Goal: Task Accomplishment & Management: Manage account settings

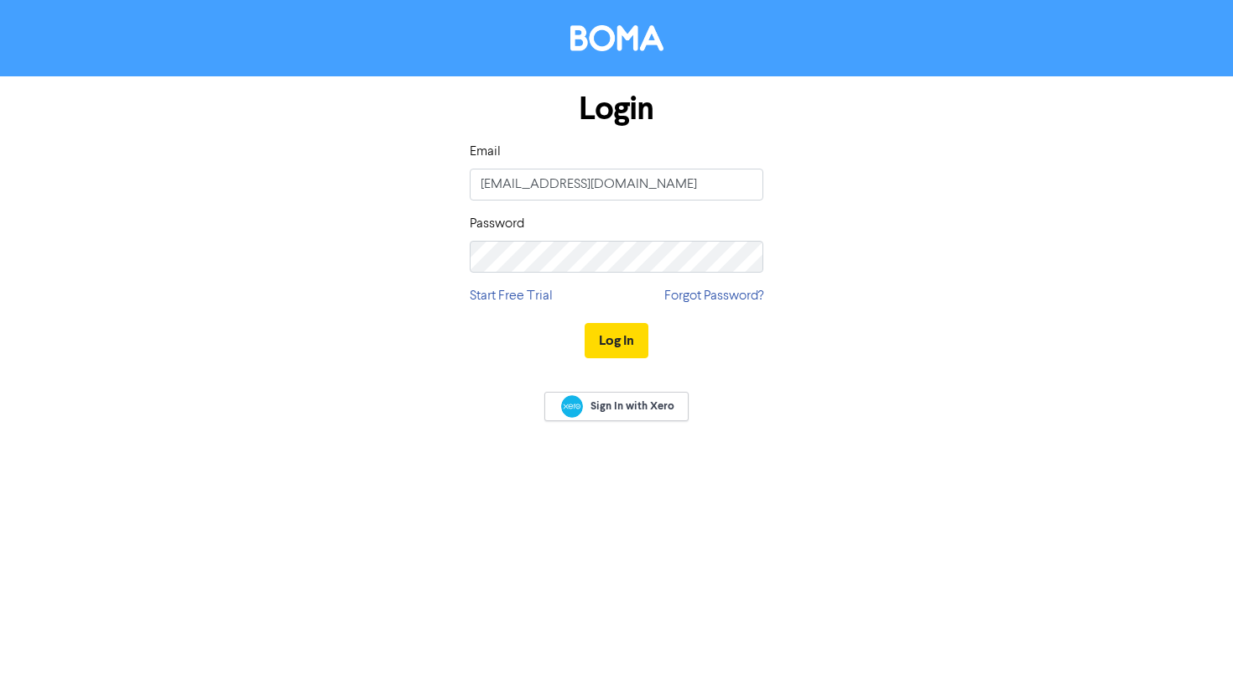
type input "[EMAIL_ADDRESS][DOMAIN_NAME]"
click at [519, 237] on div "Password" at bounding box center [617, 243] width 294 height 59
click at [585, 323] on button "Log In" at bounding box center [617, 340] width 64 height 35
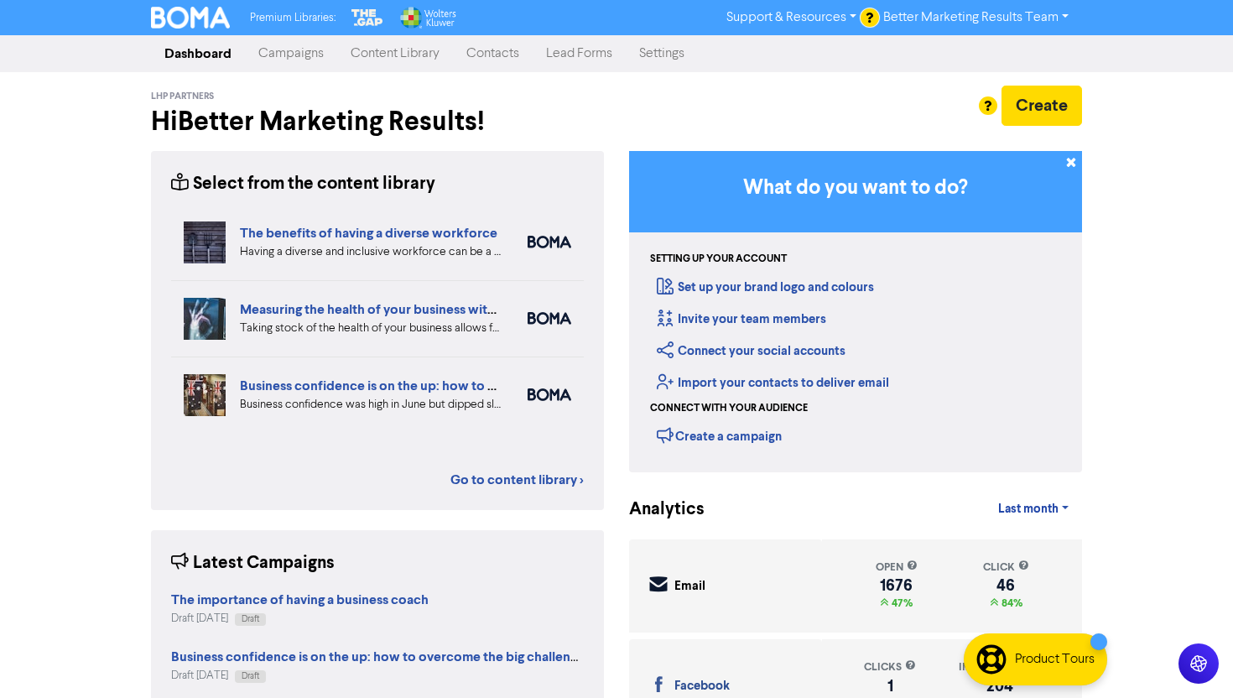
click at [363, 47] on link "Content Library" at bounding box center [395, 54] width 116 height 34
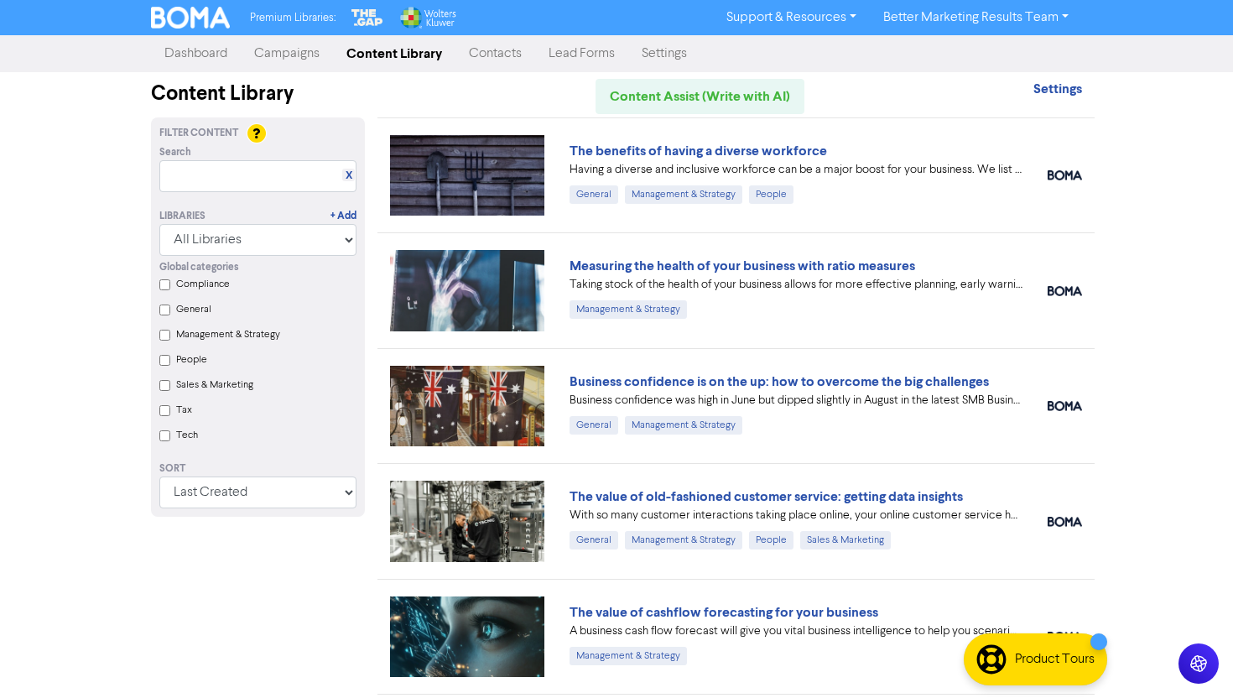
click at [307, 58] on link "Campaigns" at bounding box center [287, 54] width 92 height 34
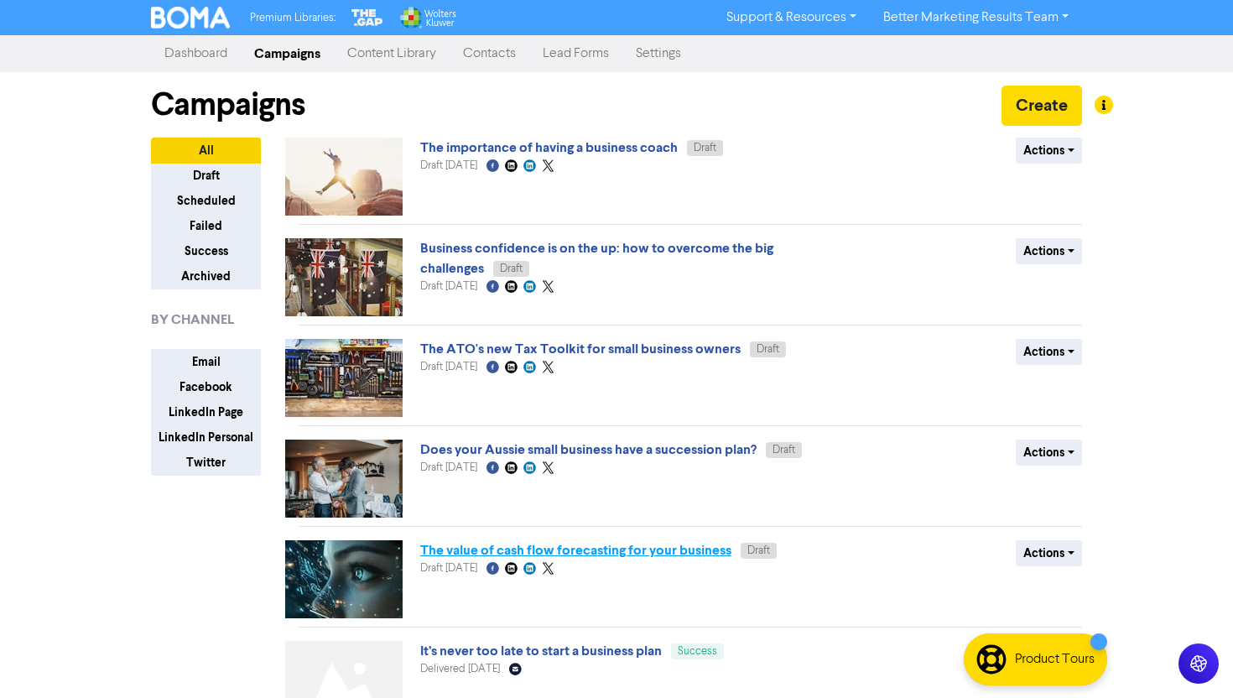
click at [671, 552] on link "The value of cash flow forecasting for your business" at bounding box center [575, 550] width 311 height 17
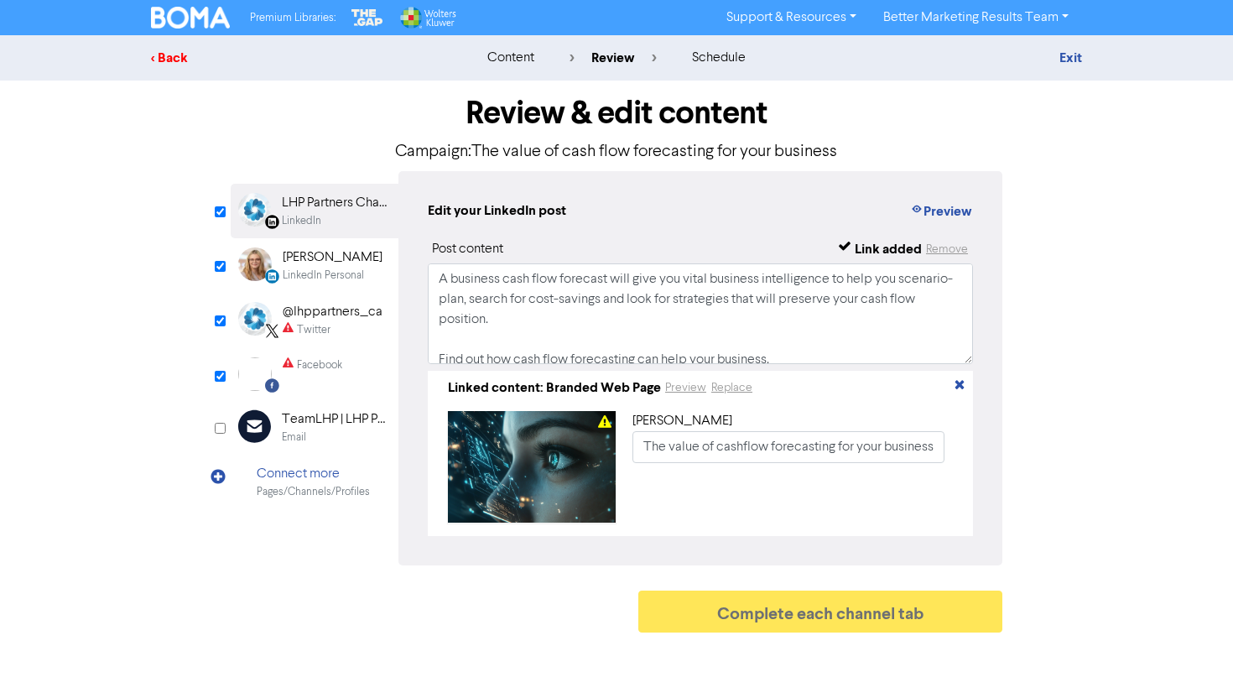
click at [169, 60] on div "< Back" at bounding box center [298, 58] width 294 height 20
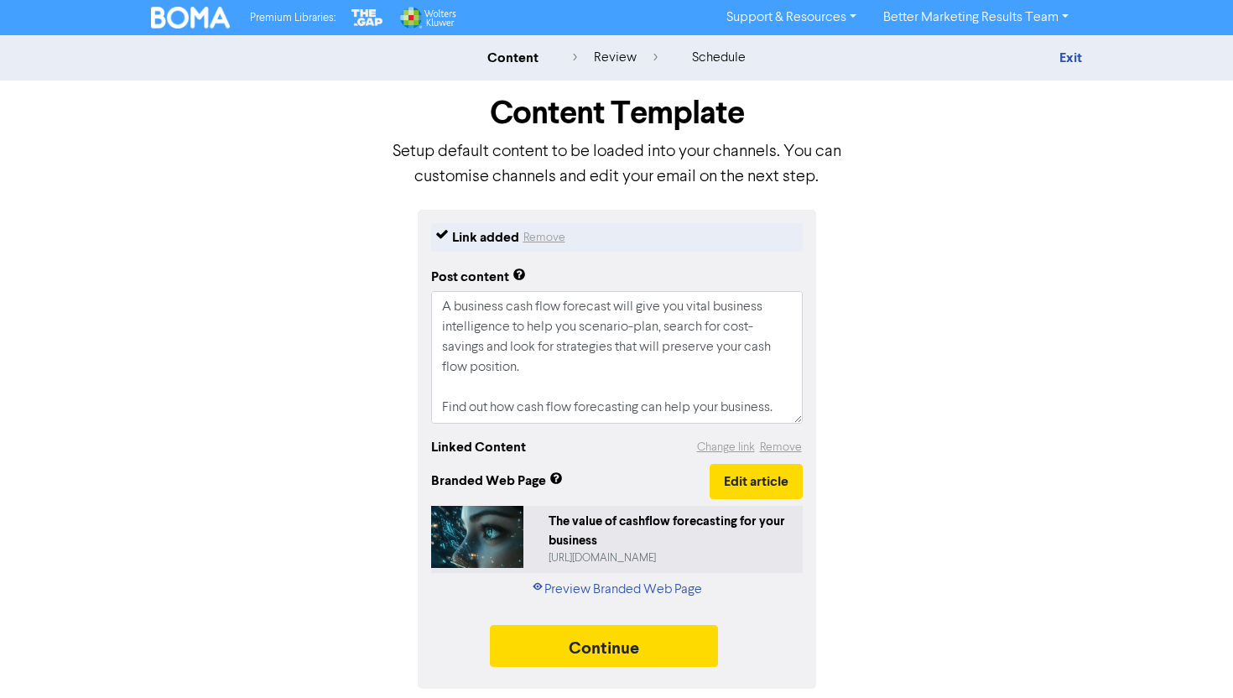
scroll to position [40, 0]
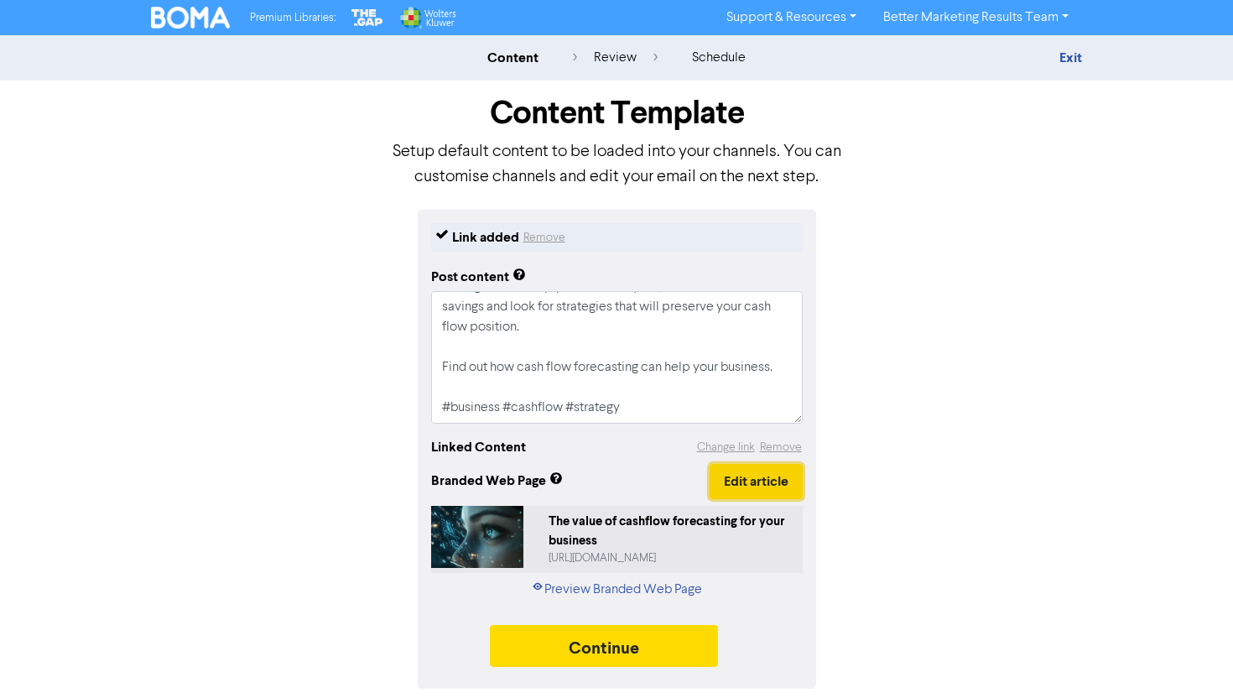
click at [737, 488] on button "Edit article" at bounding box center [756, 481] width 93 height 35
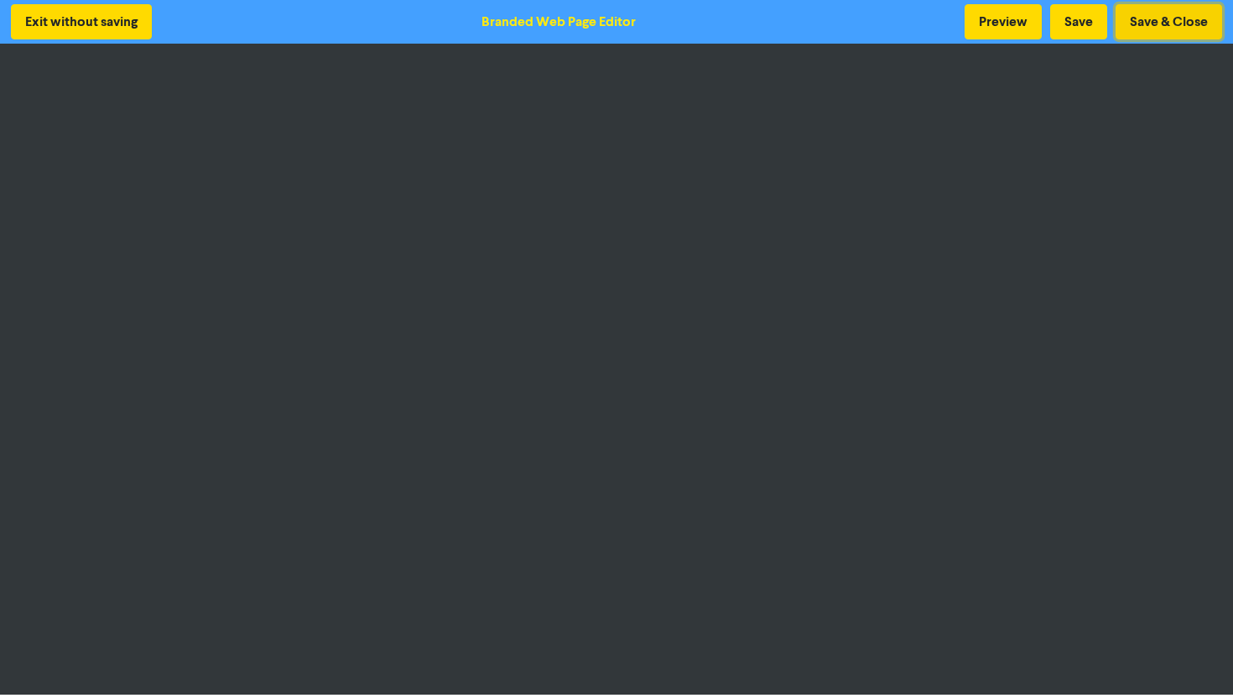
click at [1172, 15] on button "Save & Close" at bounding box center [1169, 21] width 107 height 35
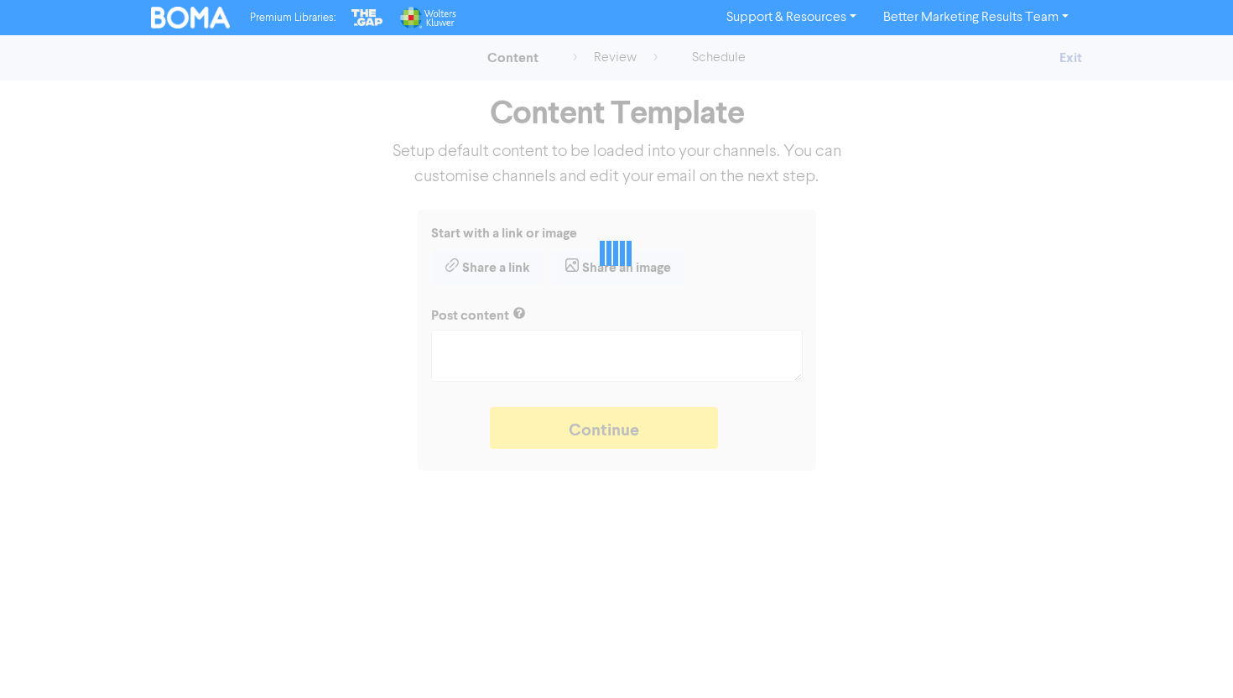
type textarea "x"
type textarea "A business cash flow forecast will give you vital business intelligence to help…"
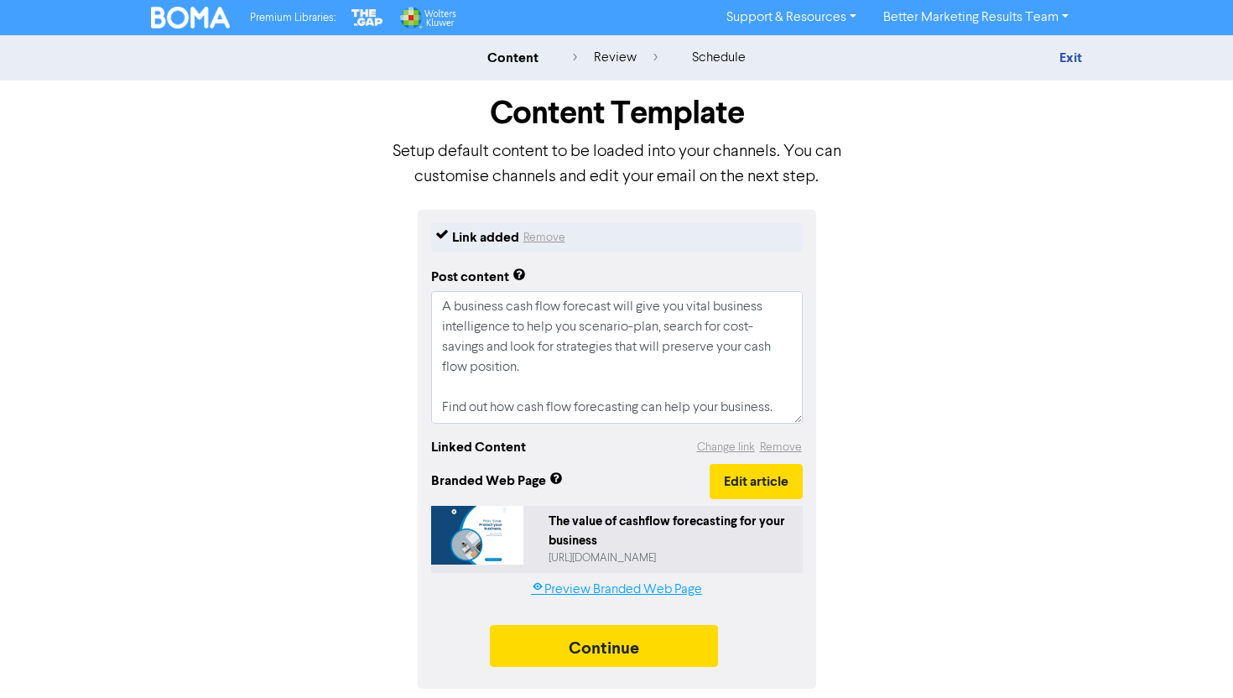
click at [610, 590] on link "Preview Branded Web Page" at bounding box center [616, 590] width 171 height 20
drag, startPoint x: 662, startPoint y: 407, endPoint x: 341, endPoint y: 267, distance: 350.6
click at [341, 267] on div "Link added Remove Post content A business cash flow forecast will give you vita…" at bounding box center [616, 449] width 957 height 479
click at [628, 652] on button "Continue" at bounding box center [604, 646] width 228 height 42
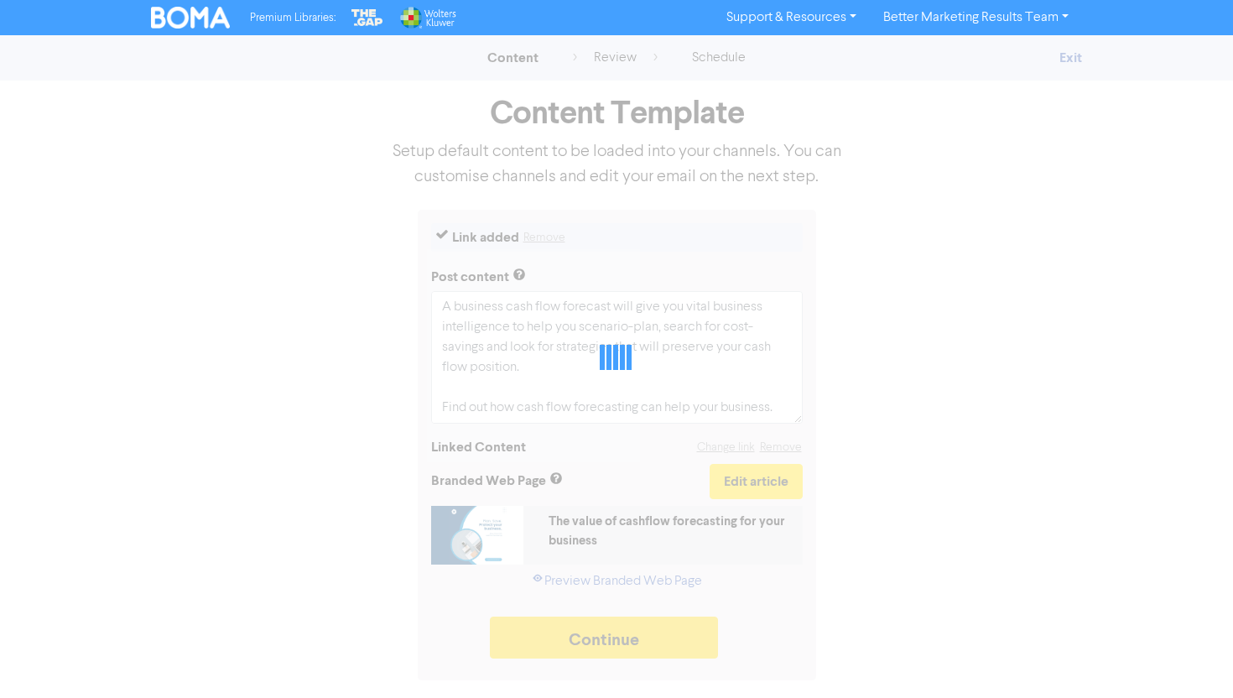
type textarea "x"
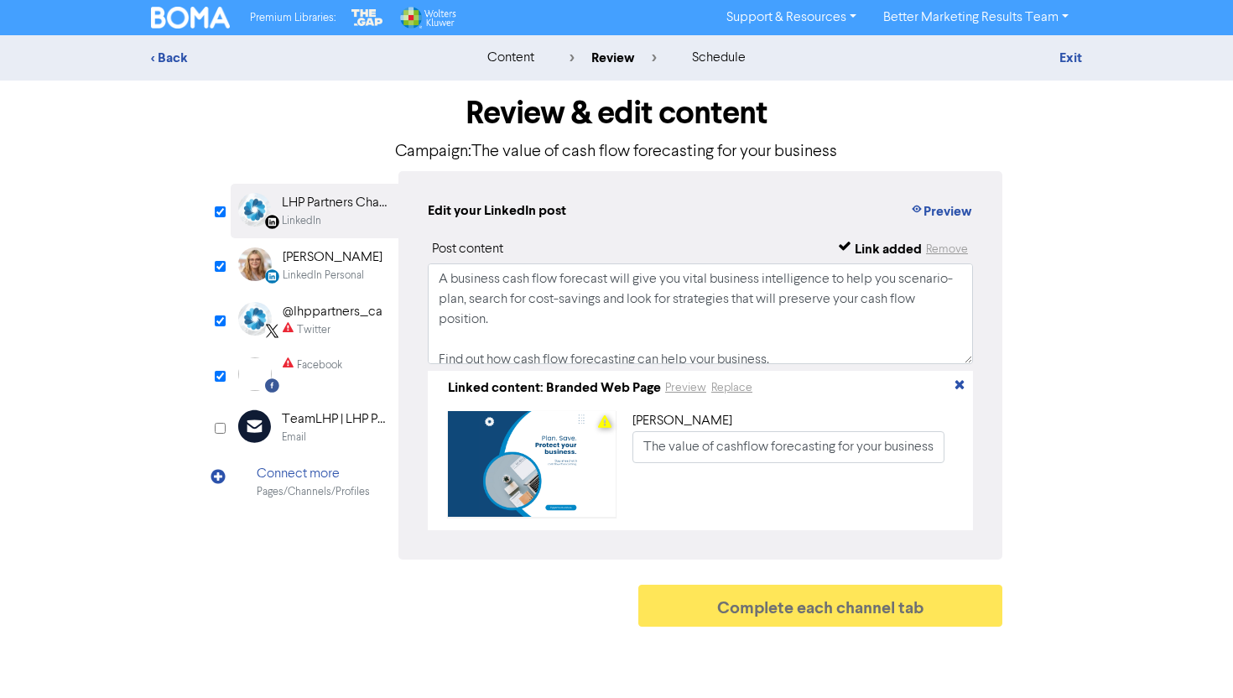
scroll to position [52, 0]
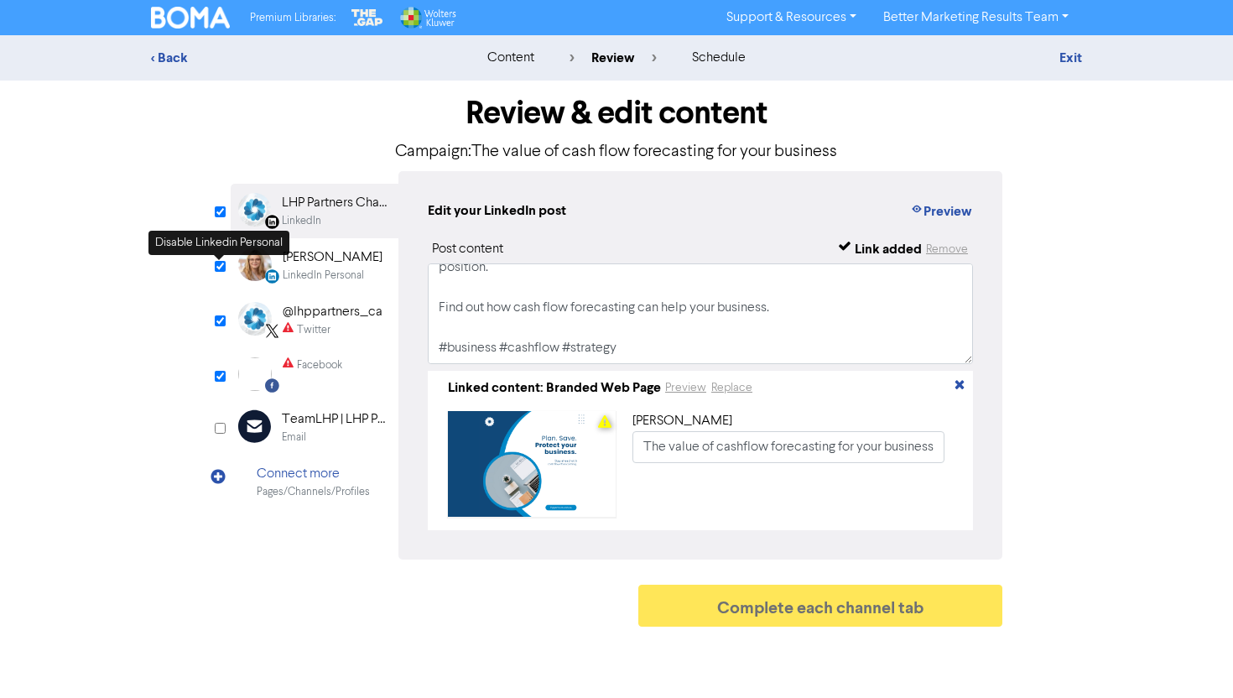
click at [216, 263] on input "checkbox" at bounding box center [220, 266] width 11 height 11
checkbox input "false"
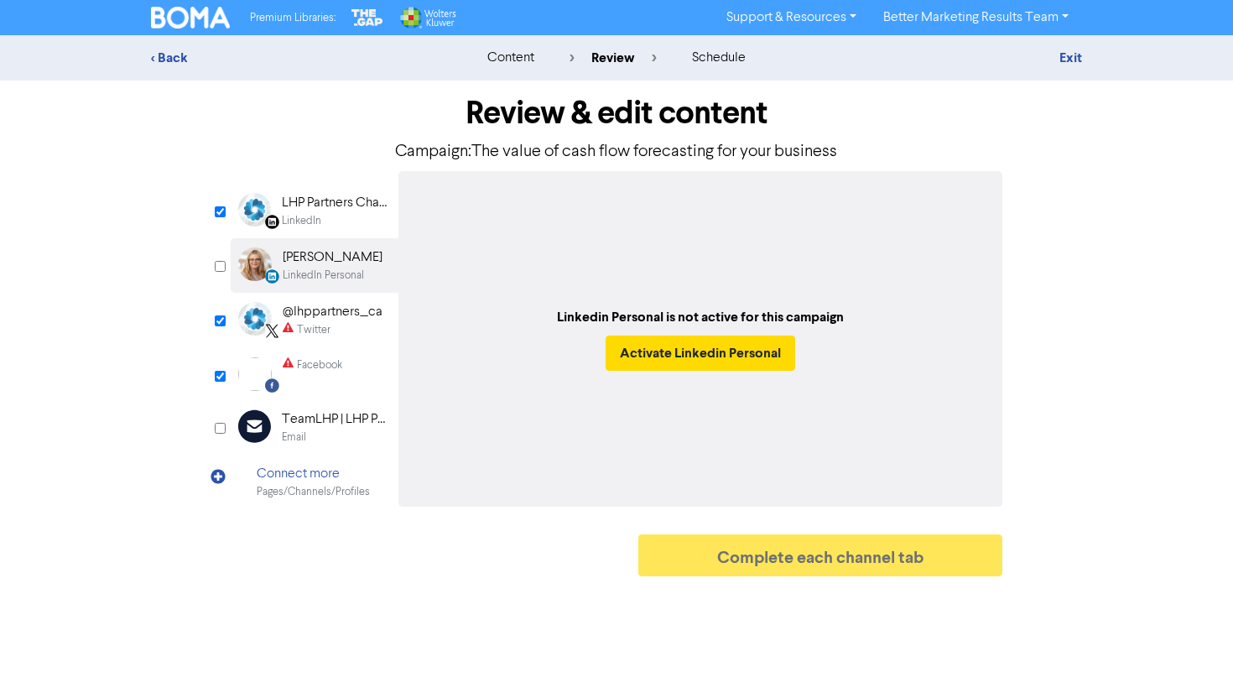
click at [326, 357] on div "Facebook" at bounding box center [319, 365] width 45 height 16
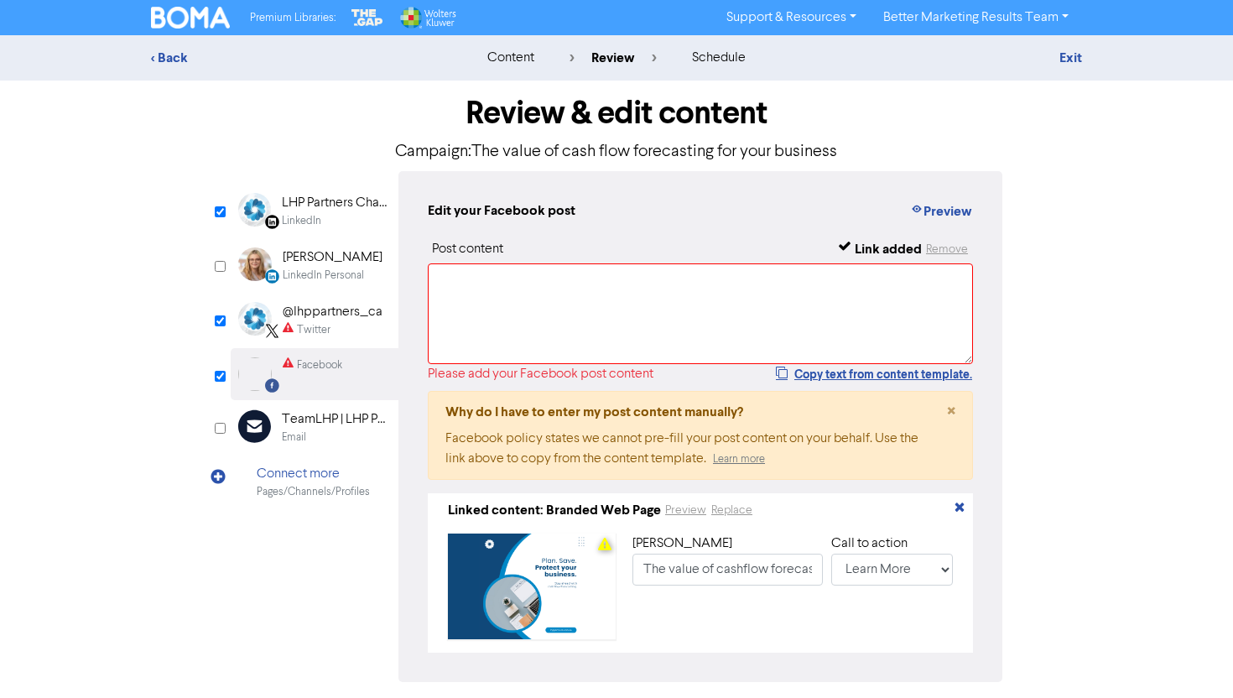
click at [326, 326] on div "Twitter" at bounding box center [314, 330] width 34 height 16
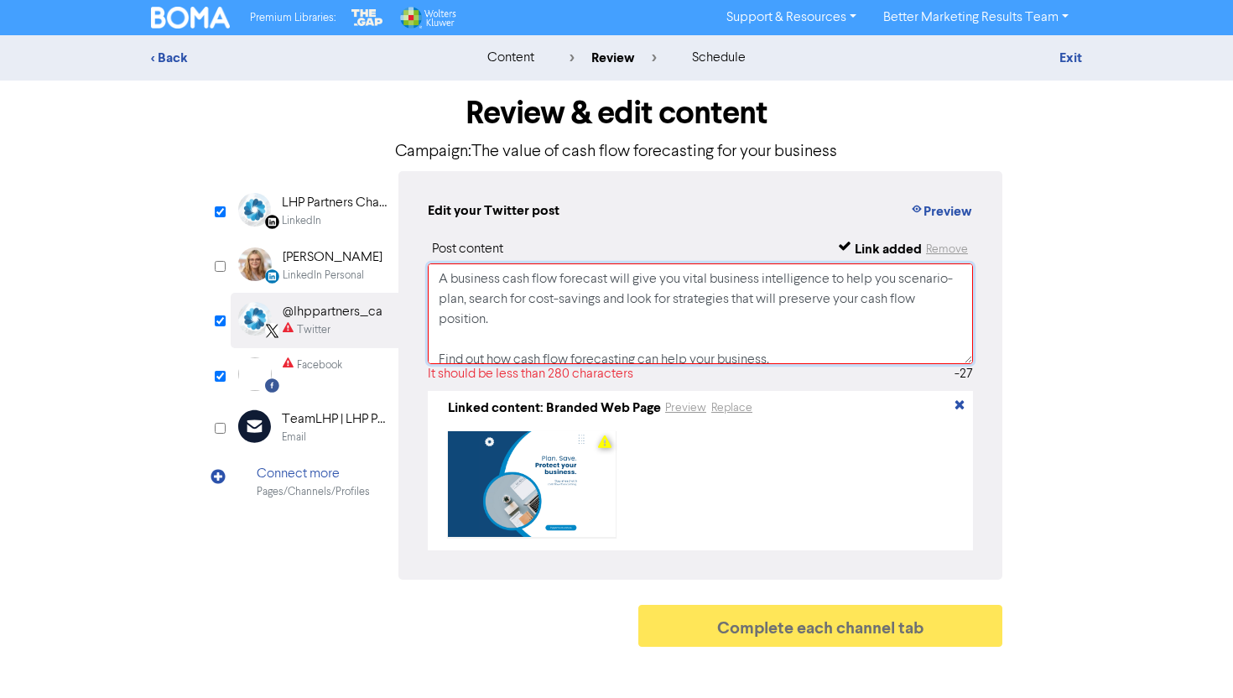
click at [503, 316] on textarea "A business cash flow forecast will give you vital business intelligence to help…" at bounding box center [700, 313] width 545 height 101
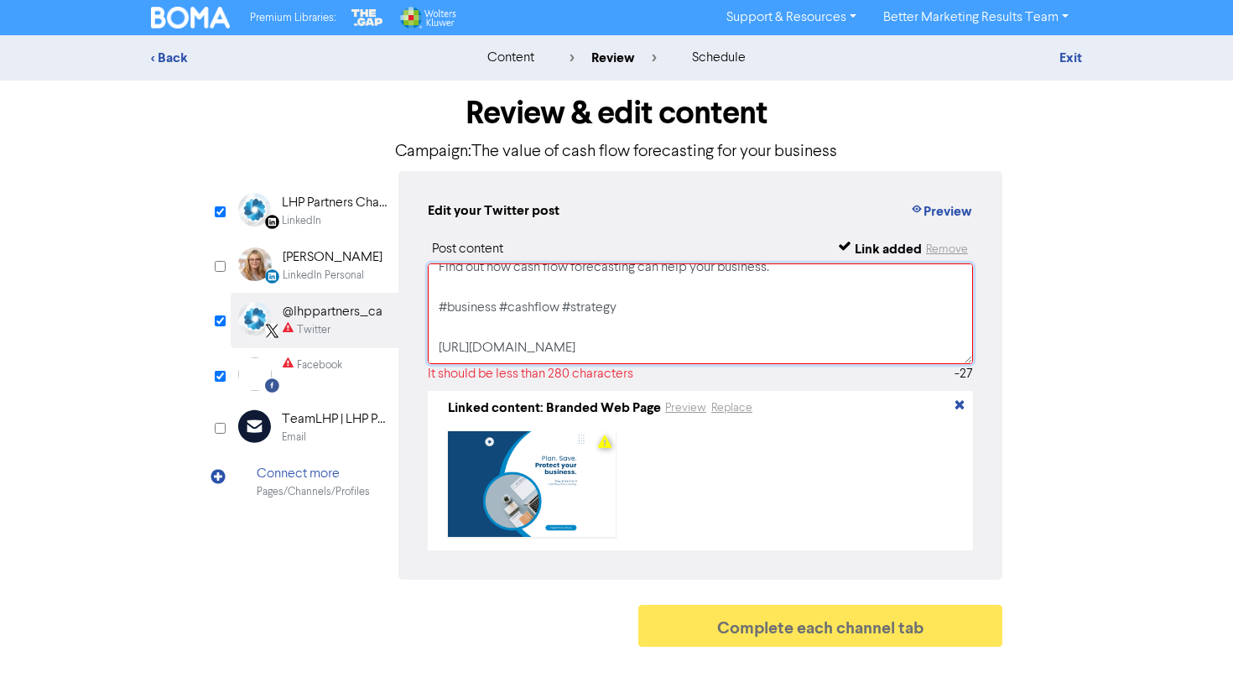
click at [579, 336] on textarea "A business cash flow forecast will give you vital business intelligence to help…" at bounding box center [700, 313] width 545 height 101
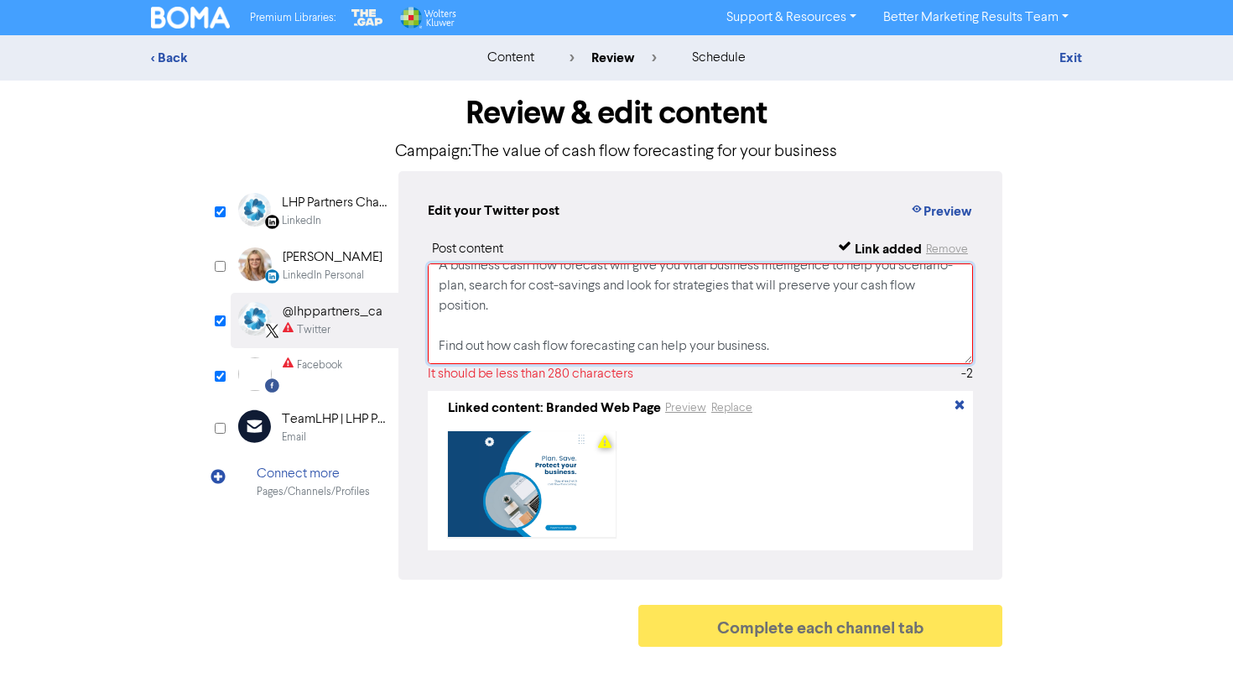
scroll to position [30, 0]
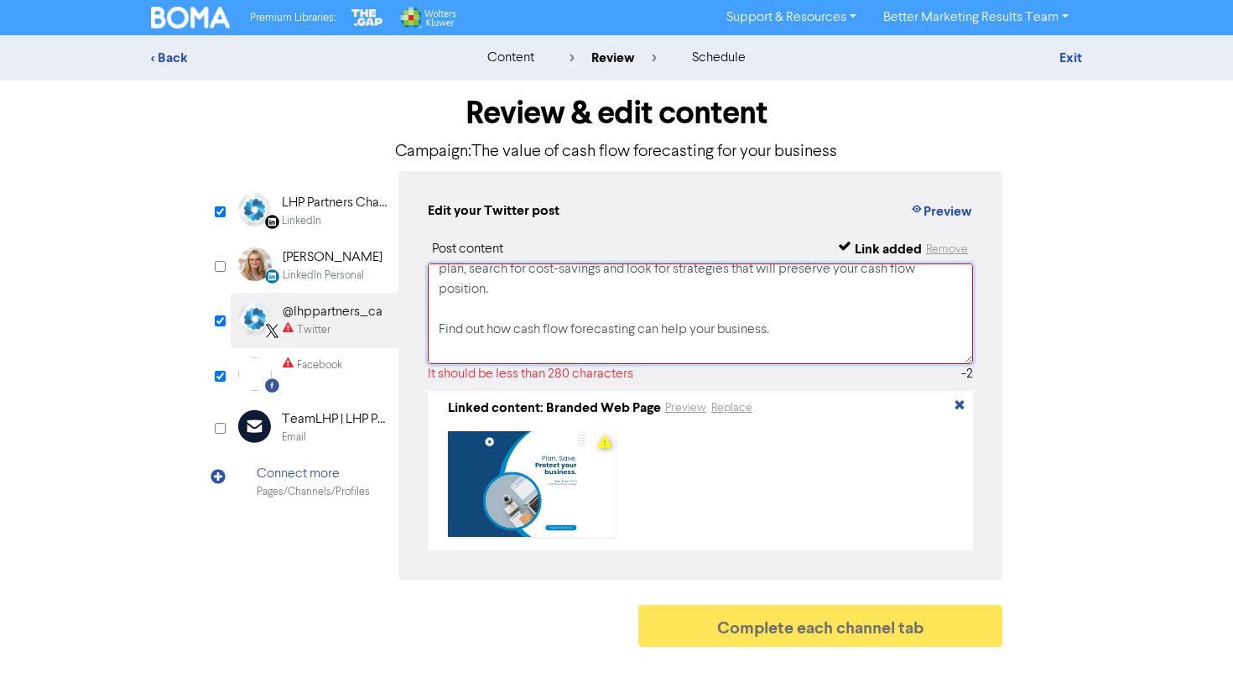
click at [565, 328] on textarea "A business cash flow forecast will give you vital business intelligence to help…" at bounding box center [700, 313] width 545 height 101
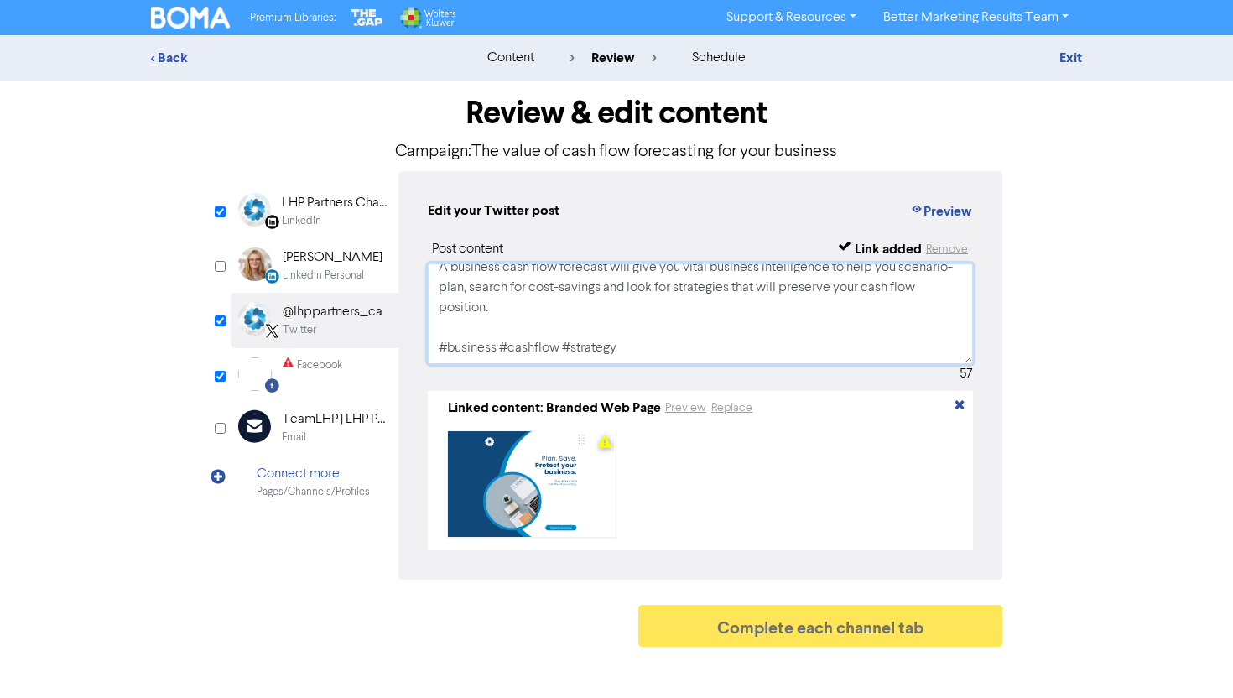
scroll to position [12, 0]
type textarea "A business cash flow forecast will give you vital business intelligence to help…"
click at [304, 383] on div "Facebook" at bounding box center [313, 374] width 60 height 34
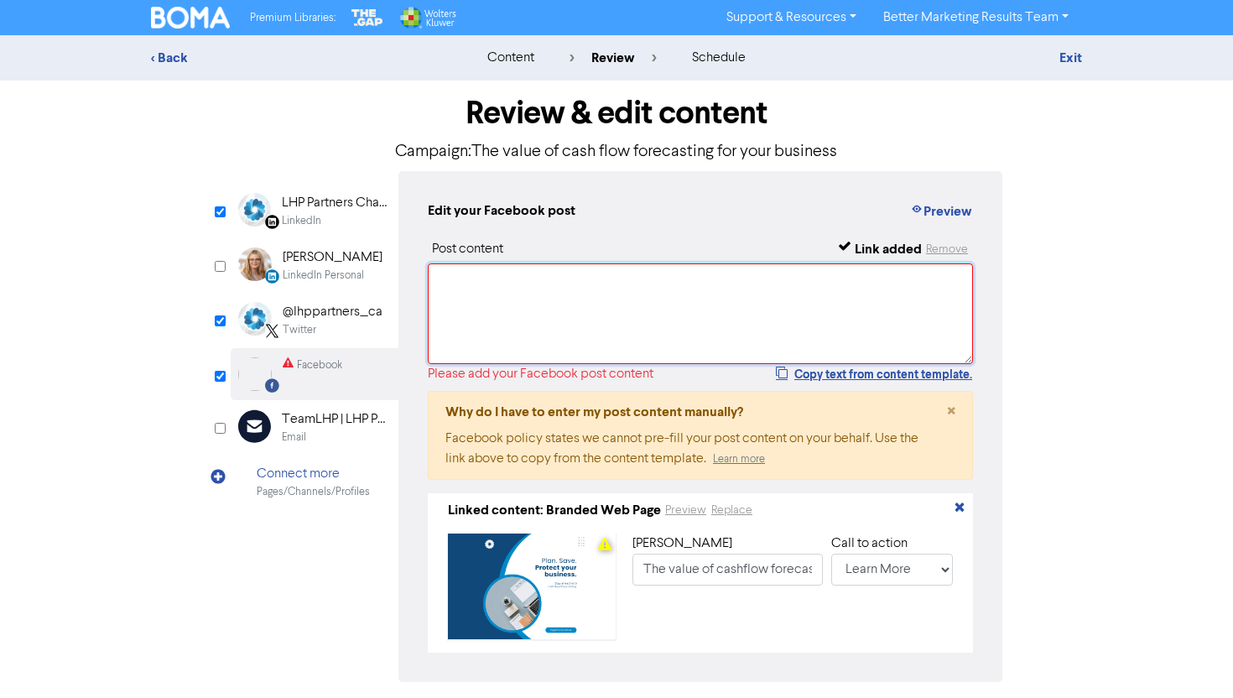
click at [484, 319] on textarea at bounding box center [700, 313] width 545 height 101
paste textarea "A business cash flow forecast will give you vital business intelligence to help…"
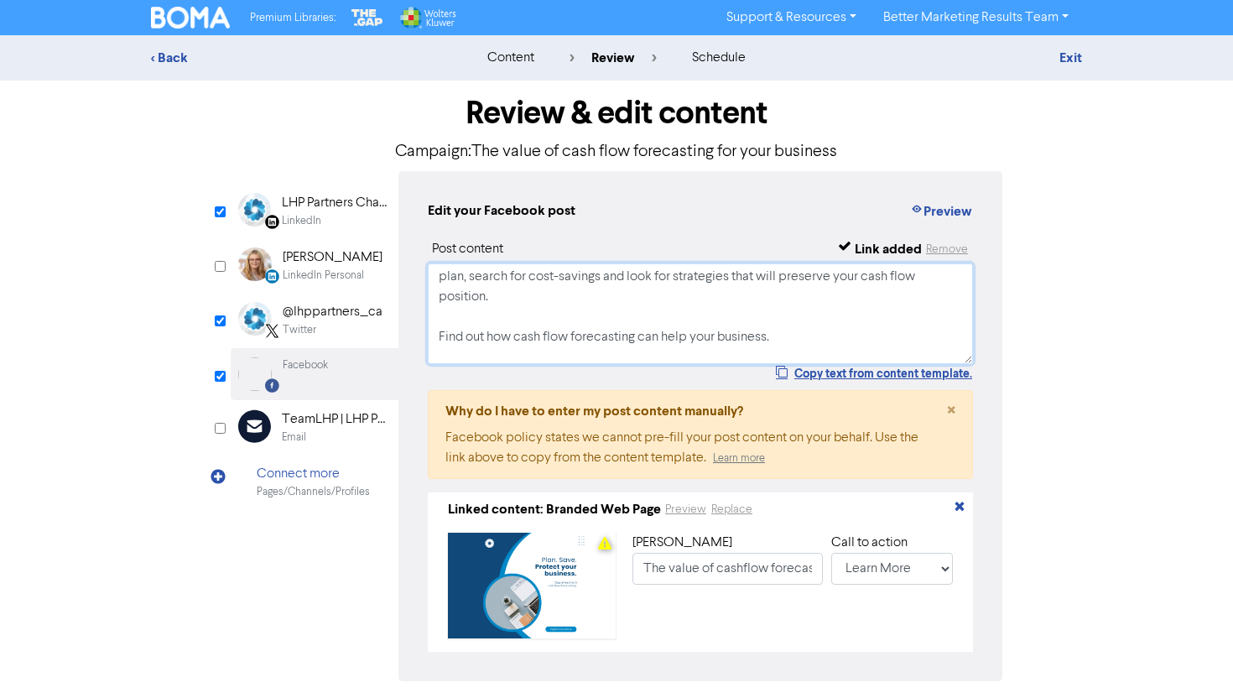
scroll to position [0, 0]
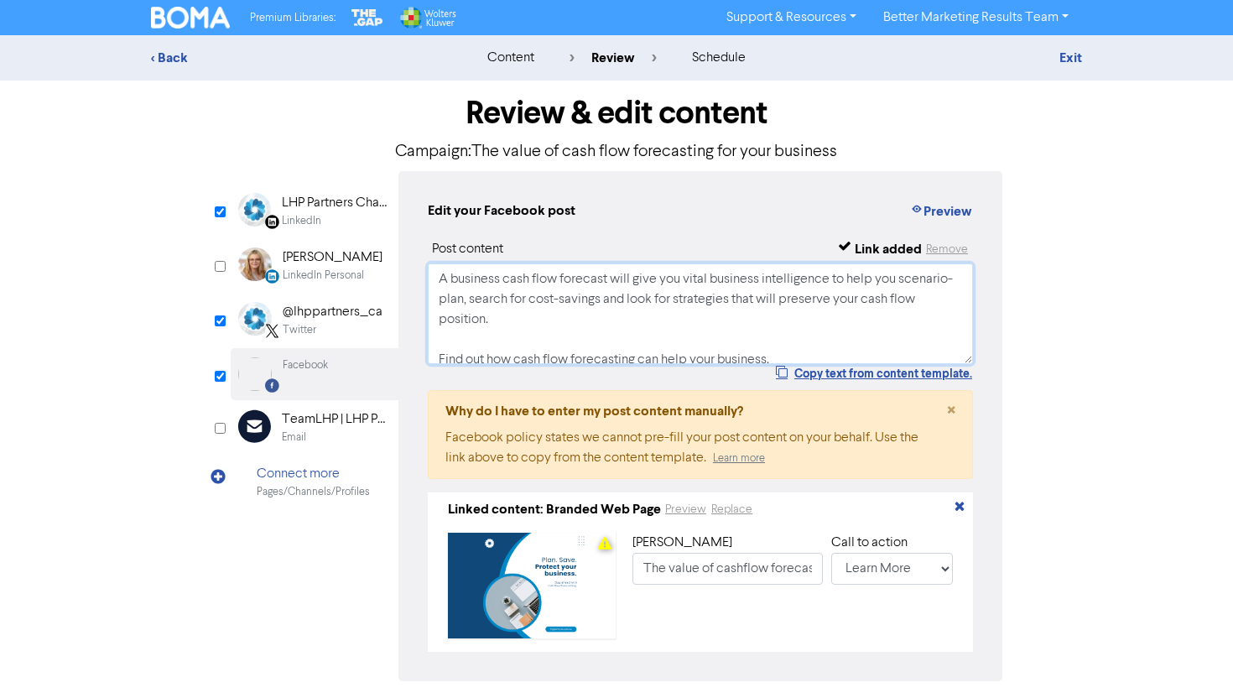
type textarea "A business cash flow forecast will give you vital business intelligence to help…"
click at [1109, 465] on div "< Back content review schedule Exit Review & edit content Campaign: The value o…" at bounding box center [616, 396] width 1233 height 722
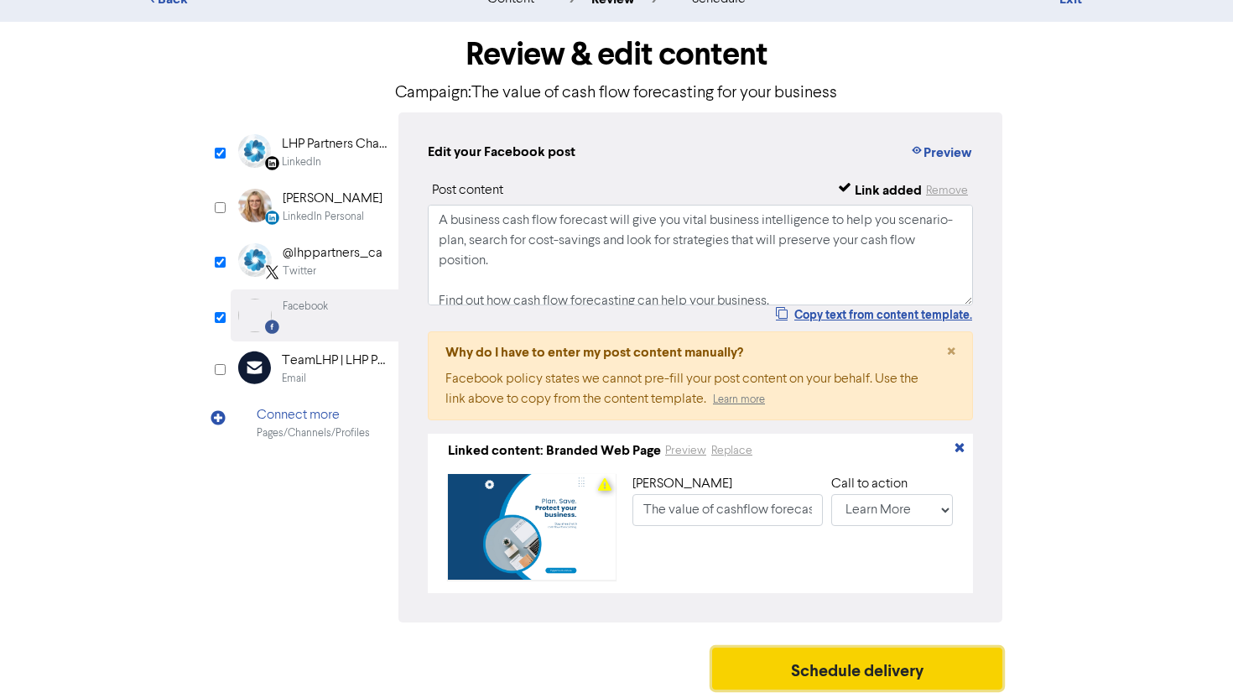
click at [858, 665] on button "Schedule delivery" at bounding box center [857, 669] width 290 height 42
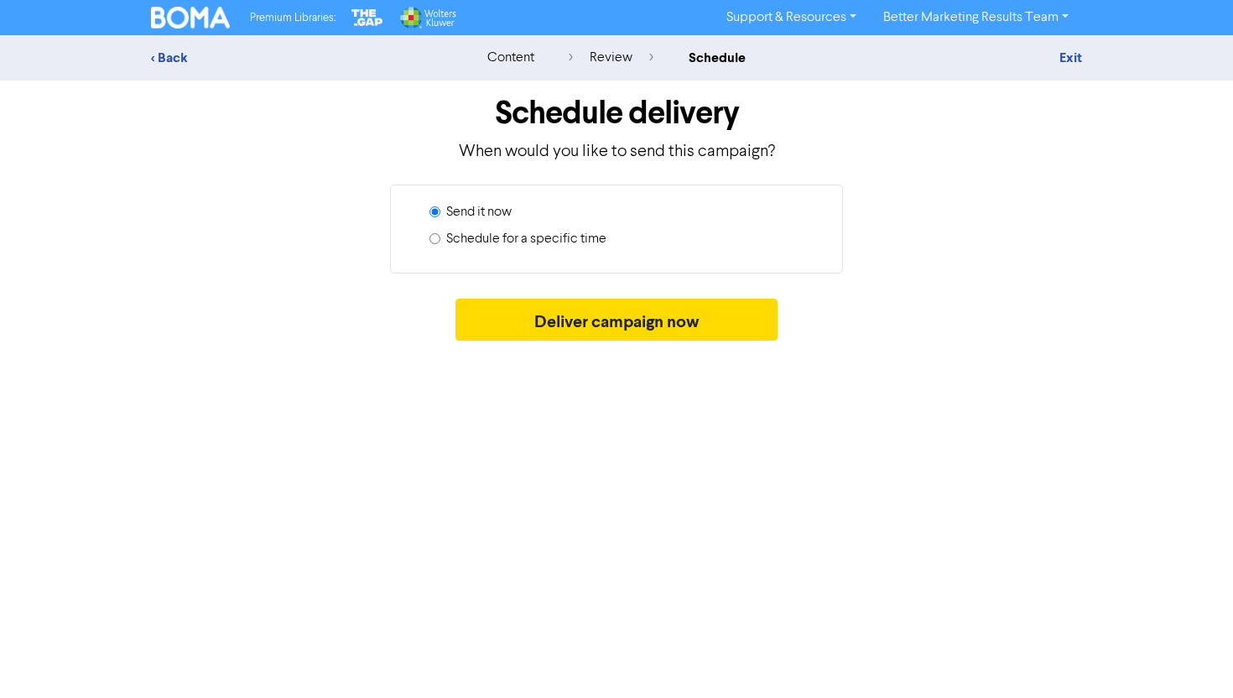
click at [513, 241] on label "Schedule for a specific time" at bounding box center [526, 239] width 160 height 20
click at [441, 241] on input "Schedule for a specific time" at bounding box center [435, 238] width 11 height 11
radio input "true"
radio input "false"
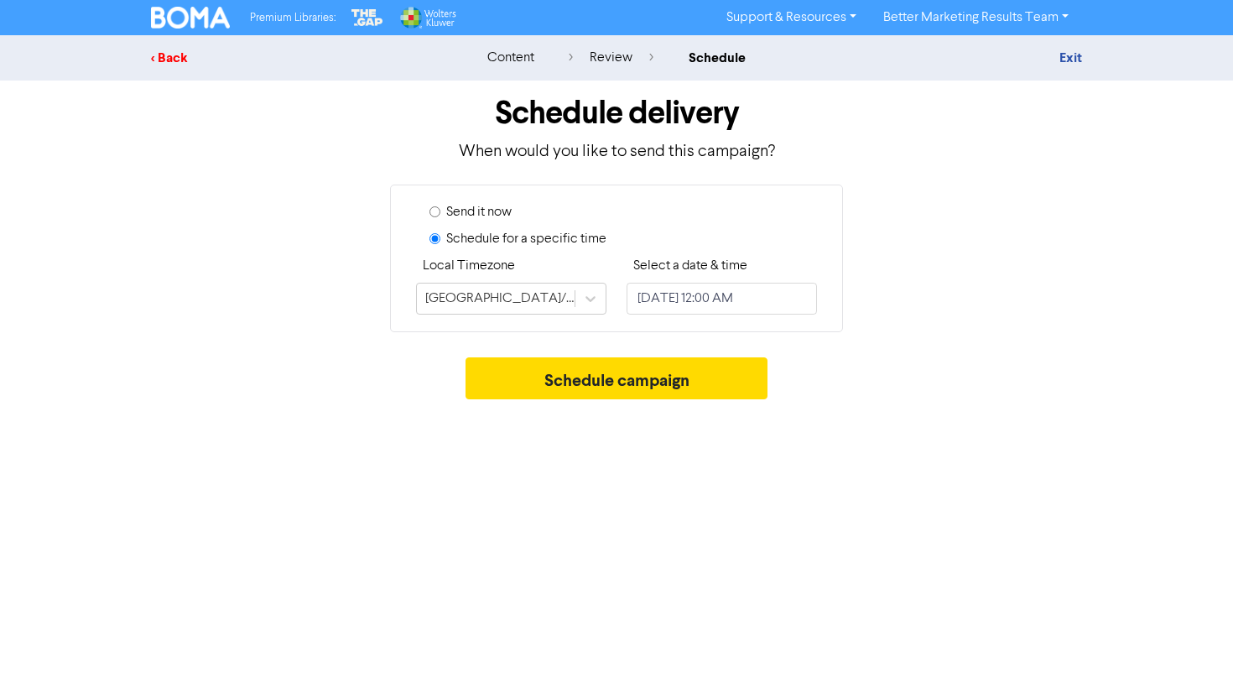
click at [211, 57] on div "< Back" at bounding box center [298, 58] width 294 height 20
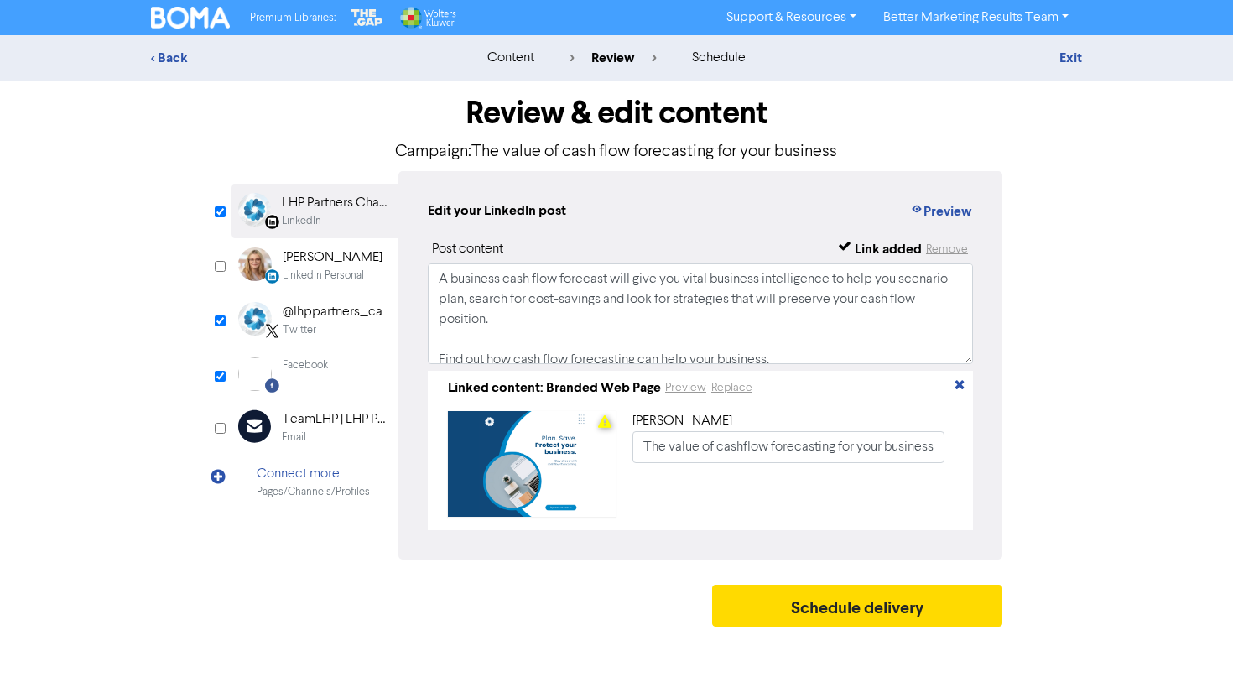
scroll to position [52, 0]
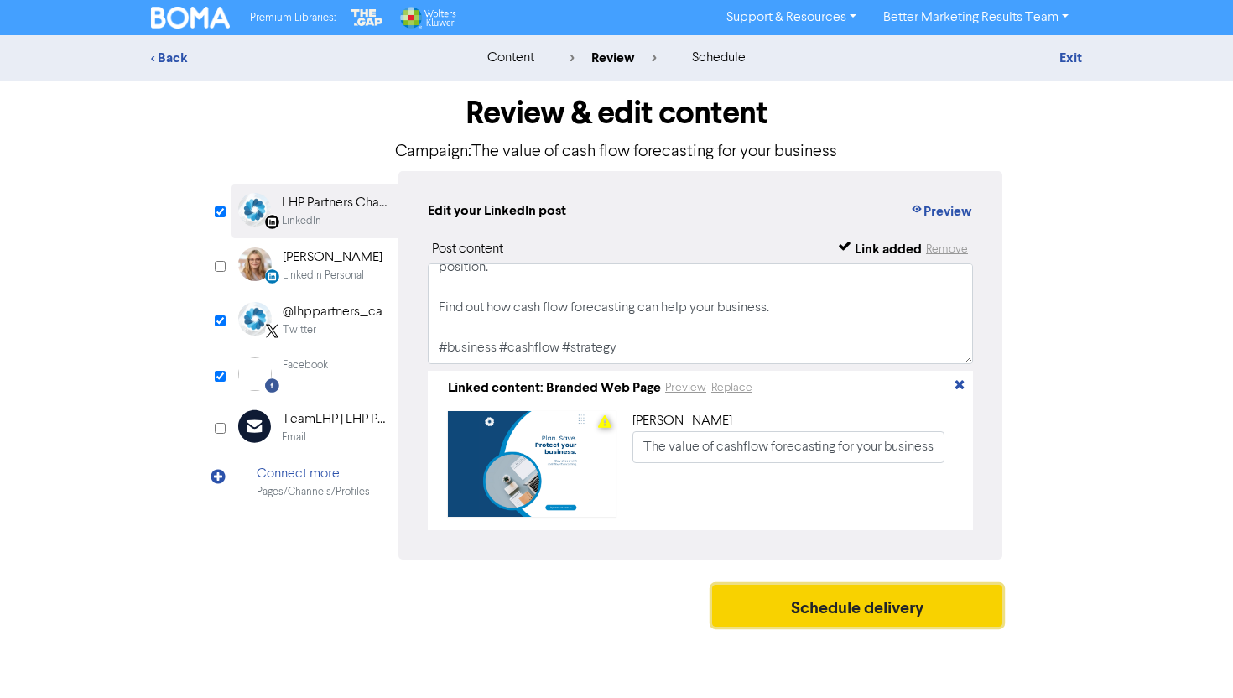
click at [880, 616] on button "Schedule delivery" at bounding box center [857, 606] width 290 height 42
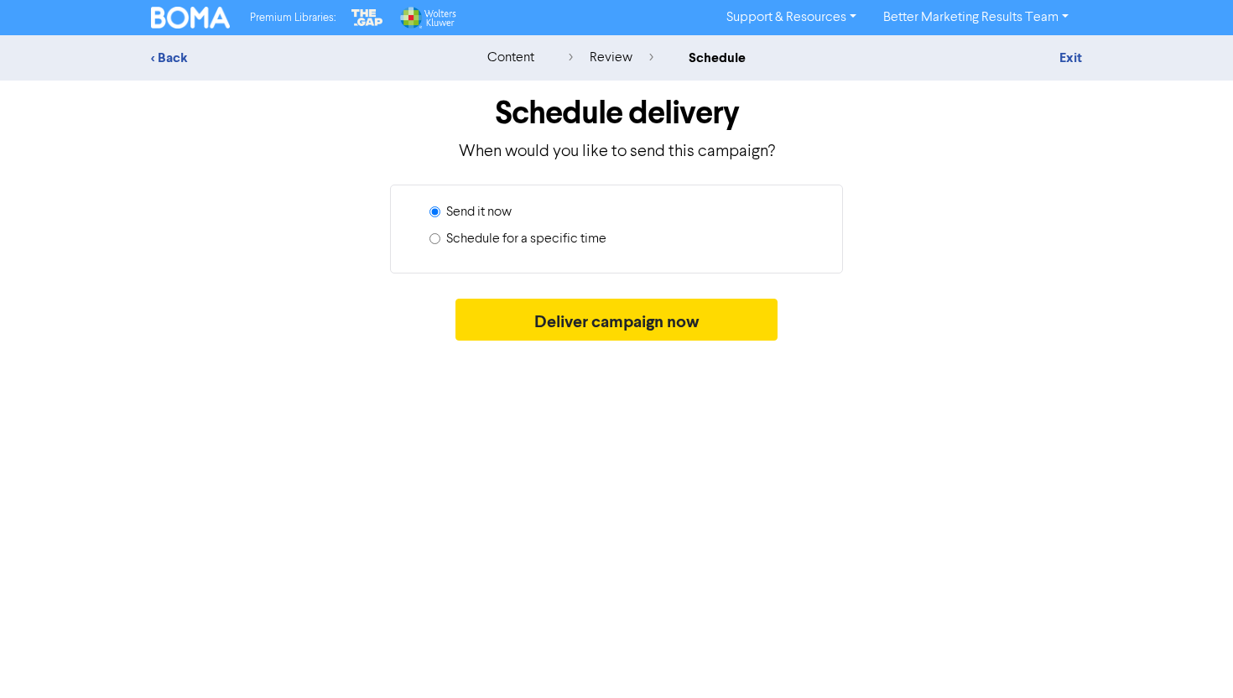
click at [543, 248] on label "Schedule for a specific time" at bounding box center [526, 239] width 160 height 20
click at [441, 244] on input "Schedule for a specific time" at bounding box center [435, 238] width 11 height 11
radio input "true"
radio input "false"
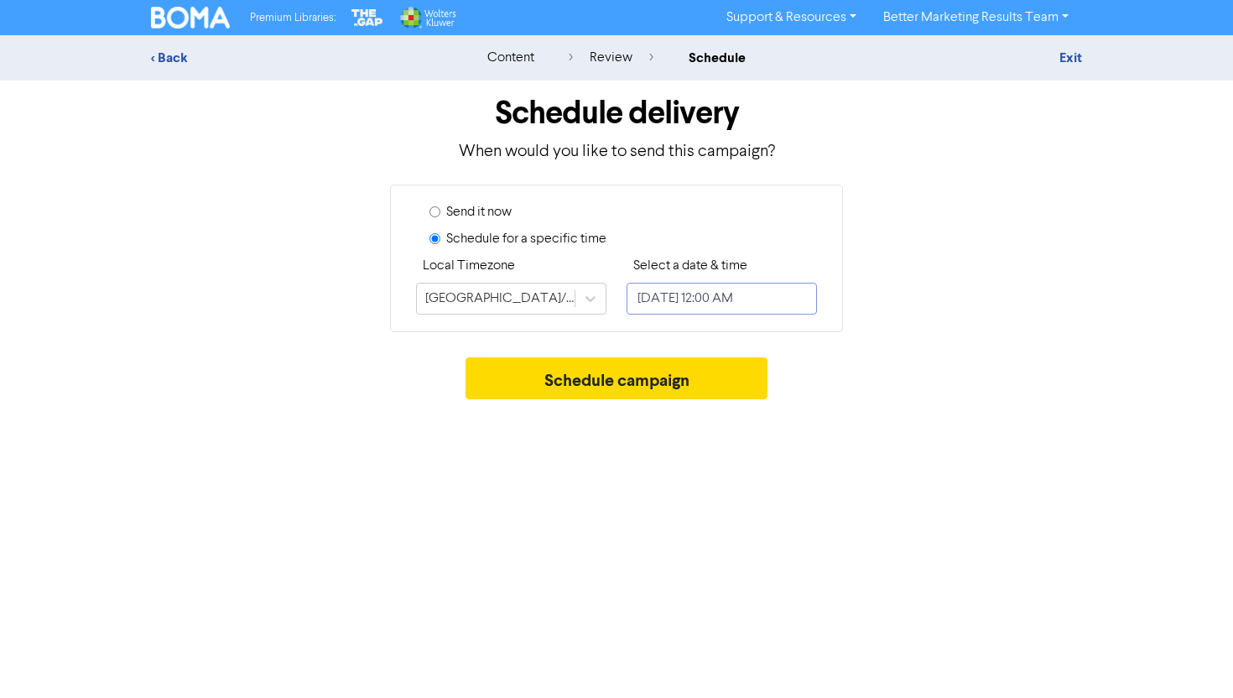
select select "9"
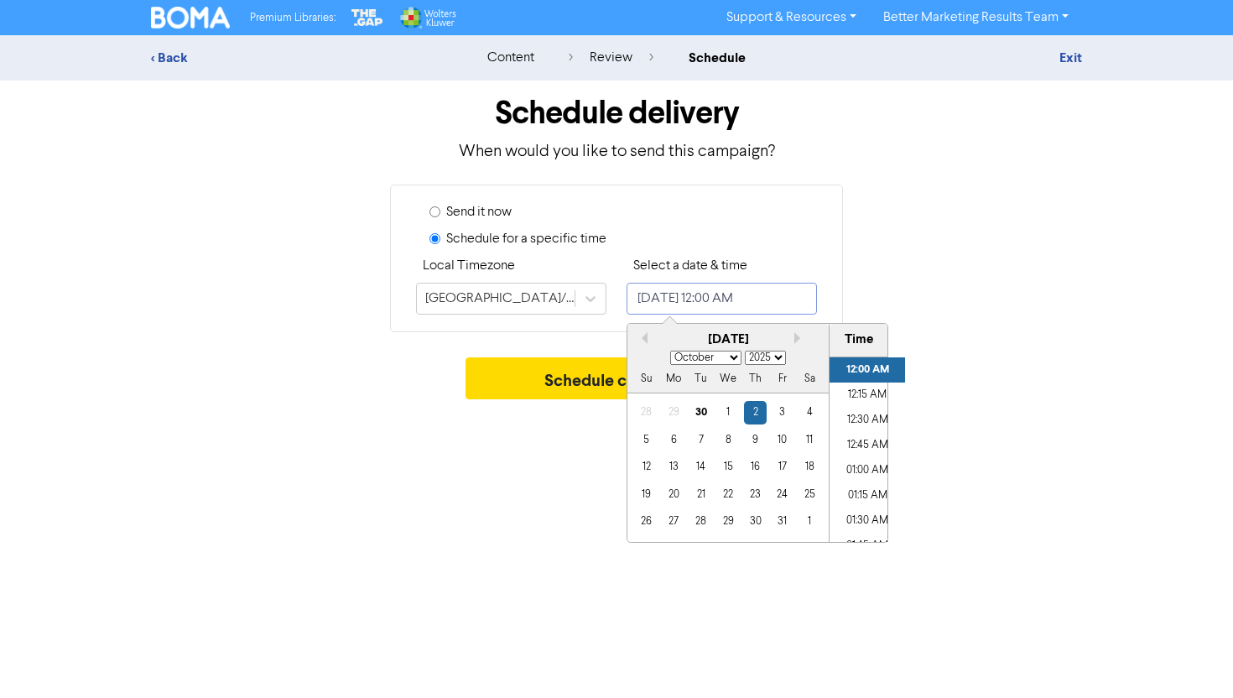
click at [654, 289] on input "October 2, 2025 12:00 AM" at bounding box center [722, 299] width 190 height 32
click at [727, 412] on div "1" at bounding box center [728, 412] width 23 height 23
click at [873, 438] on li "01:00 PM" at bounding box center [868, 434] width 76 height 25
type input "October 1, 2025 1:00 PM"
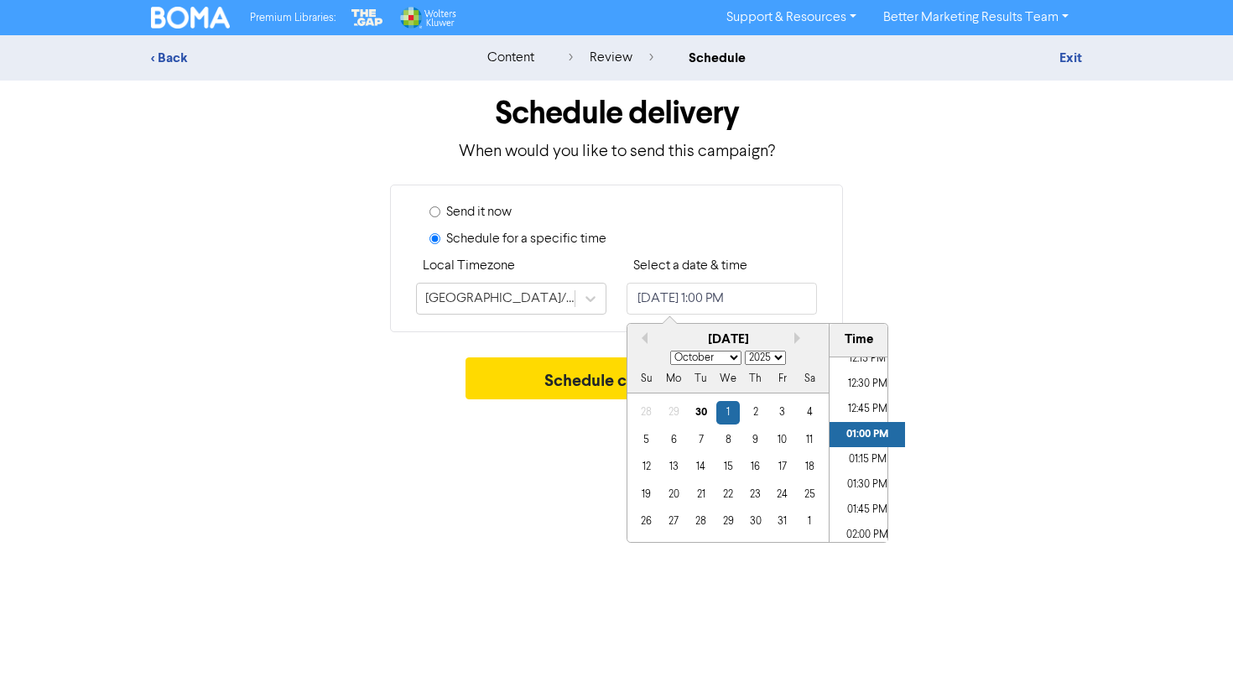
click at [963, 433] on div "Premium Libraries: Support & Resources Video Tutorials FAQ & Guides Marketing E…" at bounding box center [616, 349] width 1233 height 698
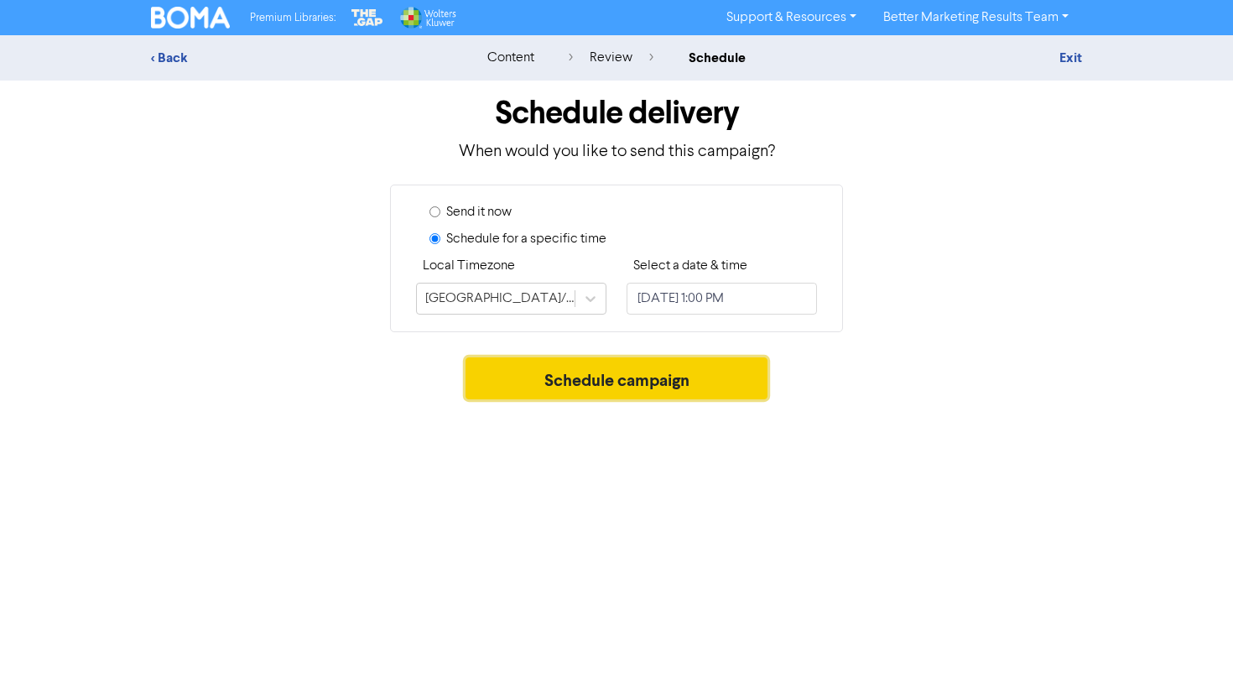
click at [703, 362] on button "Schedule campaign" at bounding box center [617, 378] width 303 height 42
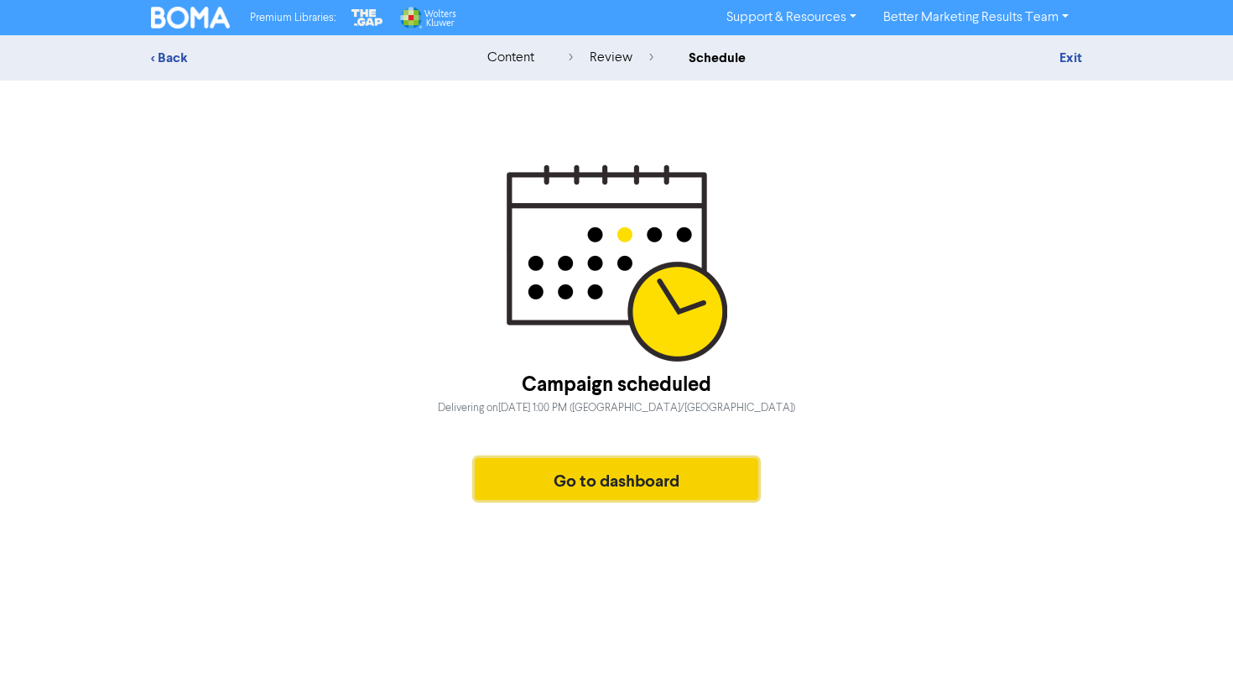
click at [614, 478] on button "Go to dashboard" at bounding box center [617, 479] width 284 height 42
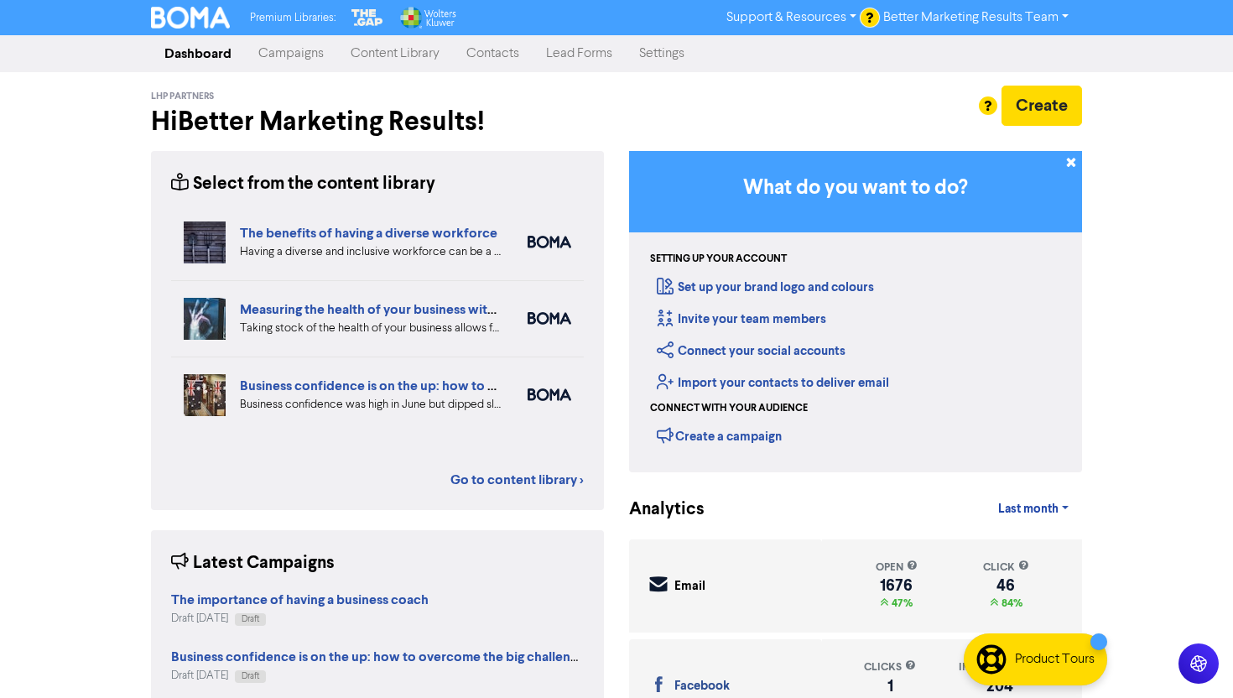
click at [295, 61] on link "Campaigns" at bounding box center [291, 54] width 92 height 34
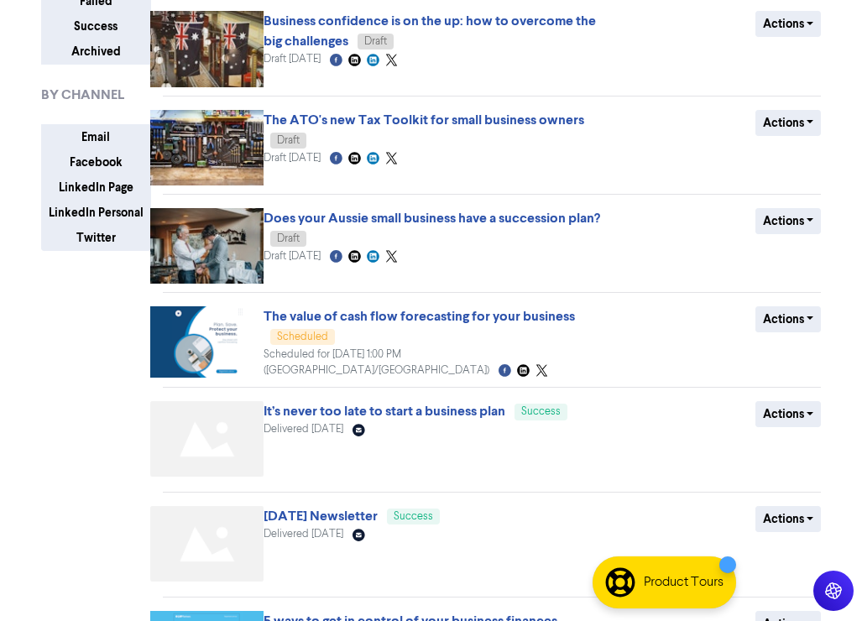
scroll to position [222, 0]
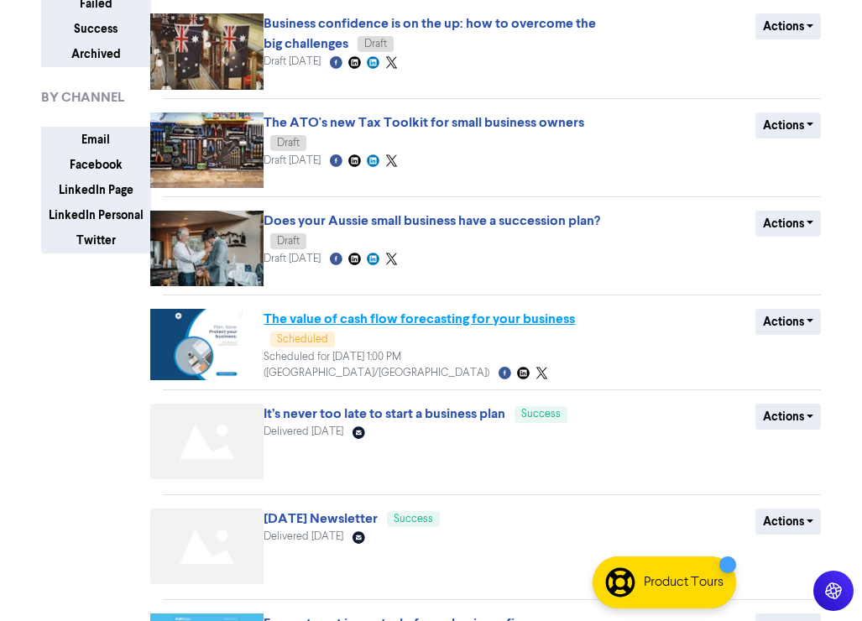
click at [415, 325] on link "The value of cash flow forecasting for your business" at bounding box center [418, 318] width 311 height 17
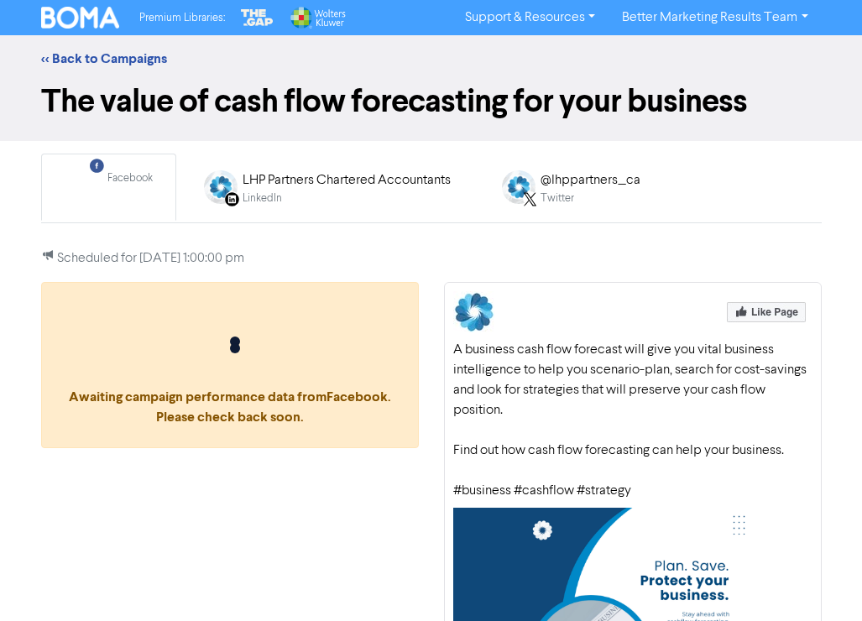
drag, startPoint x: 453, startPoint y: 352, endPoint x: 687, endPoint y: 486, distance: 269.9
click at [687, 486] on div "A business cash flow forecast will give you vital business intelligence to help…" at bounding box center [632, 420] width 359 height 161
copy div "A business cash flow forecast will give you vital business intelligence to help…"
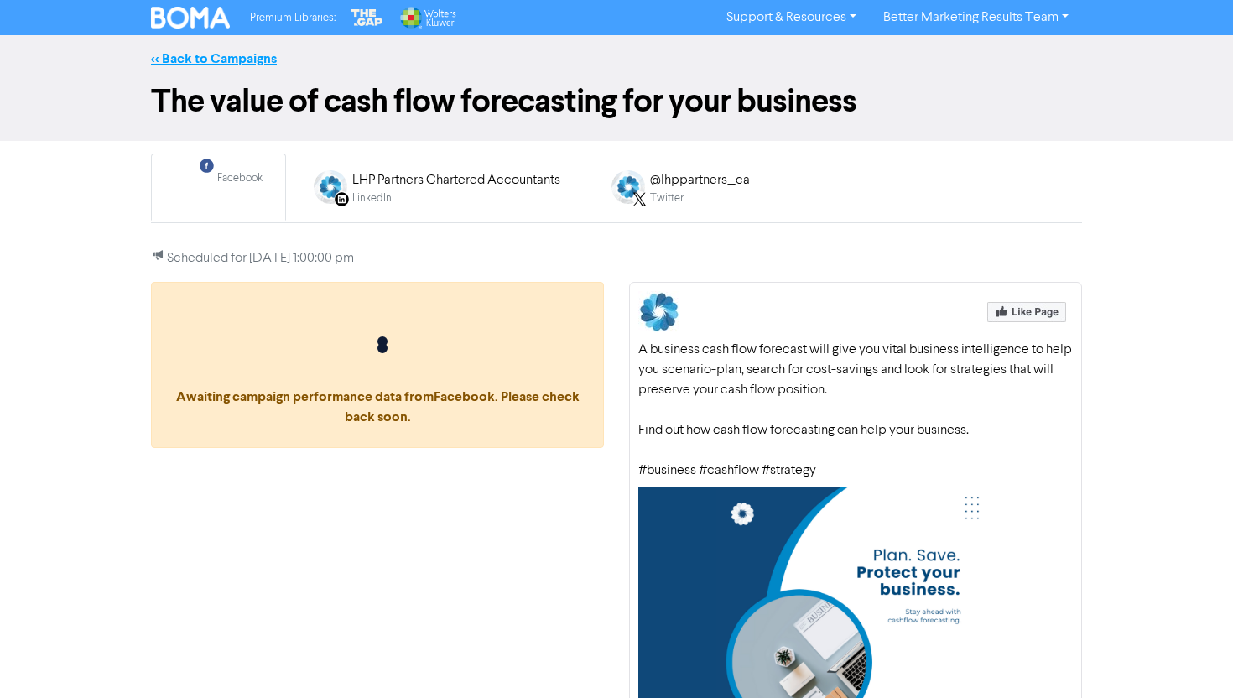
click at [229, 63] on link "<< Back to Campaigns" at bounding box center [214, 58] width 126 height 17
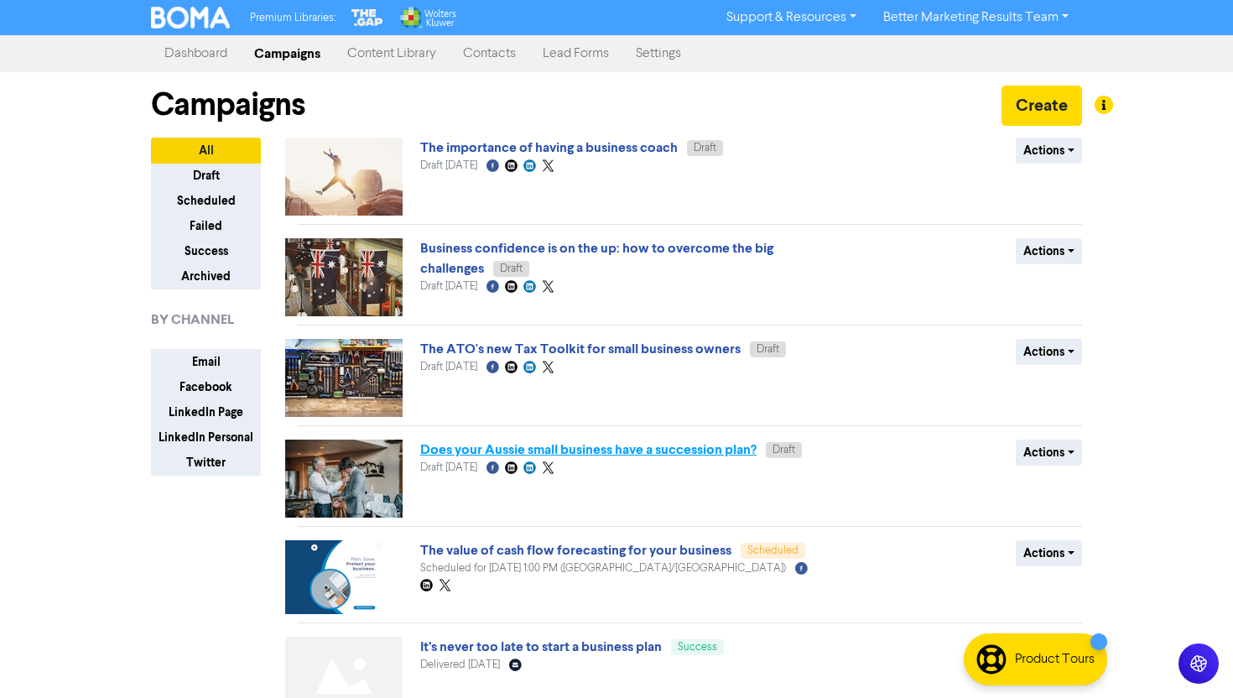
click at [626, 446] on link "Does your Aussie small business have a succession plan?" at bounding box center [588, 449] width 336 height 17
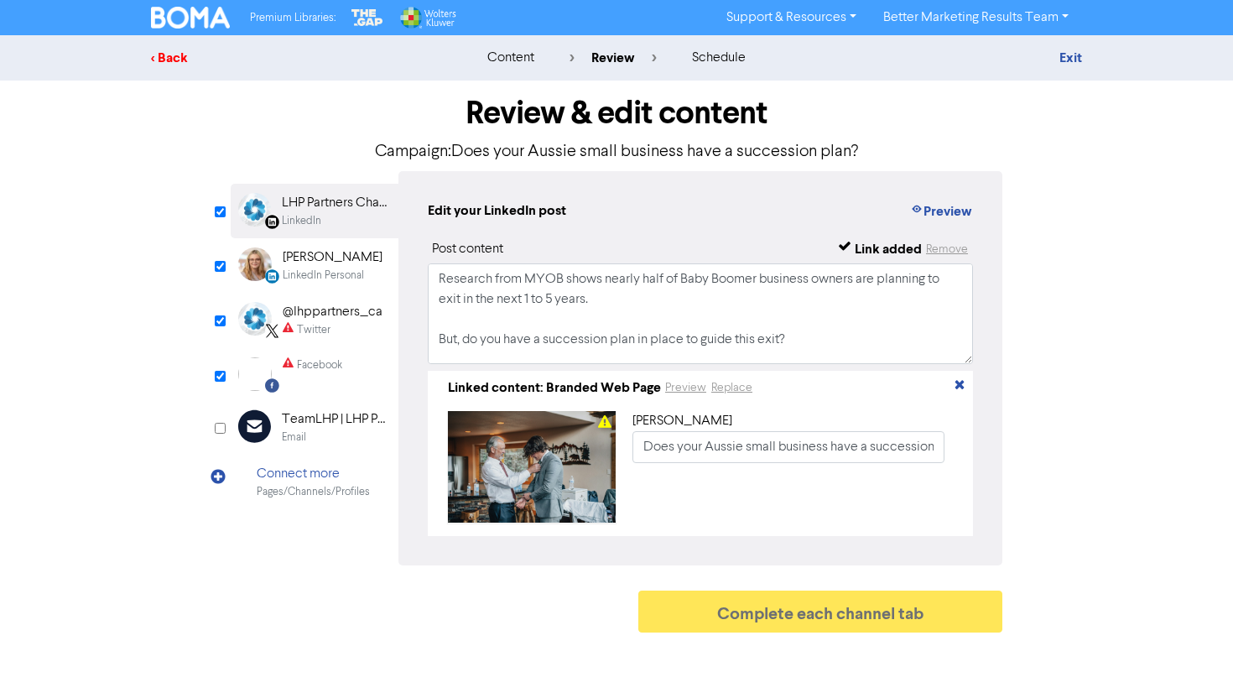
click at [175, 60] on div "< Back" at bounding box center [298, 58] width 294 height 20
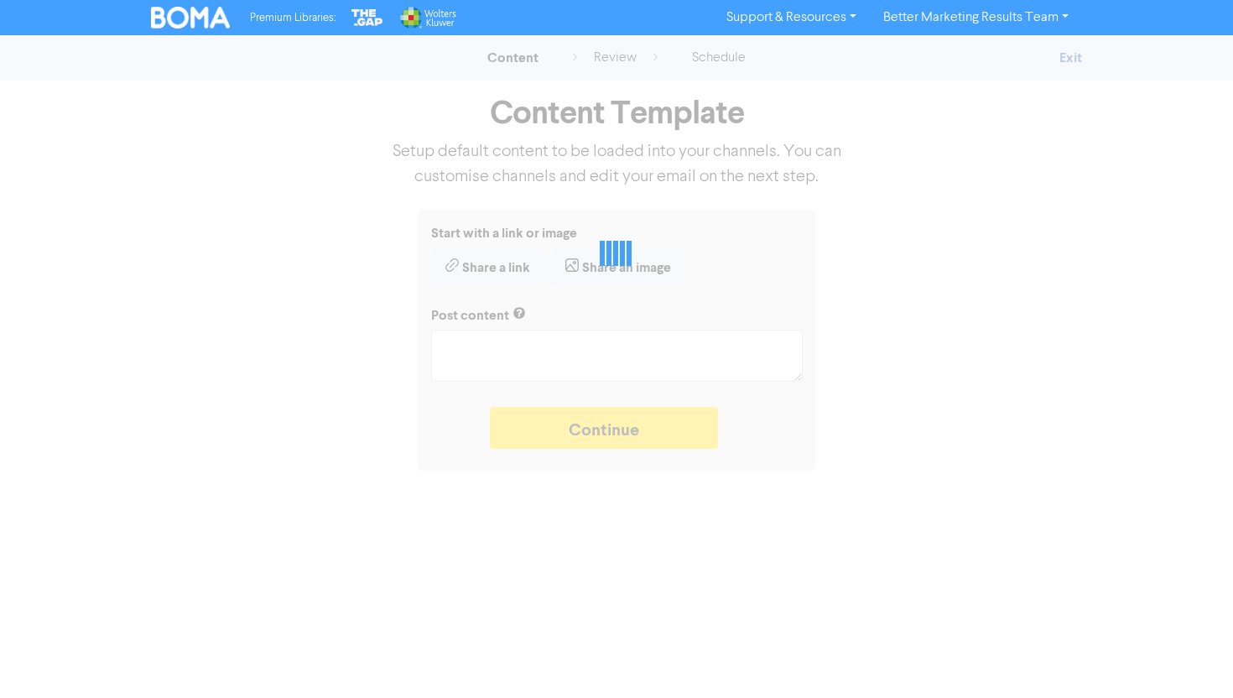
type textarea "x"
type textarea "Research from MYOB shows nearly half of Baby Boomer business owners are plannin…"
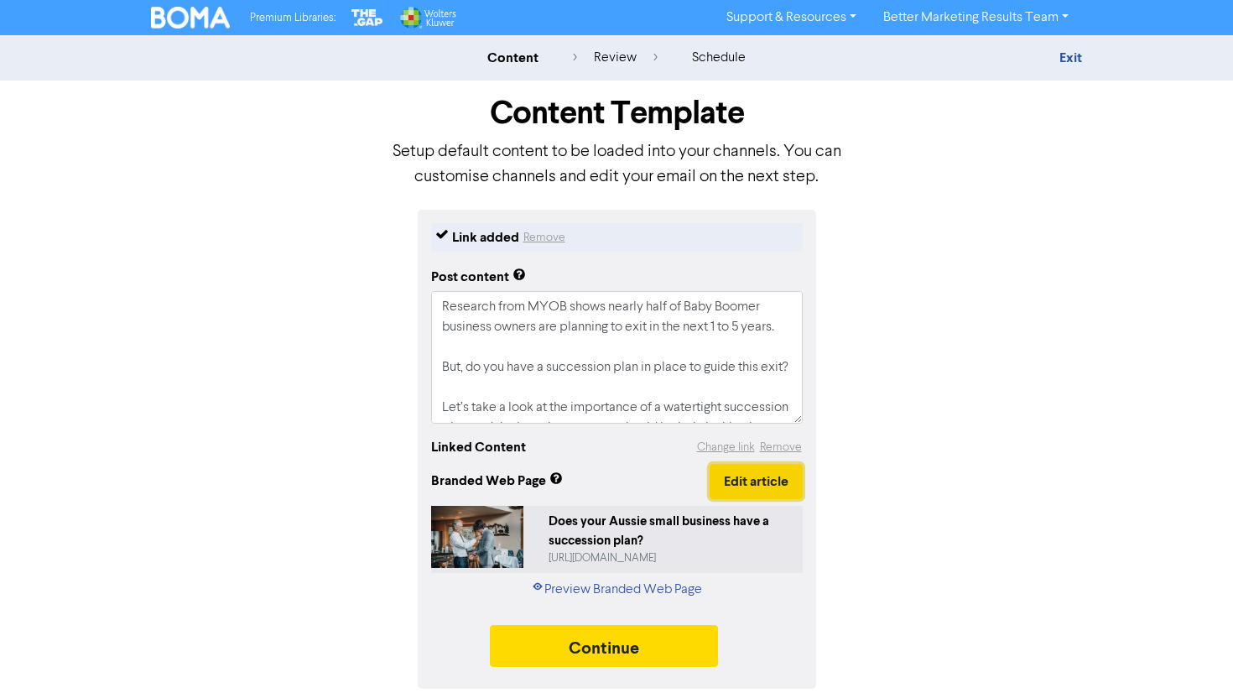
click at [738, 481] on button "Edit article" at bounding box center [756, 481] width 93 height 35
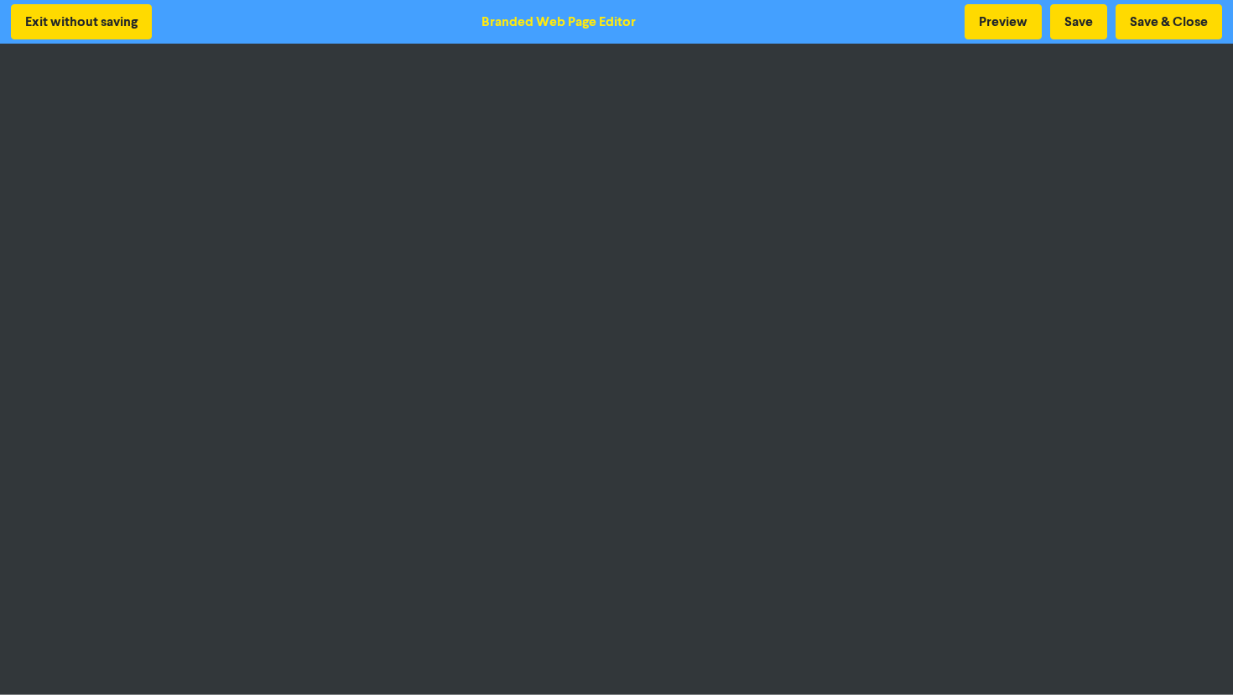
scroll to position [3, 0]
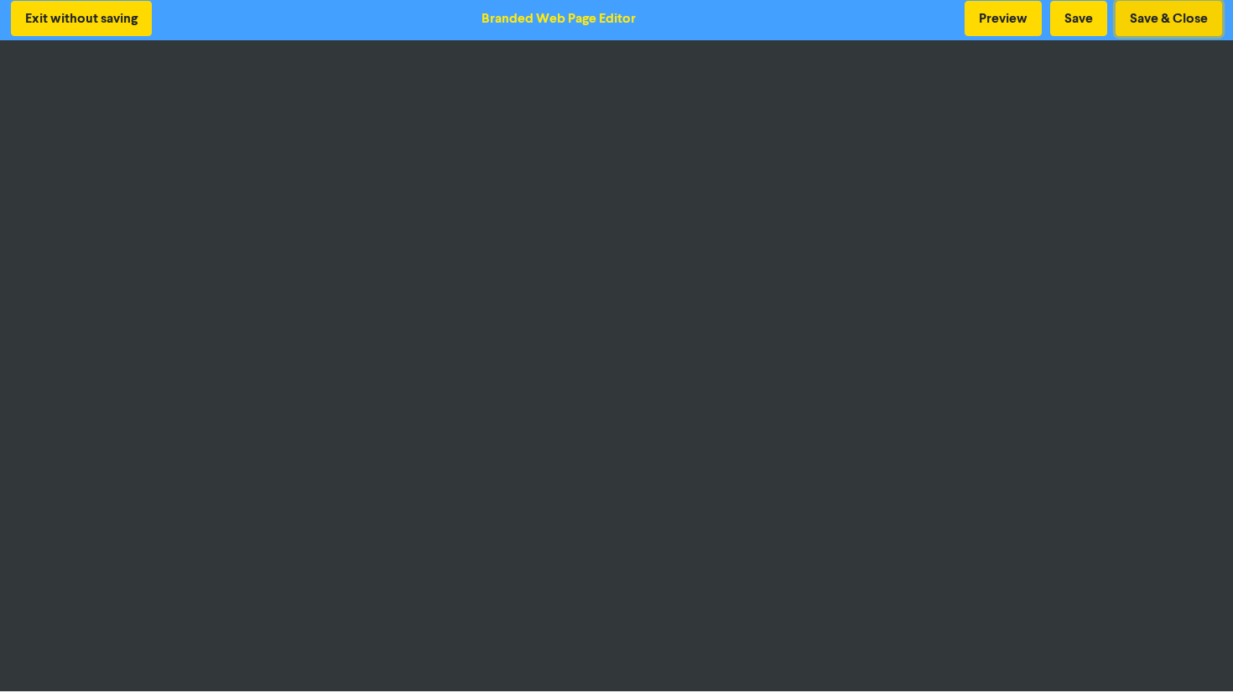
click at [1159, 13] on button "Save & Close" at bounding box center [1169, 18] width 107 height 35
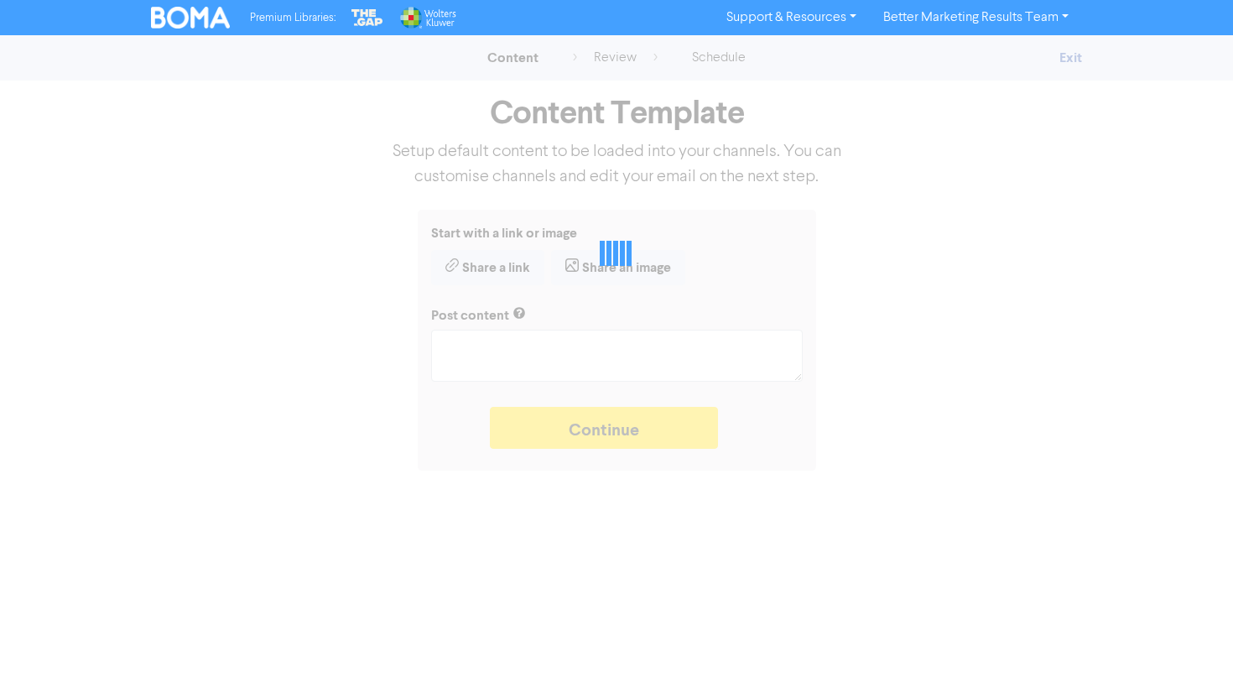
type textarea "x"
type textarea "Research from MYOB shows nearly half of Baby Boomer business owners are plannin…"
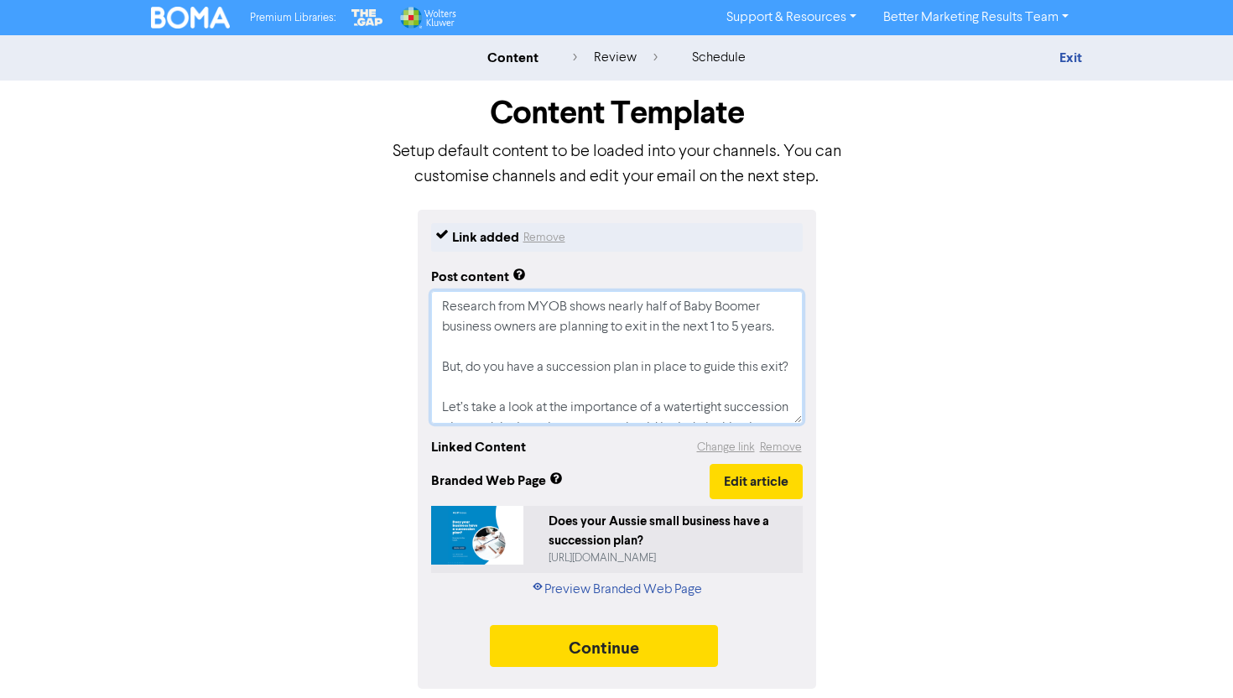
drag, startPoint x: 626, startPoint y: 408, endPoint x: 388, endPoint y: 222, distance: 302.5
click at [388, 223] on div "Link added Remove Post content Research from MYOB shows nearly half of Baby Boo…" at bounding box center [616, 449] width 957 height 479
click at [881, 481] on div "Link added Remove Post content Research from MYOB shows nearly half of Baby Boo…" at bounding box center [616, 449] width 957 height 479
click at [629, 645] on button "Continue" at bounding box center [604, 646] width 228 height 42
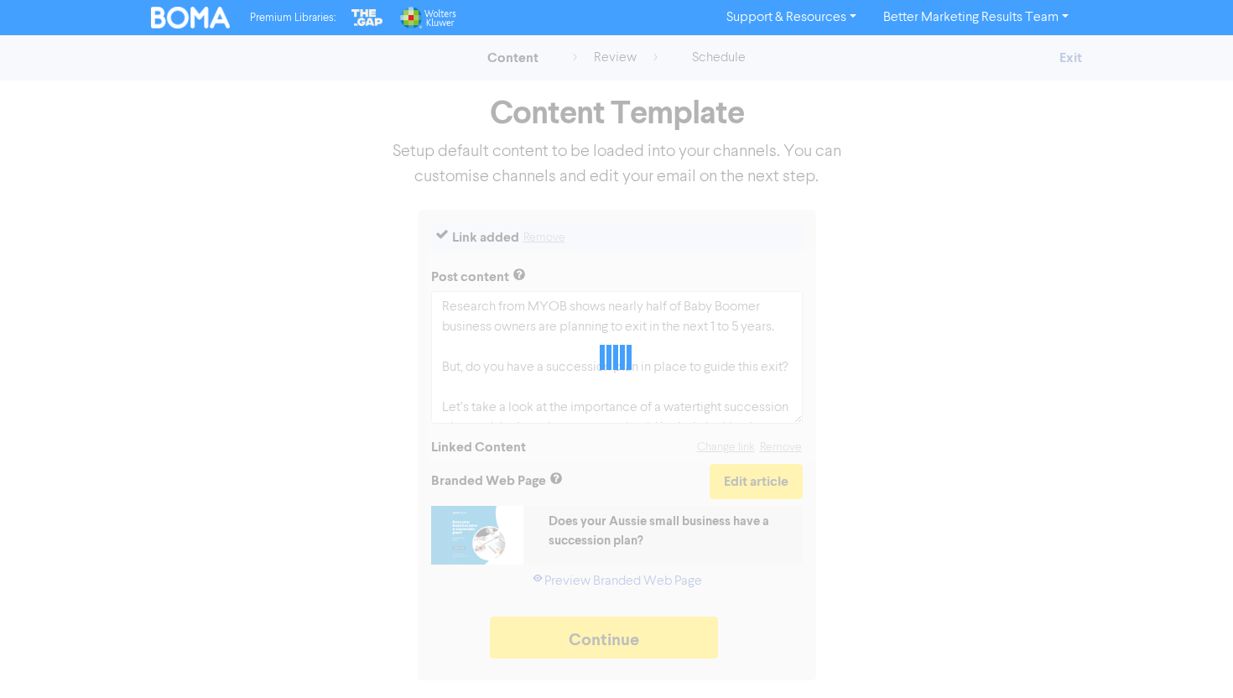
type textarea "x"
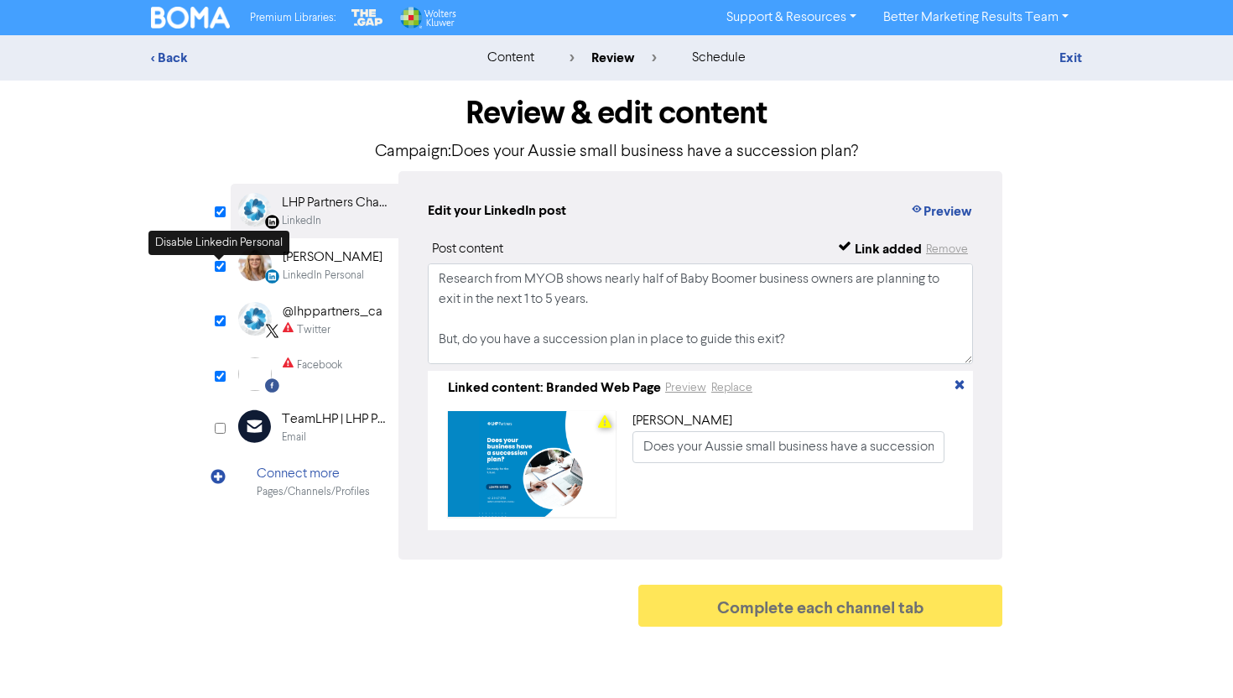
click at [219, 269] on input "checkbox" at bounding box center [220, 266] width 11 height 11
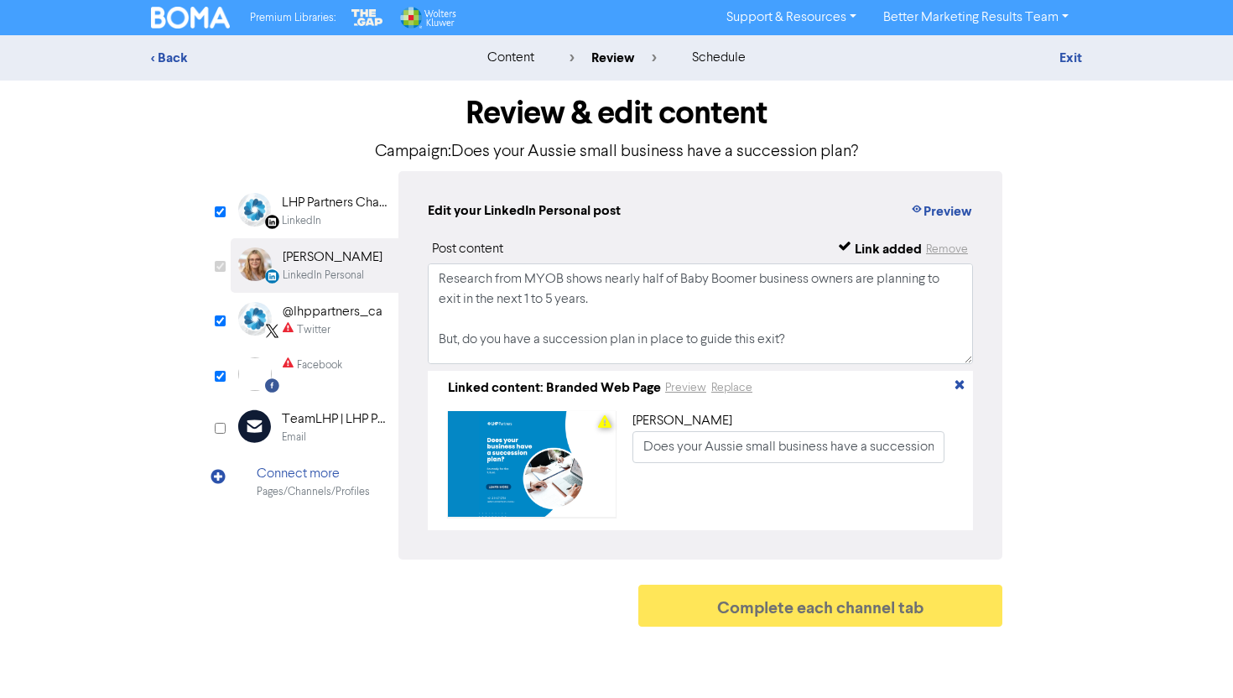
checkbox input "false"
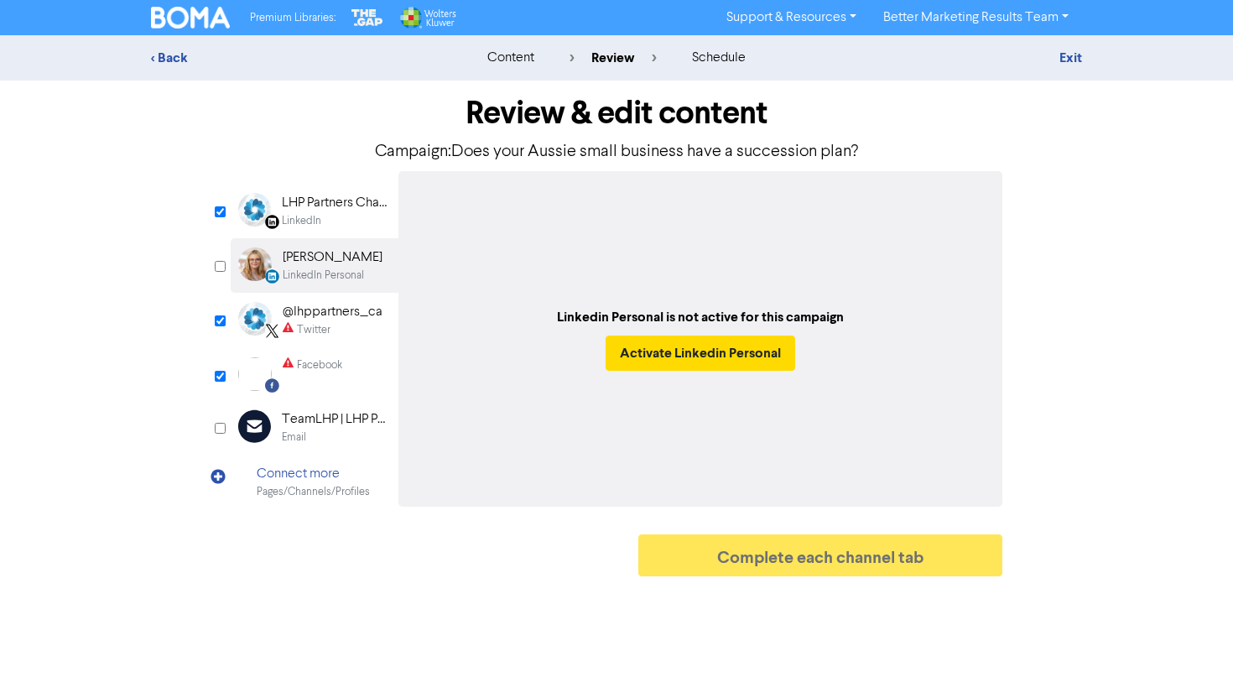
click at [341, 327] on div "Twitter" at bounding box center [333, 330] width 100 height 16
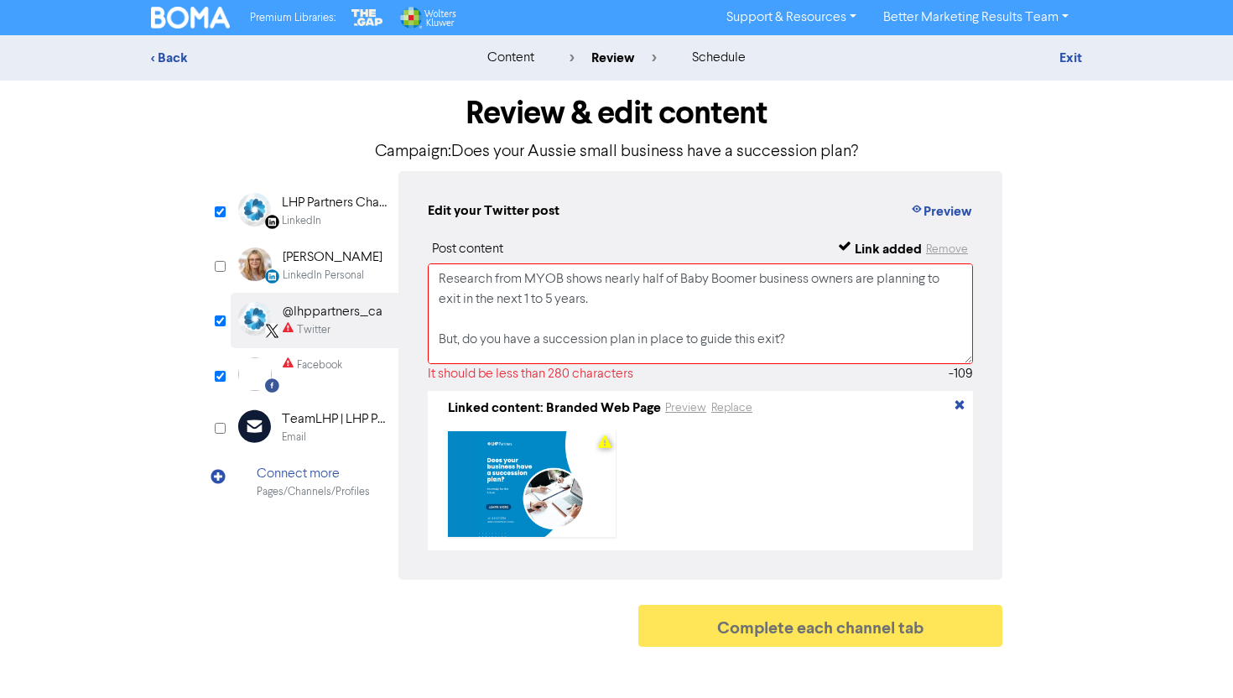
scroll to position [153, 0]
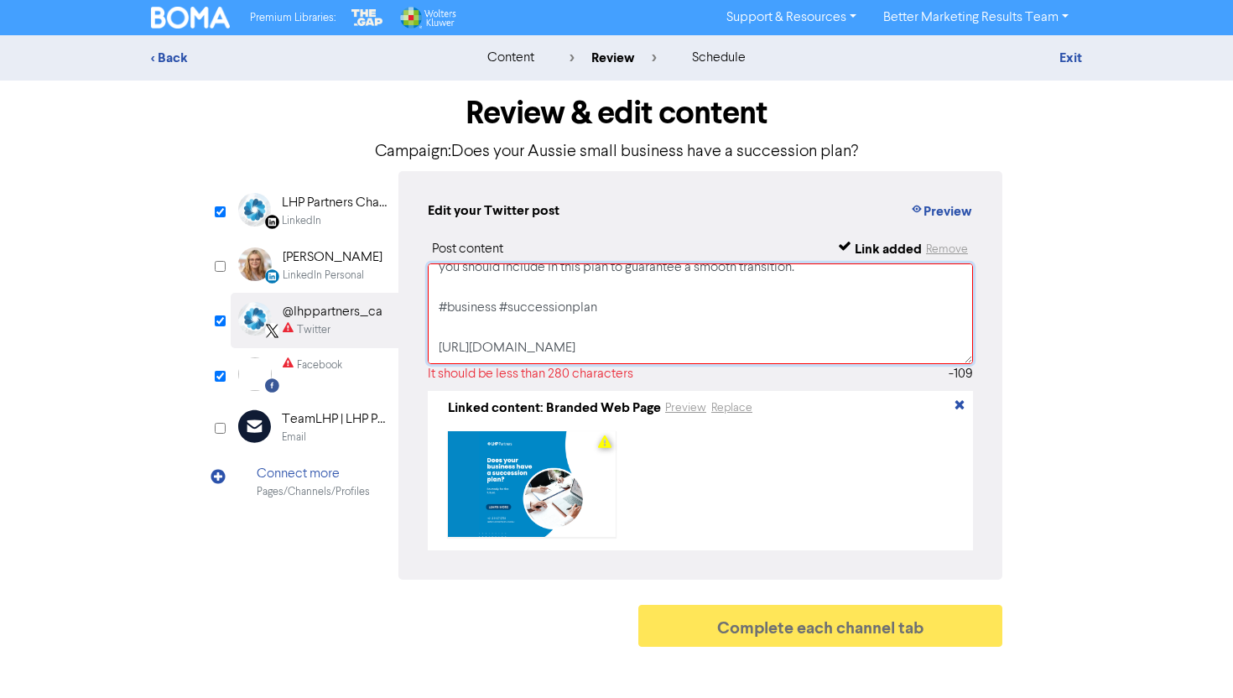
click at [570, 347] on textarea "Research from MYOB shows nearly half of Baby Boomer business owners are plannin…" at bounding box center [700, 313] width 545 height 101
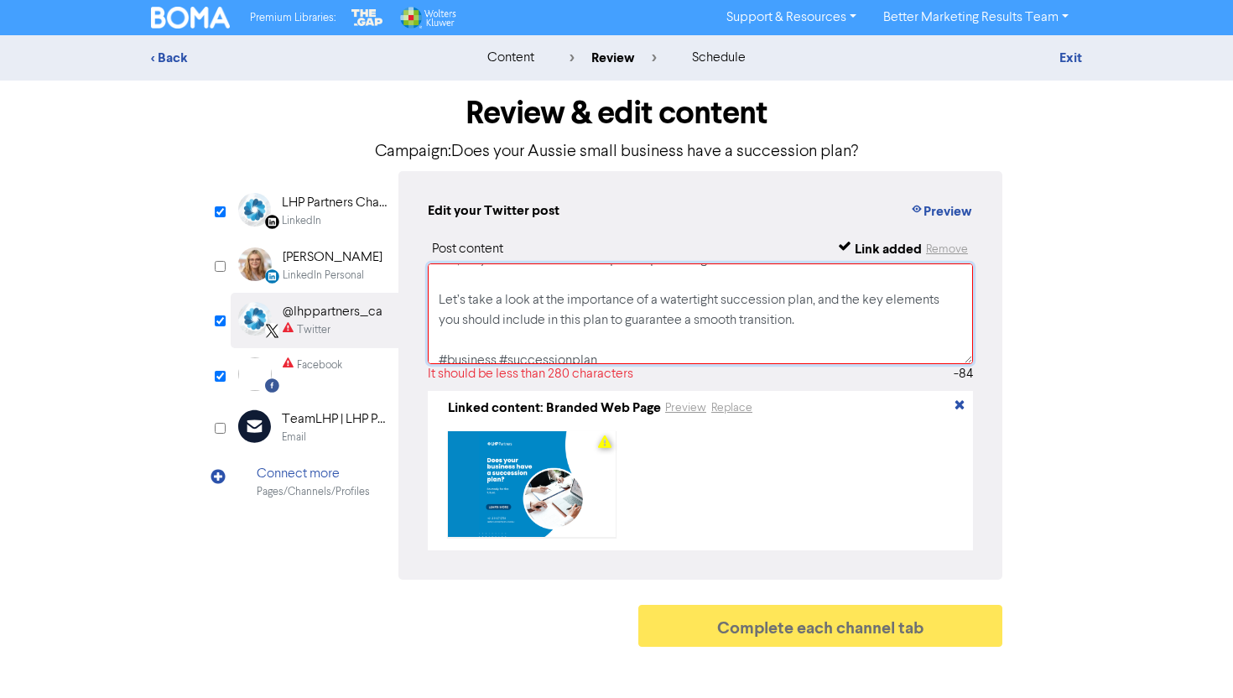
scroll to position [84, 0]
click at [594, 315] on textarea "Research from MYOB shows nearly half of Baby Boomer business owners are plannin…" at bounding box center [700, 313] width 545 height 101
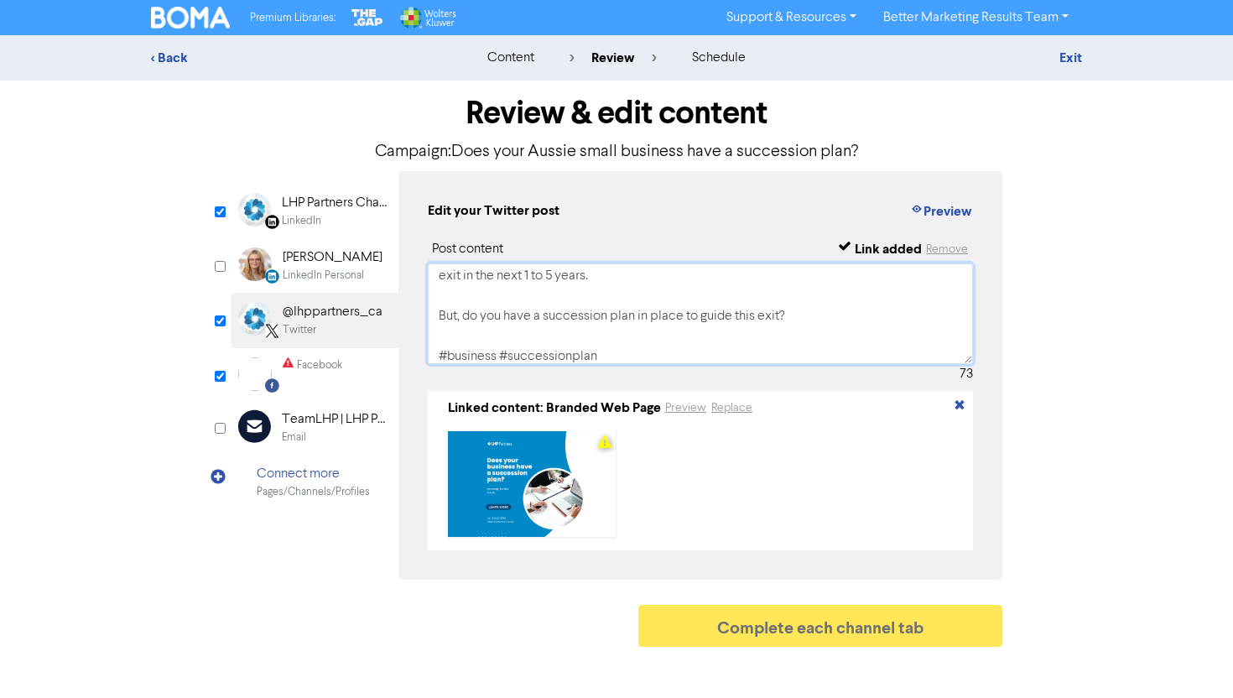
scroll to position [0, 0]
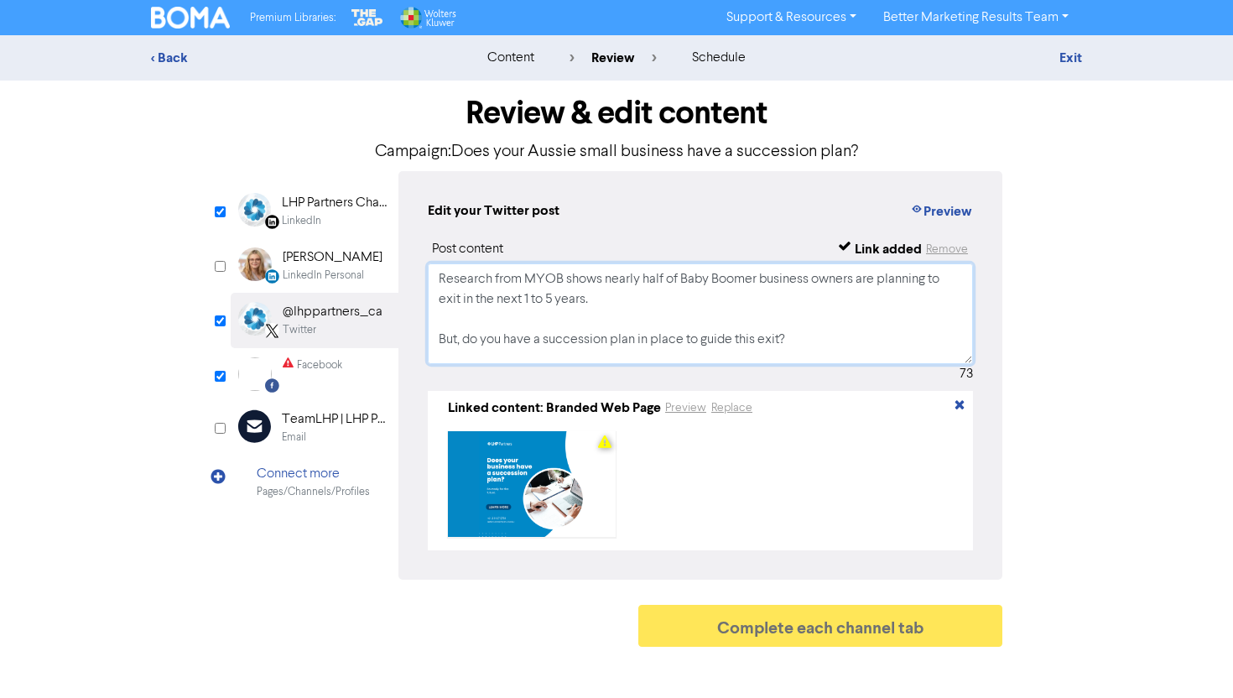
type textarea "Research from MYOB shows nearly half of Baby Boomer business owners are plannin…"
click at [310, 387] on div "Facebook" at bounding box center [313, 374] width 60 height 34
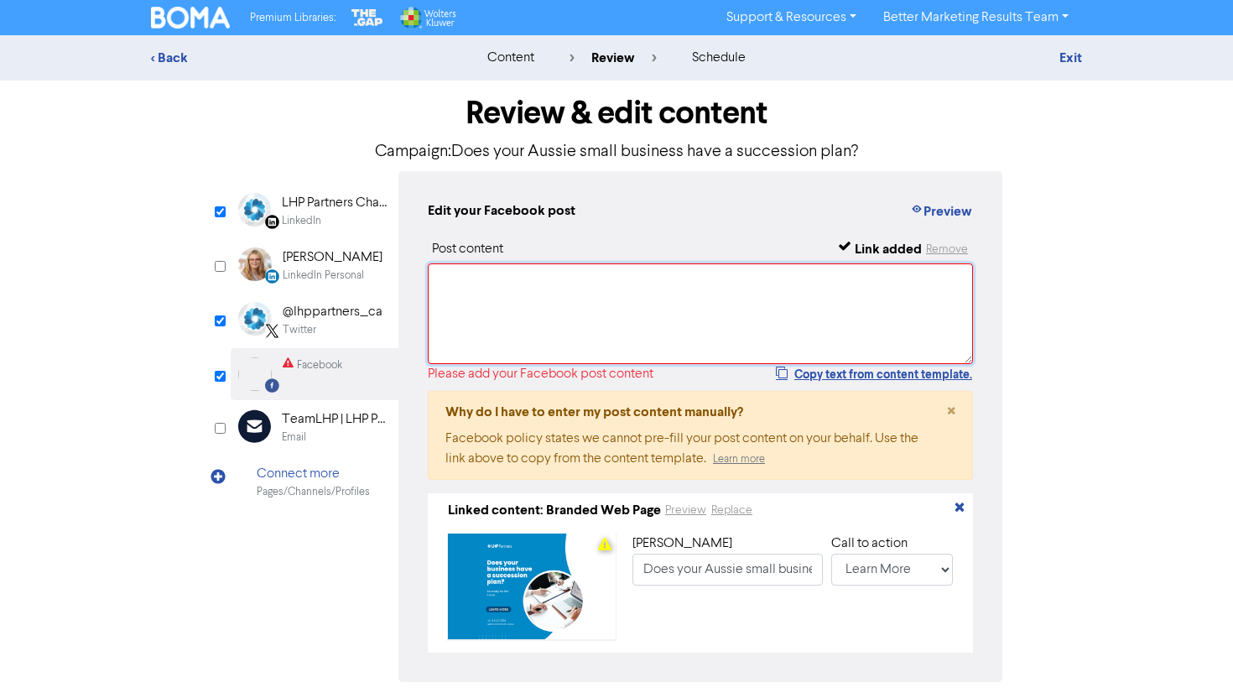
click at [536, 341] on textarea at bounding box center [700, 313] width 545 height 101
paste textarea "Research from MYOB shows nearly half of Baby Boomer business owners are plannin…"
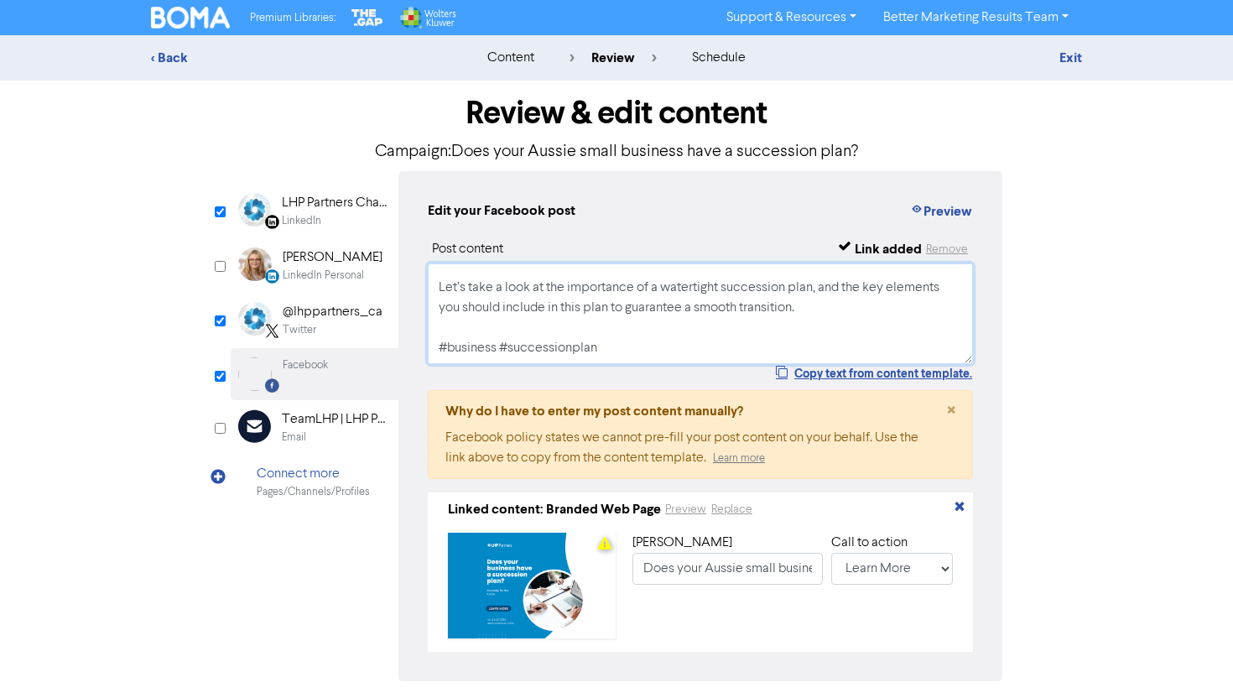
scroll to position [65, 0]
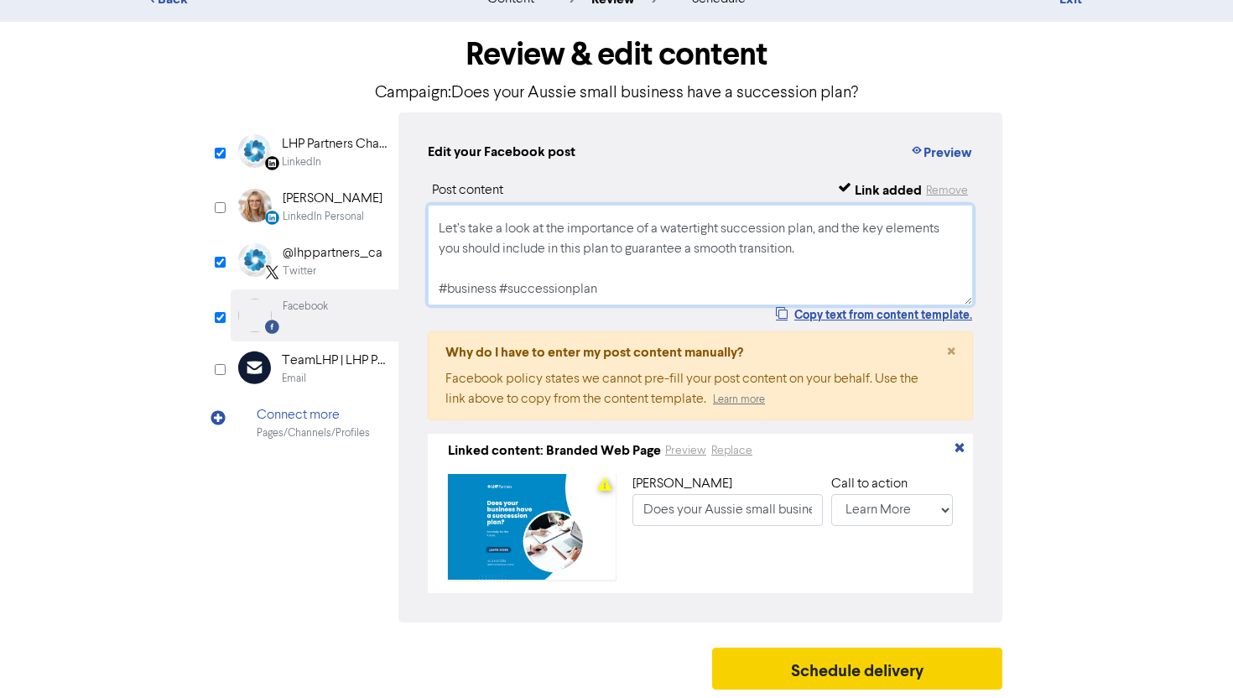
type textarea "Research from MYOB shows nearly half of Baby Boomer business owners are plannin…"
click at [800, 665] on button "Schedule delivery" at bounding box center [857, 669] width 290 height 42
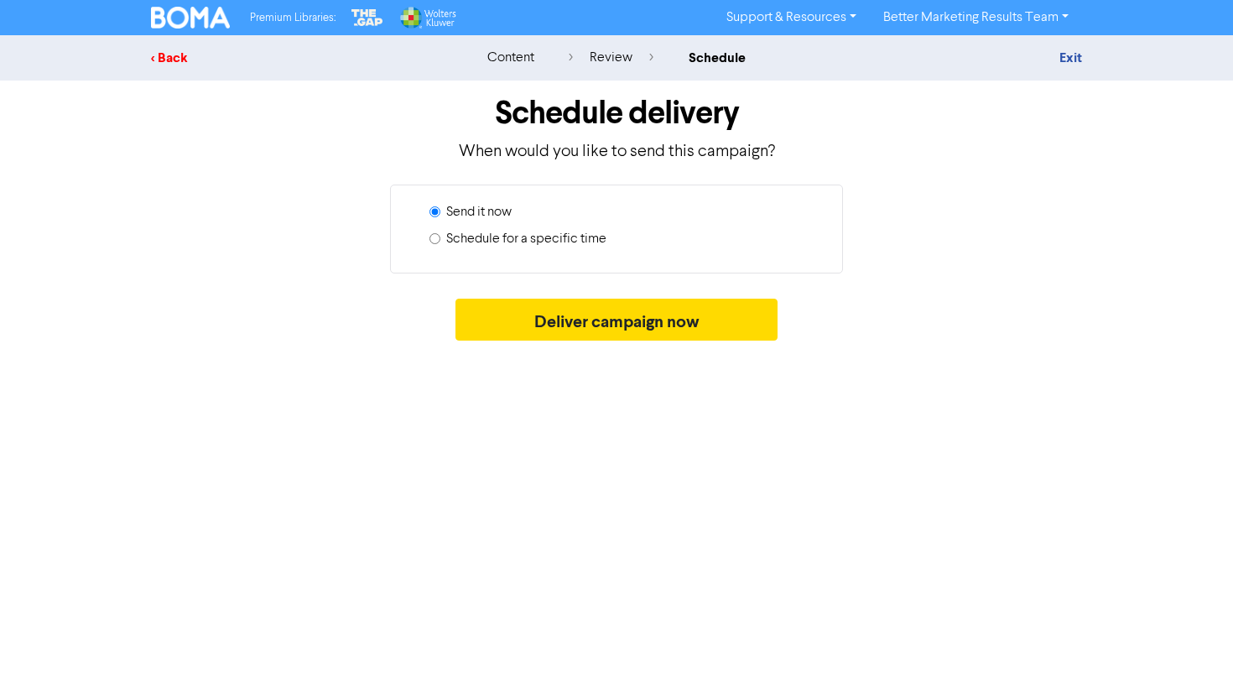
click at [198, 59] on div "< Back" at bounding box center [298, 58] width 294 height 20
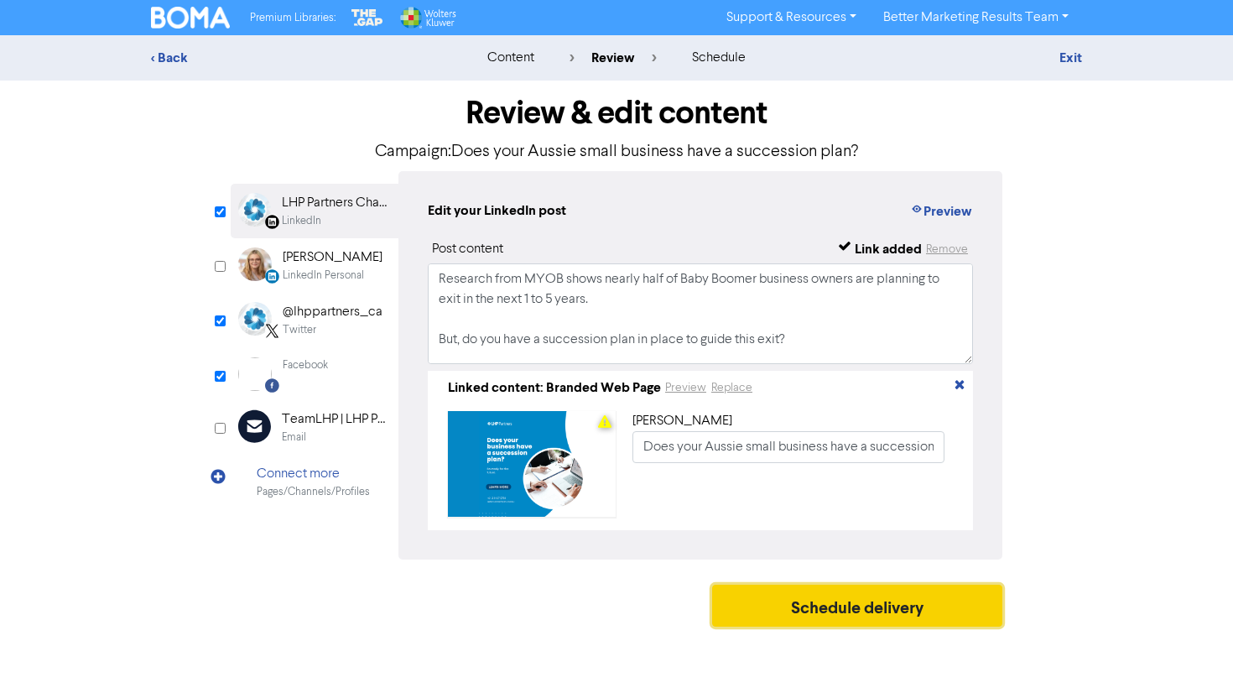
click at [867, 610] on button "Schedule delivery" at bounding box center [857, 606] width 290 height 42
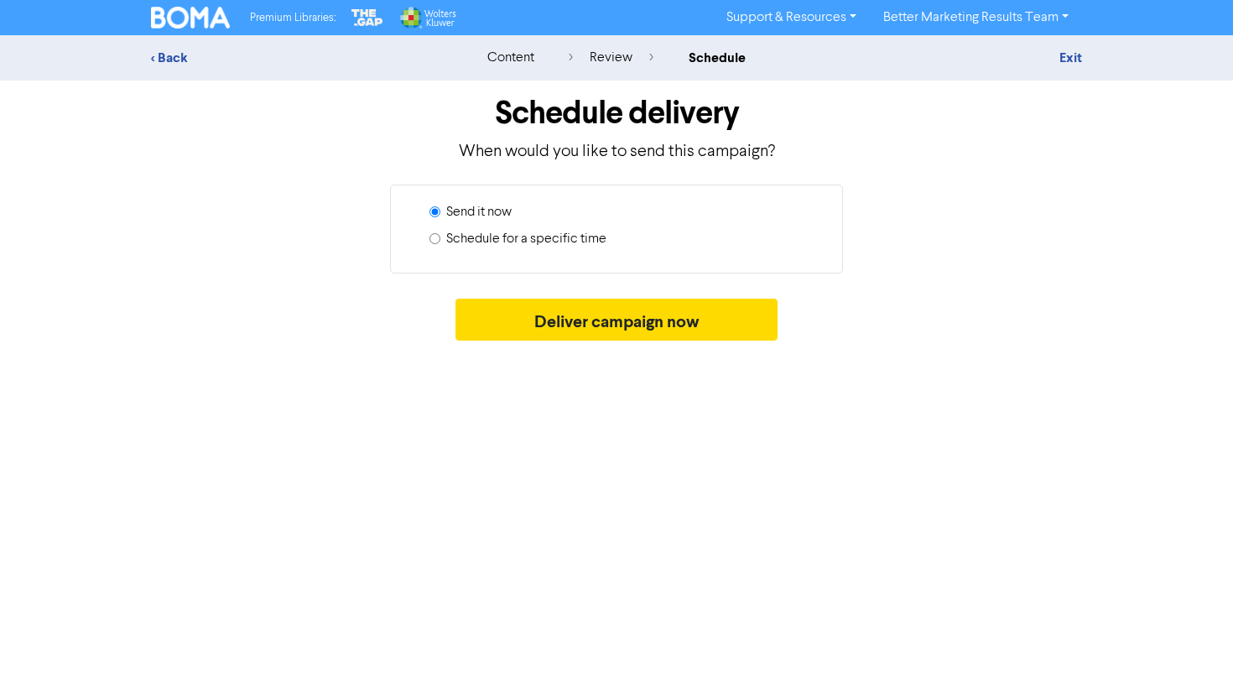
click at [522, 232] on label "Schedule for a specific time" at bounding box center [526, 239] width 160 height 20
click at [441, 233] on input "Schedule for a specific time" at bounding box center [435, 238] width 11 height 11
radio input "true"
radio input "false"
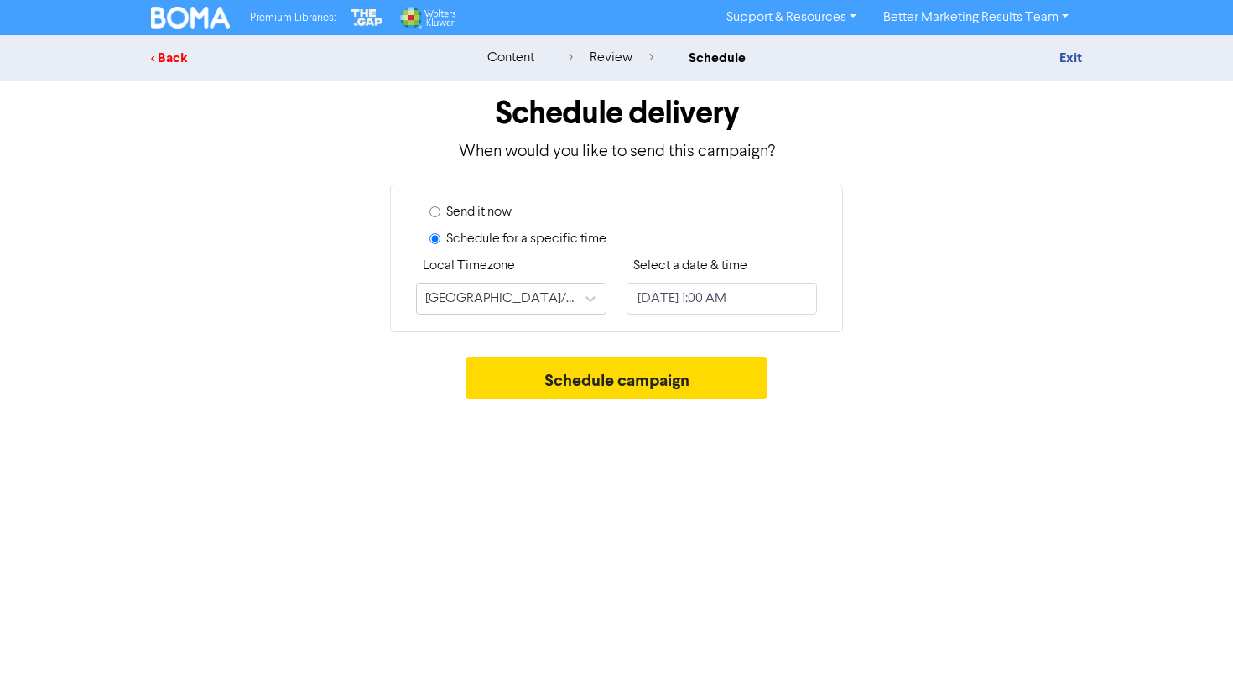
click at [166, 64] on div "< Back" at bounding box center [298, 58] width 294 height 20
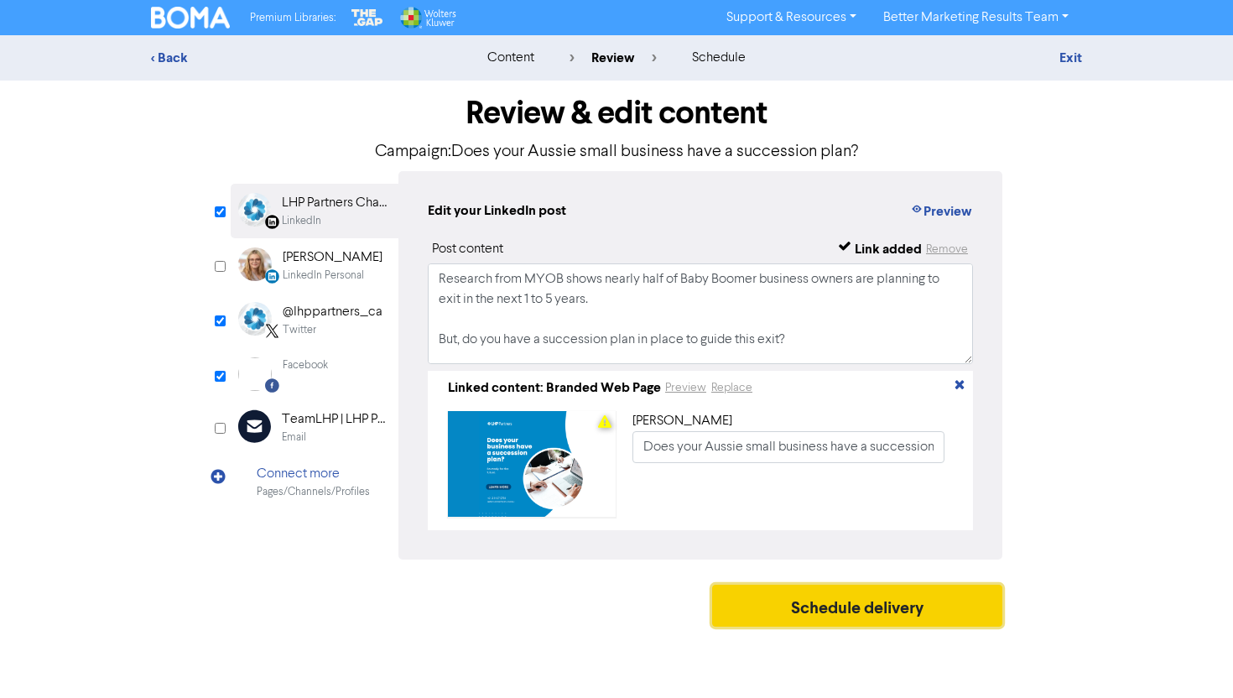
click at [830, 618] on button "Schedule delivery" at bounding box center [857, 606] width 290 height 42
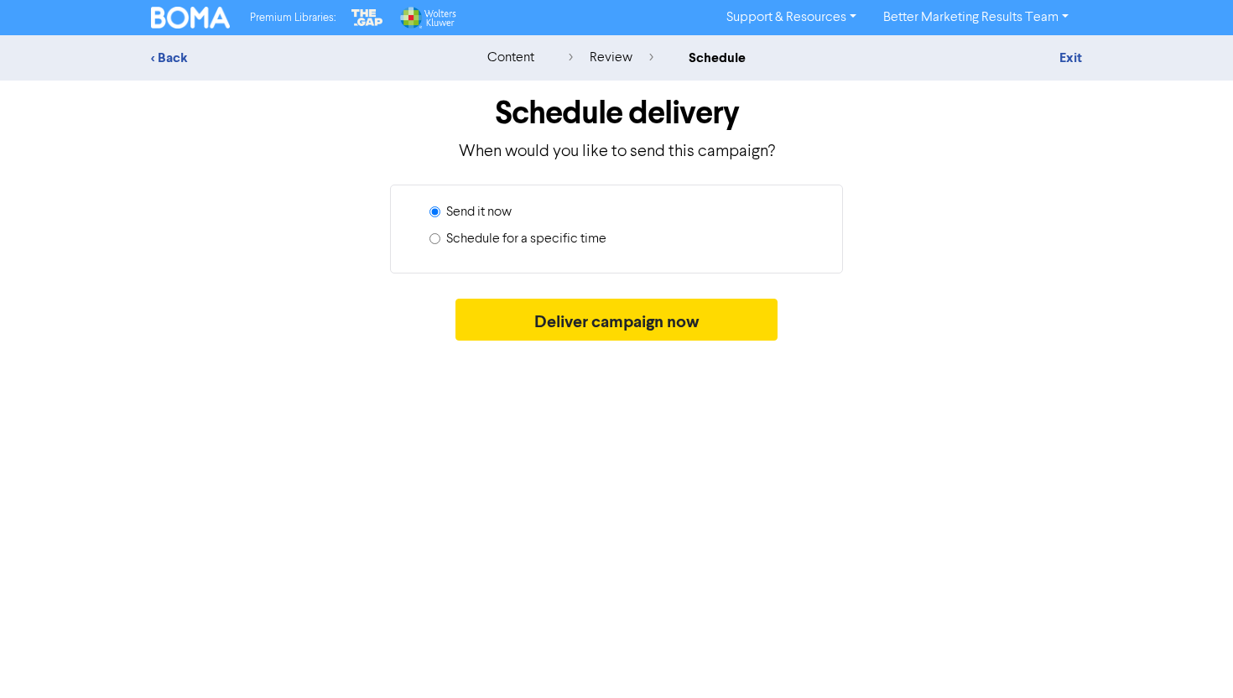
click at [549, 237] on label "Schedule for a specific time" at bounding box center [526, 239] width 160 height 20
click at [441, 237] on input "Schedule for a specific time" at bounding box center [435, 238] width 11 height 11
radio input "true"
radio input "false"
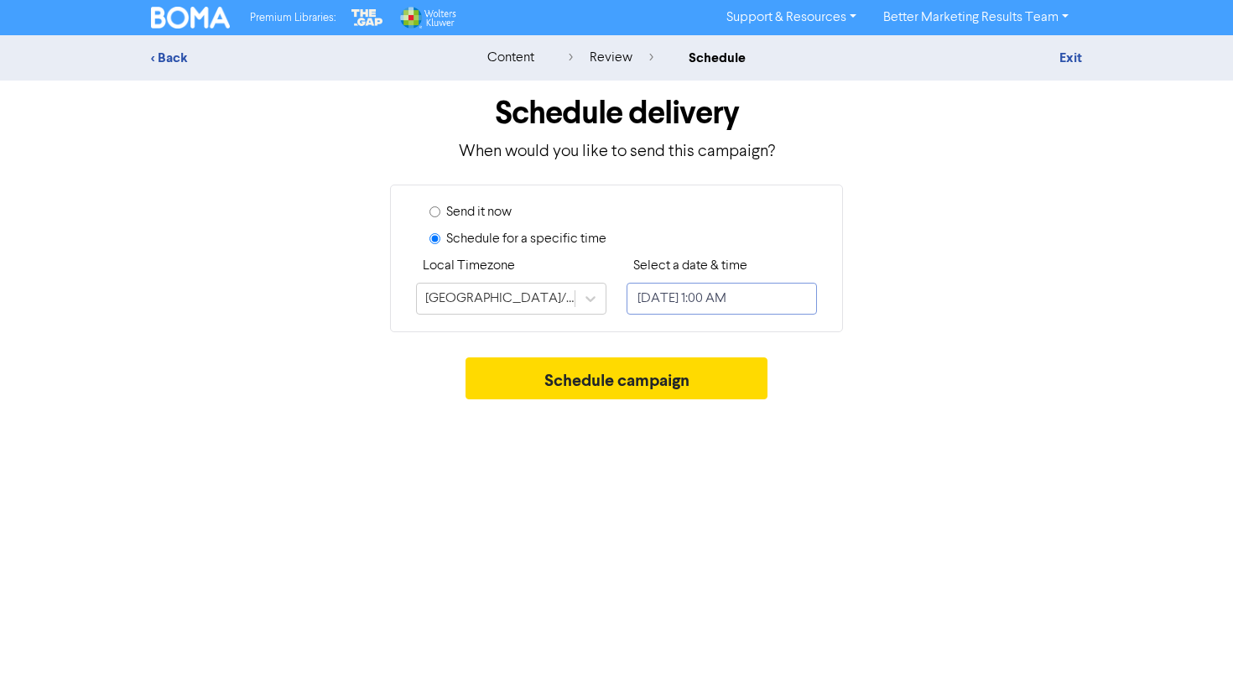
click at [672, 301] on input "October 2, 2025 1:00 AM" at bounding box center [722, 299] width 190 height 32
select select "9"
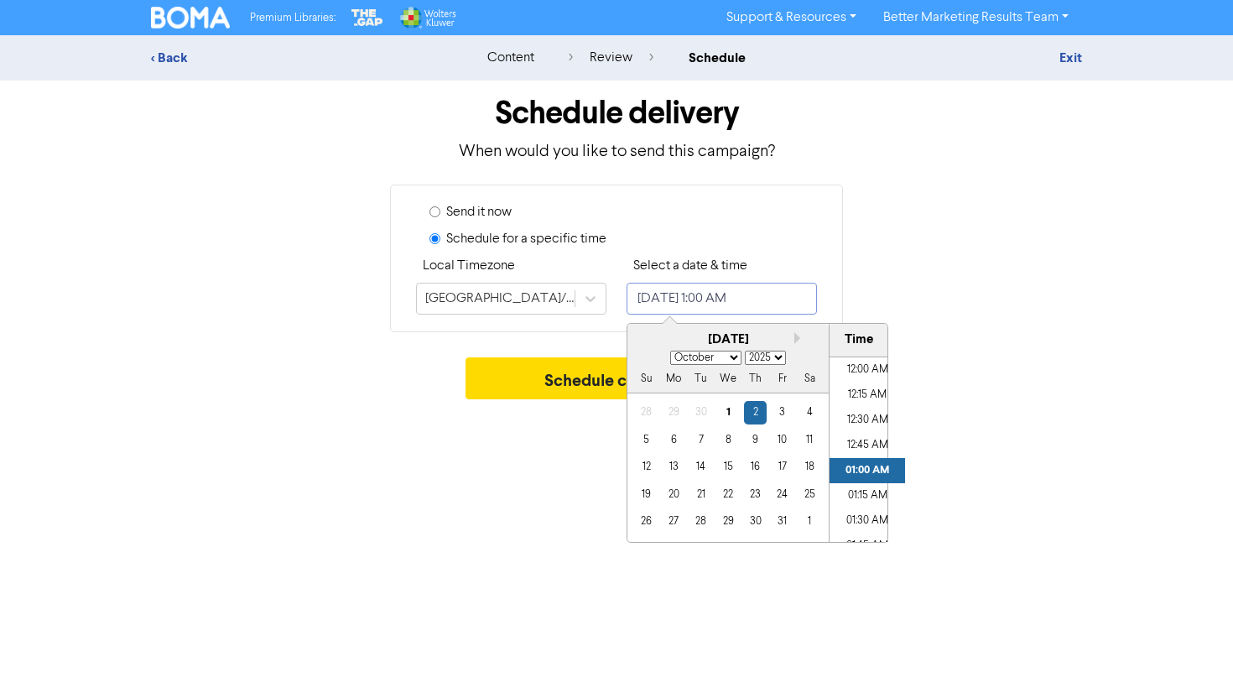
scroll to position [21, 0]
click at [734, 440] on div "8" at bounding box center [728, 440] width 23 height 23
click at [876, 450] on li "01:00 PM" at bounding box center [868, 454] width 76 height 25
type input "October 8, 2025 1:00 PM"
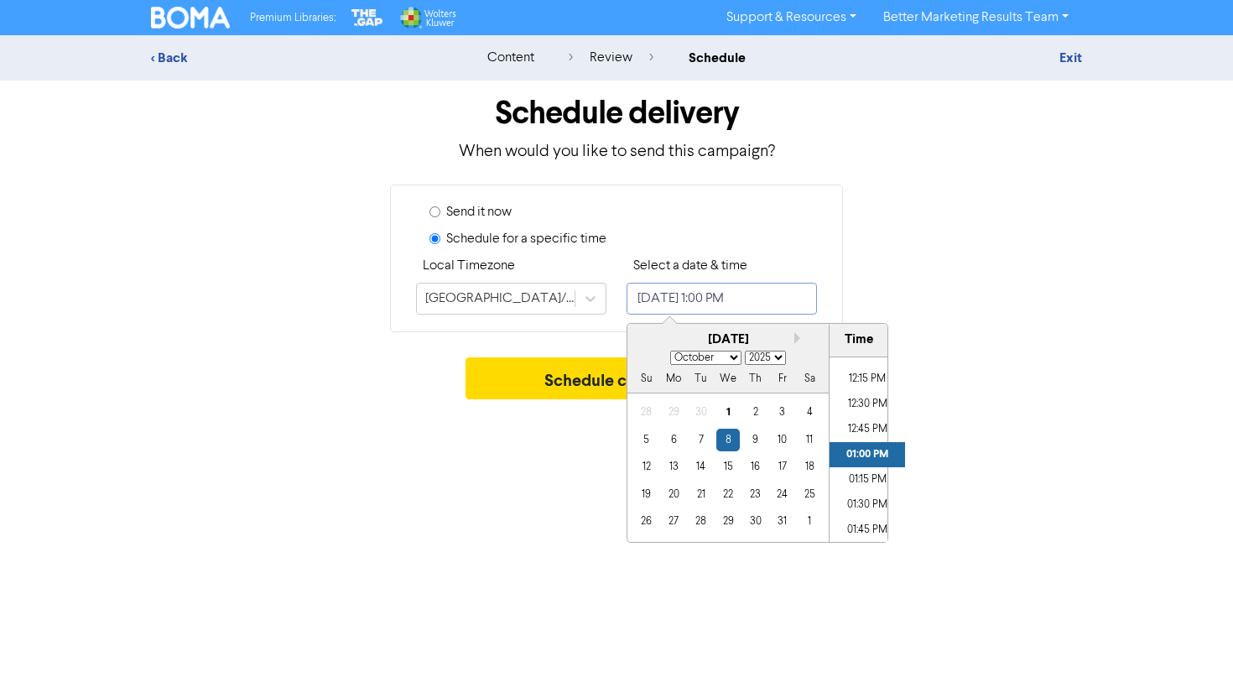
click at [863, 448] on li "01:00 PM" at bounding box center [868, 454] width 76 height 25
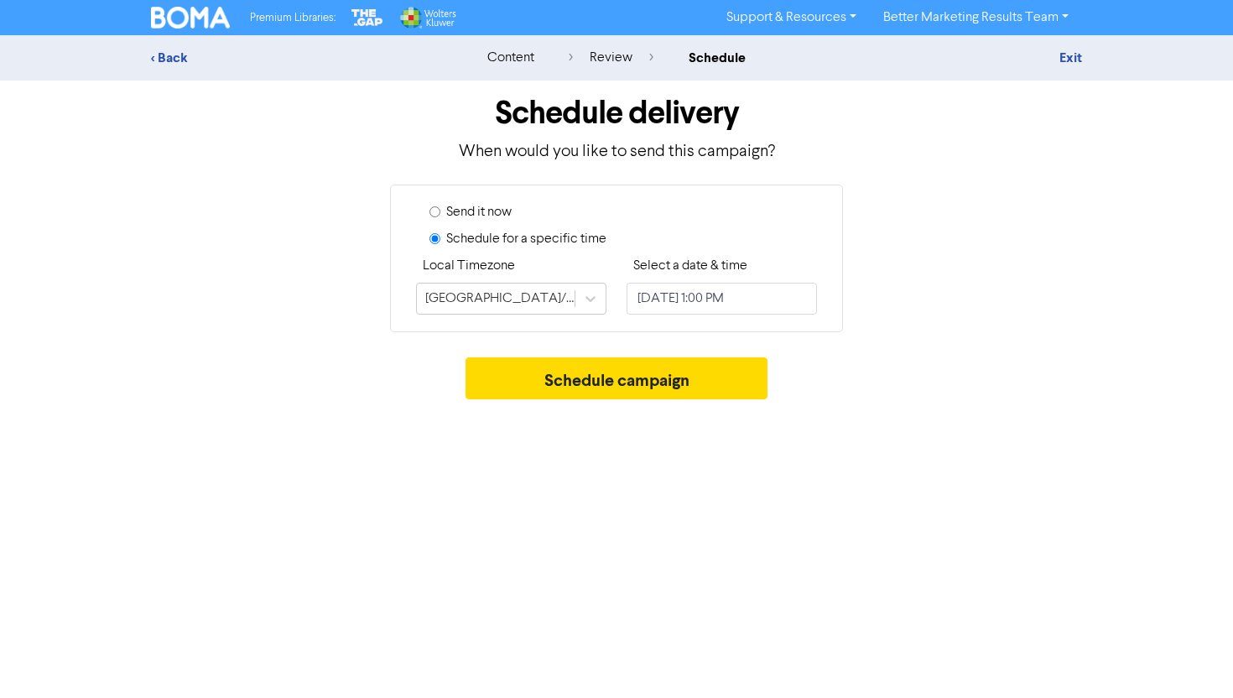
click at [994, 406] on div "Schedule campaign" at bounding box center [616, 382] width 931 height 50
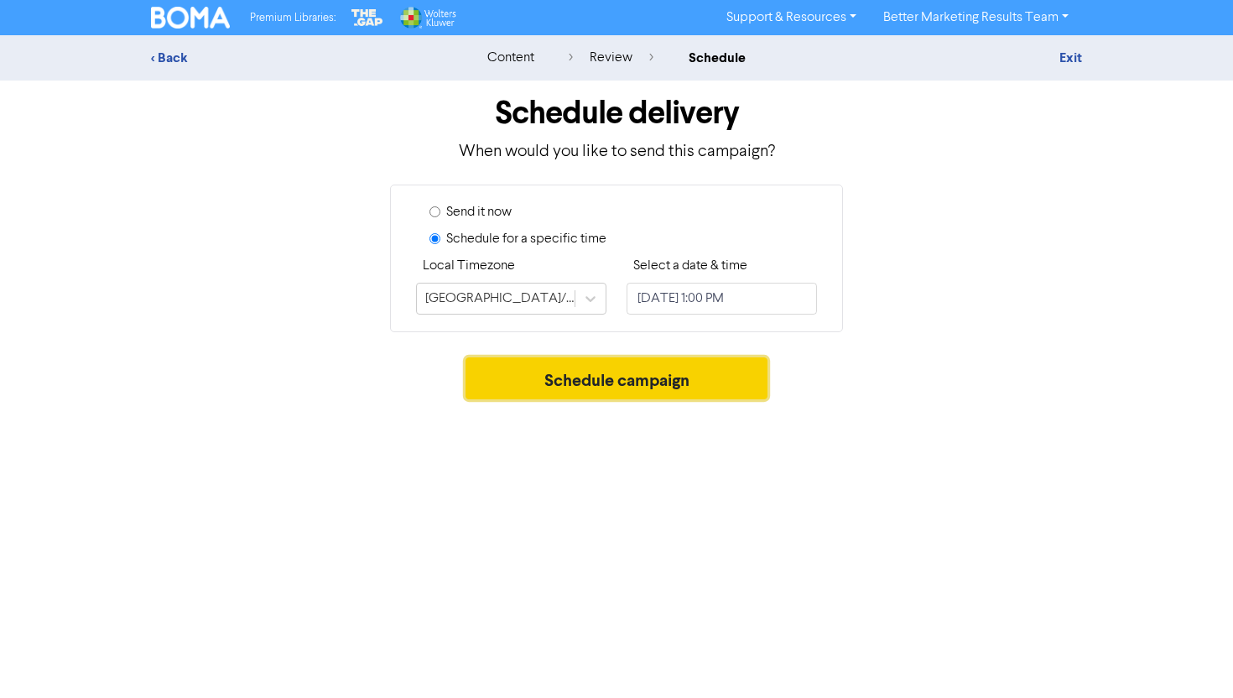
click at [732, 383] on button "Schedule campaign" at bounding box center [617, 378] width 303 height 42
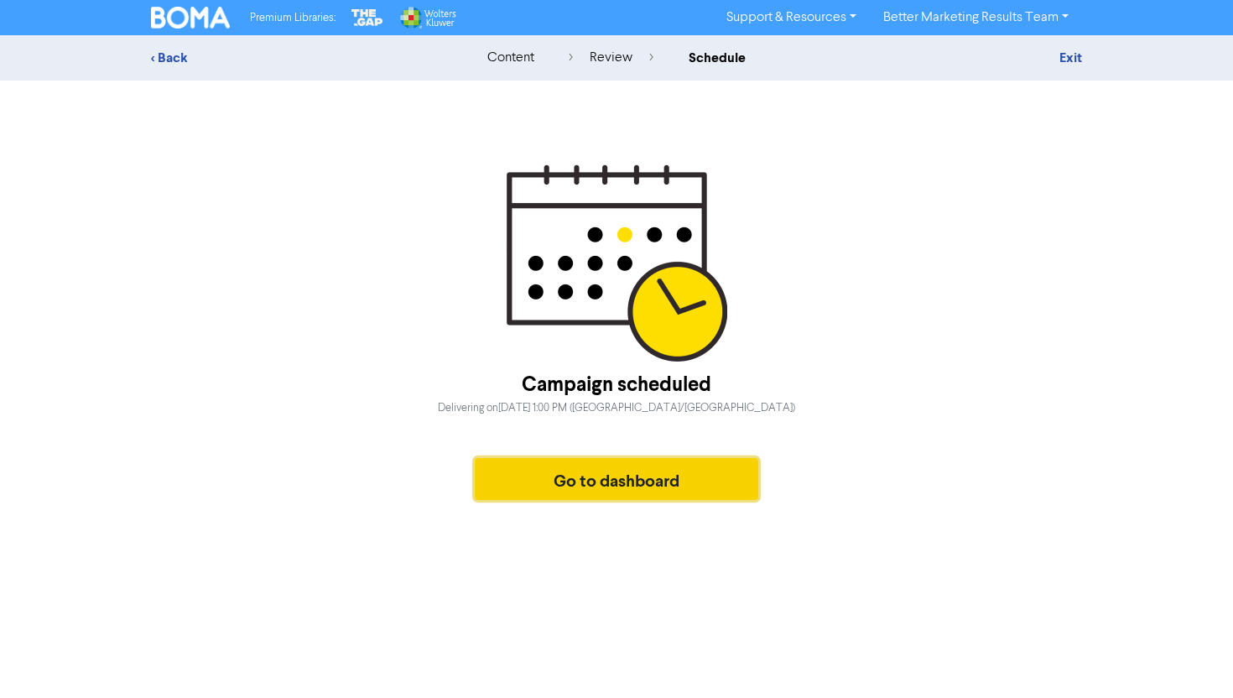
click at [661, 494] on button "Go to dashboard" at bounding box center [617, 479] width 284 height 42
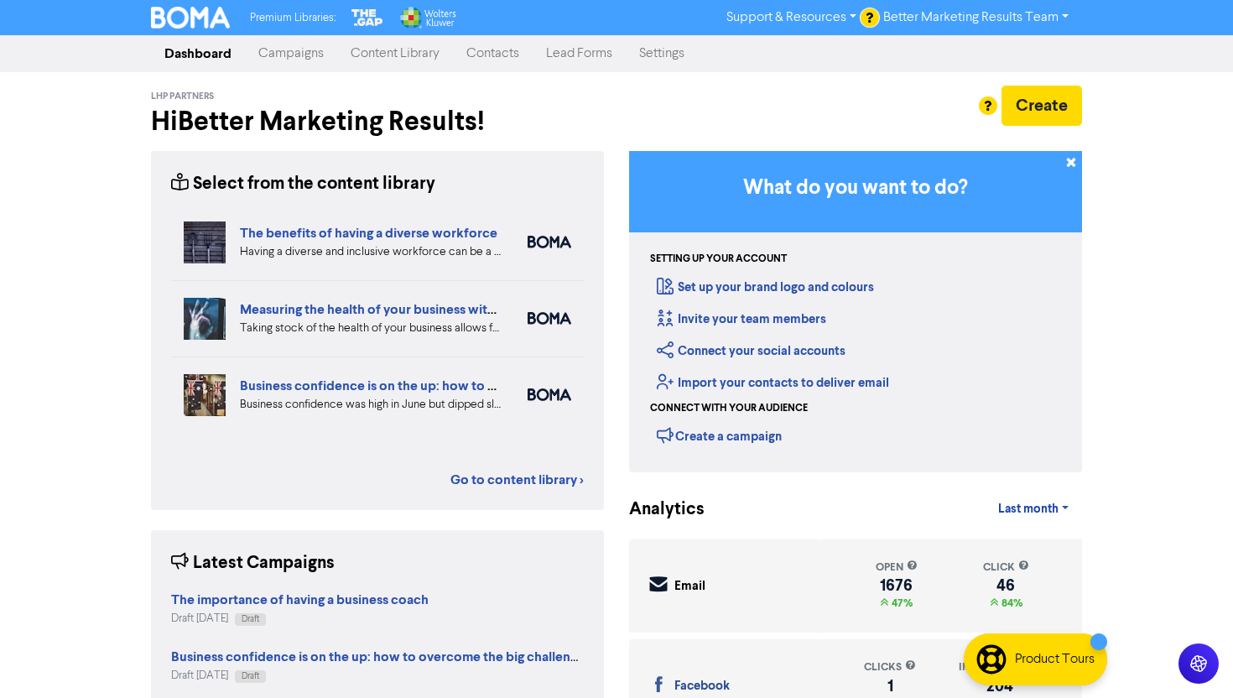
click at [285, 50] on link "Campaigns" at bounding box center [291, 54] width 92 height 34
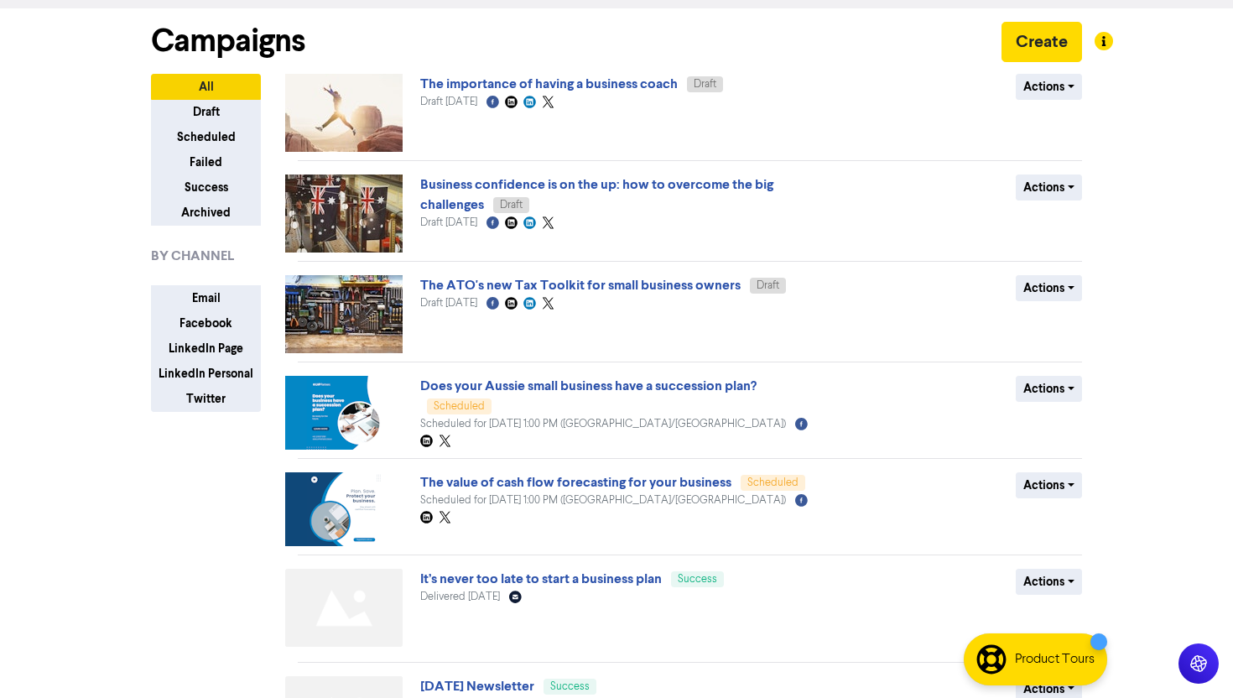
scroll to position [67, 0]
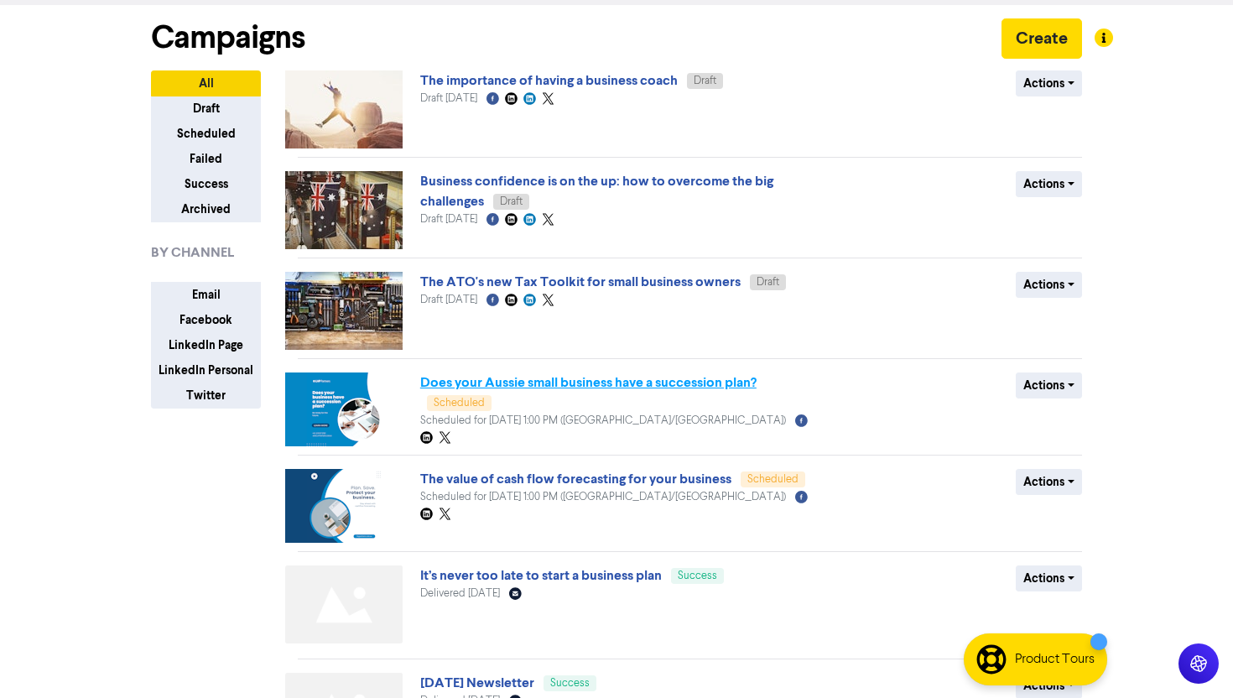
click at [604, 381] on link "Does your Aussie small business have a succession plan?" at bounding box center [588, 382] width 336 height 17
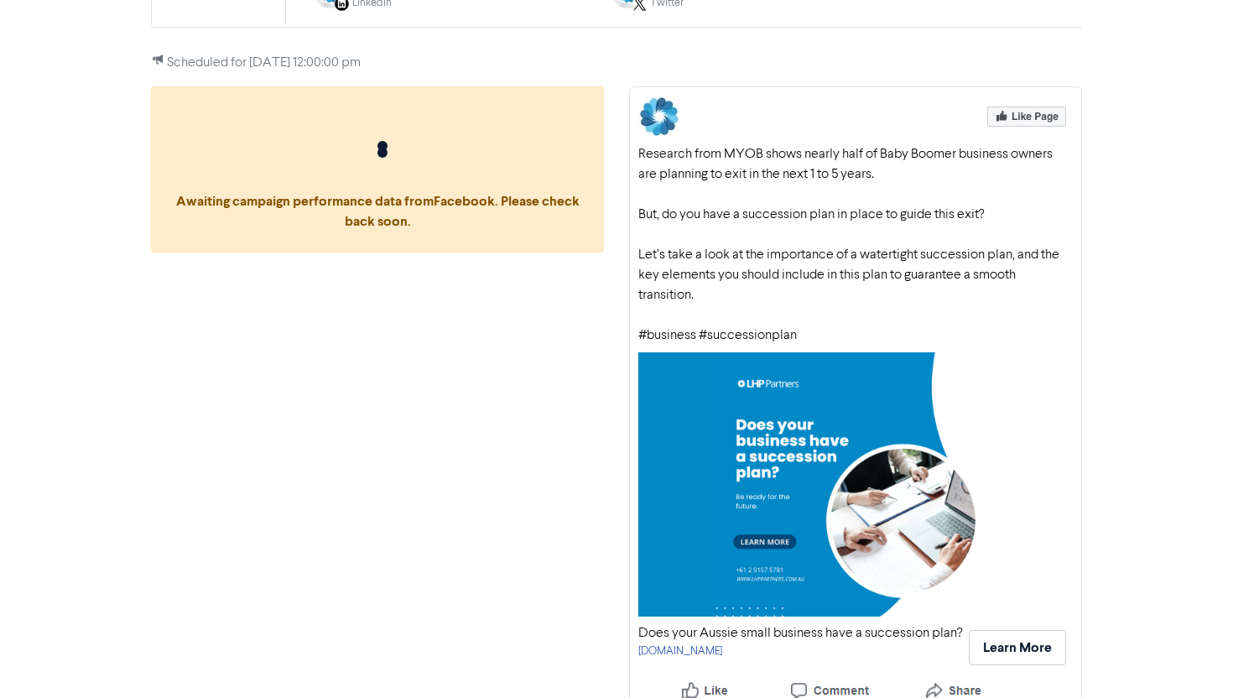
scroll to position [235, 0]
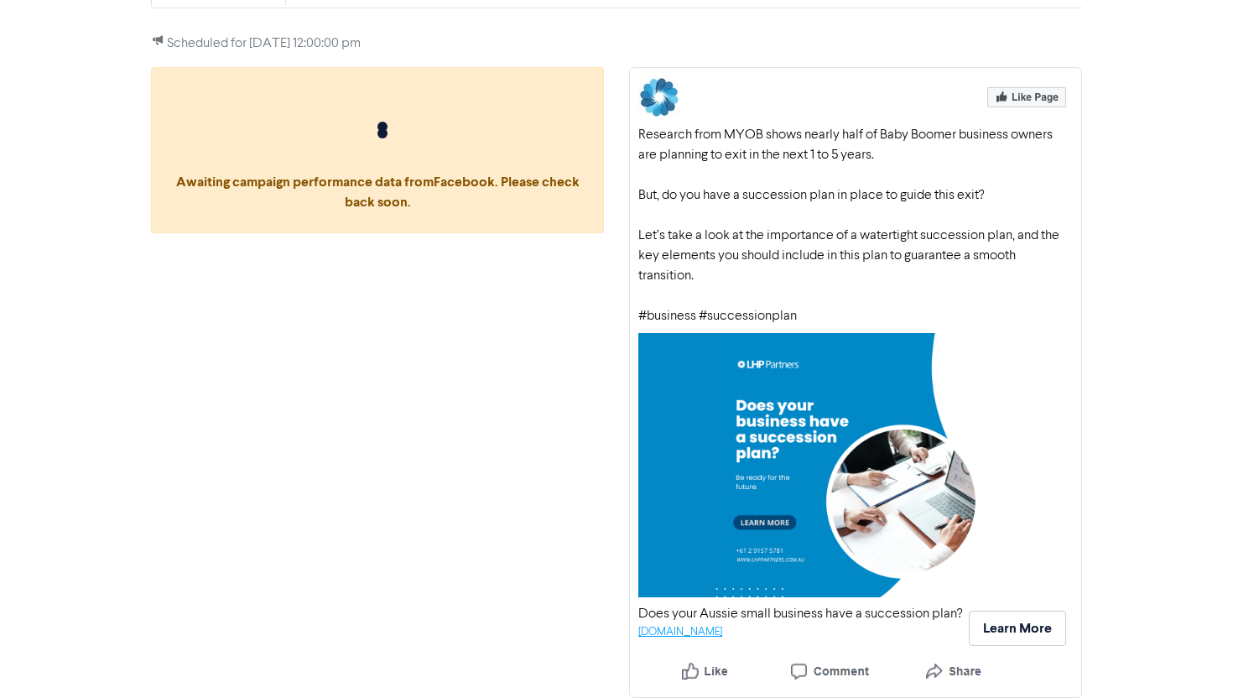
click at [698, 628] on link "[DOMAIN_NAME]" at bounding box center [681, 632] width 84 height 11
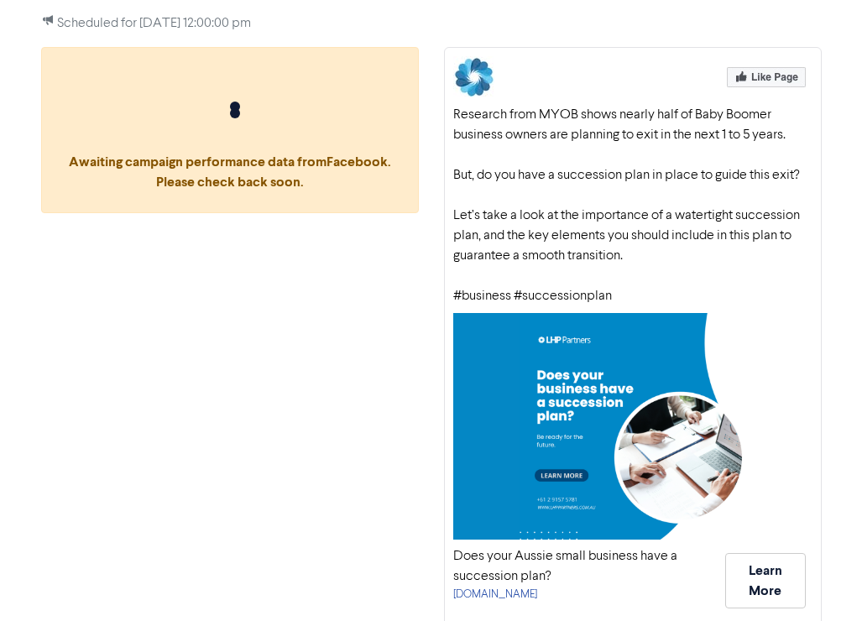
drag, startPoint x: 453, startPoint y: 113, endPoint x: 670, endPoint y: 299, distance: 285.0
click at [670, 299] on div "Research from MYOB shows nearly half of Baby Boomer business owners are plannin…" at bounding box center [632, 205] width 359 height 201
copy div "Research from MYOB shows nearly half of Baby Boomer business owners are plannin…"
click at [500, 594] on link "[DOMAIN_NAME]" at bounding box center [495, 594] width 84 height 11
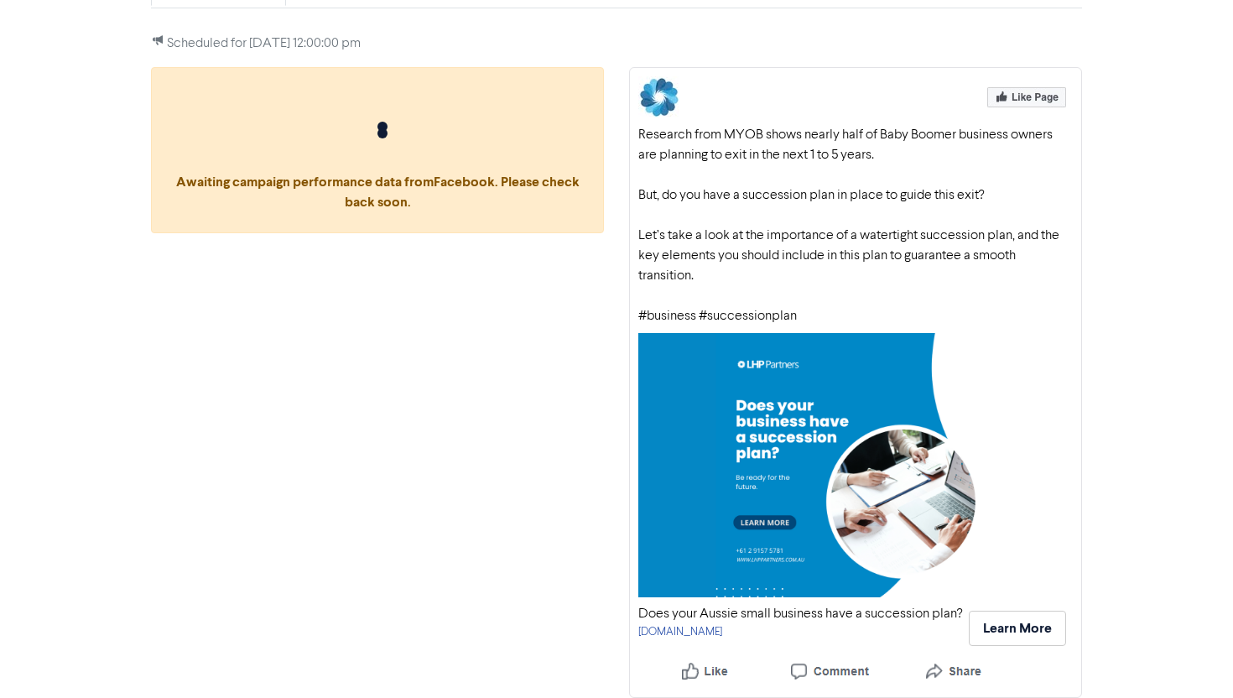
scroll to position [0, 0]
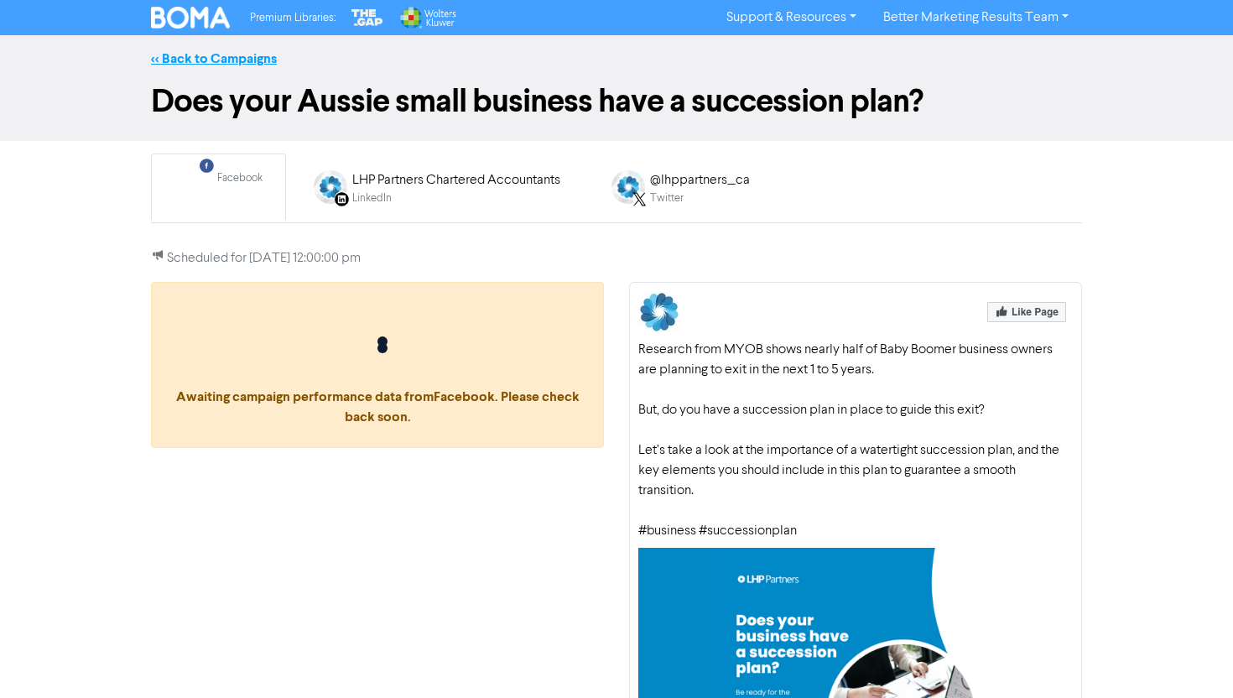
click at [221, 53] on link "<< Back to Campaigns" at bounding box center [214, 58] width 126 height 17
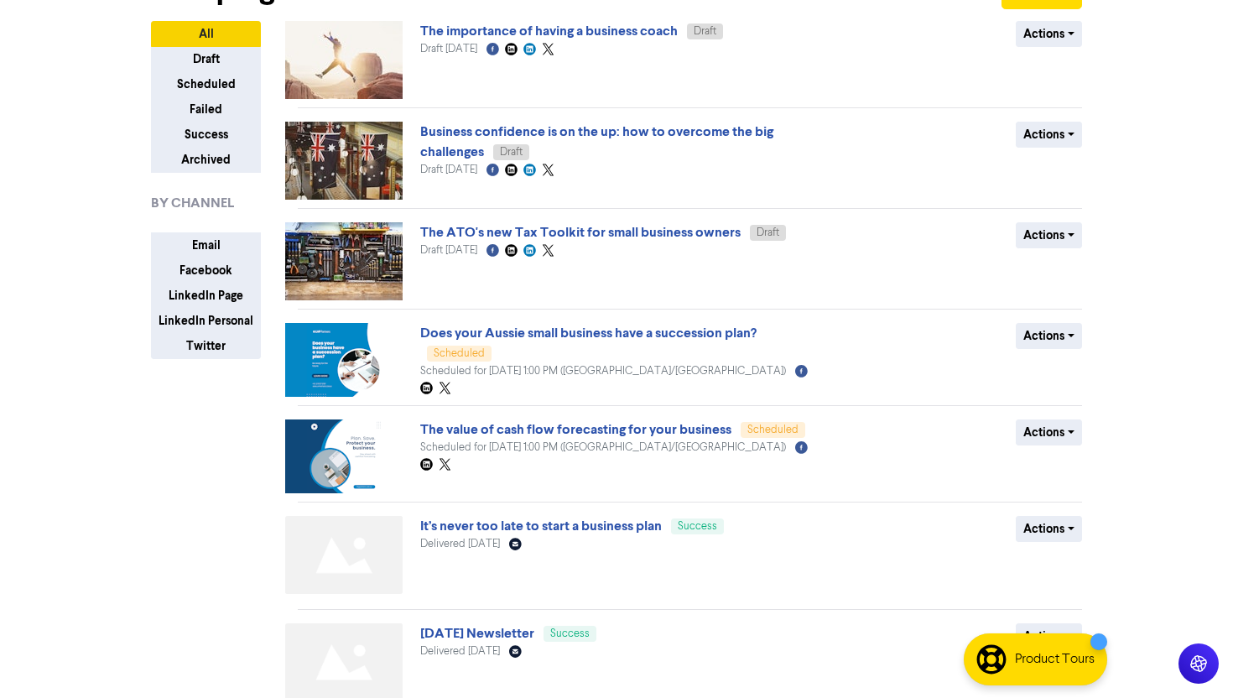
scroll to position [107, 0]
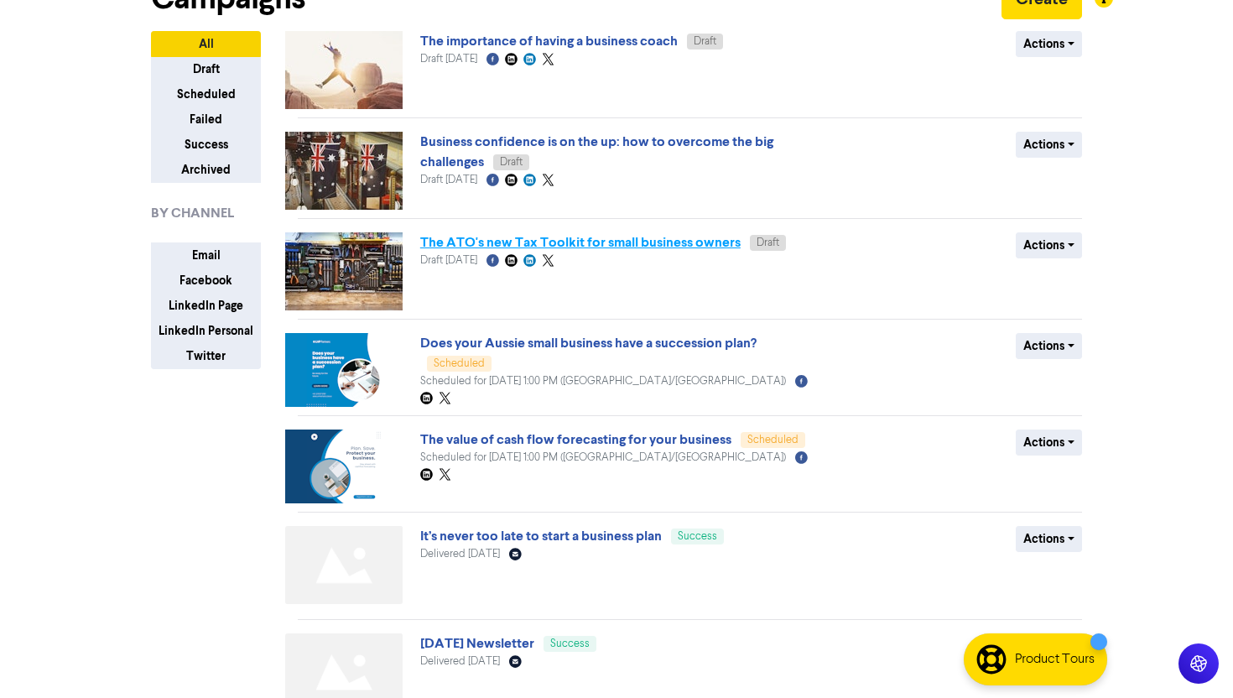
click at [510, 245] on link "The ATO's new Tax Toolkit for small business owners" at bounding box center [580, 242] width 321 height 17
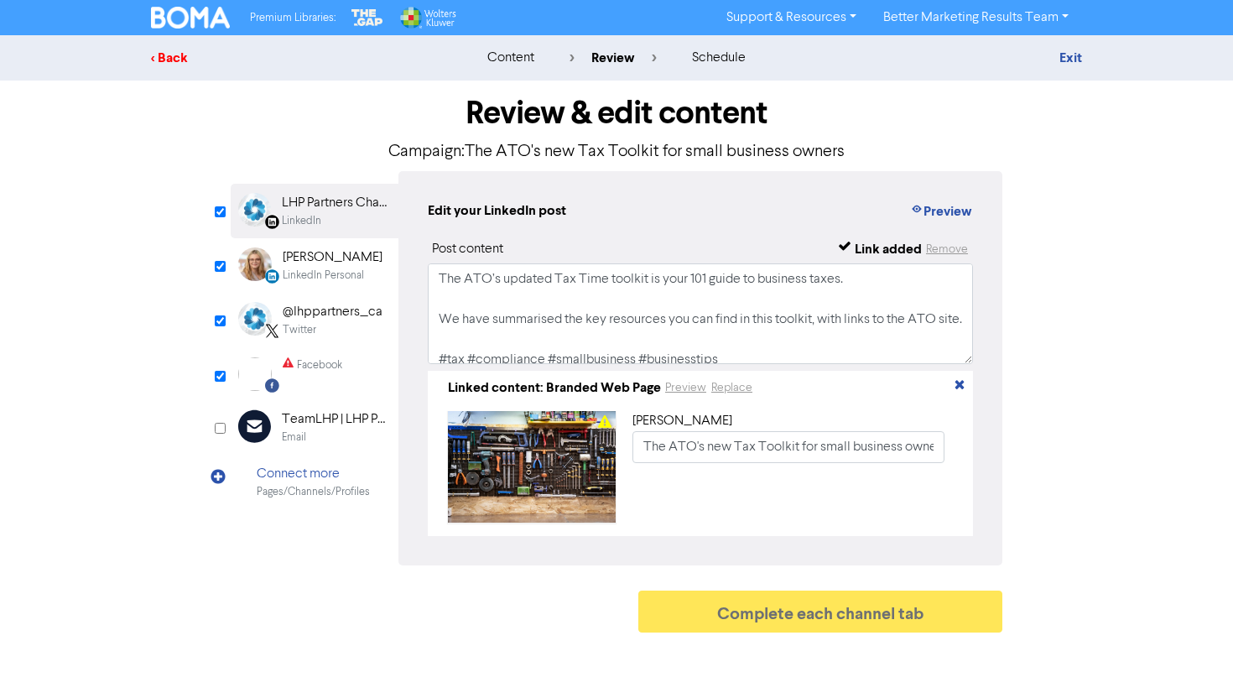
click at [169, 60] on div "< Back" at bounding box center [298, 58] width 294 height 20
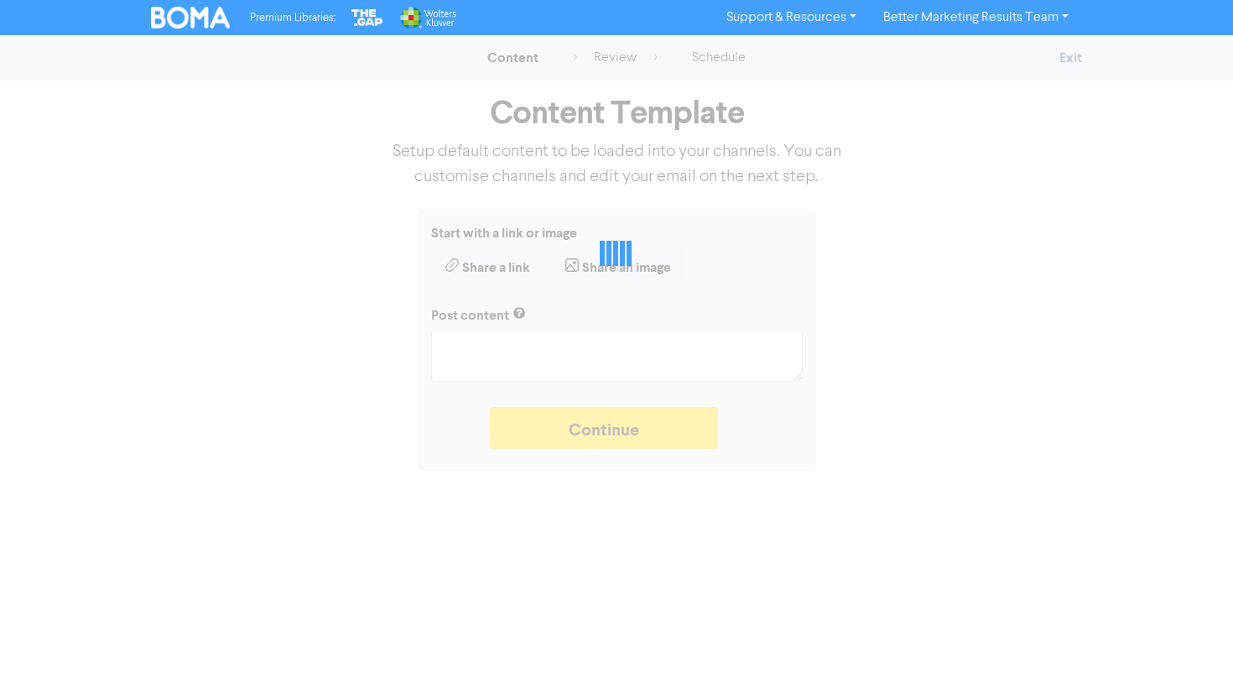
type textarea "x"
type textarea "The ATO’s updated Tax Time toolkit is your 101 guide to business taxes. We have…"
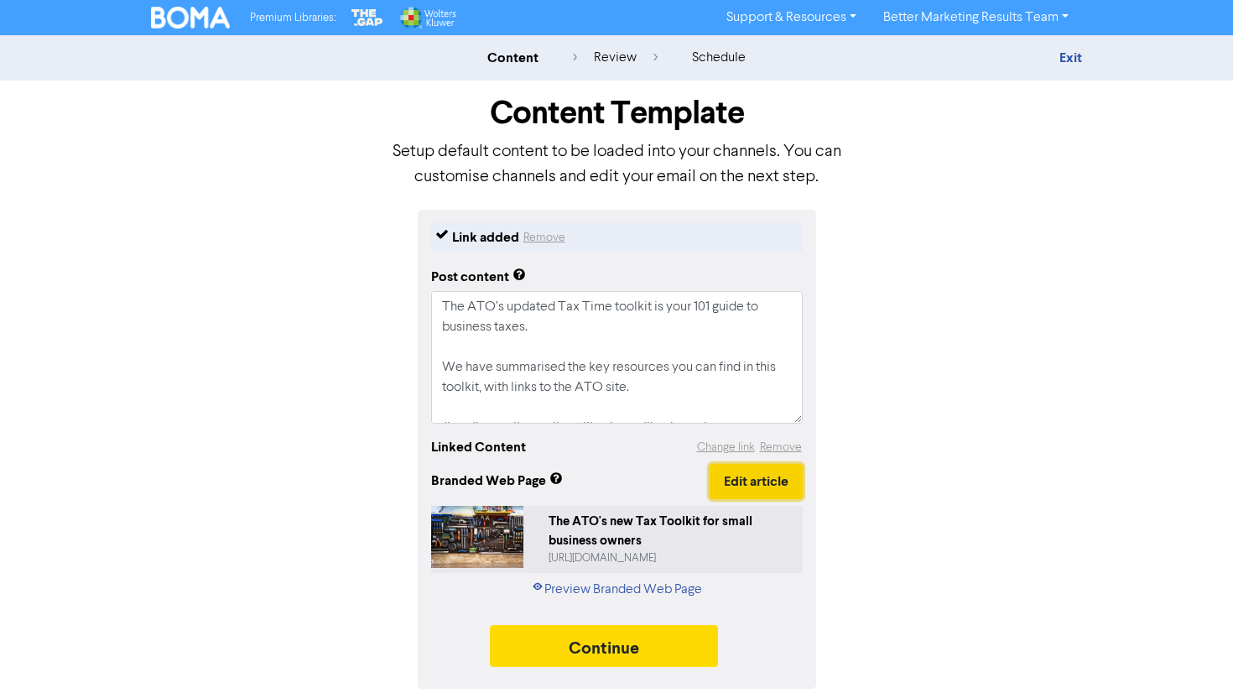
click at [740, 485] on button "Edit article" at bounding box center [756, 481] width 93 height 35
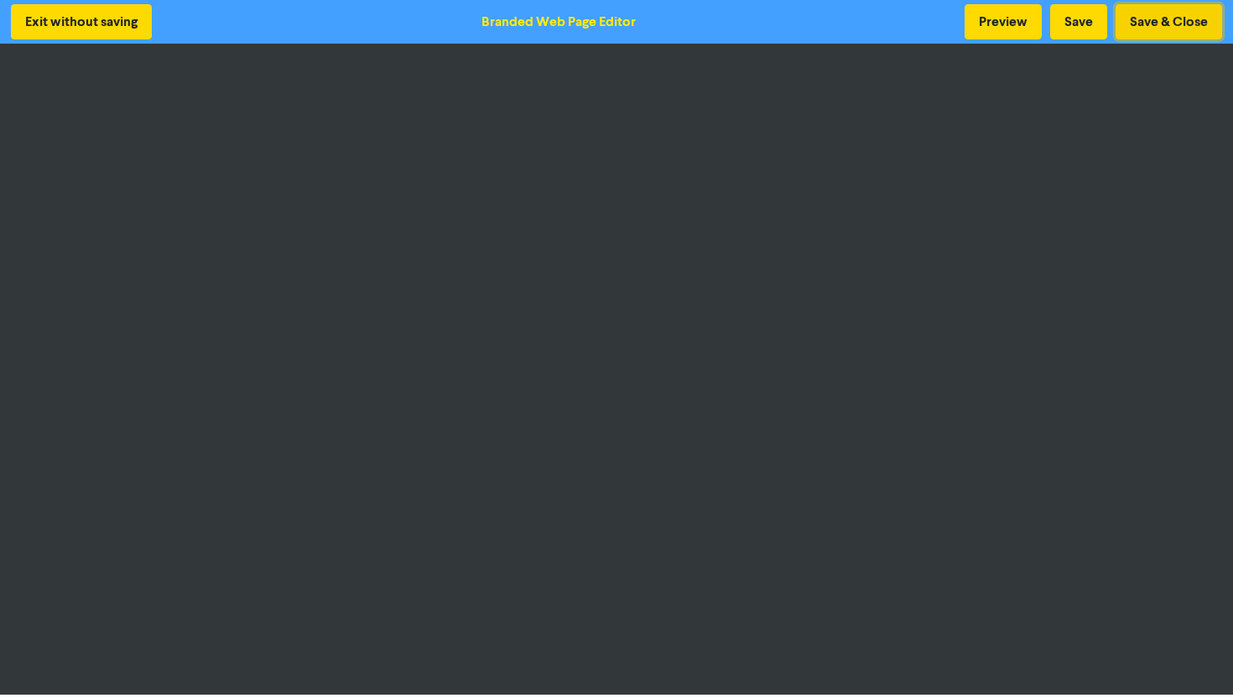
click at [1155, 8] on button "Save & Close" at bounding box center [1169, 21] width 107 height 35
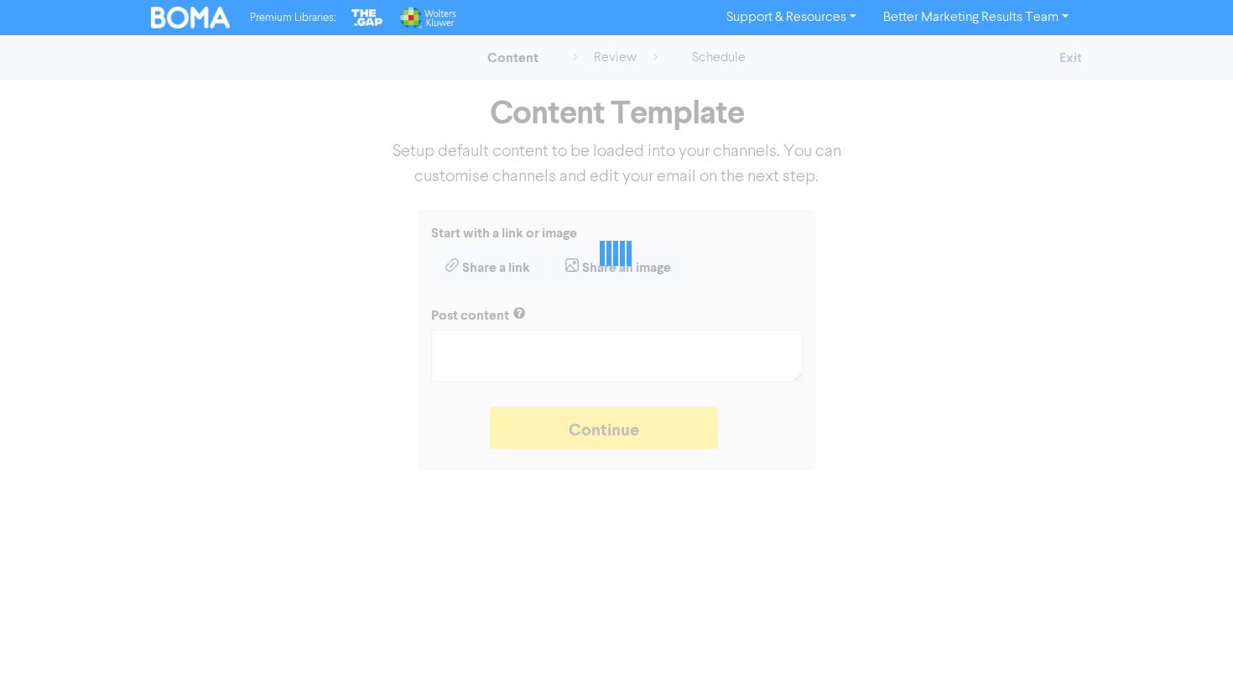
type textarea "x"
type textarea "The ATO’s updated Tax Time toolkit is your 101 guide to business taxes. We have…"
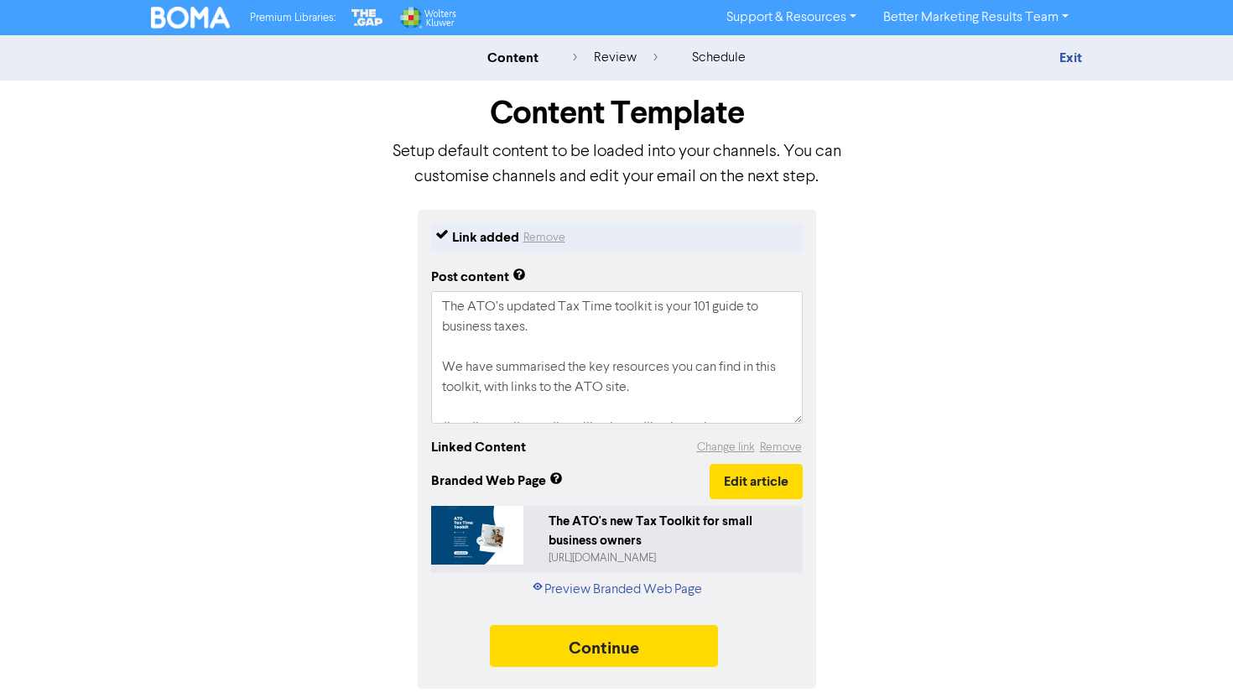
click at [632, 534] on div "The ATO's new Tax Toolkit for small business owners" at bounding box center [672, 532] width 247 height 38
drag, startPoint x: 727, startPoint y: 409, endPoint x: 394, endPoint y: 239, distance: 373.7
click at [394, 239] on div "Link added Remove Post content The ATO’s updated Tax Time toolkit is your 101 g…" at bounding box center [616, 449] width 957 height 479
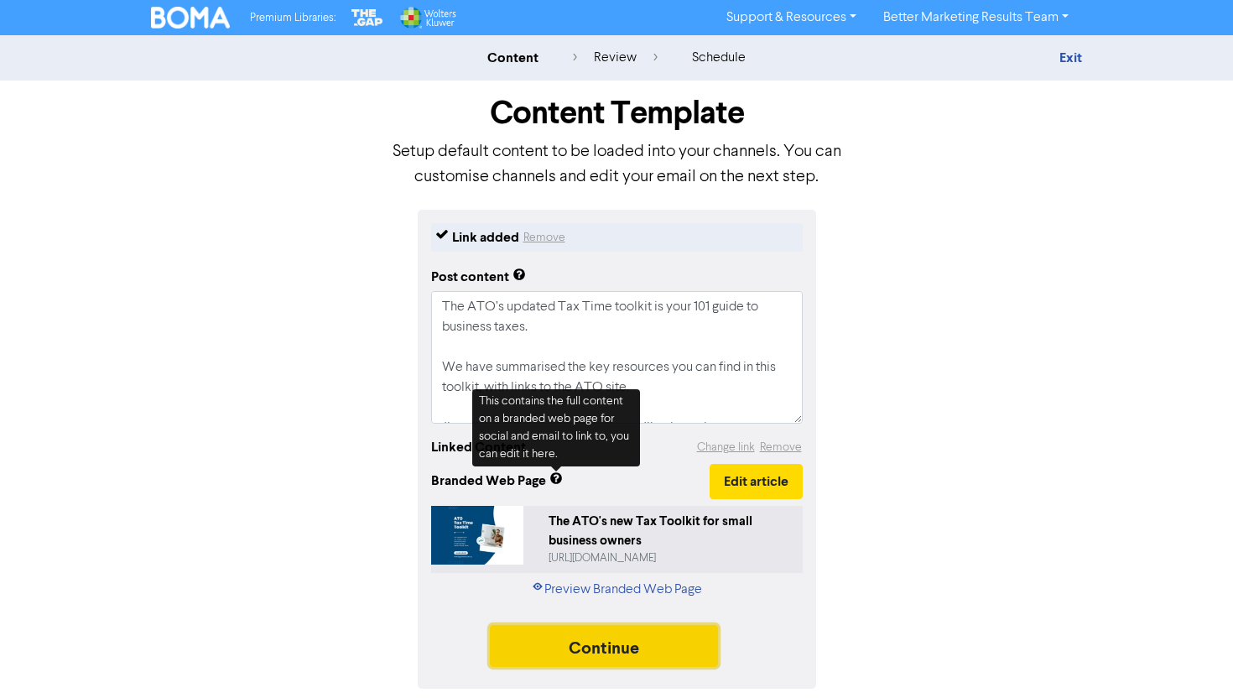
click at [603, 653] on button "Continue" at bounding box center [604, 646] width 228 height 42
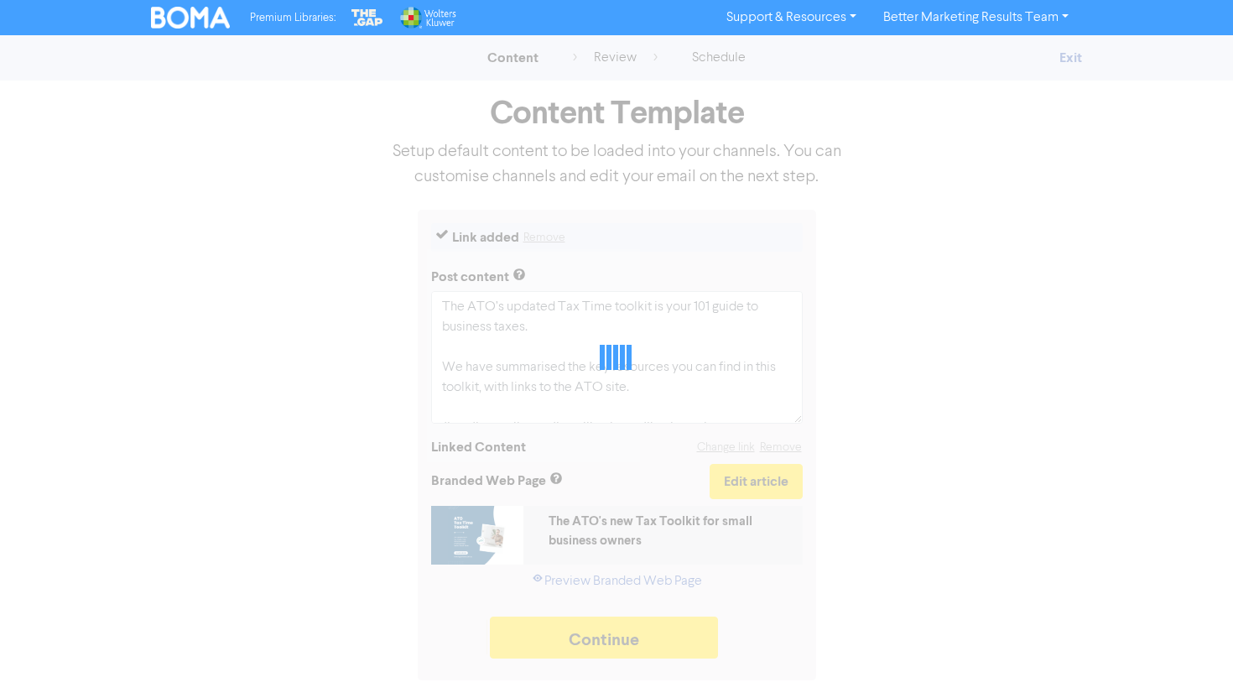
type textarea "x"
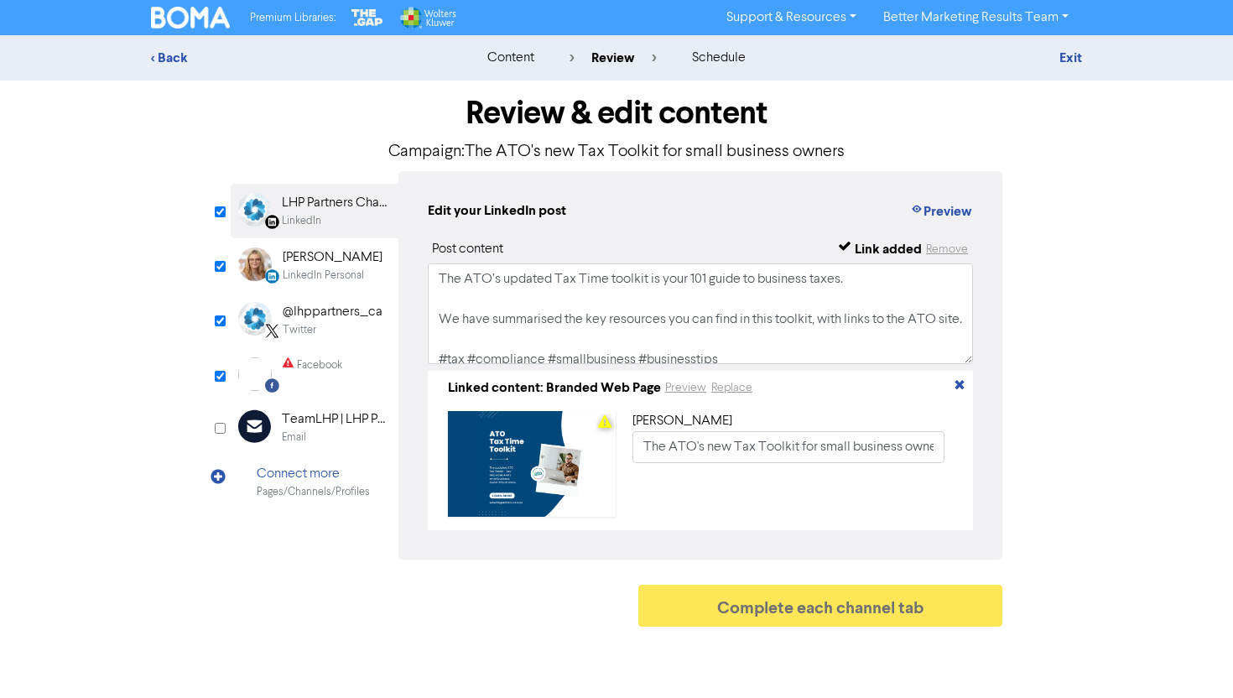
scroll to position [32, 0]
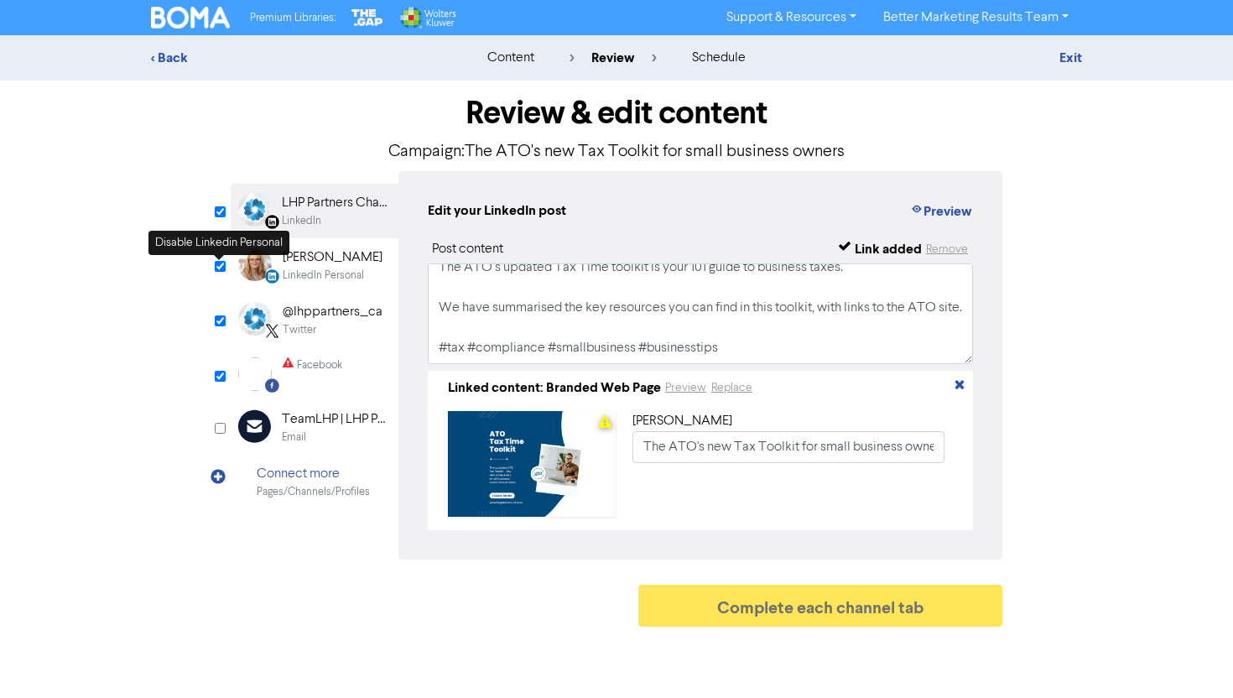
click at [215, 263] on input "checkbox" at bounding box center [220, 266] width 11 height 11
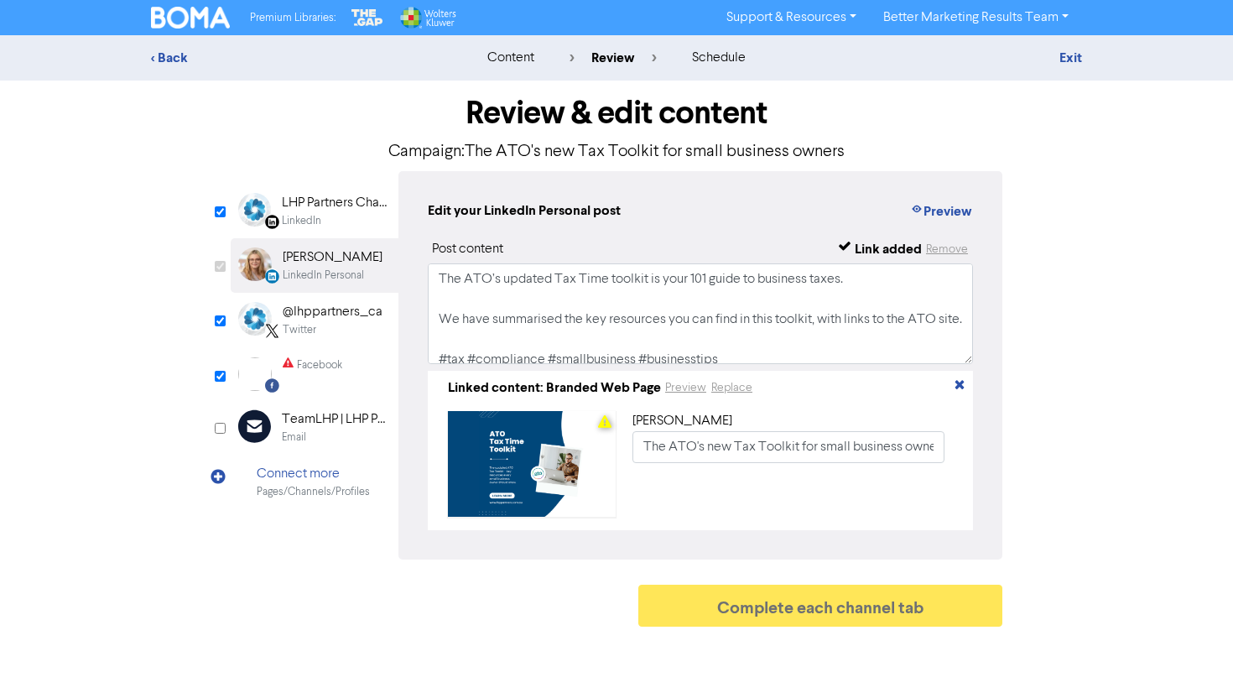
checkbox input "false"
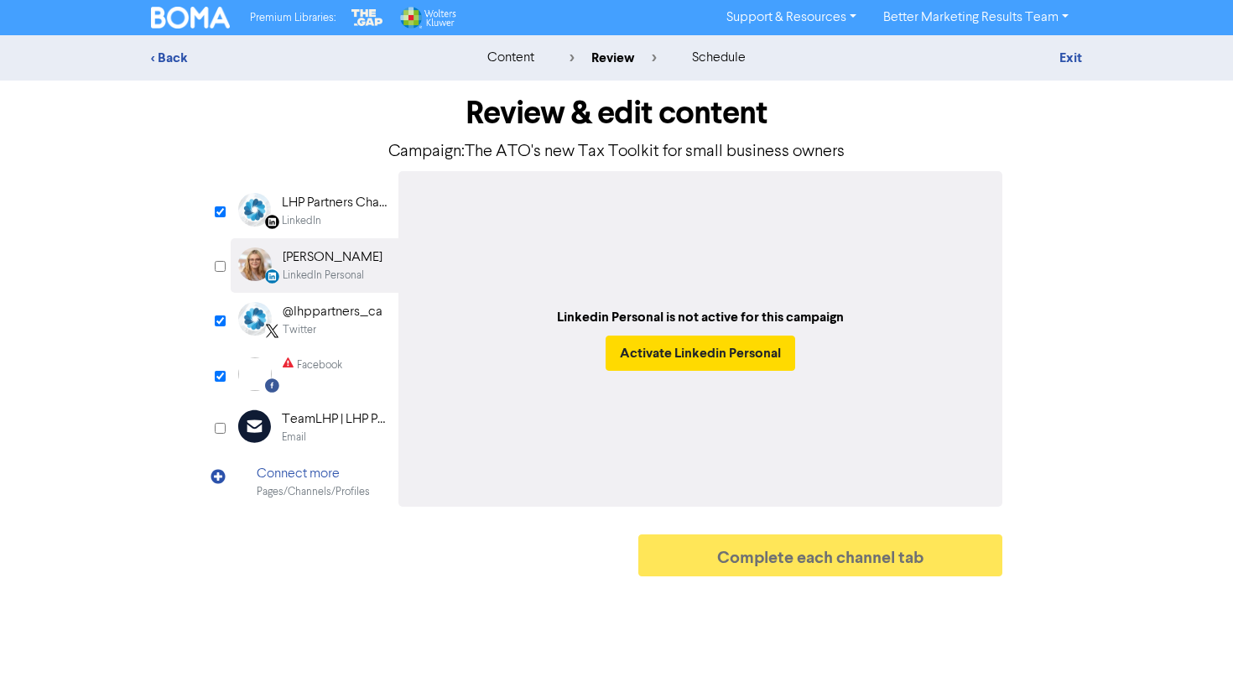
click at [310, 303] on div "@lhppartners_ca" at bounding box center [333, 312] width 100 height 20
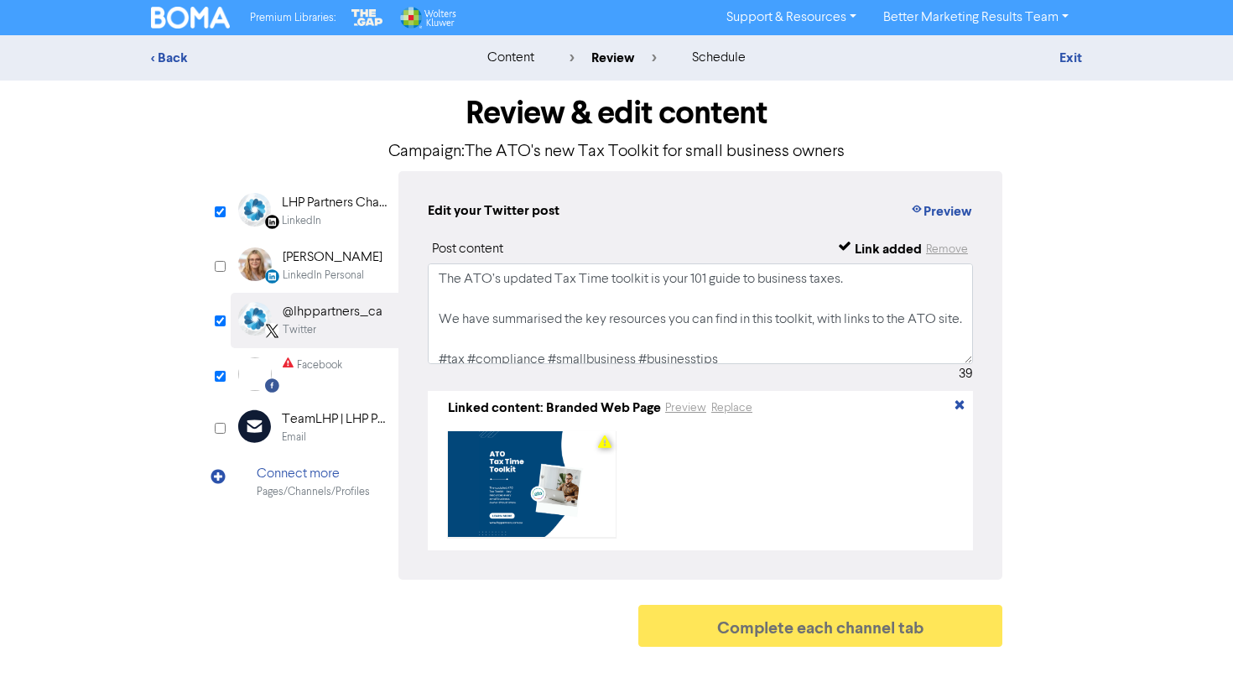
scroll to position [72, 0]
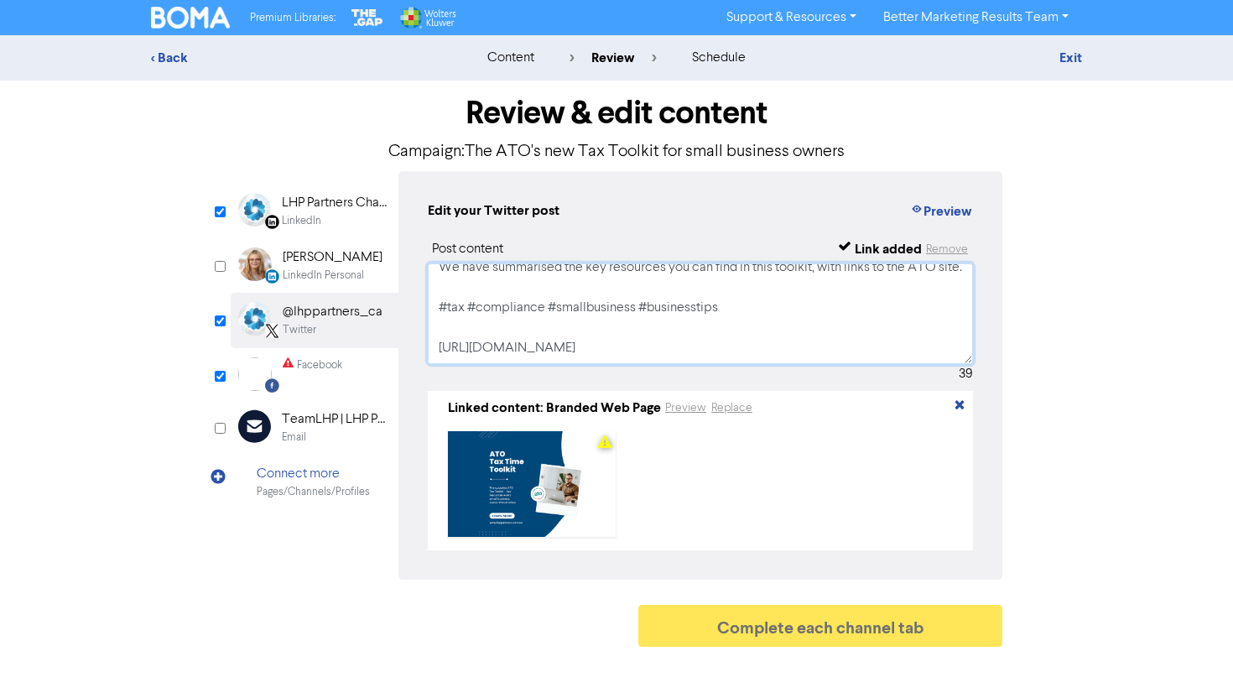
click at [506, 346] on textarea "The ATO’s updated Tax Time toolkit is your 101 guide to business taxes. We have…" at bounding box center [700, 313] width 545 height 101
type textarea "The ATO’s updated Tax Time toolkit is your 101 guide to business taxes. We have…"
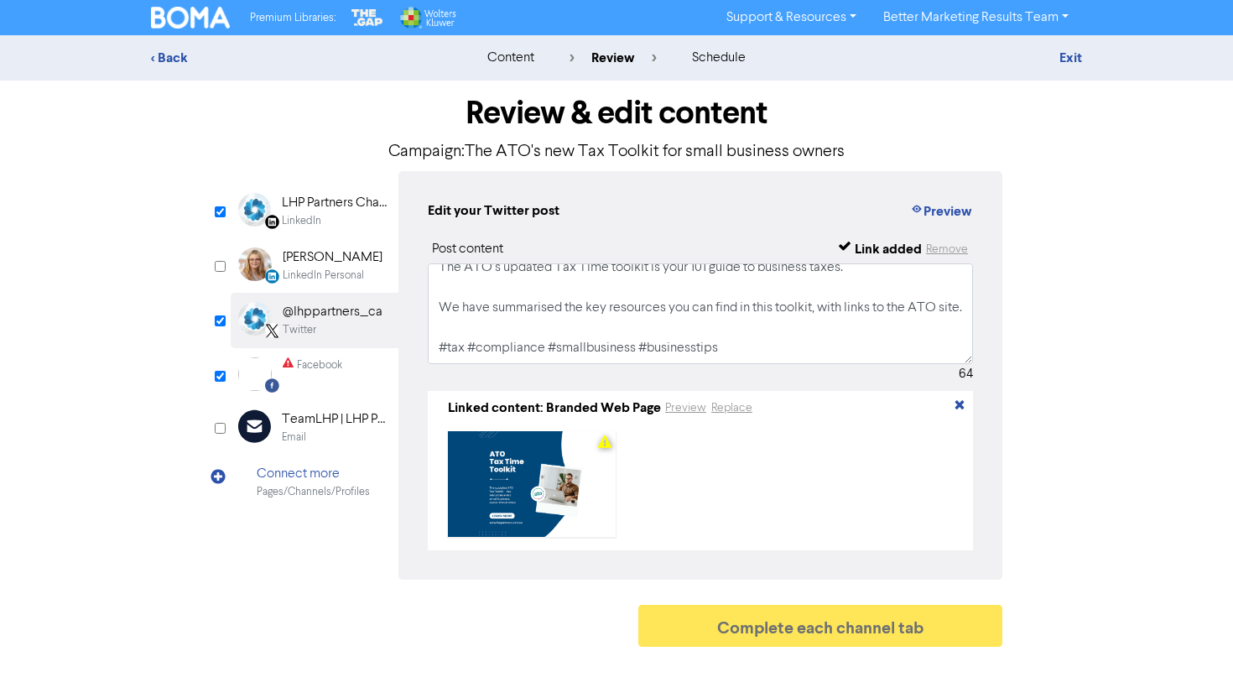
click at [347, 378] on div "Facebook Created with Sketch. Facebook" at bounding box center [315, 374] width 168 height 52
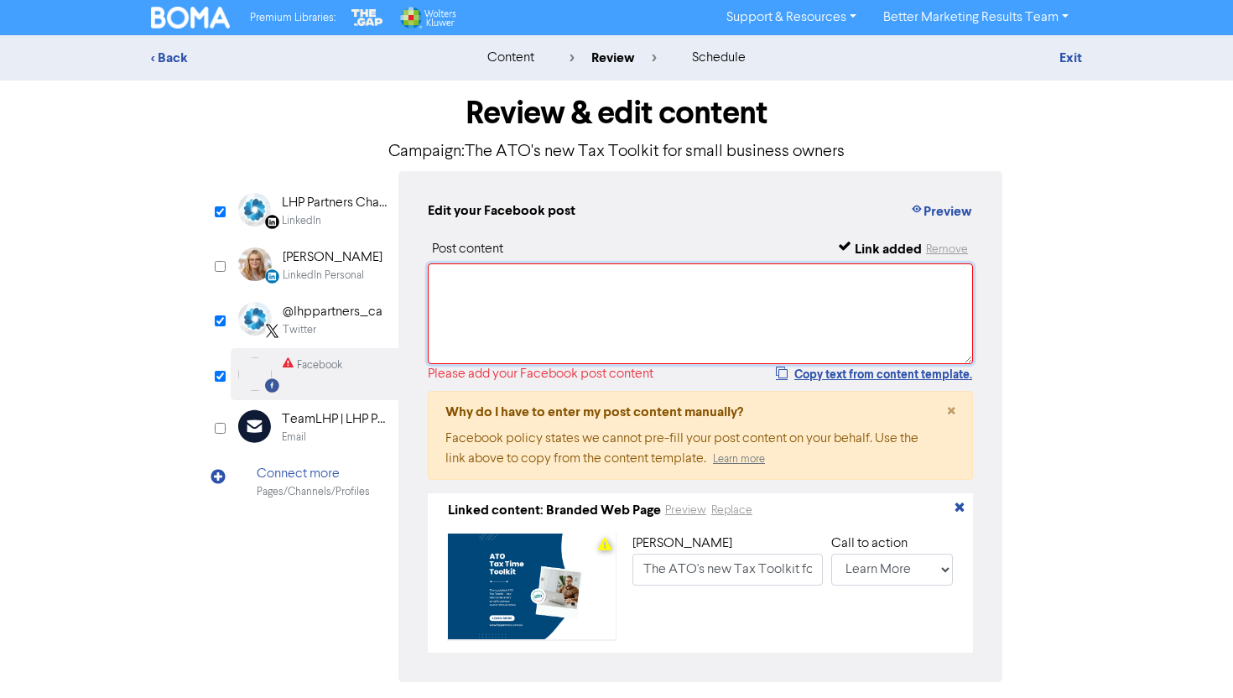
click at [504, 341] on textarea at bounding box center [700, 313] width 545 height 101
paste textarea "The ATO’s updated Tax Time toolkit is your 101 guide to business taxes. We have…"
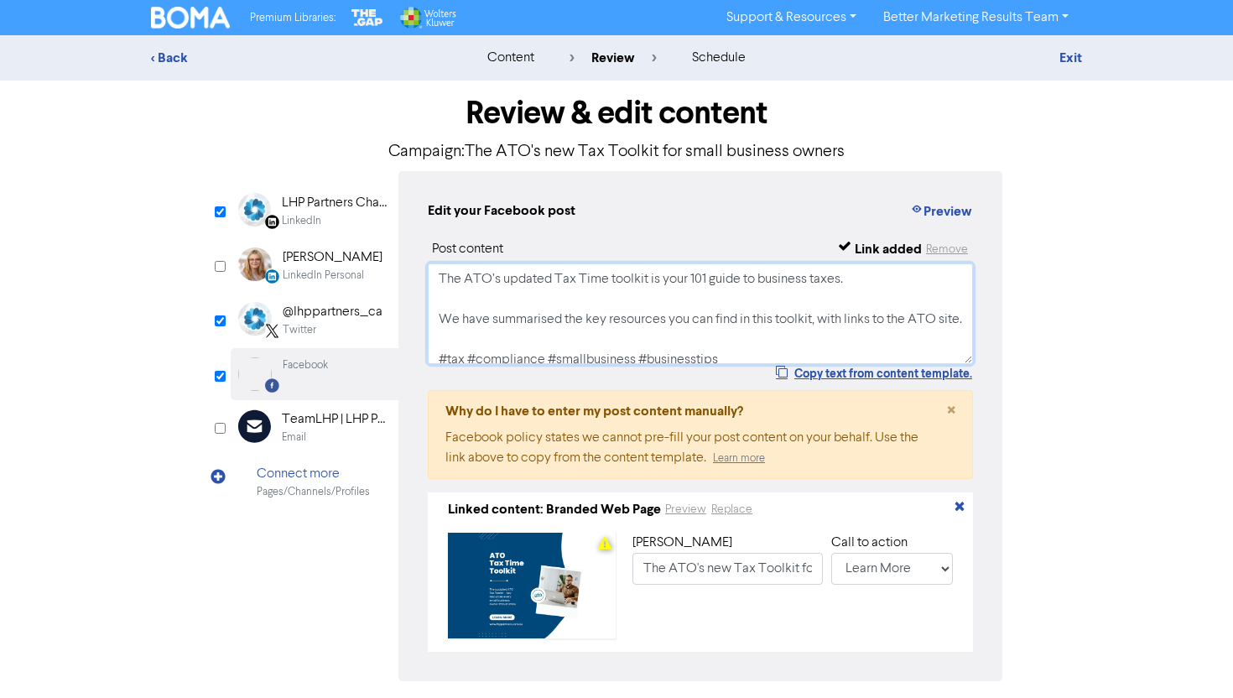
scroll to position [65, 0]
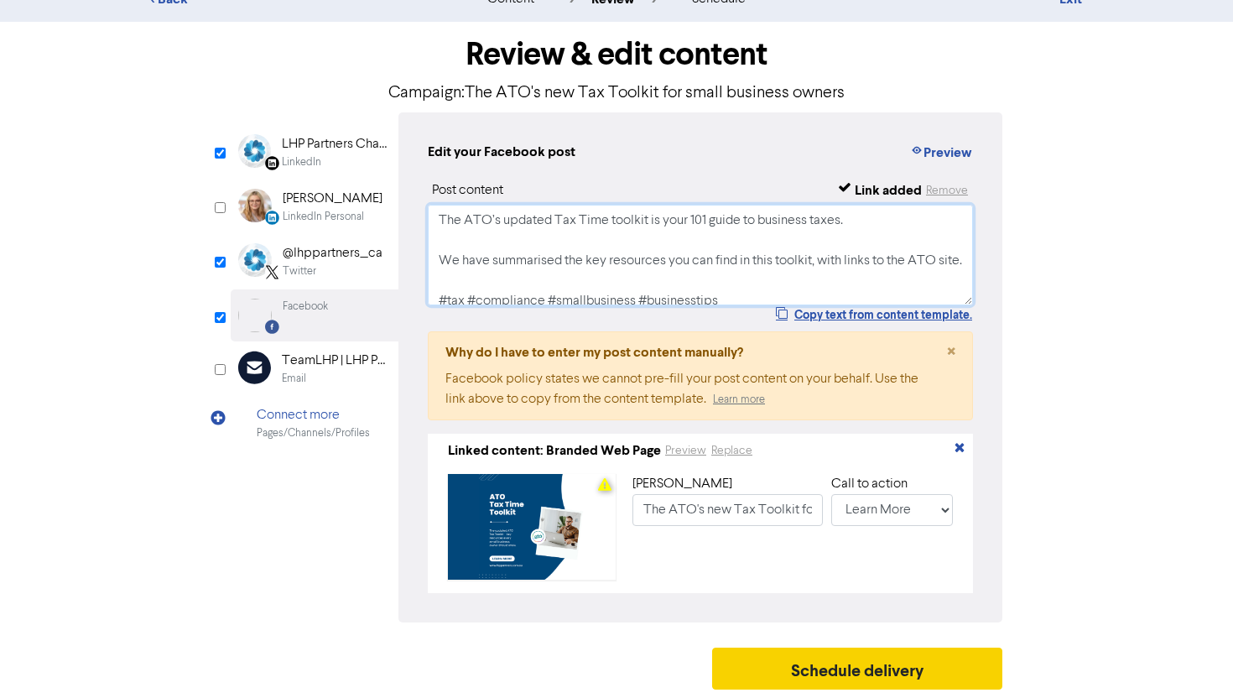
type textarea "The ATO’s updated Tax Time toolkit is your 101 guide to business taxes. We have…"
click at [858, 662] on button "Schedule delivery" at bounding box center [857, 669] width 290 height 42
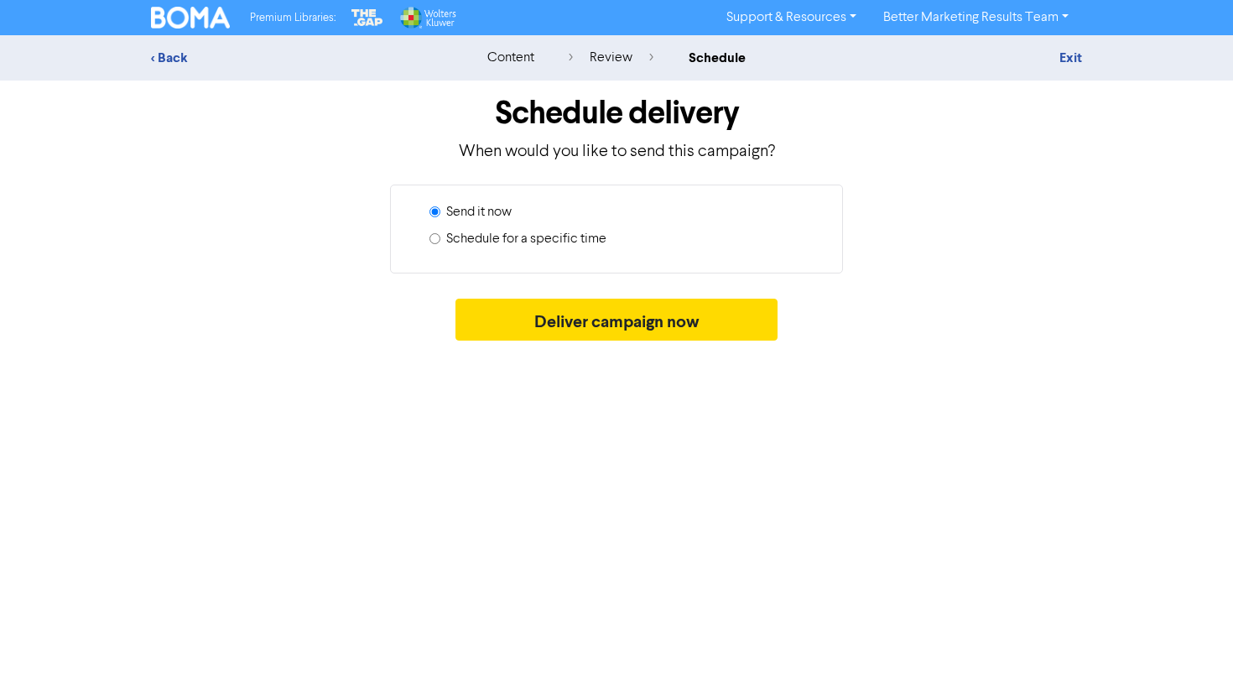
click at [513, 243] on label "Schedule for a specific time" at bounding box center [526, 239] width 160 height 20
click at [441, 243] on input "Schedule for a specific time" at bounding box center [435, 238] width 11 height 11
radio input "true"
radio input "false"
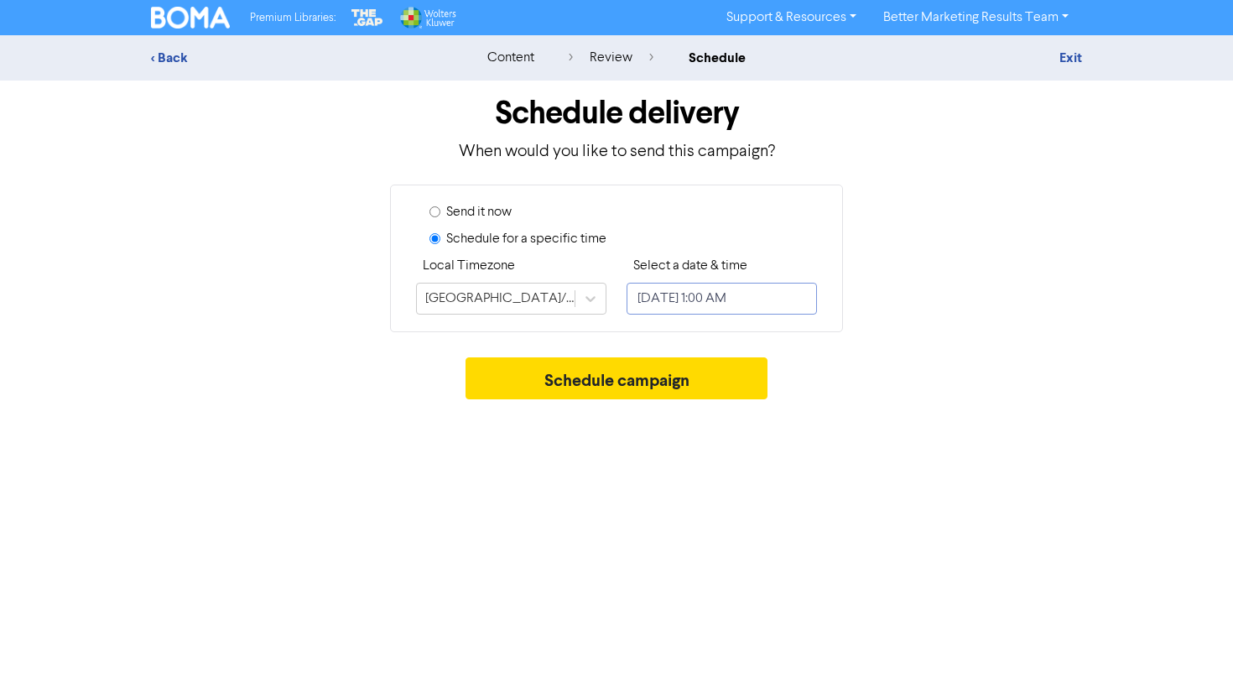
click at [686, 300] on input "October 2, 2025 1:00 AM" at bounding box center [722, 299] width 190 height 32
select select "9"
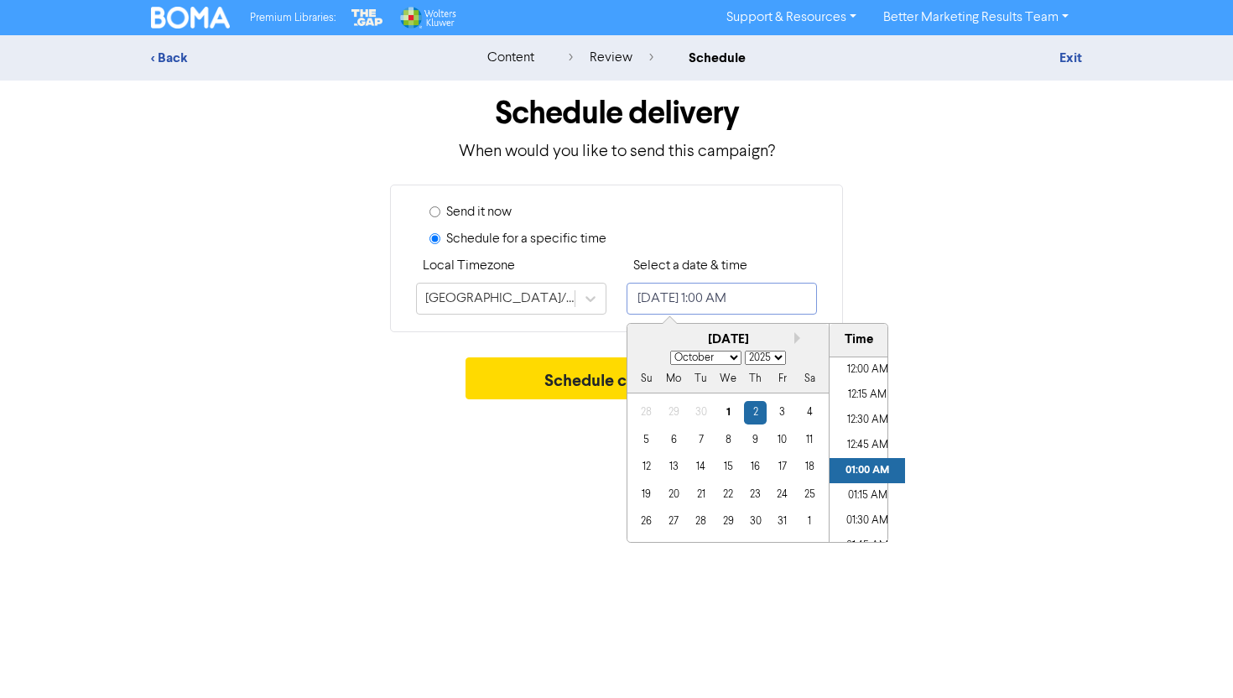
scroll to position [21, 0]
click at [728, 463] on div "15" at bounding box center [728, 467] width 23 height 23
click at [872, 374] on li "01:00 PM" at bounding box center [868, 374] width 76 height 25
type input "October 15, 2025 1:00 PM"
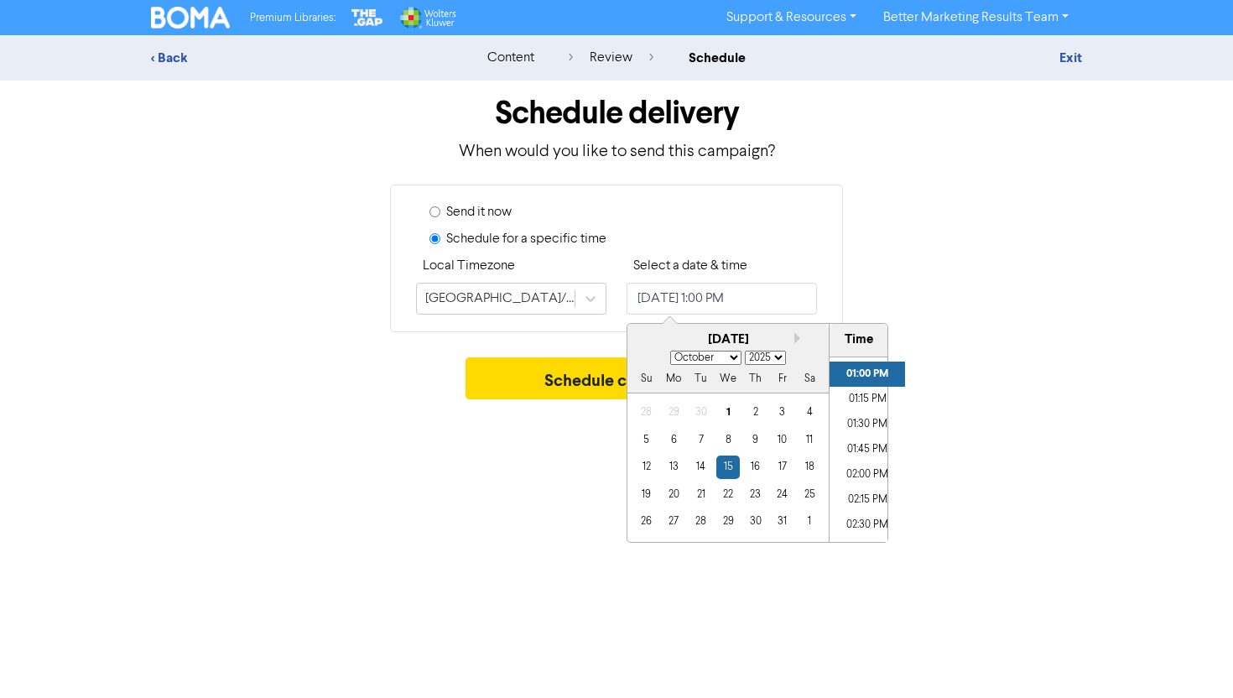
click at [957, 414] on div "Premium Libraries: Support & Resources Video Tutorials FAQ & Guides Marketing E…" at bounding box center [616, 349] width 1233 height 698
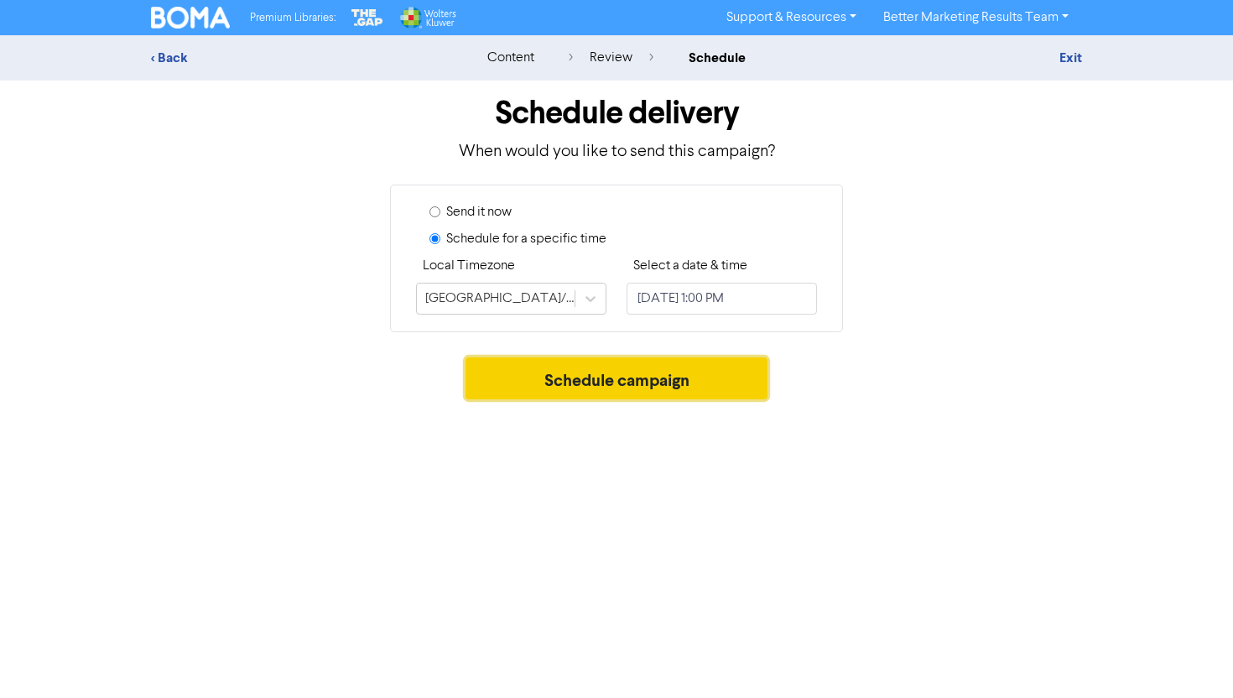
click at [727, 394] on button "Schedule campaign" at bounding box center [617, 378] width 303 height 42
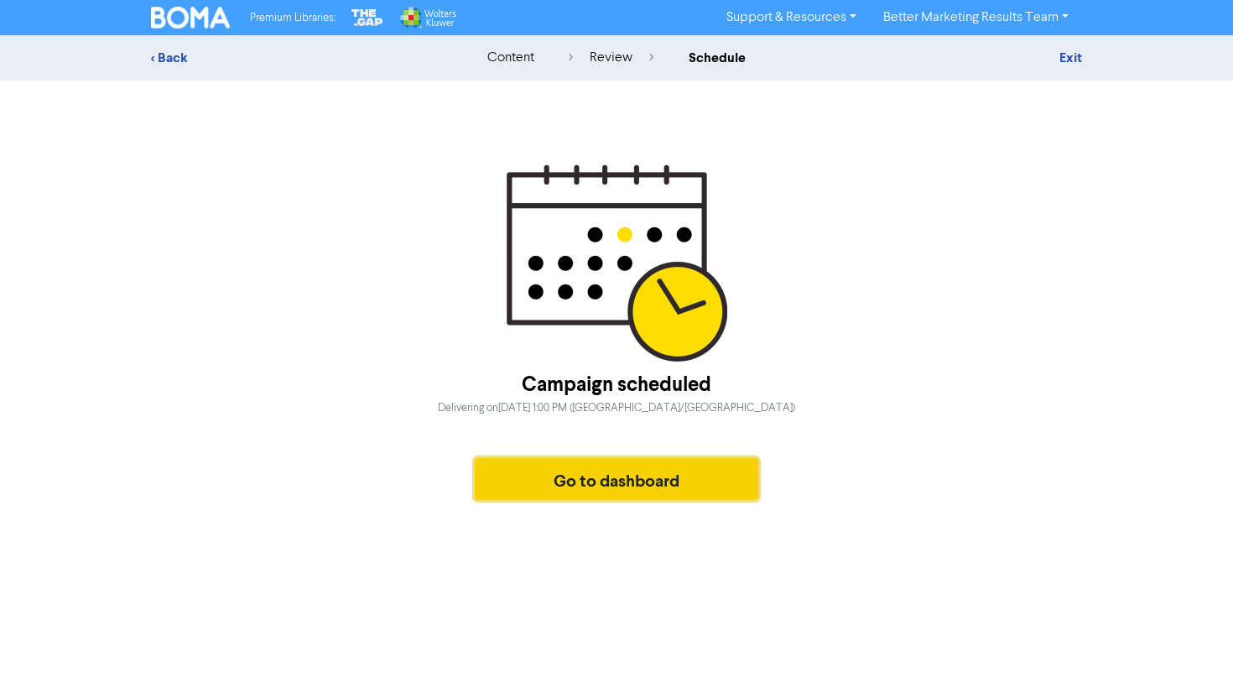
click at [642, 463] on button "Go to dashboard" at bounding box center [617, 479] width 284 height 42
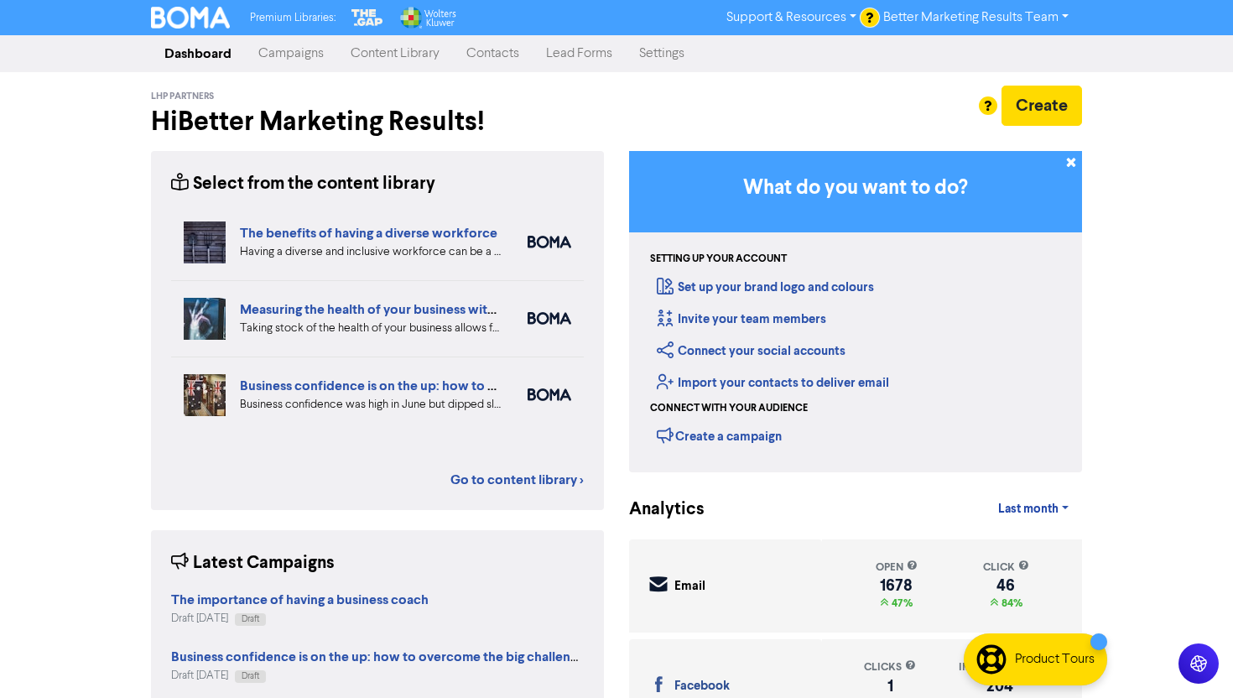
click at [290, 39] on link "Campaigns" at bounding box center [291, 54] width 92 height 34
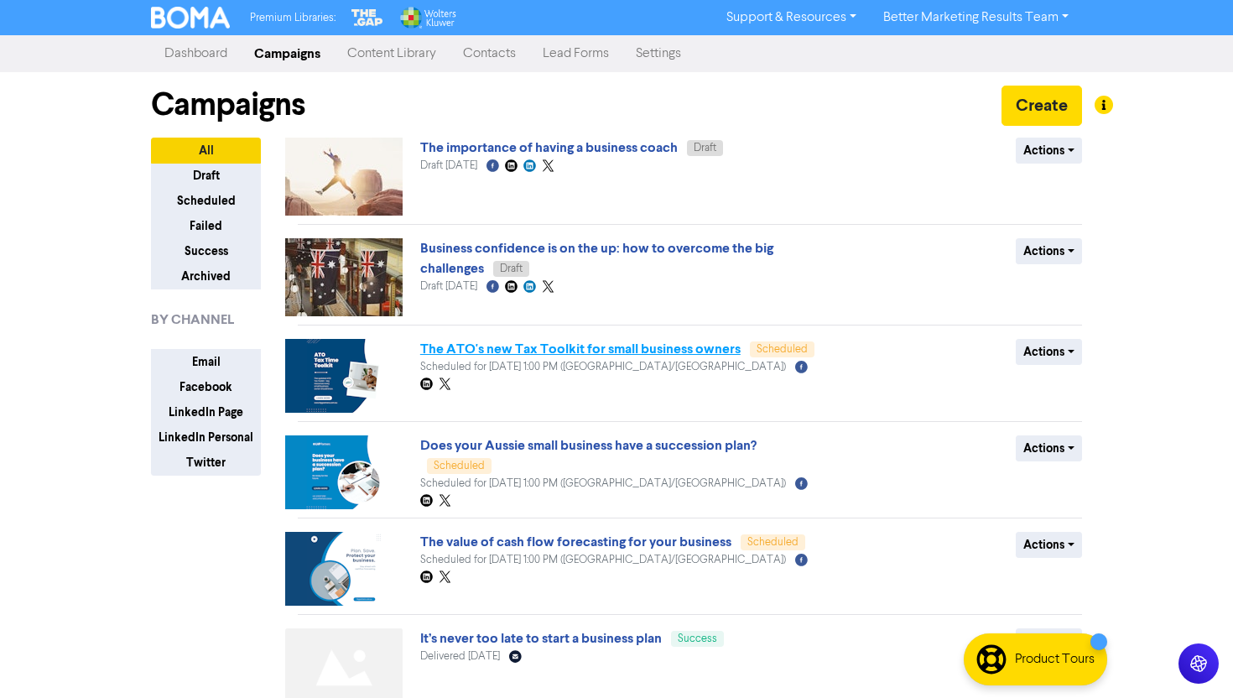
click at [659, 352] on link "The ATO's new Tax Toolkit for small business owners" at bounding box center [580, 349] width 321 height 17
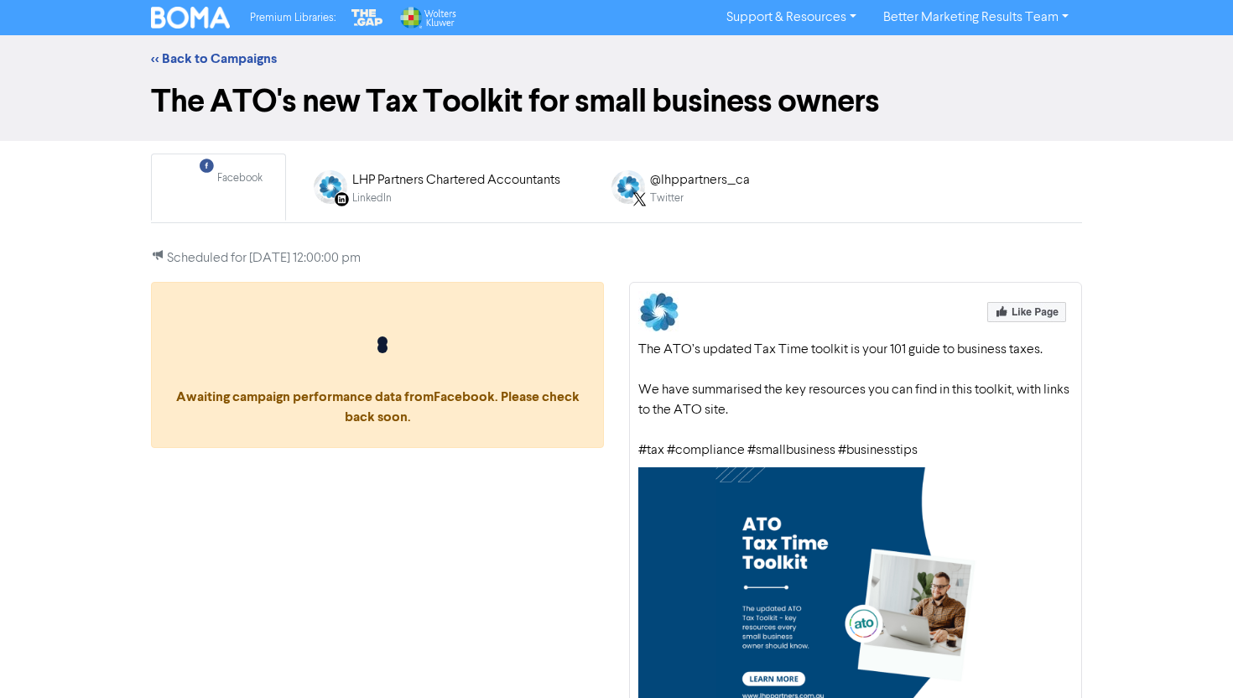
scroll to position [134, 0]
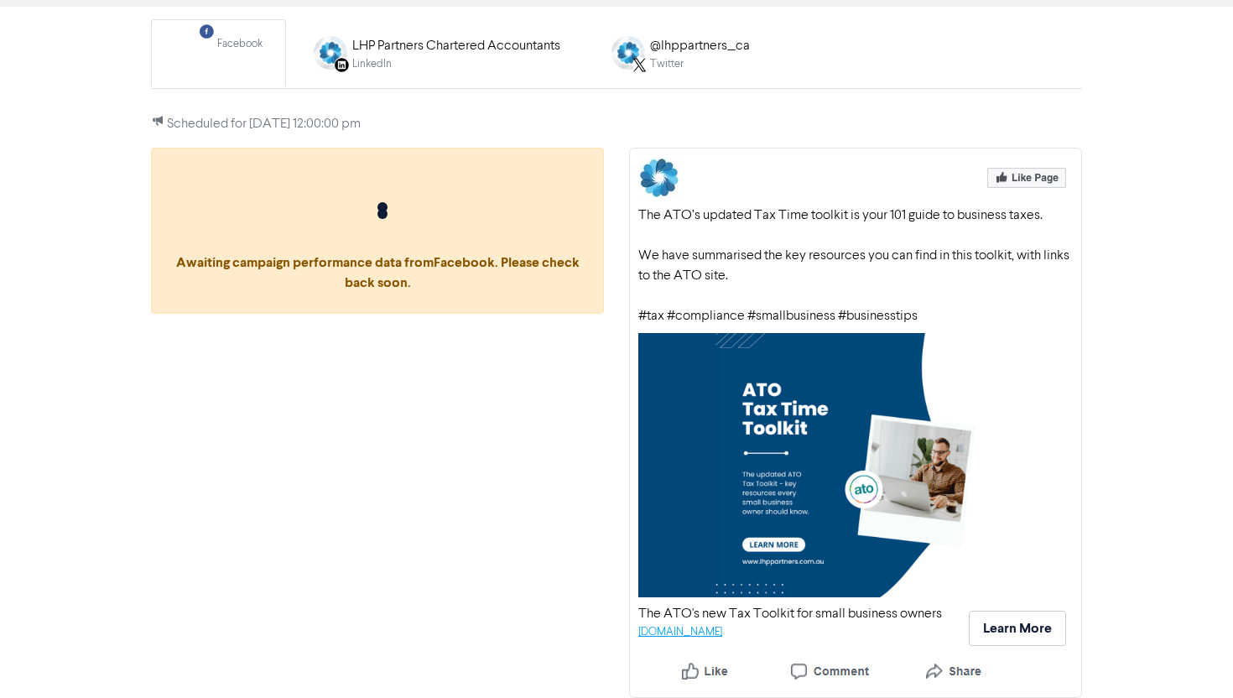
click at [707, 633] on link "[DOMAIN_NAME]" at bounding box center [681, 632] width 84 height 11
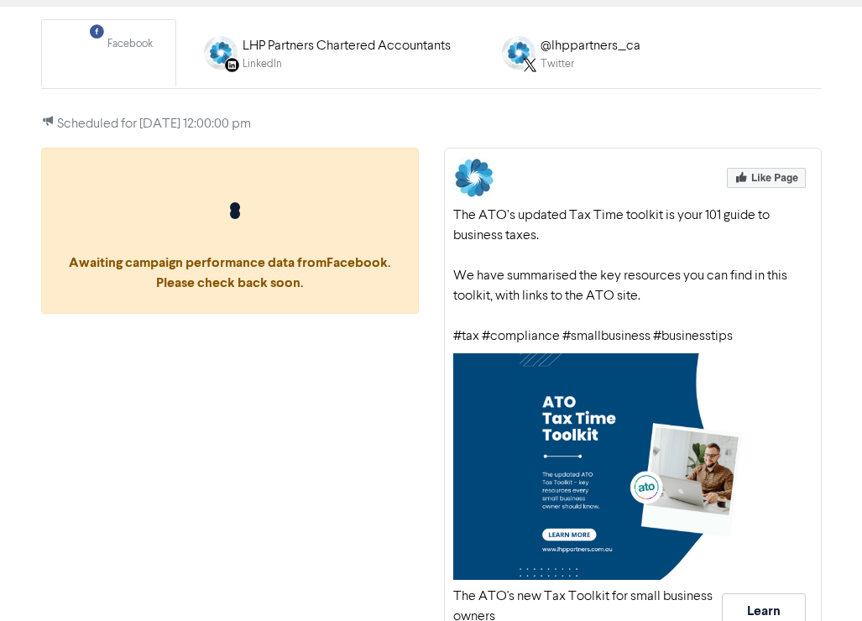
drag, startPoint x: 454, startPoint y: 212, endPoint x: 750, endPoint y: 330, distance: 318.6
click at [750, 330] on div "The ATO’s updated Tax Time toolkit is your 101 guide to business taxes. We have…" at bounding box center [632, 276] width 359 height 141
copy div "The ATO’s updated Tax Time toolkit is your 101 guide to business taxes. We have…"
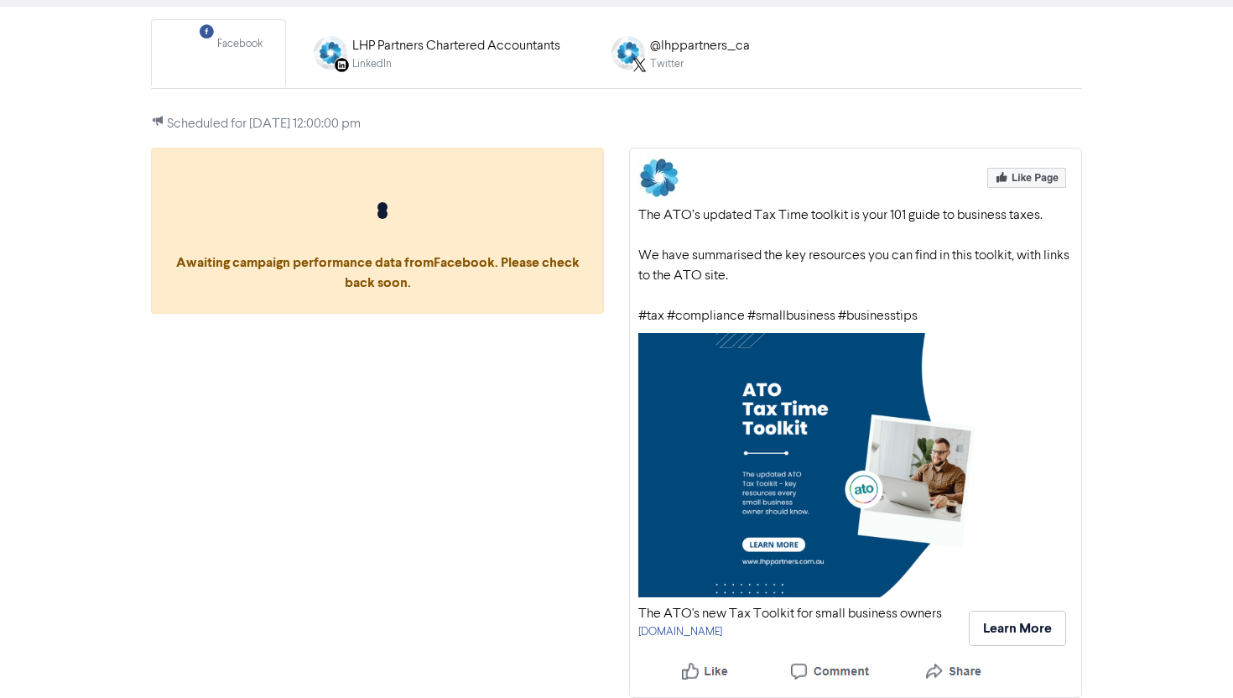
scroll to position [0, 0]
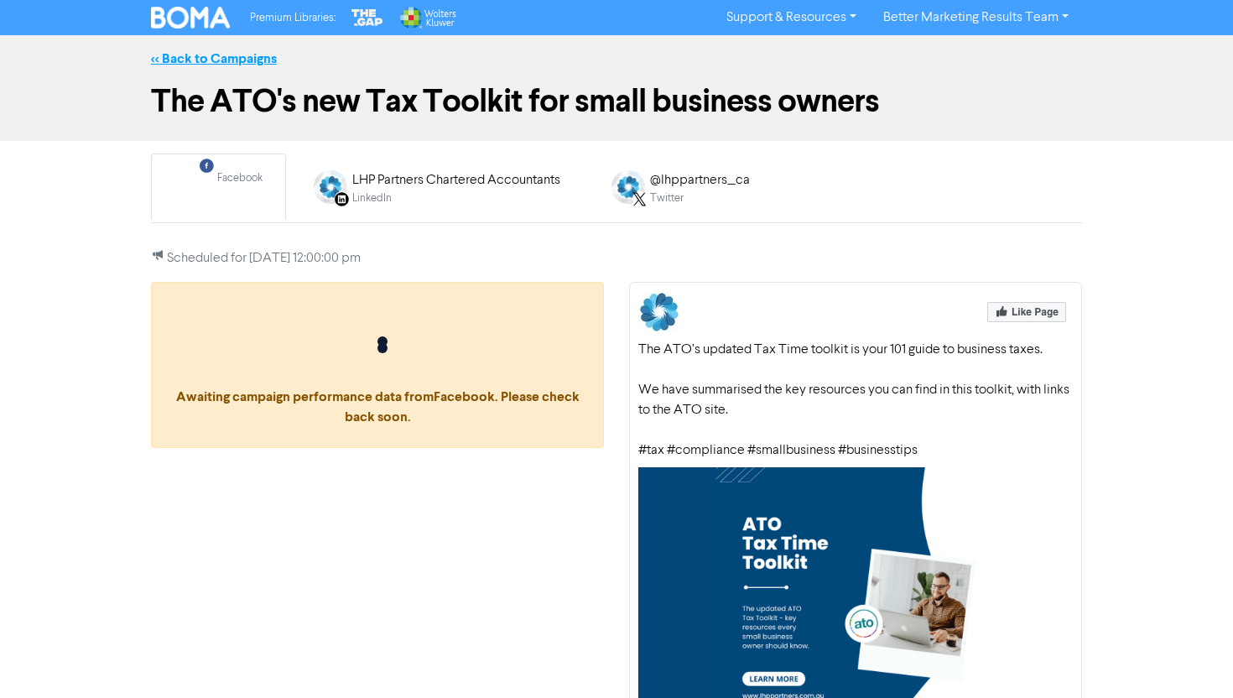
click at [230, 63] on link "<< Back to Campaigns" at bounding box center [214, 58] width 126 height 17
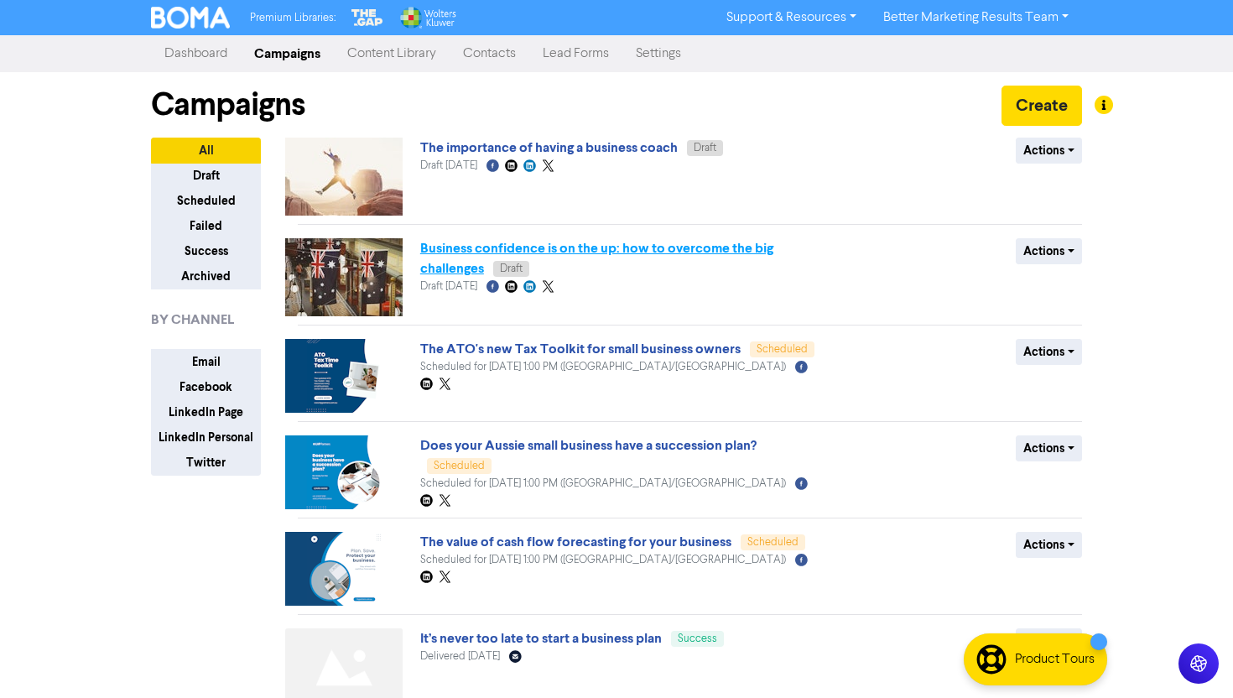
click at [531, 242] on link "Business confidence is on the up: how to overcome the big challenges" at bounding box center [596, 258] width 353 height 37
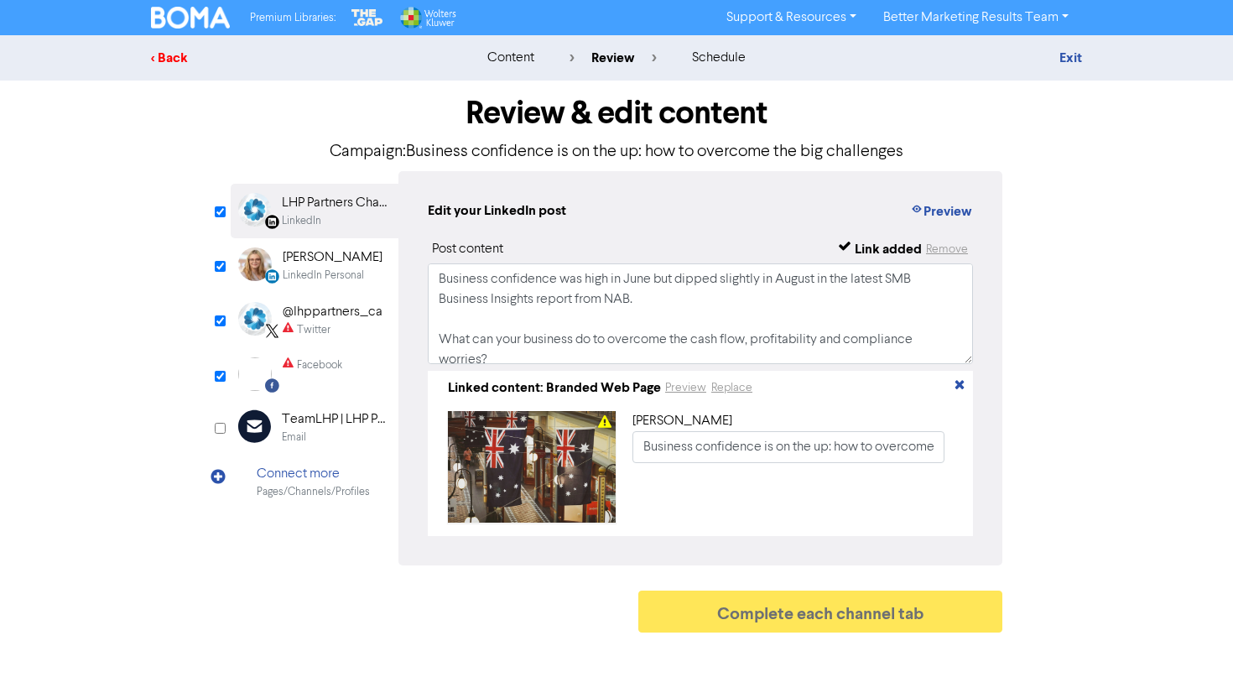
click at [168, 52] on div "< Back" at bounding box center [298, 58] width 294 height 20
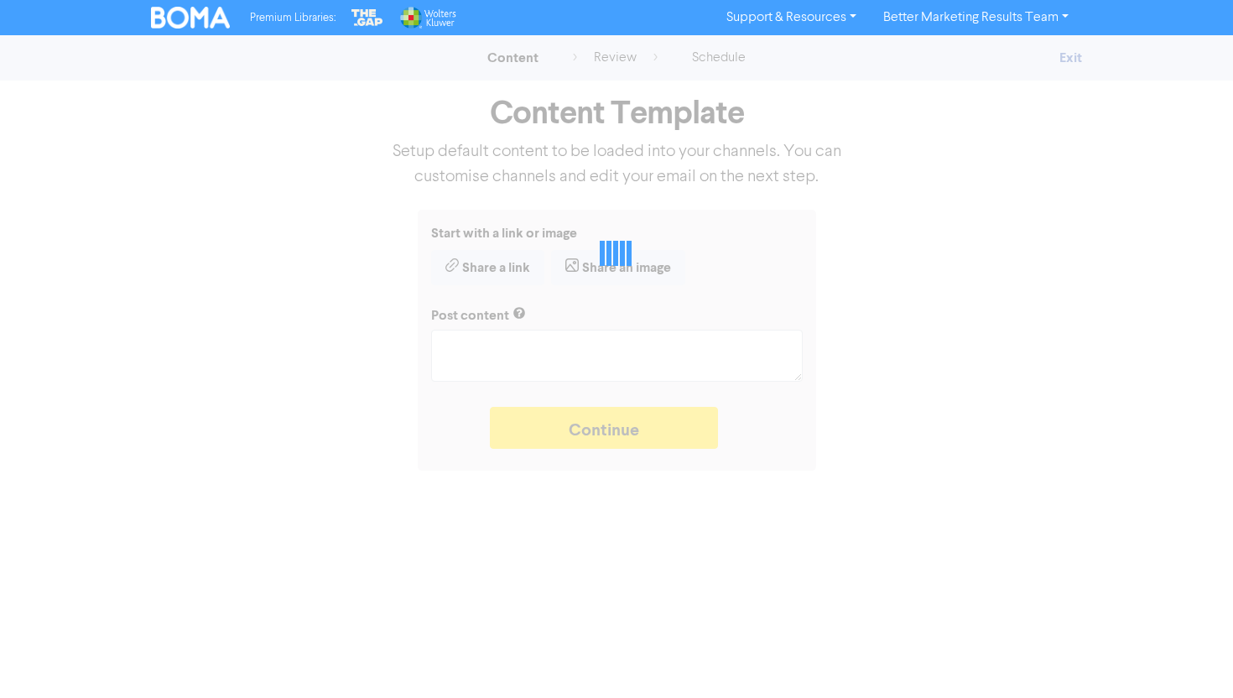
type textarea "x"
type textarea "Business confidence was high in June but dipped slightly in August in the lates…"
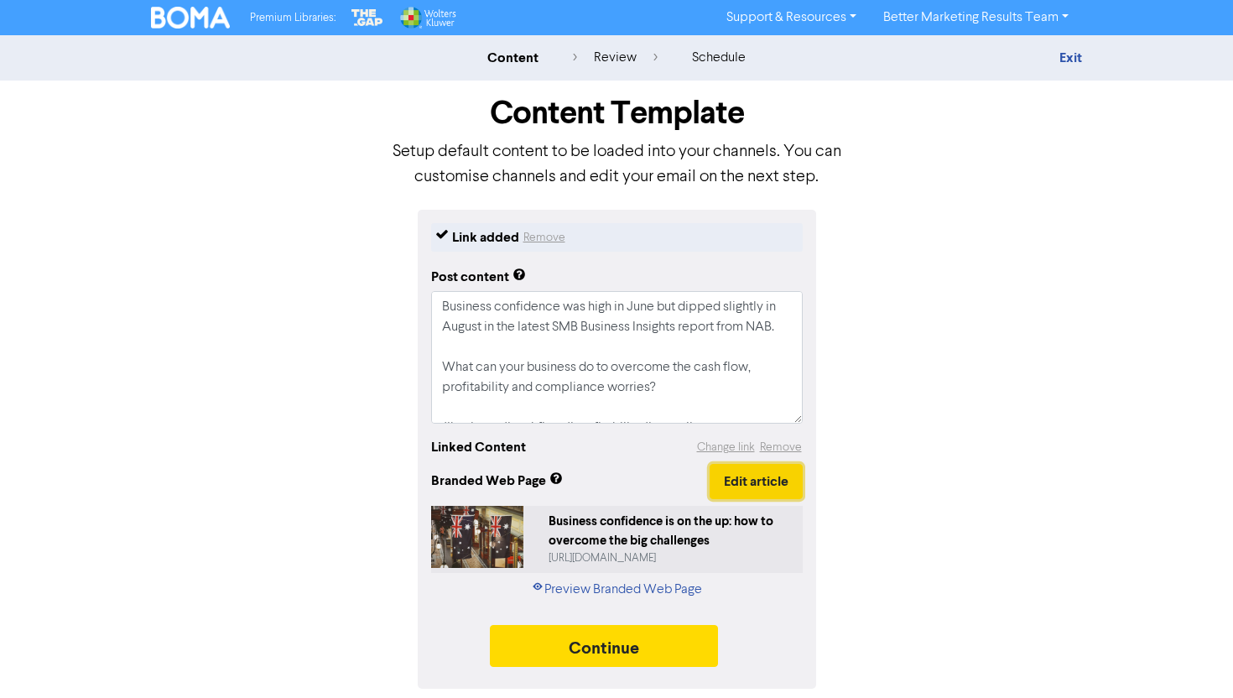
click at [735, 489] on button "Edit article" at bounding box center [756, 481] width 93 height 35
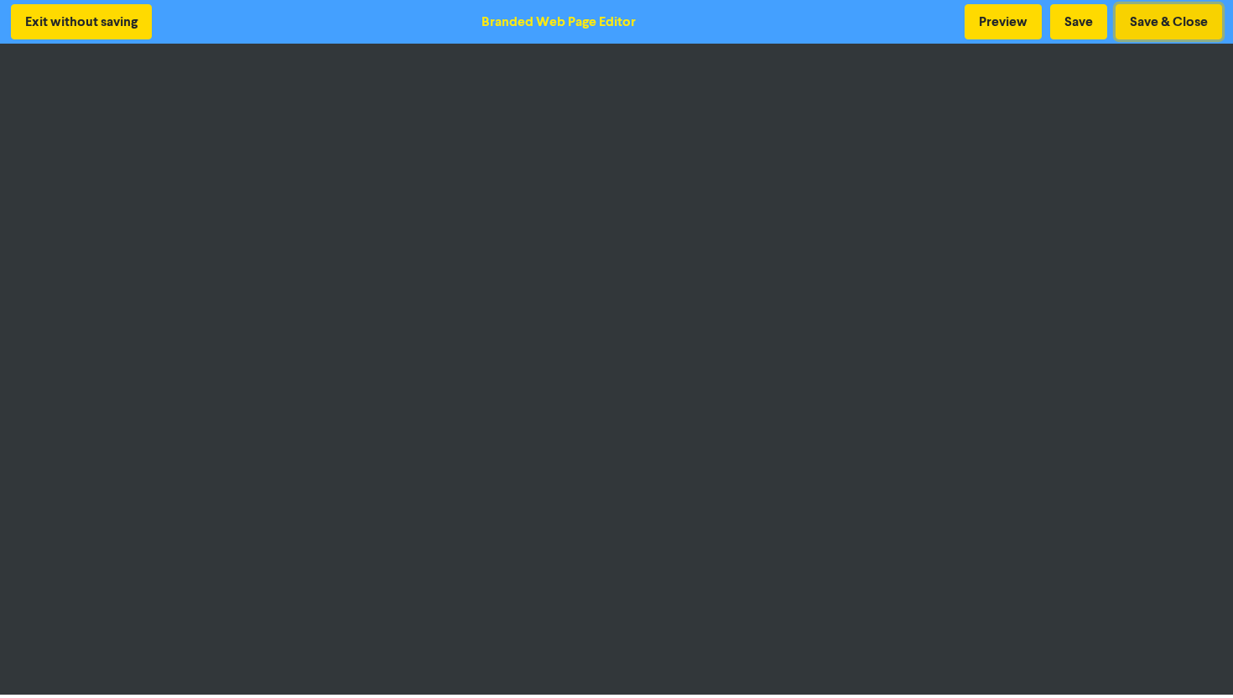
click at [1155, 20] on button "Save & Close" at bounding box center [1169, 21] width 107 height 35
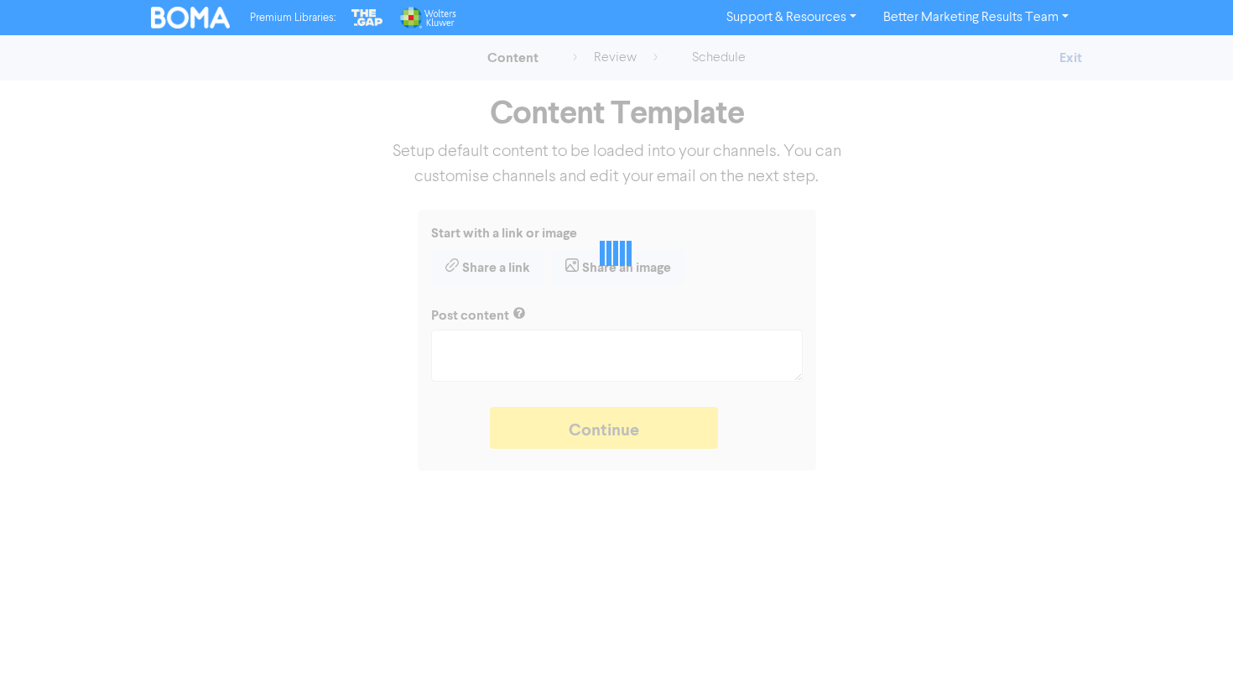
type textarea "x"
type textarea "Business confidence was high in June but dipped slightly in August in the lates…"
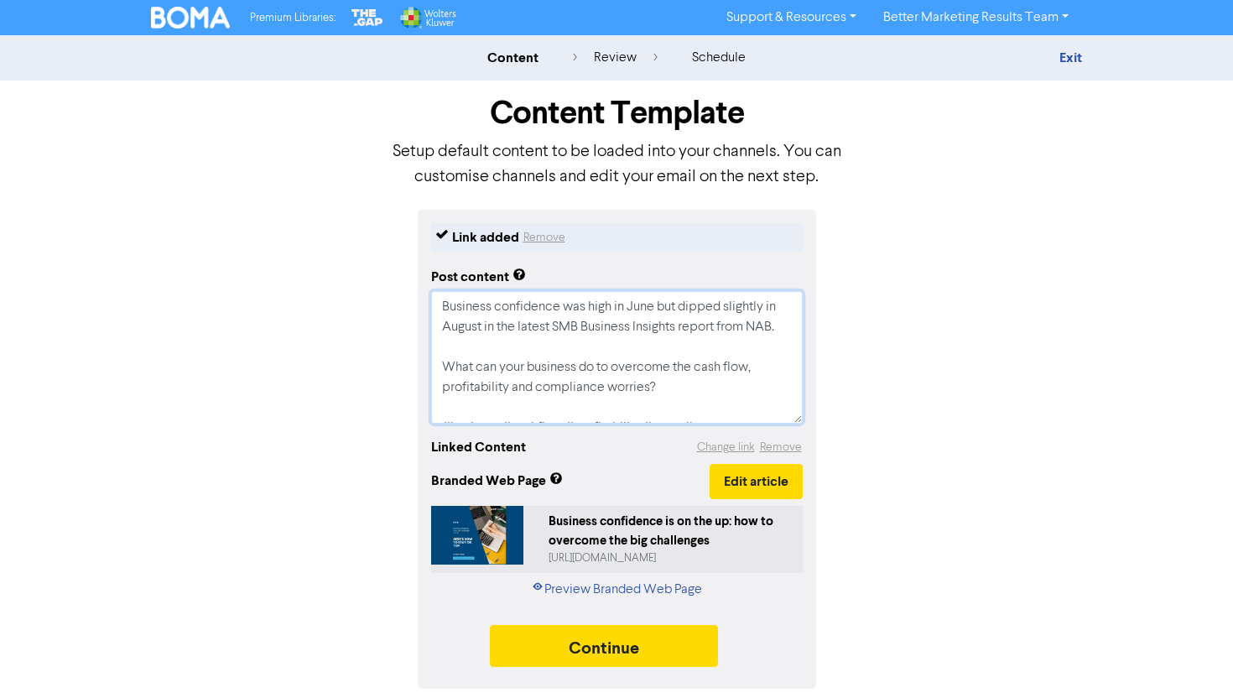
drag, startPoint x: 738, startPoint y: 410, endPoint x: 328, endPoint y: 211, distance: 455.6
click at [328, 211] on div "Link added Remove Post content Business confidence was high in June but dipped …" at bounding box center [616, 449] width 957 height 479
click at [864, 456] on div "Link added Remove Post content Business confidence was high in June but dipped …" at bounding box center [616, 449] width 957 height 479
click at [647, 644] on button "Continue" at bounding box center [604, 646] width 228 height 42
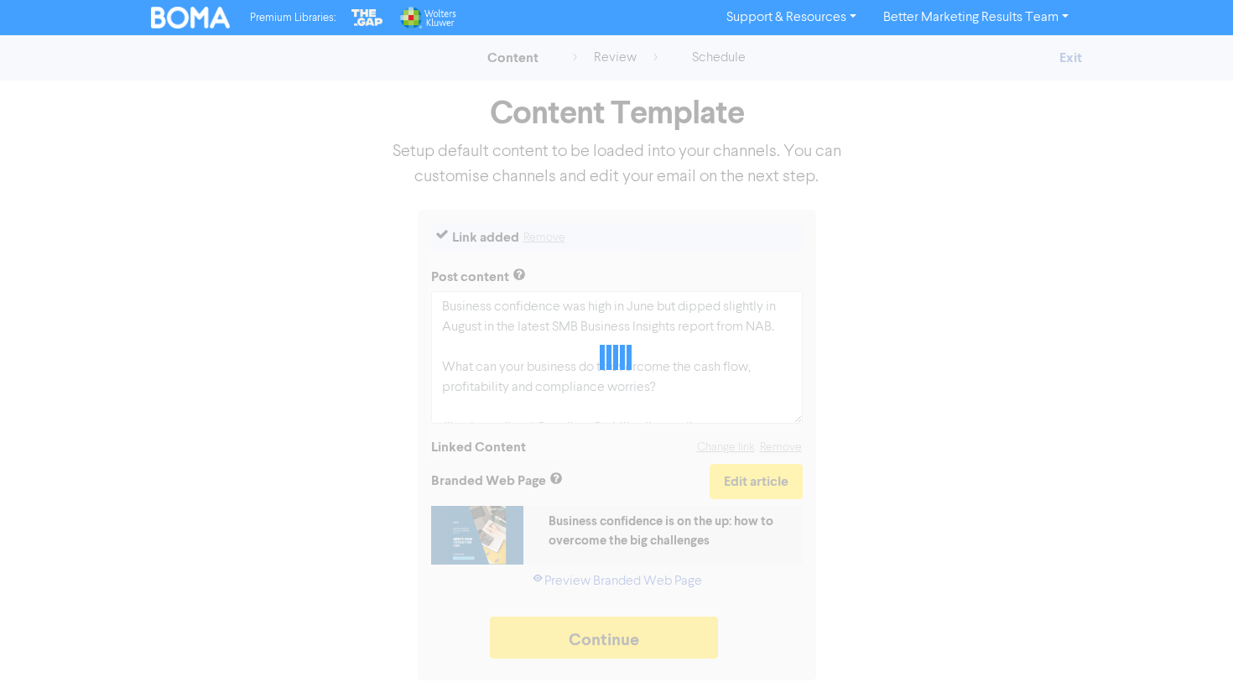
type textarea "x"
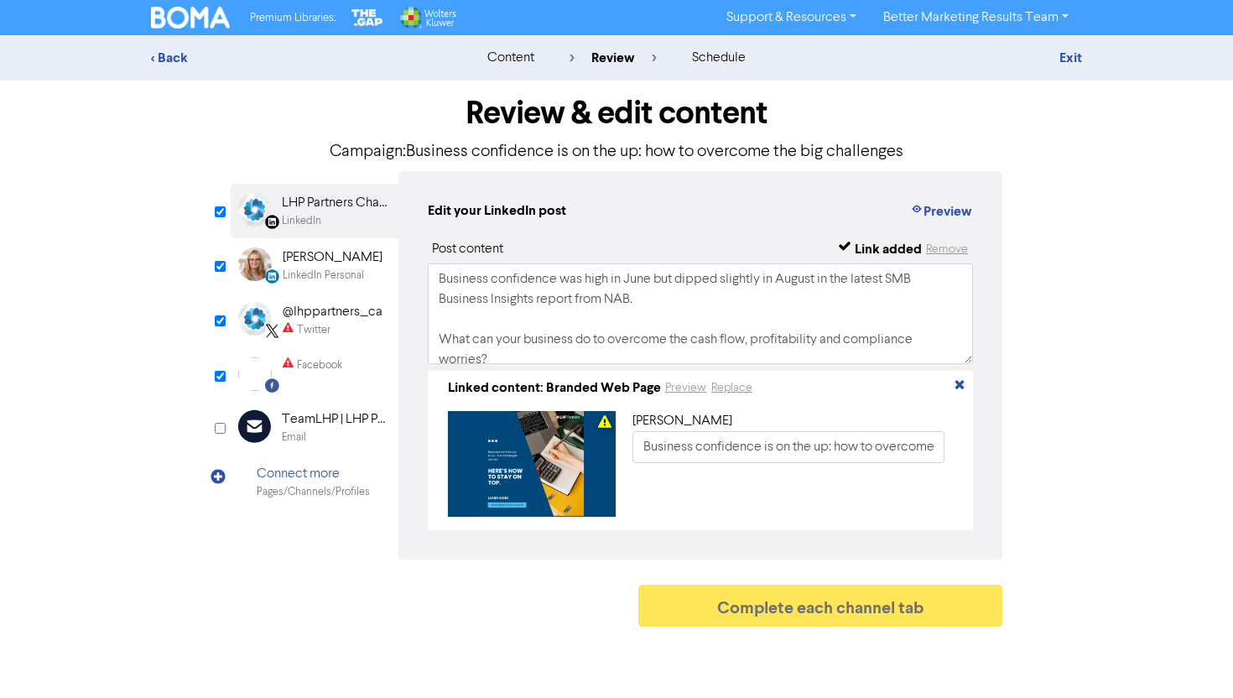
scroll to position [52, 0]
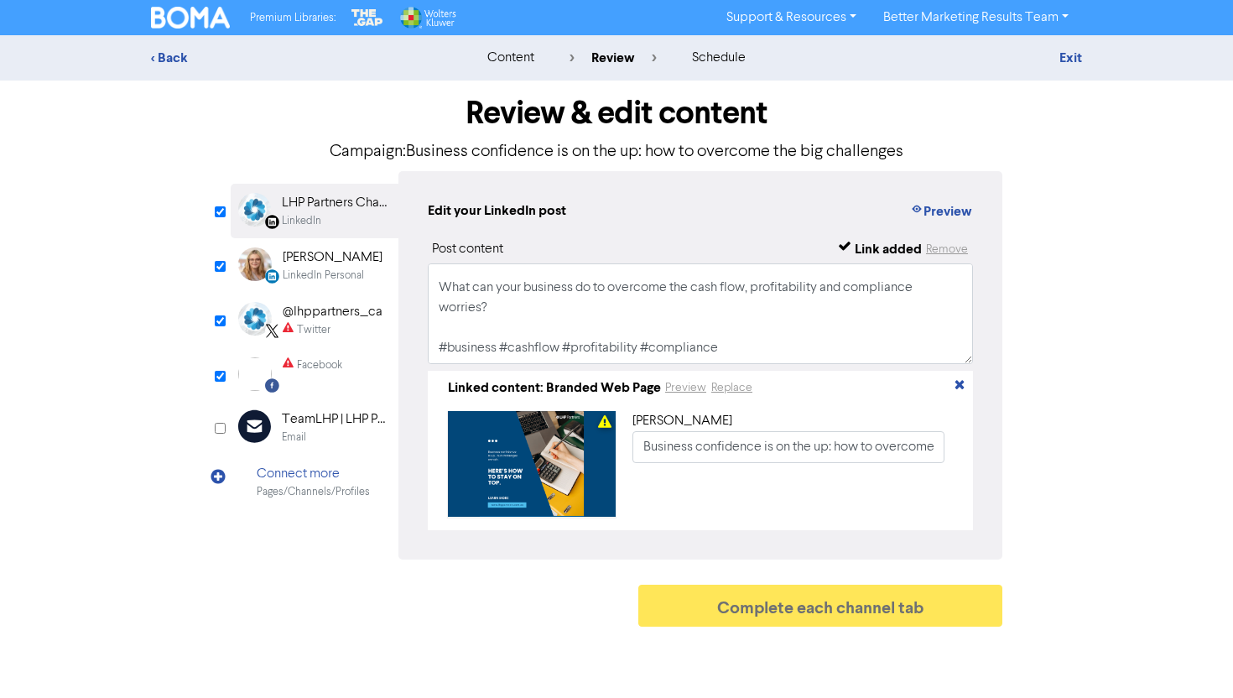
click at [228, 316] on div "Review & edit content Campaign: Business confidence is on the up: how to overco…" at bounding box center [616, 358] width 797 height 555
click at [307, 318] on div "@lhppartners_ca" at bounding box center [333, 312] width 100 height 20
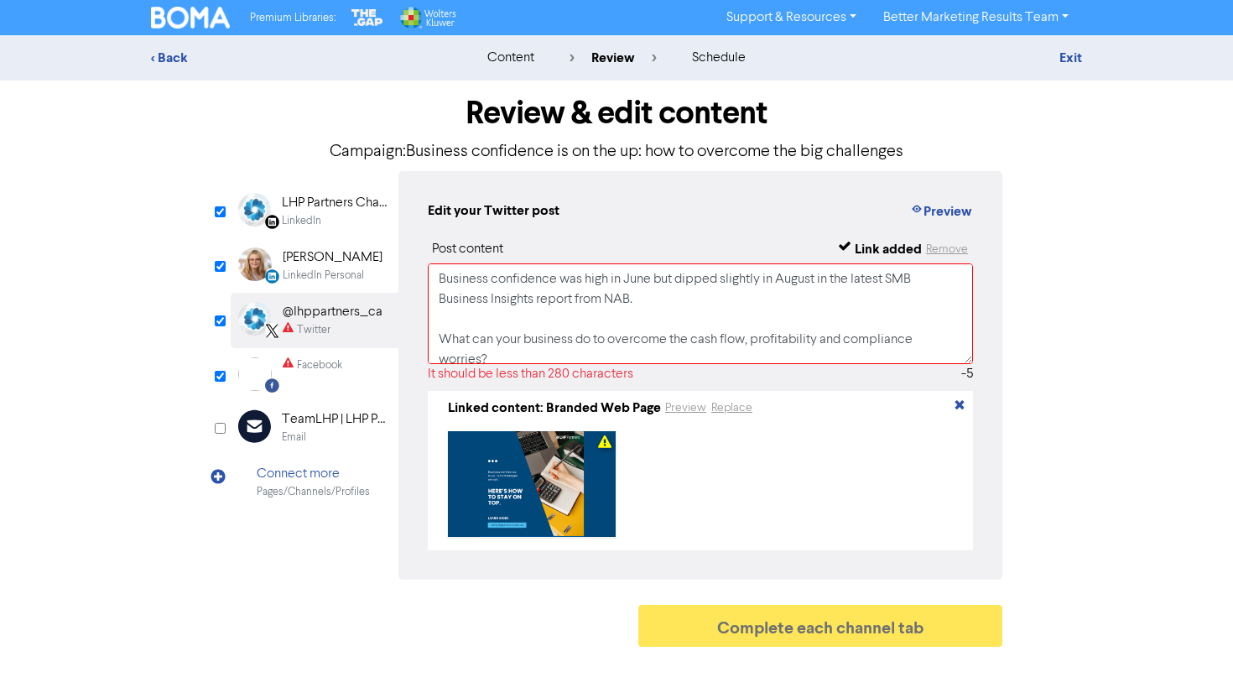
click at [215, 322] on input "checkbox" at bounding box center [220, 320] width 11 height 11
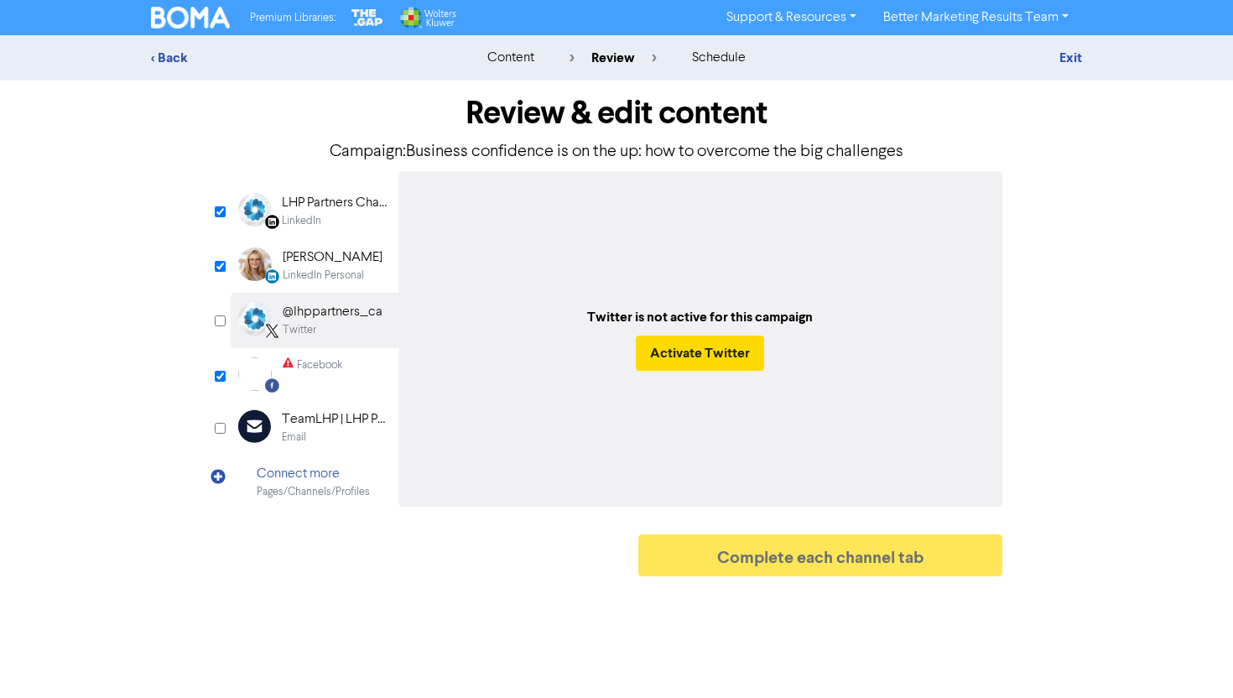
click at [216, 323] on input "checkbox" at bounding box center [220, 320] width 11 height 11
checkbox input "true"
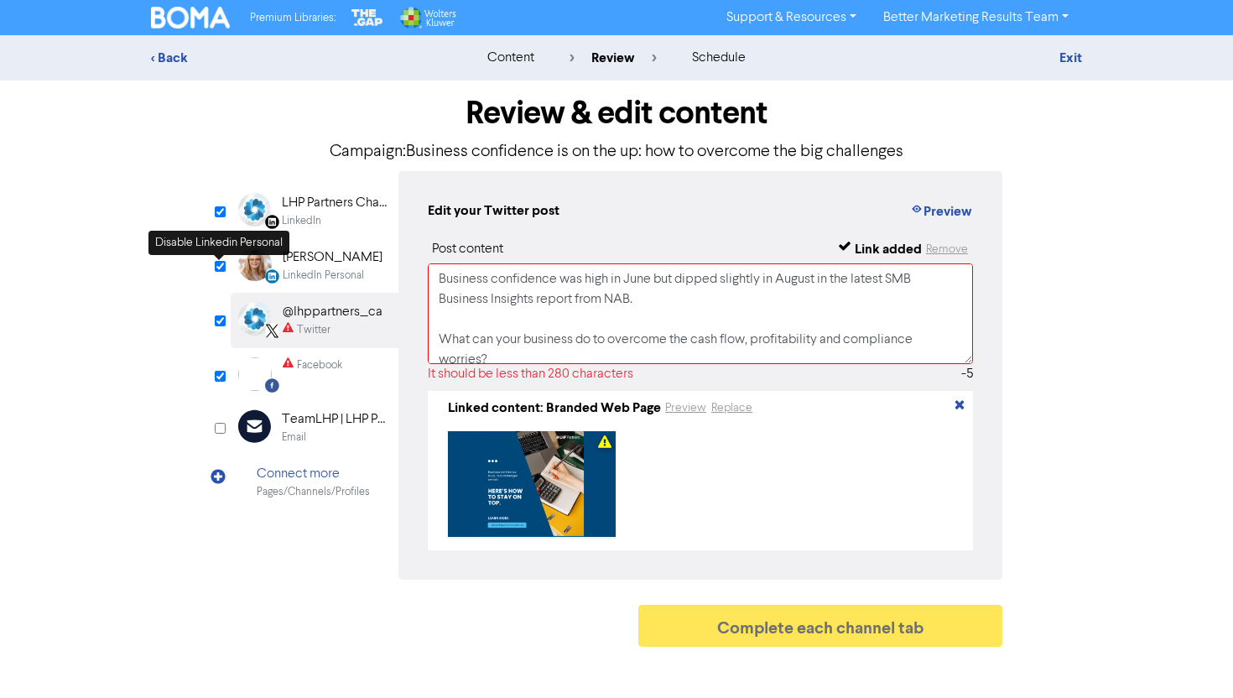
click at [221, 266] on input "checkbox" at bounding box center [220, 266] width 11 height 11
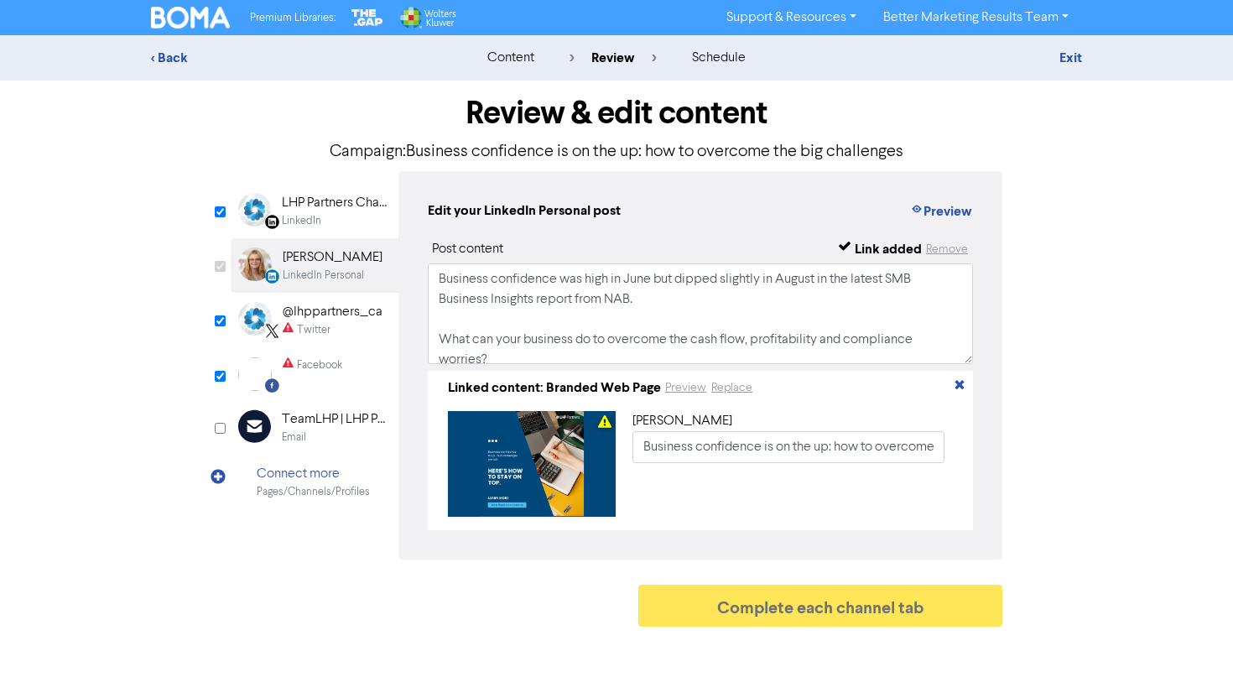
checkbox input "false"
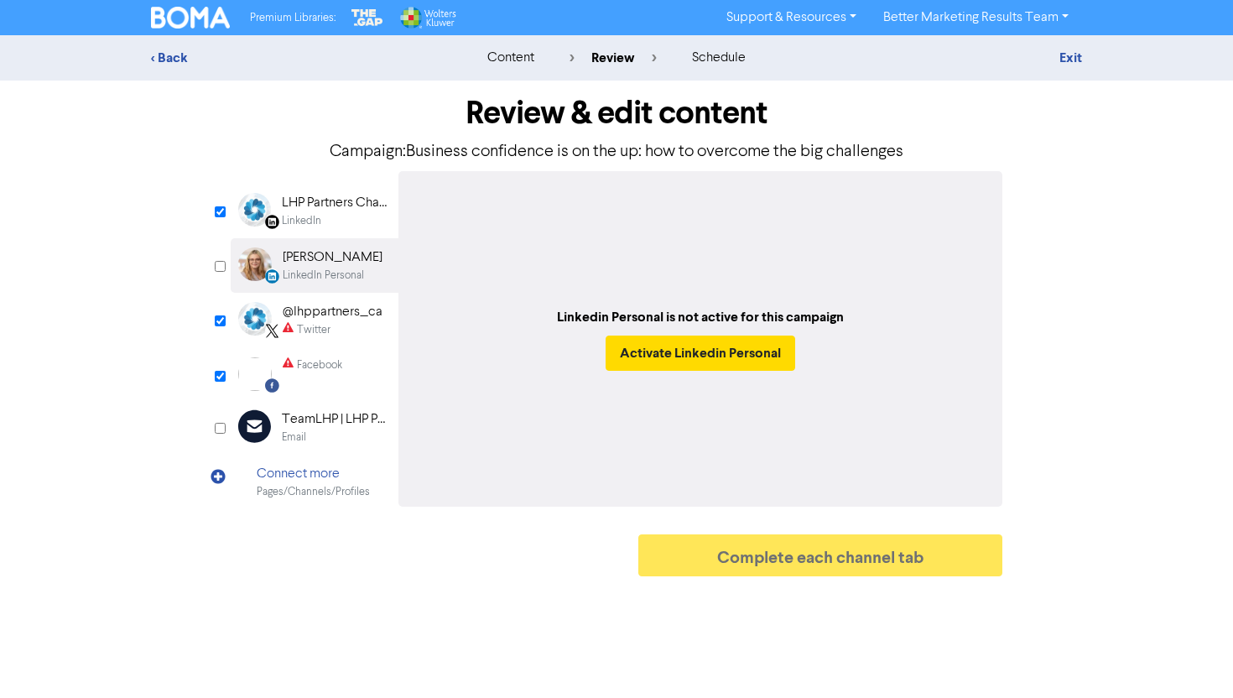
click at [322, 329] on div "Twitter" at bounding box center [314, 330] width 34 height 16
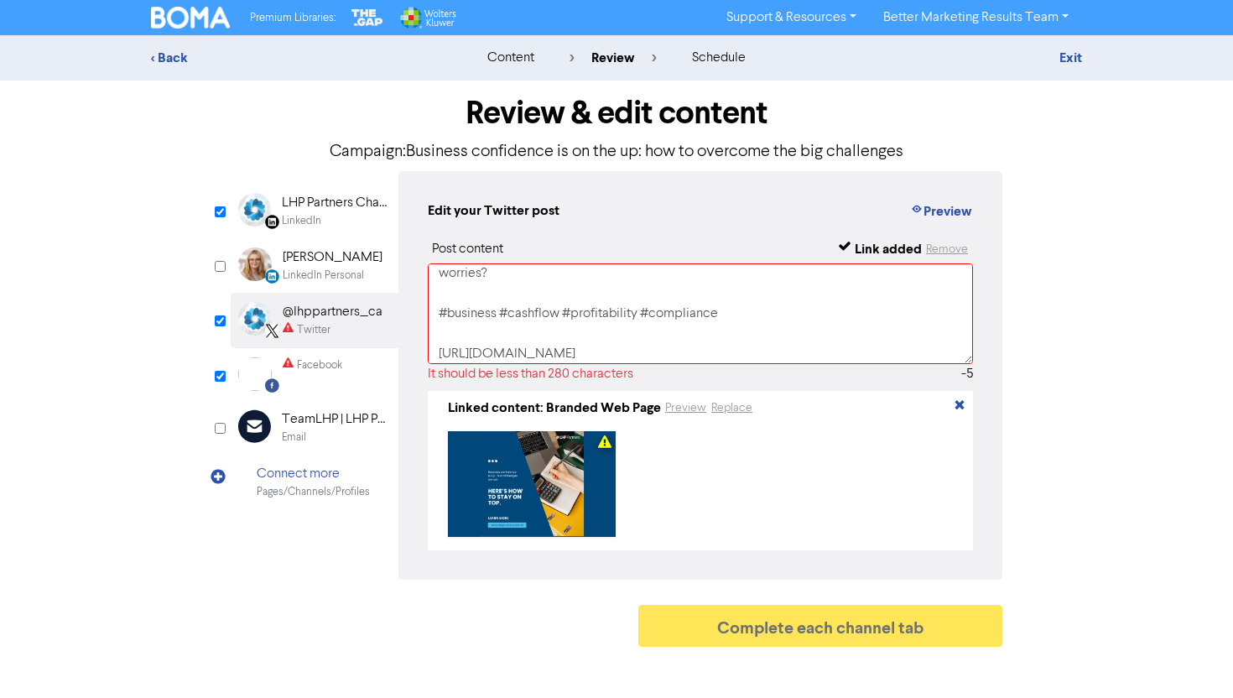
scroll to position [92, 0]
click at [611, 334] on textarea "Business confidence was high in June but dipped slightly in August in the lates…" at bounding box center [700, 313] width 545 height 101
click at [605, 352] on textarea "Business confidence was high in June but dipped slightly in August in the lates…" at bounding box center [700, 313] width 545 height 101
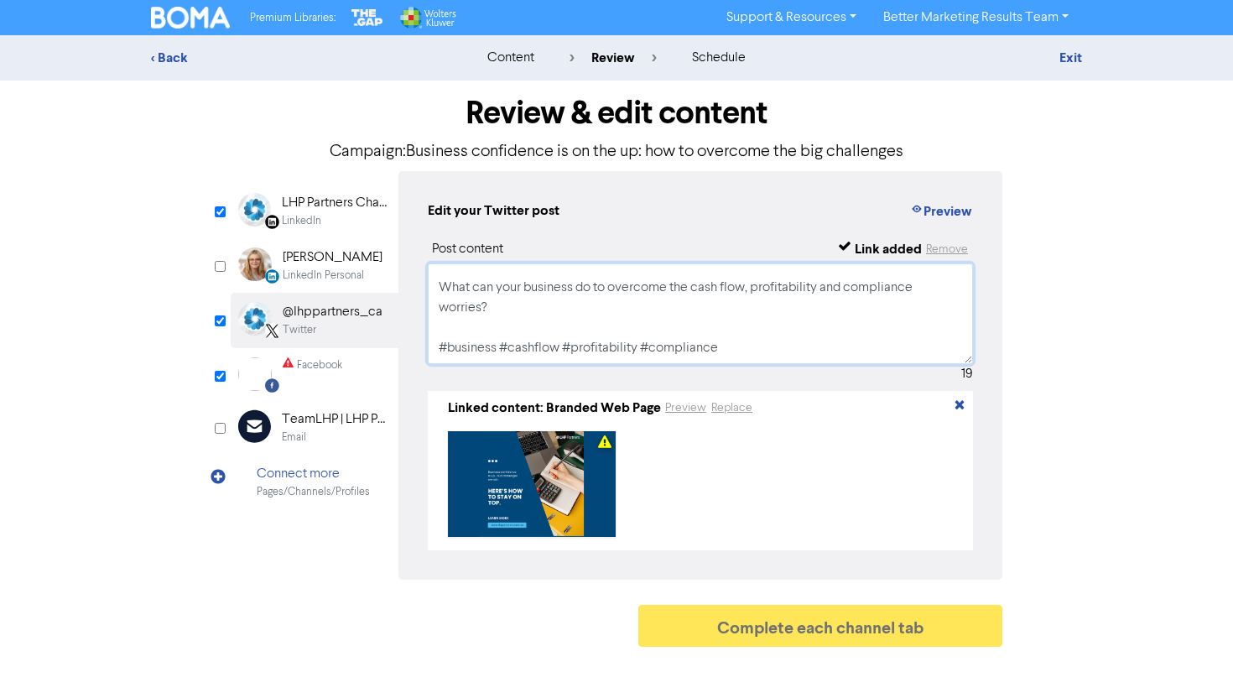
scroll to position [52, 0]
type textarea "Business confidence was high in June but dipped slightly in August in the lates…"
click at [328, 376] on div "Facebook" at bounding box center [313, 374] width 60 height 34
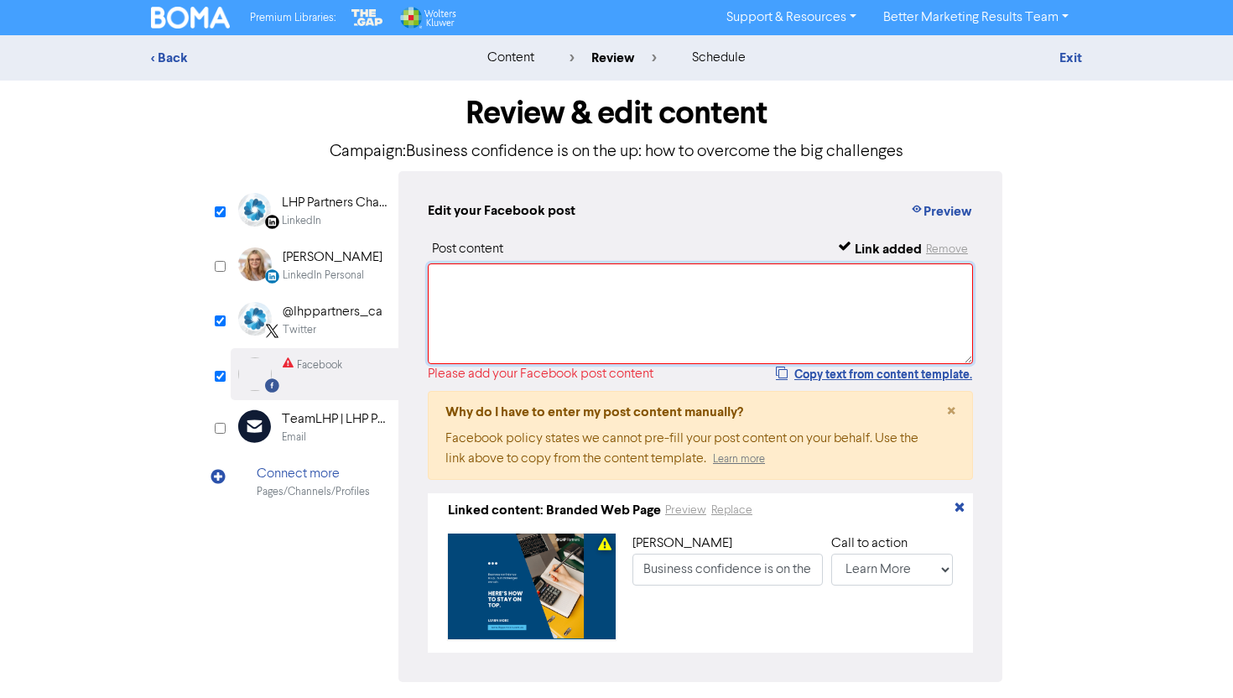
click at [578, 342] on textarea at bounding box center [700, 313] width 545 height 101
paste textarea "Business confidence was high in June but dipped slightly in August in the lates…"
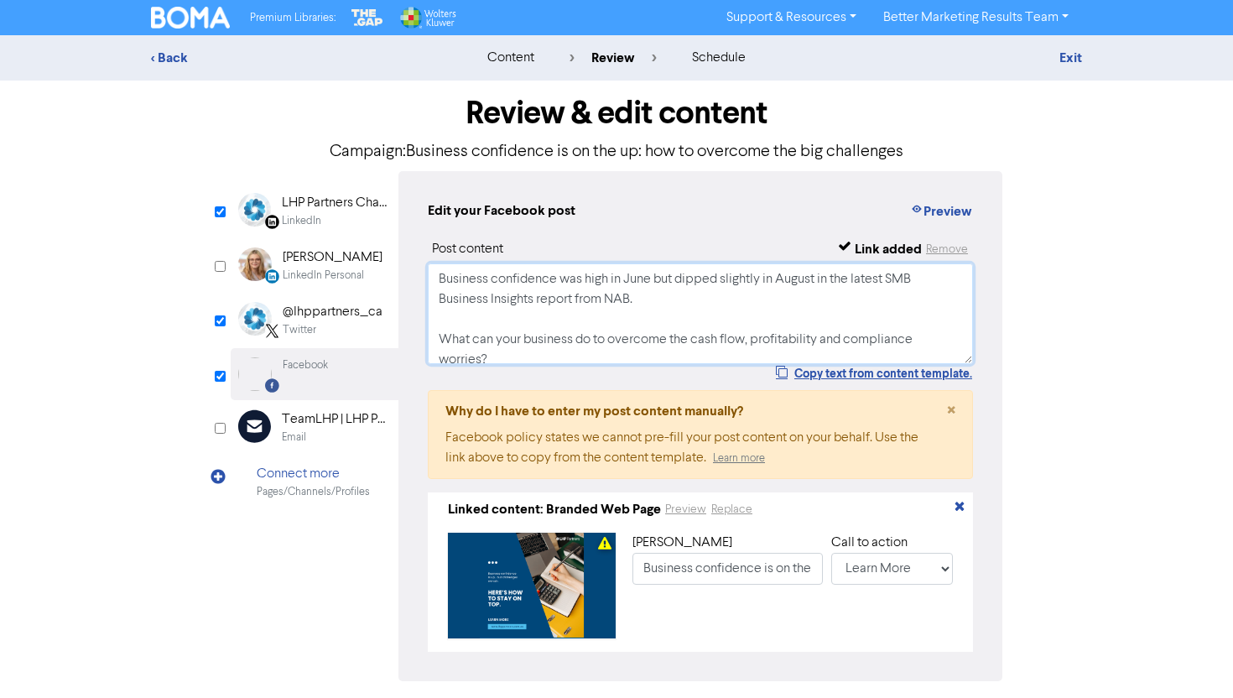
scroll to position [65, 0]
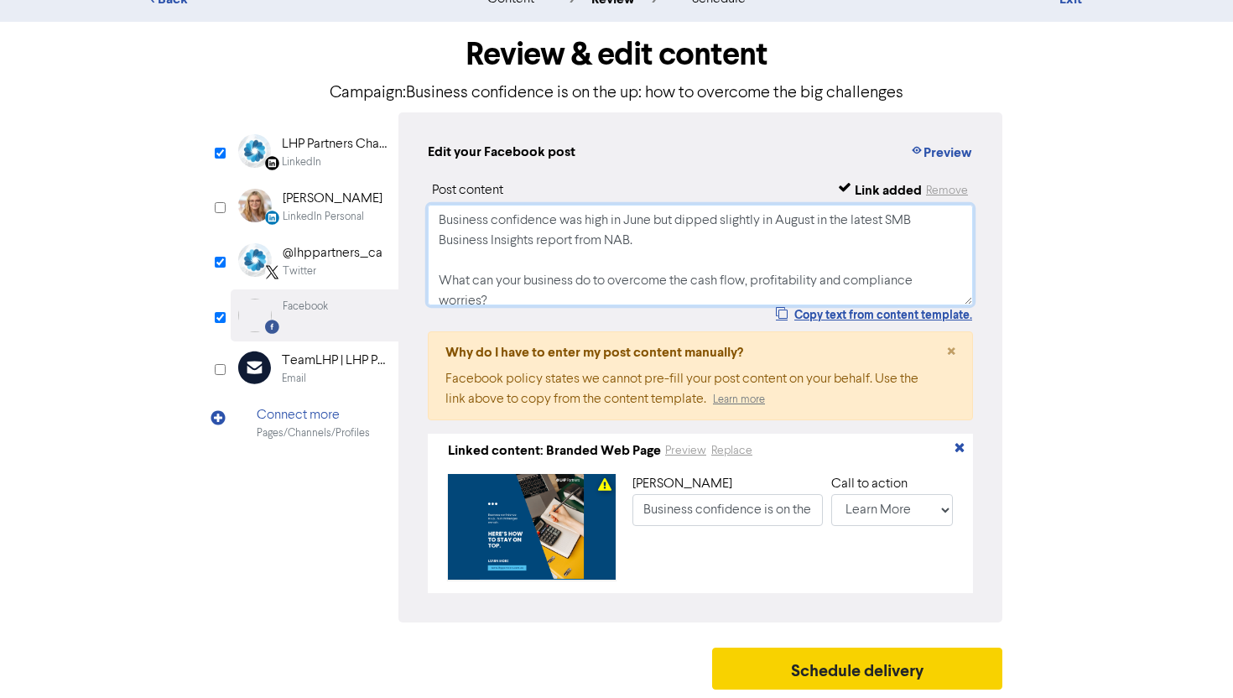
type textarea "Business confidence was high in June but dipped slightly in August in the lates…"
click at [822, 672] on button "Schedule delivery" at bounding box center [857, 669] width 290 height 42
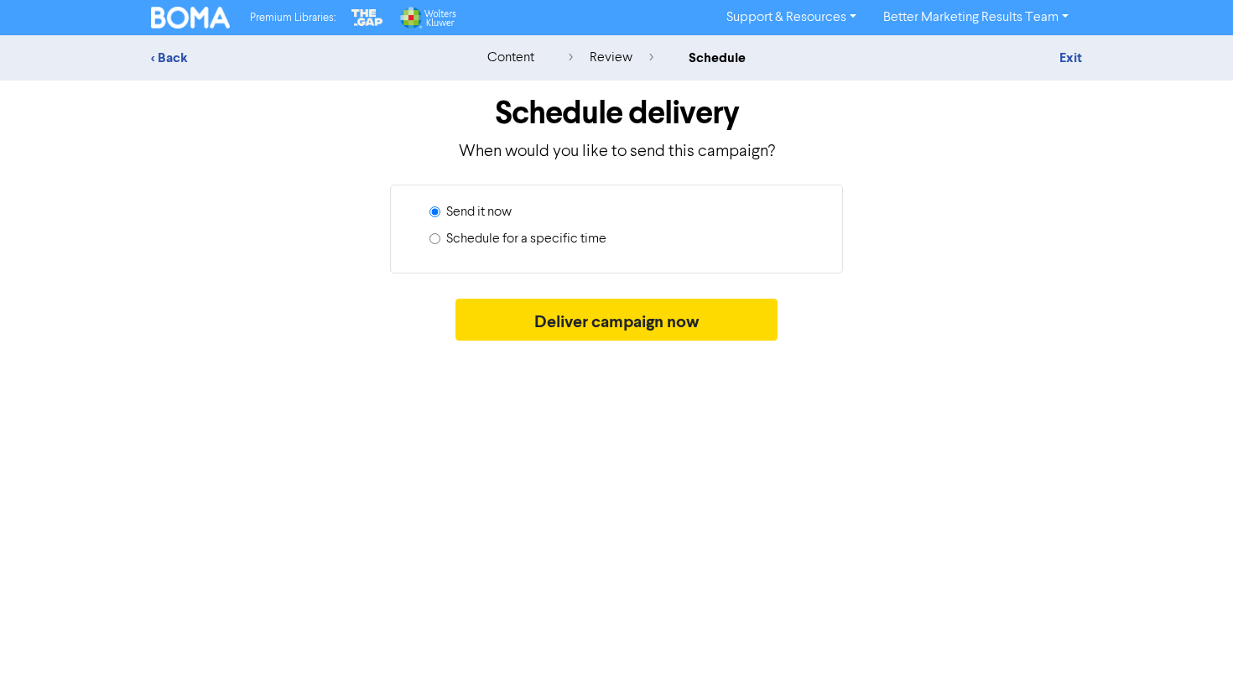
click at [497, 247] on label "Schedule for a specific time" at bounding box center [526, 239] width 160 height 20
click at [441, 244] on input "Schedule for a specific time" at bounding box center [435, 238] width 11 height 11
radio input "true"
radio input "false"
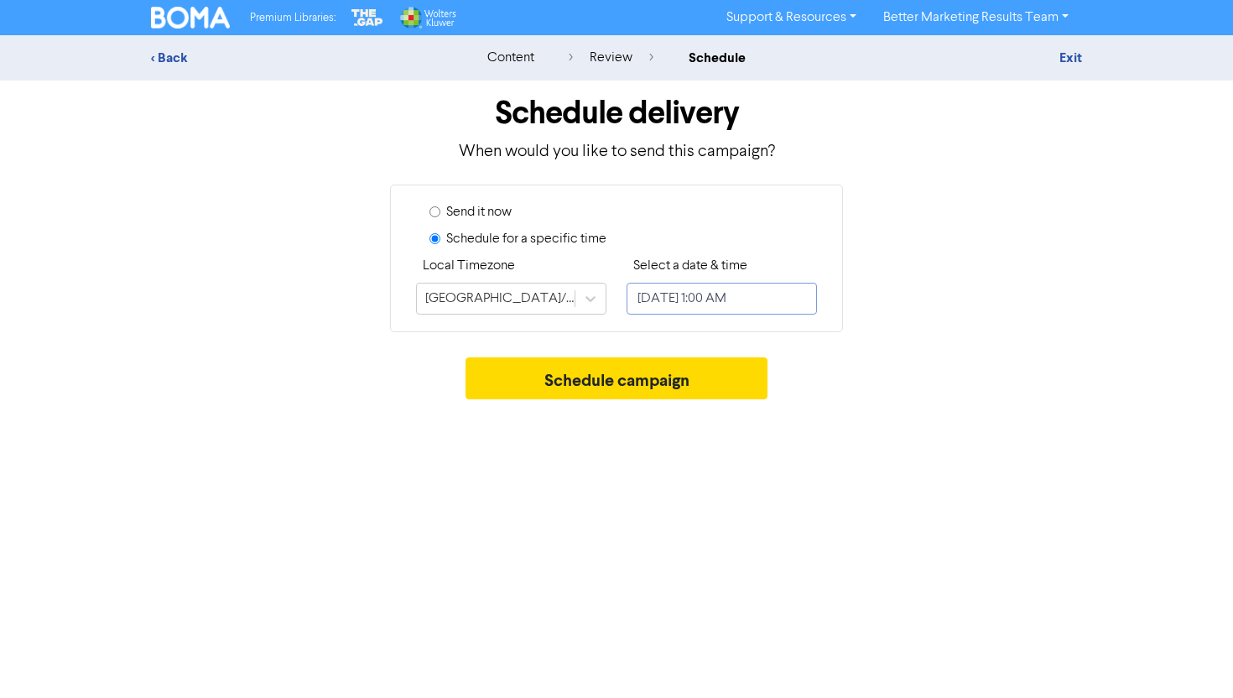
select select "9"
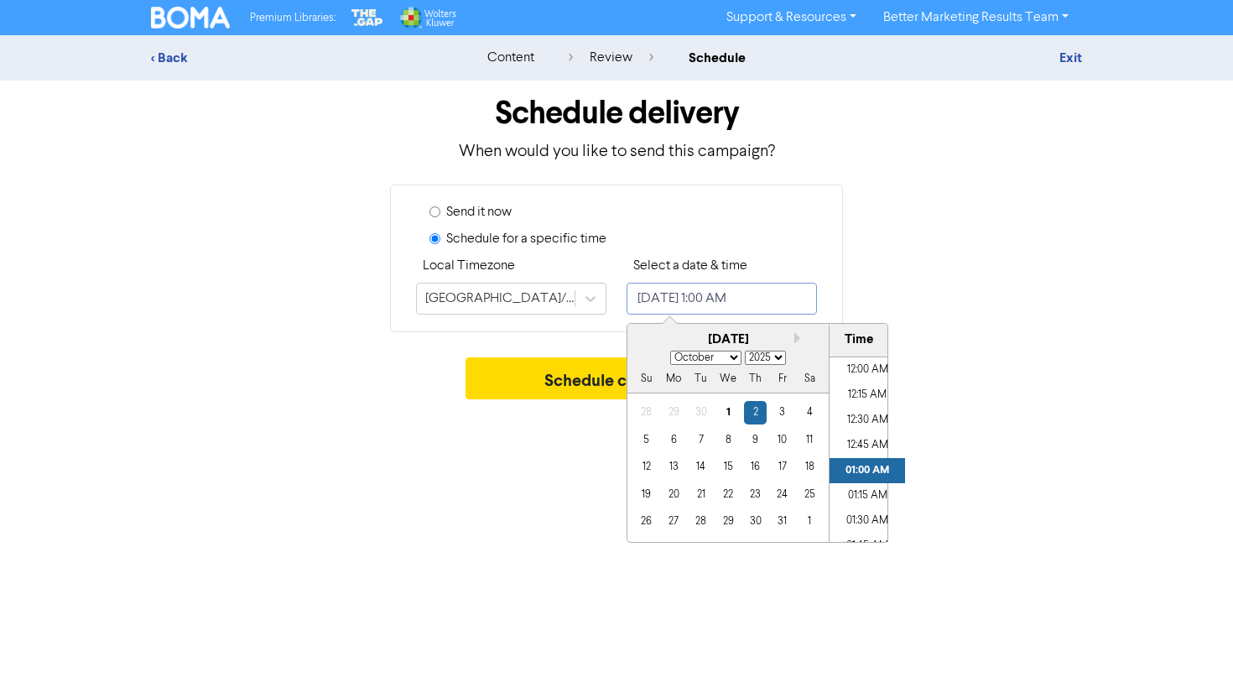
click at [685, 295] on input "October 2, 2025 1:00 AM" at bounding box center [722, 299] width 190 height 32
click at [734, 495] on div "22" at bounding box center [728, 494] width 23 height 23
click at [868, 367] on li "01:00 PM" at bounding box center [868, 367] width 76 height 25
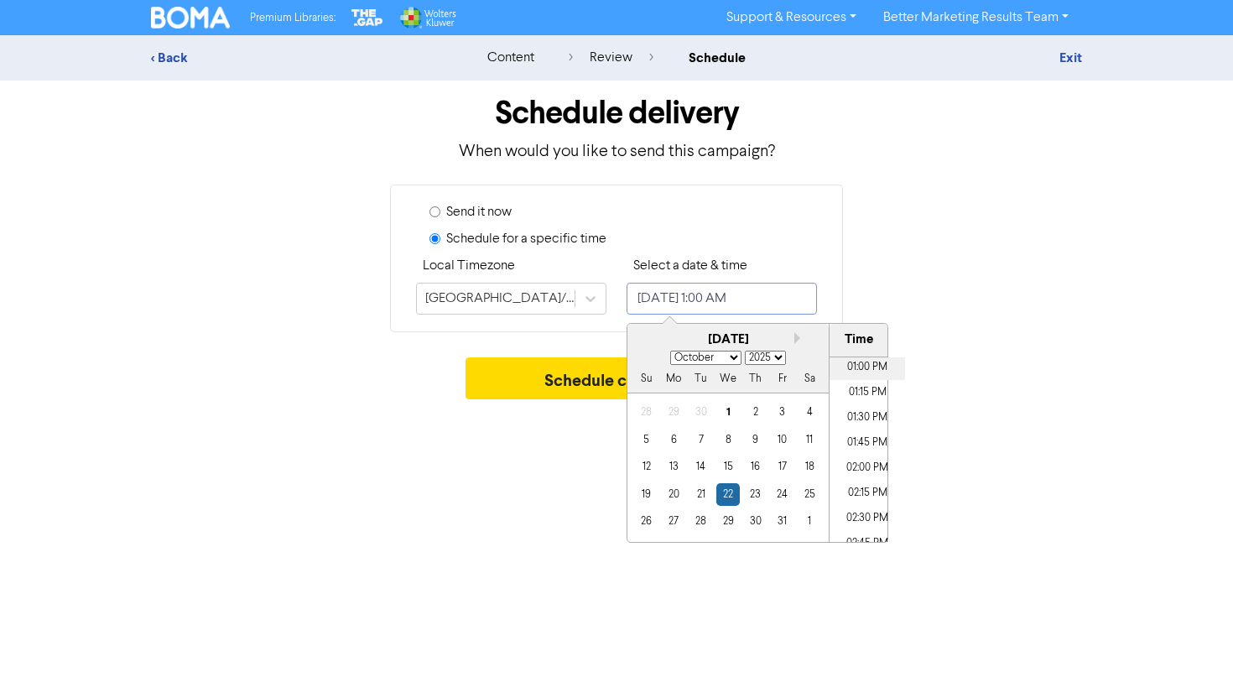
type input "October 22, 2025 1:00 PM"
click at [1004, 417] on div "Premium Libraries: Support & Resources Video Tutorials FAQ & Guides Marketing E…" at bounding box center [616, 349] width 1233 height 698
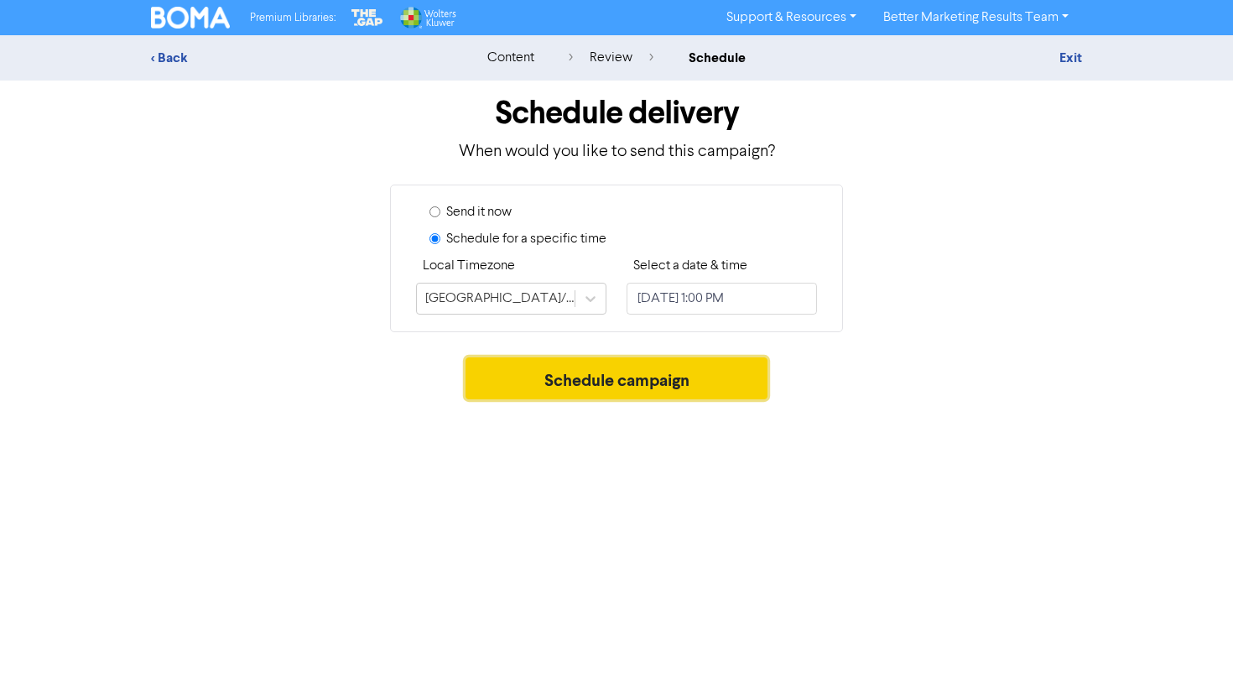
click at [734, 386] on button "Schedule campaign" at bounding box center [617, 378] width 303 height 42
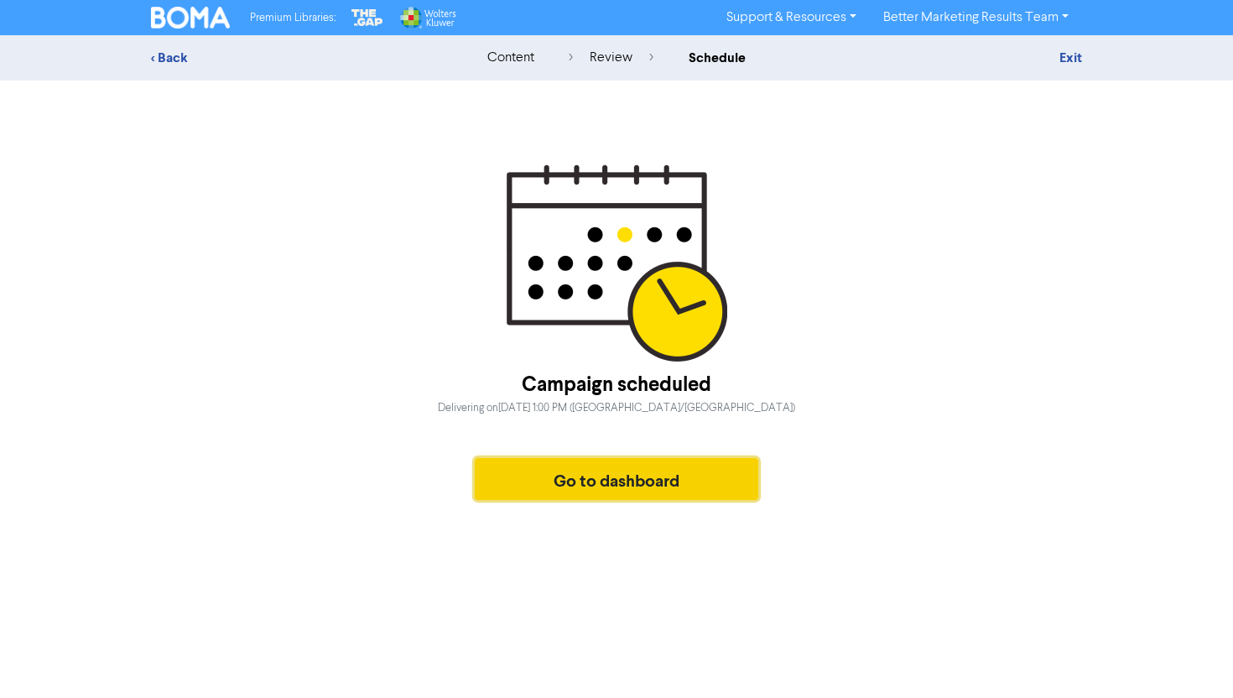
click at [612, 472] on button "Go to dashboard" at bounding box center [617, 479] width 284 height 42
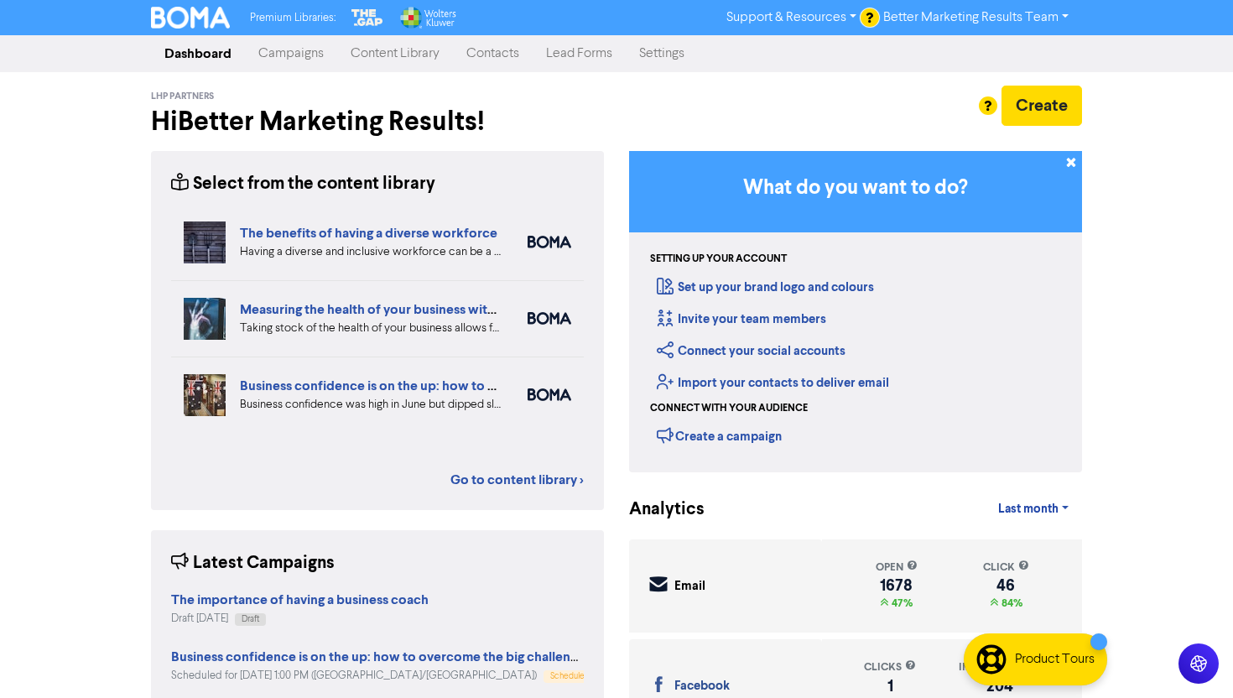
click at [285, 44] on link "Campaigns" at bounding box center [291, 54] width 92 height 34
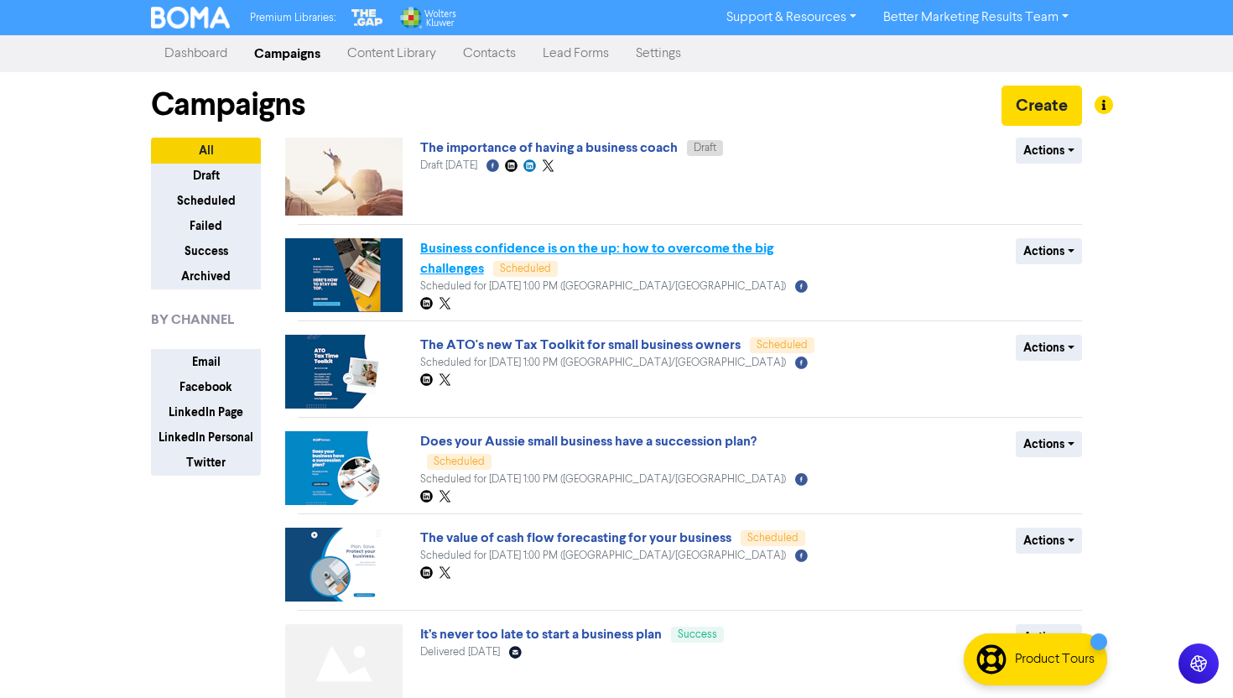
click at [642, 252] on link "Business confidence is on the up: how to overcome the big challenges" at bounding box center [596, 258] width 353 height 37
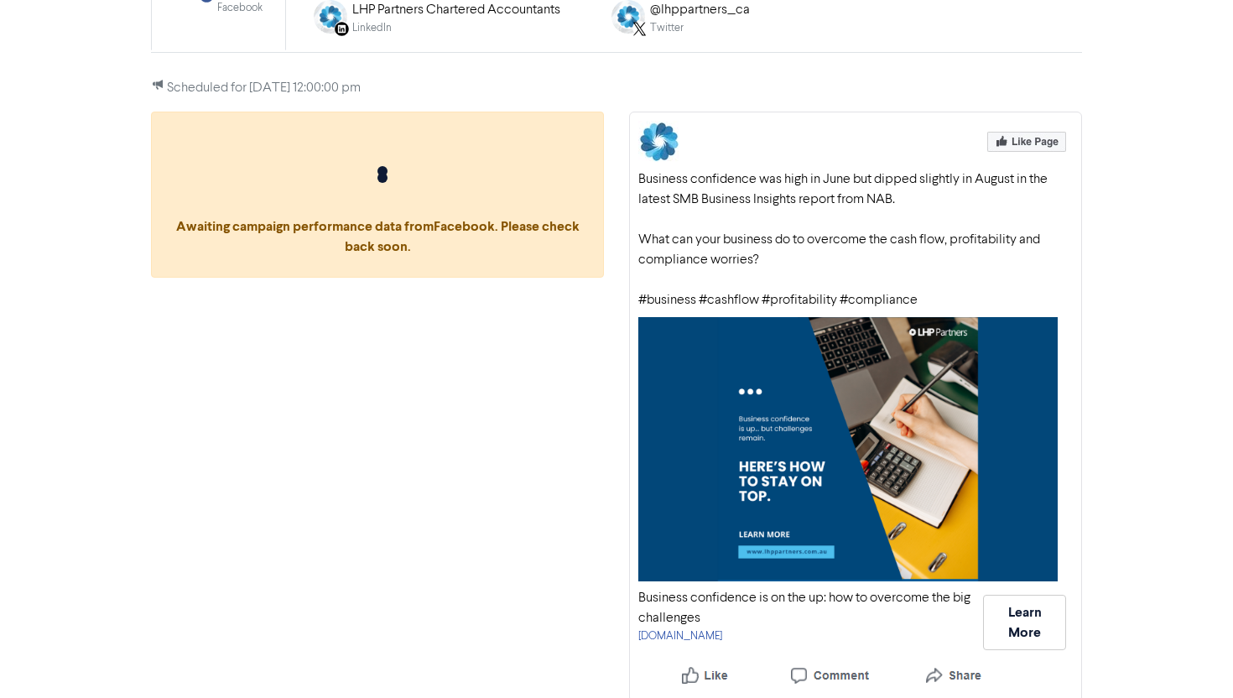
scroll to position [213, 0]
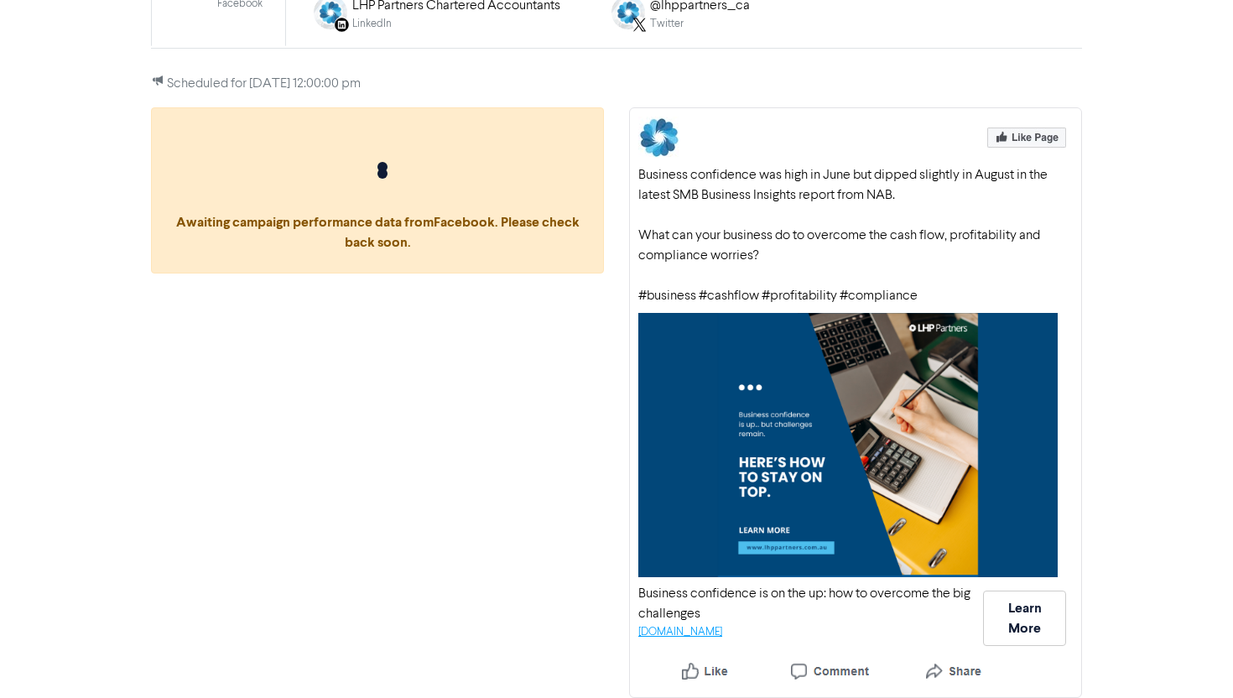
click at [722, 637] on link "[DOMAIN_NAME]" at bounding box center [681, 632] width 84 height 11
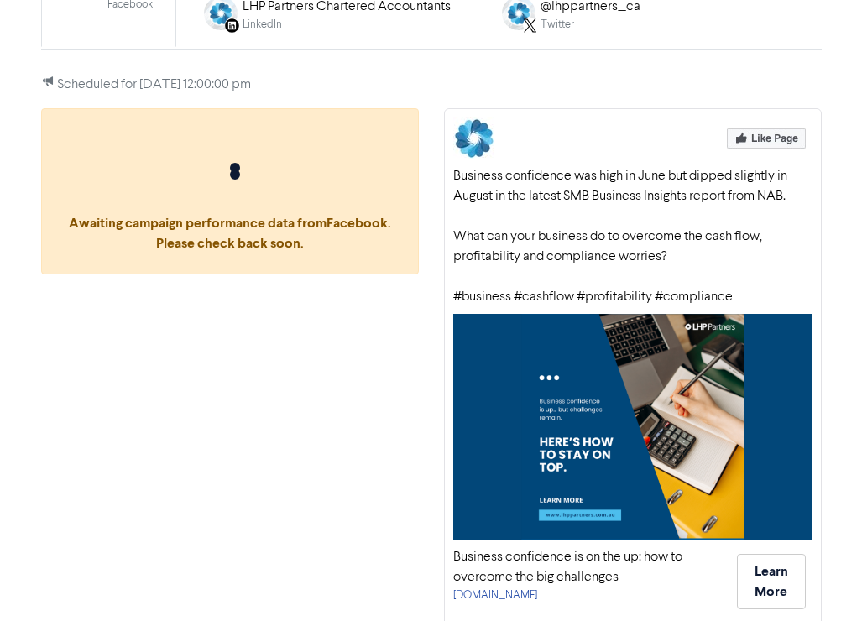
drag, startPoint x: 456, startPoint y: 176, endPoint x: 762, endPoint y: 296, distance: 328.1
click at [762, 296] on div "Business confidence was high in June but dipped slightly in August in the lates…" at bounding box center [632, 236] width 359 height 141
copy div "usiness confidence was high in June but dipped slightly in August in the latest…"
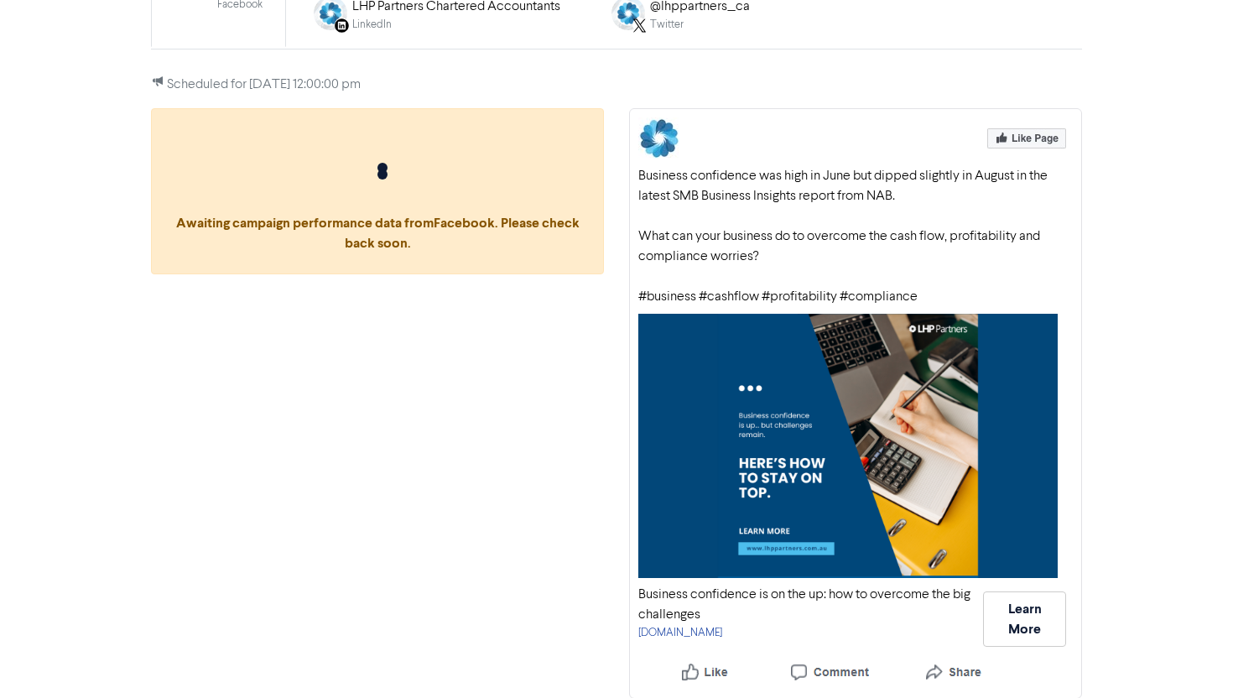
click at [774, 274] on div "Business confidence was high in June but dipped slightly in August in the lates…" at bounding box center [856, 236] width 435 height 141
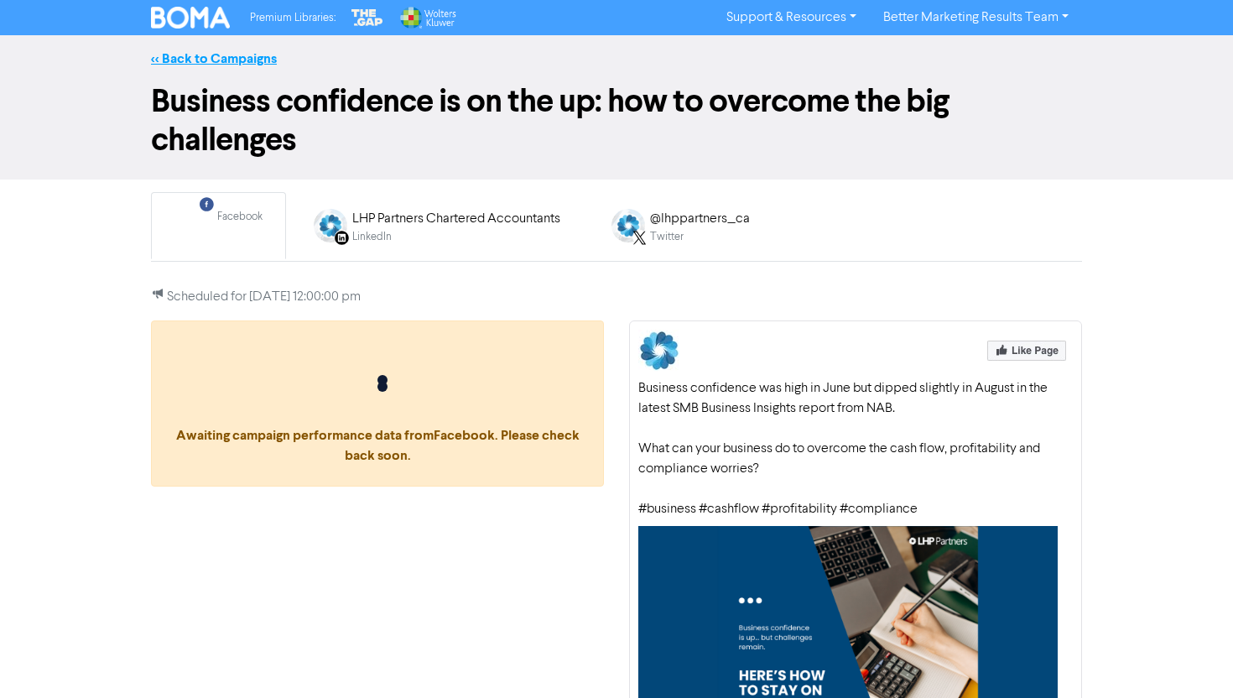
click at [202, 58] on link "<< Back to Campaigns" at bounding box center [214, 58] width 126 height 17
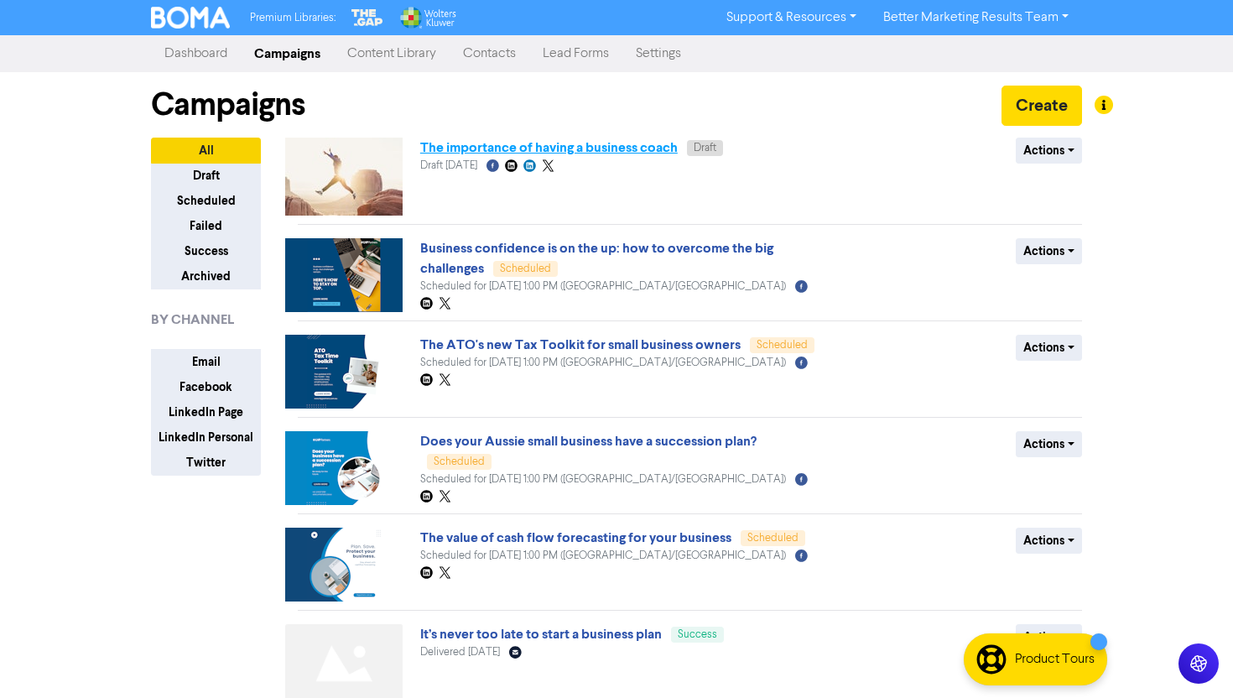
click at [565, 141] on link "The importance of having a business coach" at bounding box center [549, 147] width 258 height 17
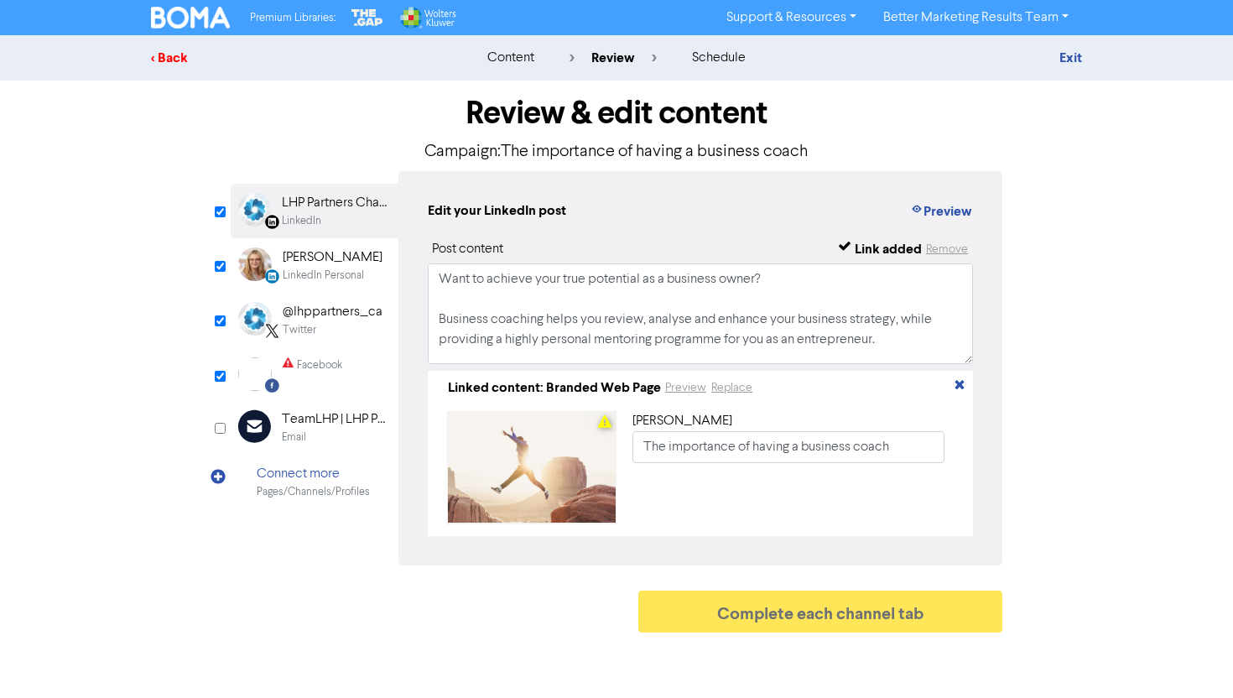
click at [164, 50] on div "< Back" at bounding box center [298, 58] width 294 height 20
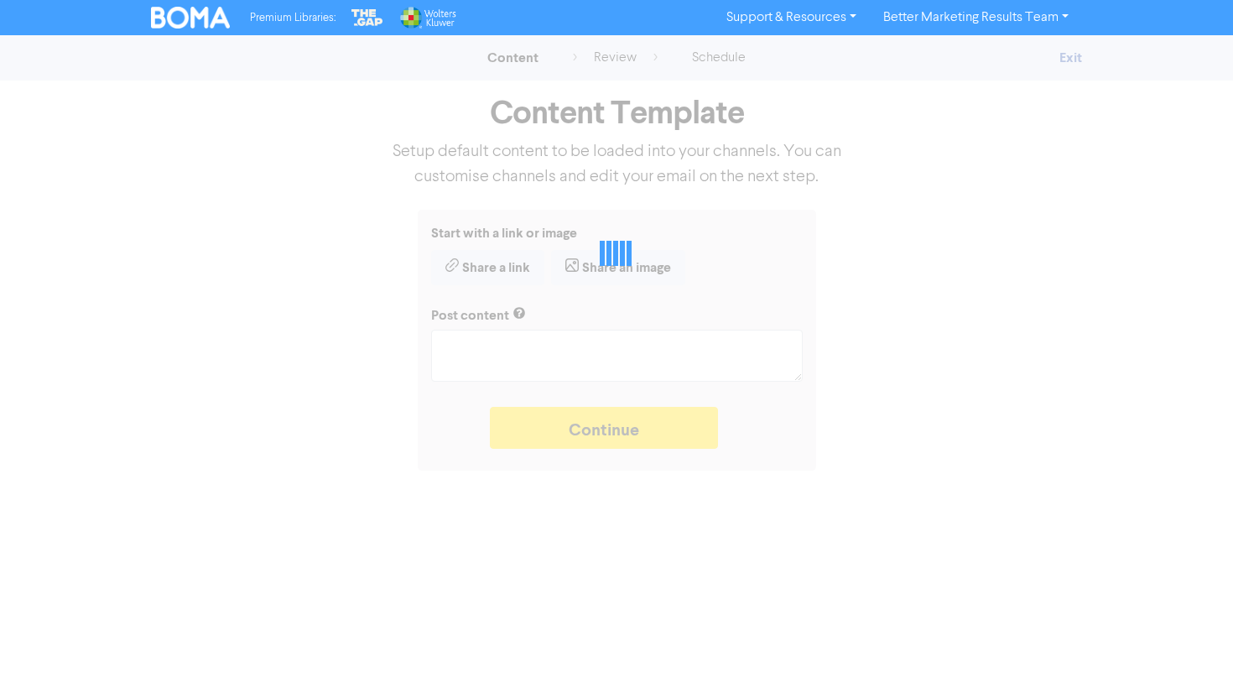
type textarea "x"
type textarea "Want to achieve your true potential as a business owner? Business coaching help…"
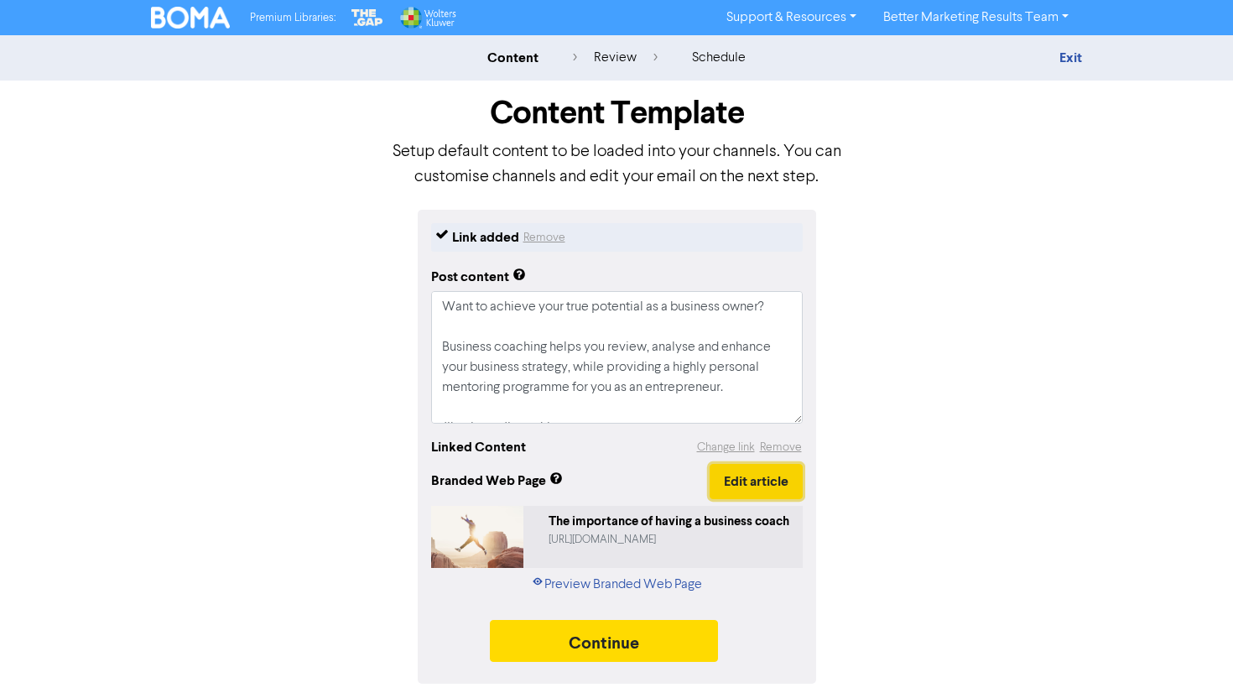
click at [759, 475] on button "Edit article" at bounding box center [756, 481] width 93 height 35
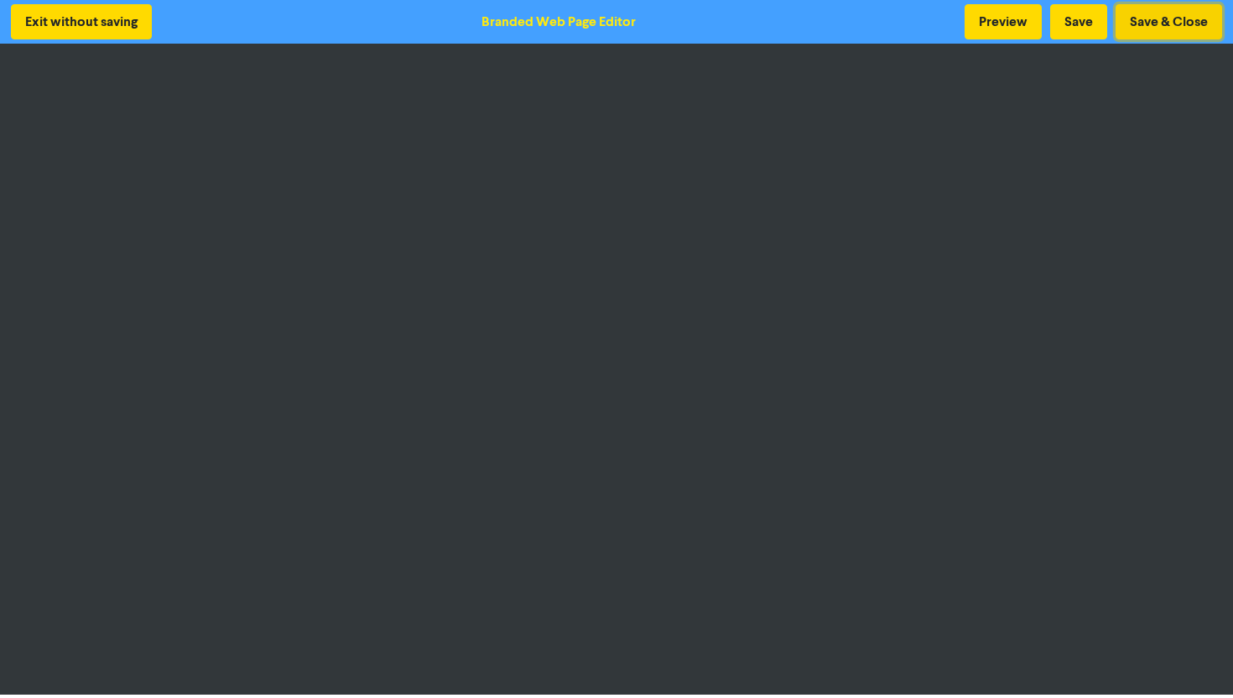
click at [1152, 34] on button "Save & Close" at bounding box center [1169, 21] width 107 height 35
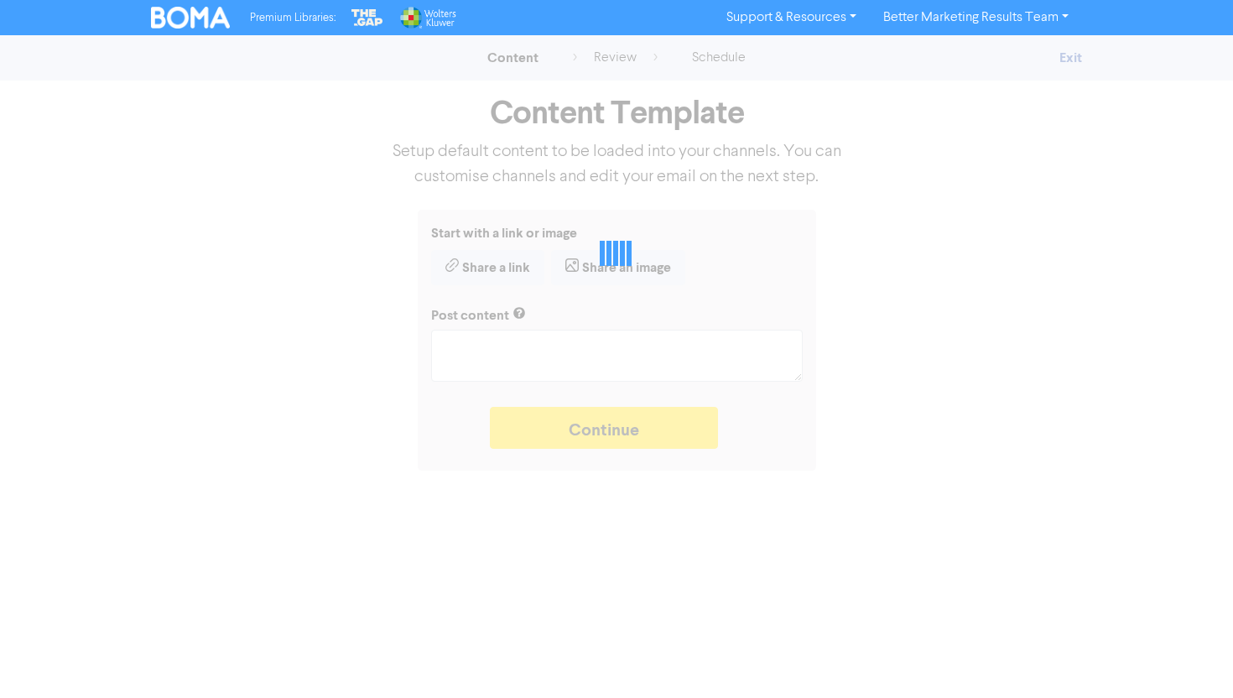
type textarea "x"
type textarea "Want to achieve your true potential as a business owner? Business coaching help…"
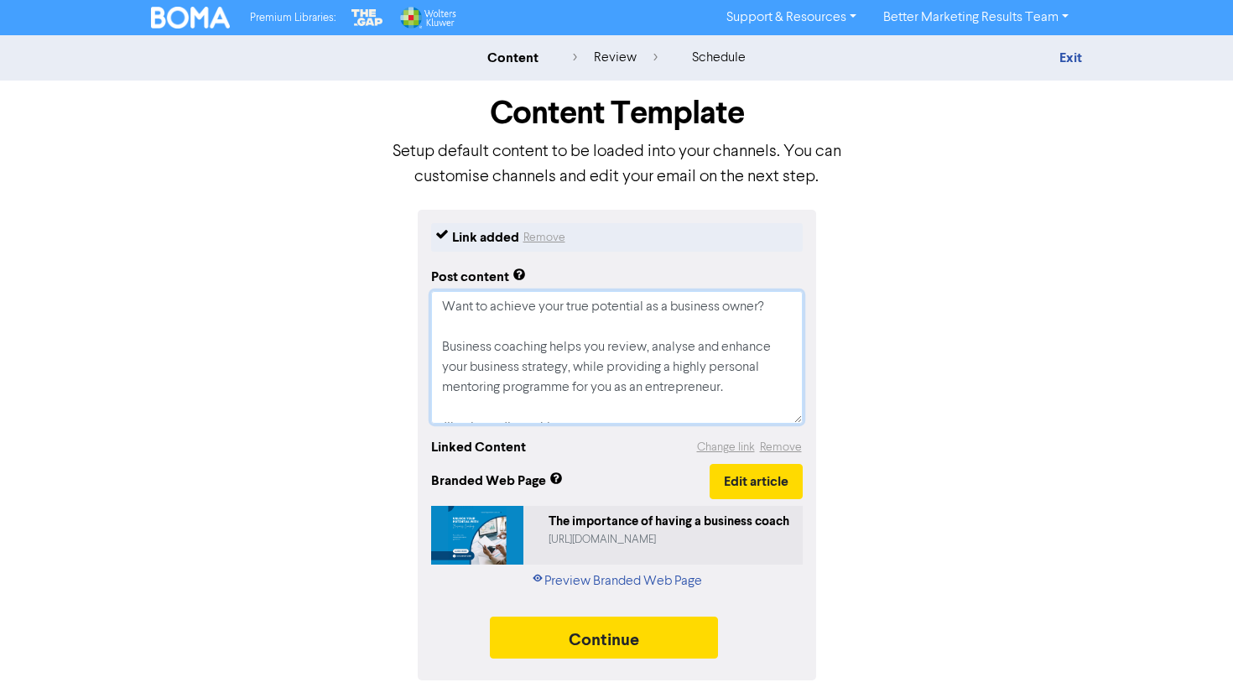
drag, startPoint x: 590, startPoint y: 405, endPoint x: 386, endPoint y: 223, distance: 273.4
click at [386, 223] on div "Link added Remove Post content Want to achieve your true potential as a busines…" at bounding box center [616, 445] width 957 height 471
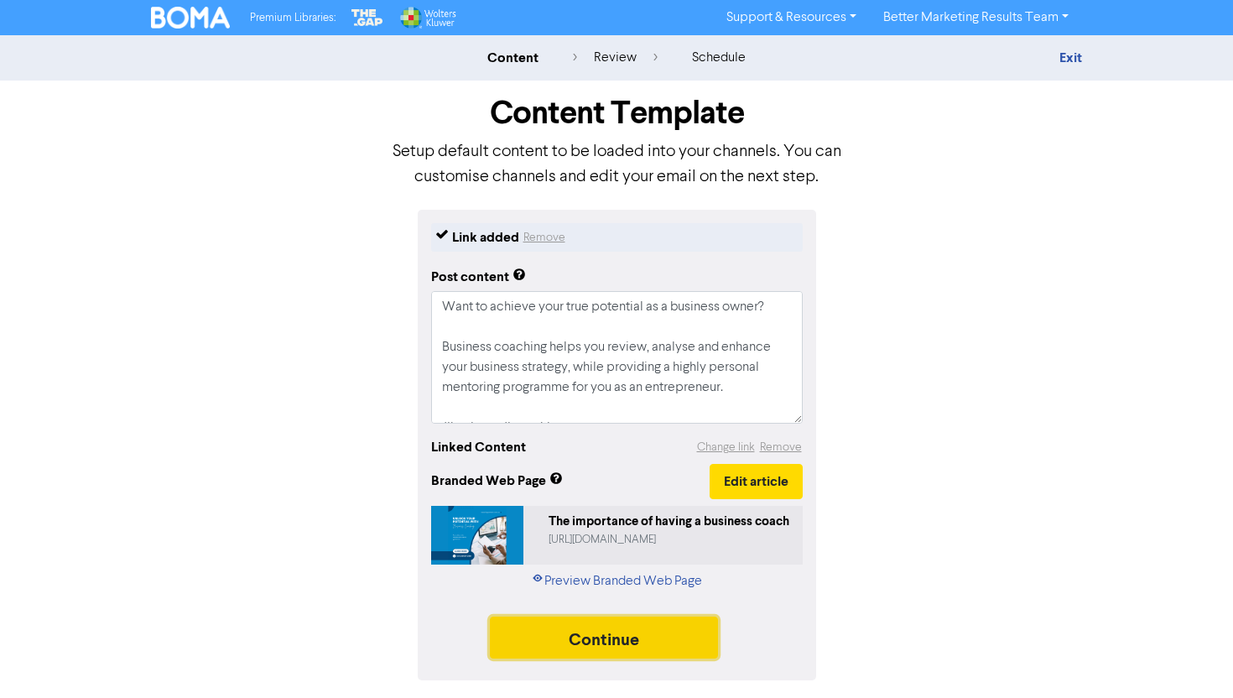
click at [643, 631] on button "Continue" at bounding box center [604, 638] width 228 height 42
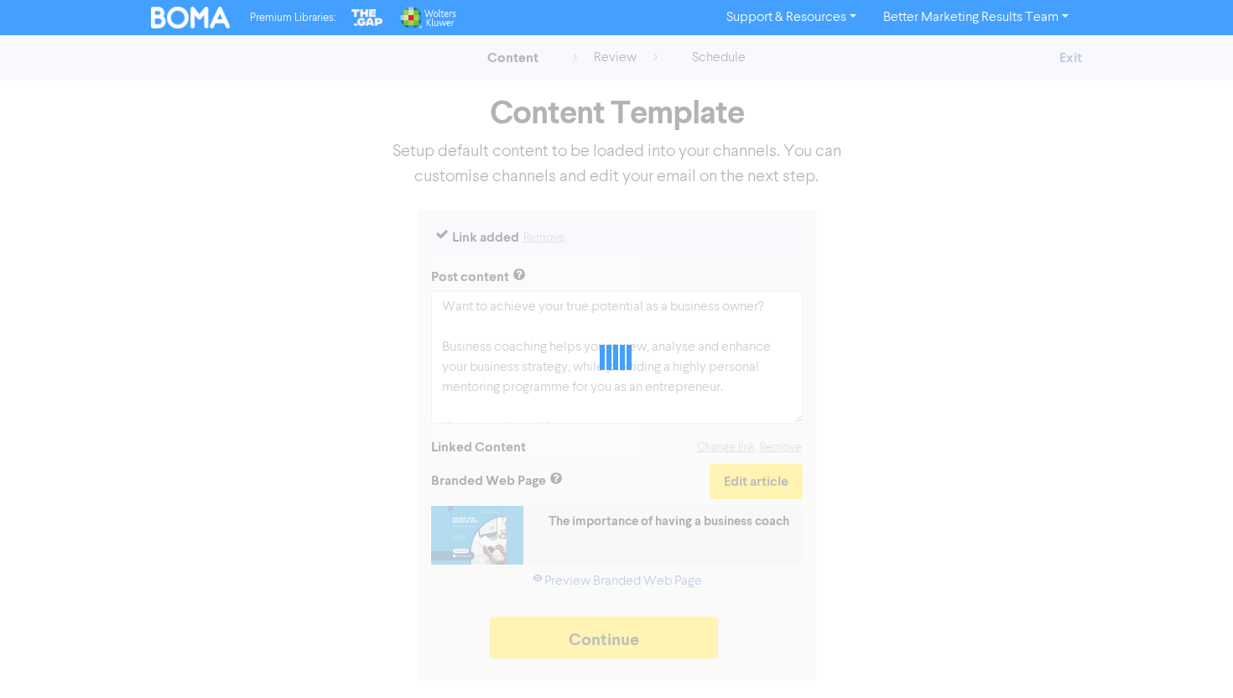
type textarea "x"
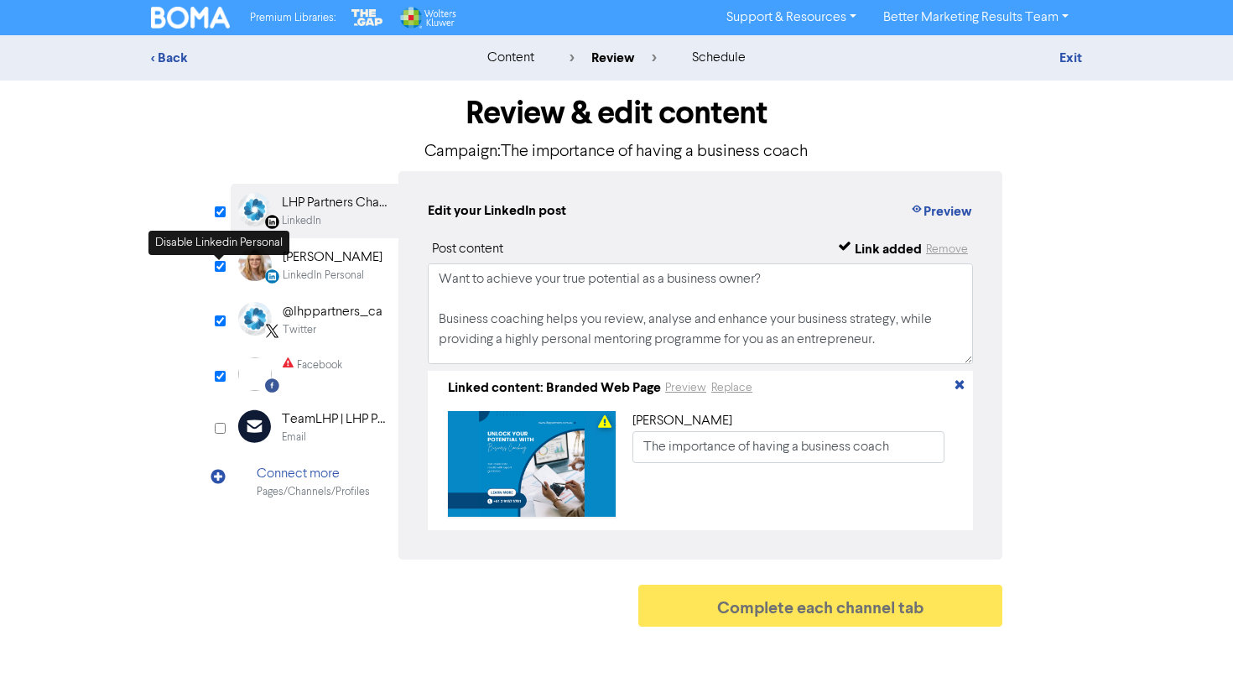
click at [221, 265] on input "checkbox" at bounding box center [220, 266] width 11 height 11
checkbox input "false"
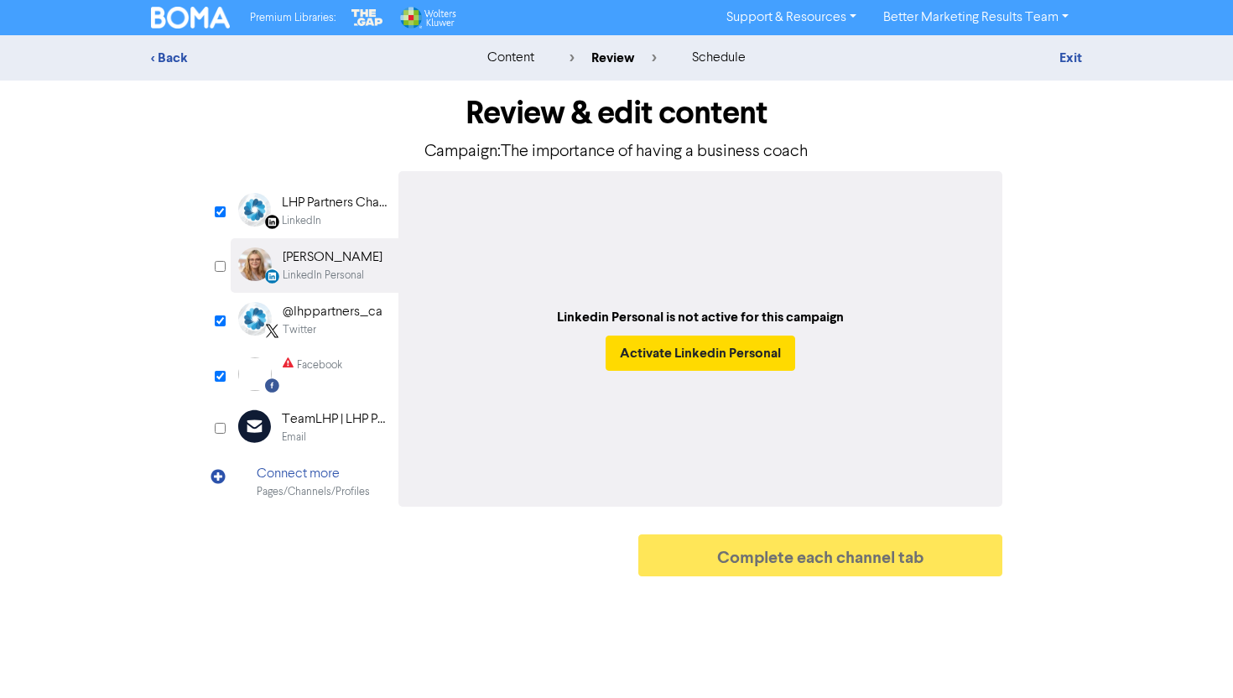
click at [295, 332] on div "Twitter" at bounding box center [300, 330] width 34 height 16
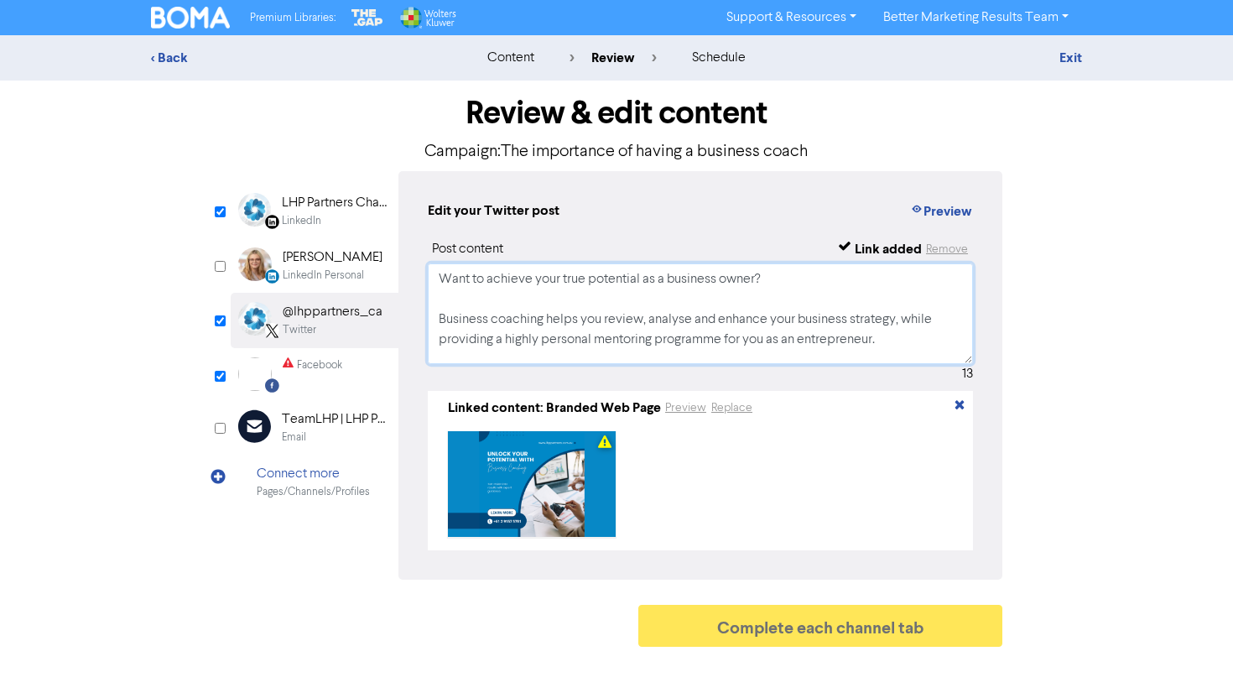
click at [542, 305] on textarea "Want to achieve your true potential as a business owner? Business coaching help…" at bounding box center [700, 313] width 545 height 101
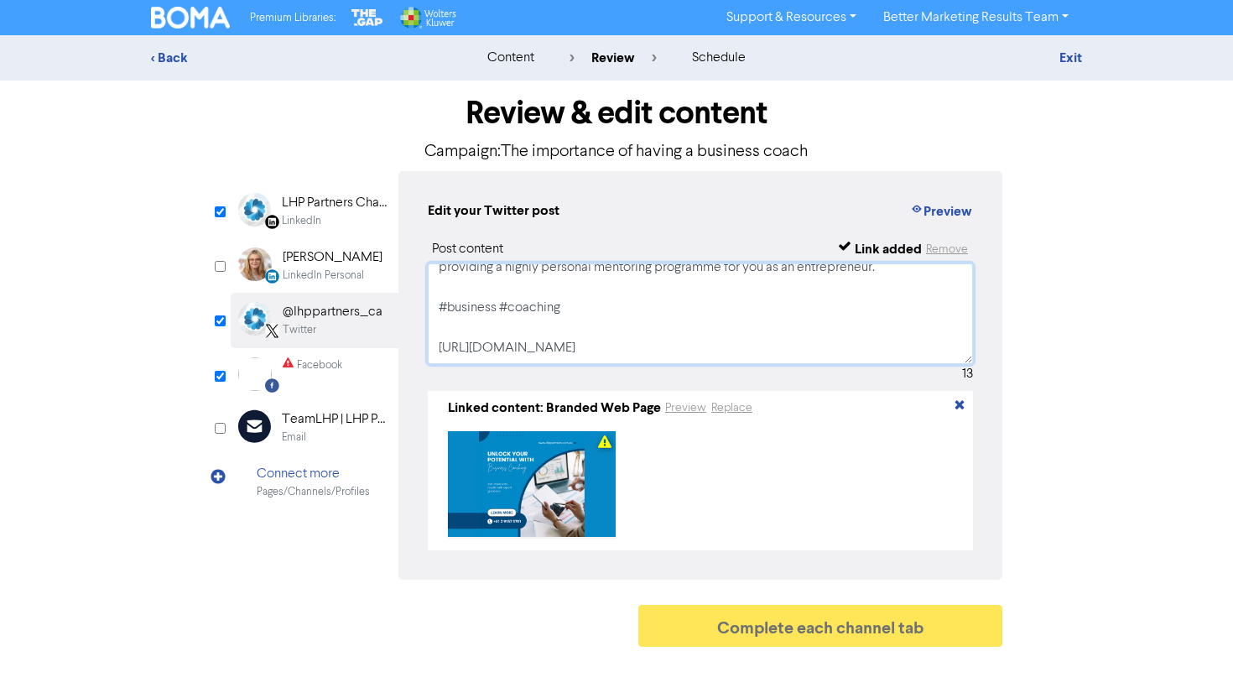
click at [540, 347] on textarea "Want to achieve your true potential as a business owner? Business coaching help…" at bounding box center [700, 313] width 545 height 101
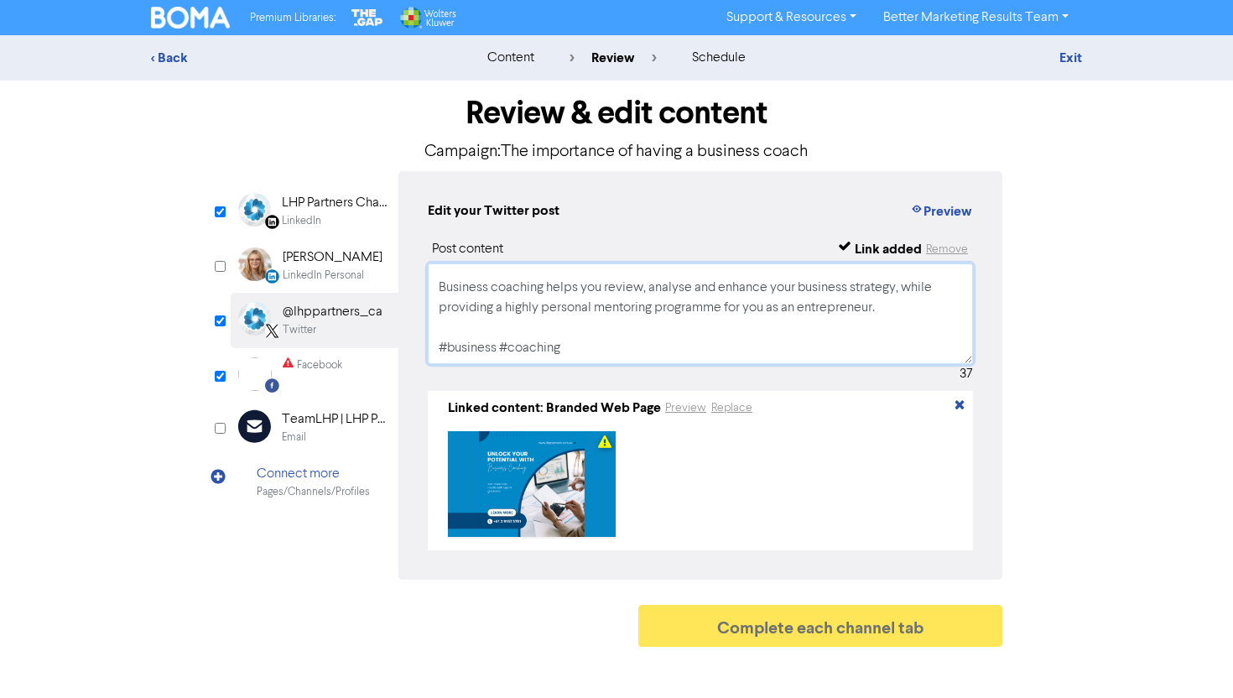
scroll to position [32, 0]
type textarea "Want to achieve your true potential as a business owner? Business coaching help…"
click at [322, 357] on div "Facebook Created with Sketch. Facebook" at bounding box center [315, 374] width 168 height 52
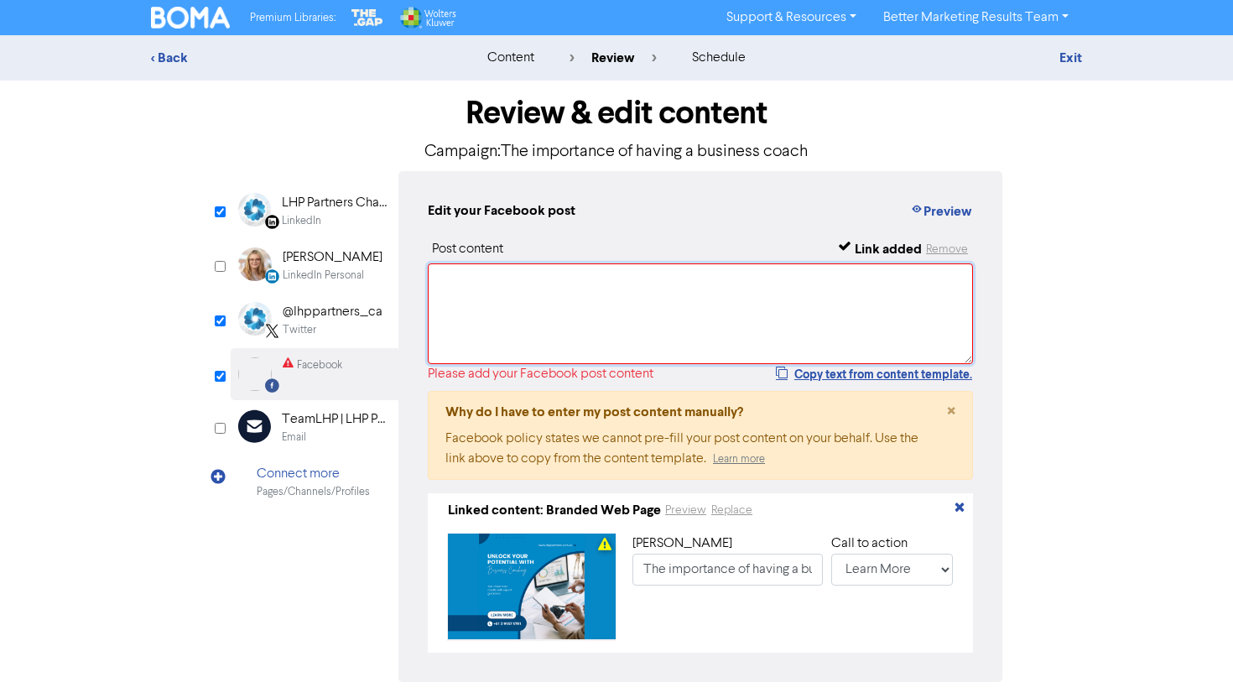
click at [537, 355] on textarea at bounding box center [700, 313] width 545 height 101
paste textarea "Want to achieve your true potential as a business owner? Business coaching help…"
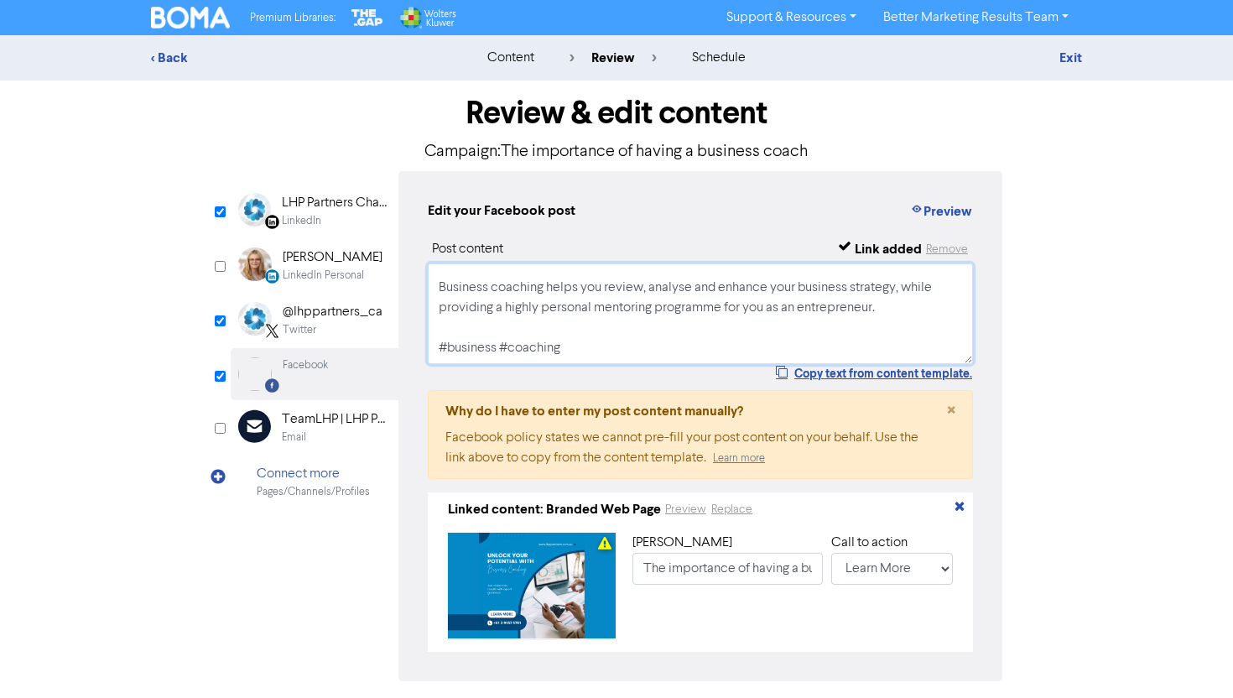
scroll to position [0, 0]
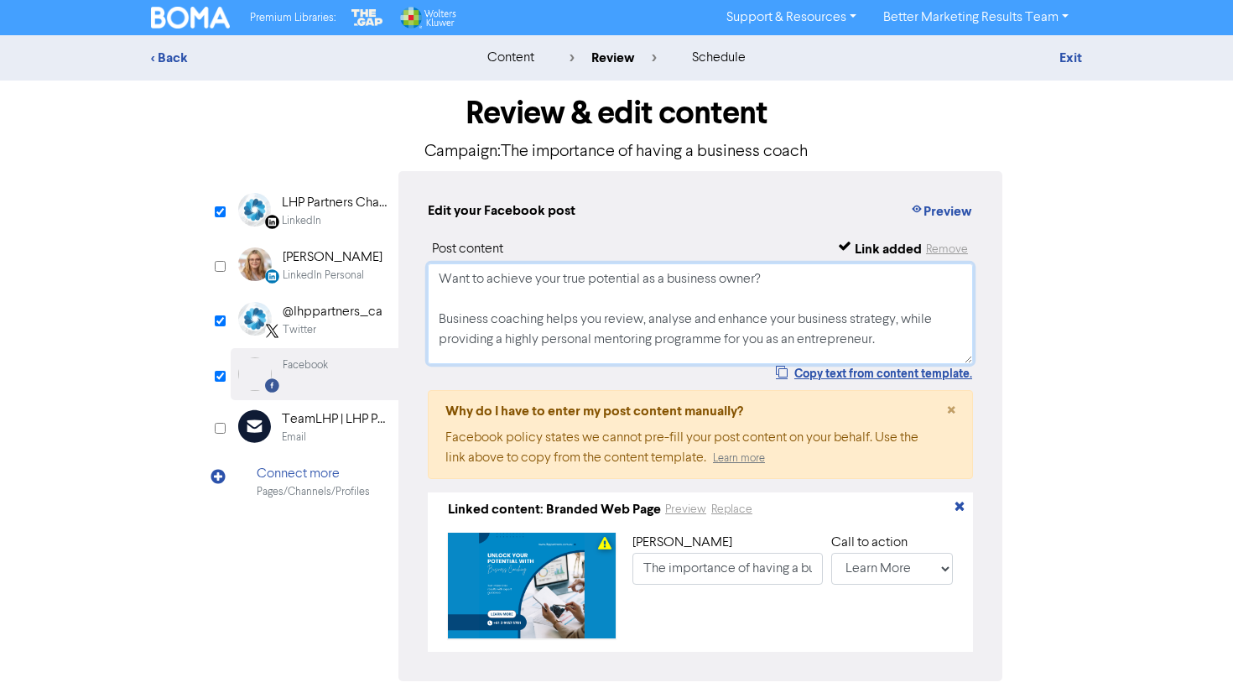
type textarea "Want to achieve your true potential as a business owner? Business coaching help…"
click at [1026, 427] on div "Review & edit content Campaign: The importance of having a business coach Linke…" at bounding box center [616, 419] width 957 height 676
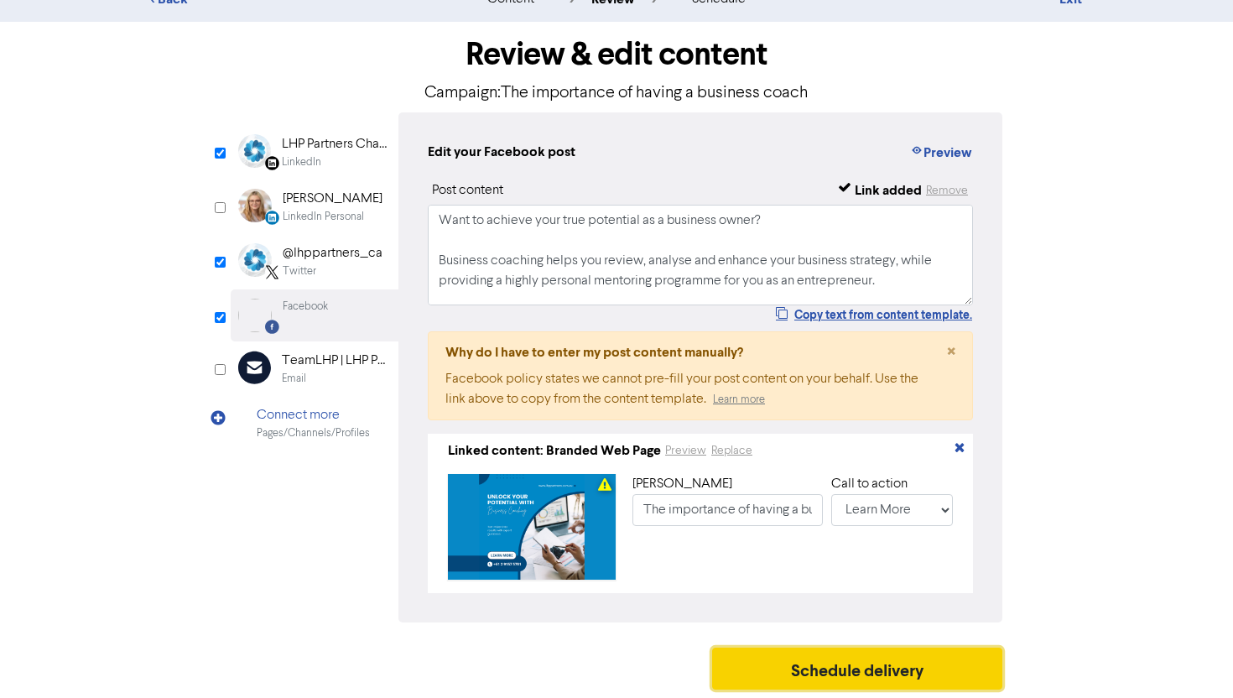
click at [821, 661] on button "Schedule delivery" at bounding box center [857, 669] width 290 height 42
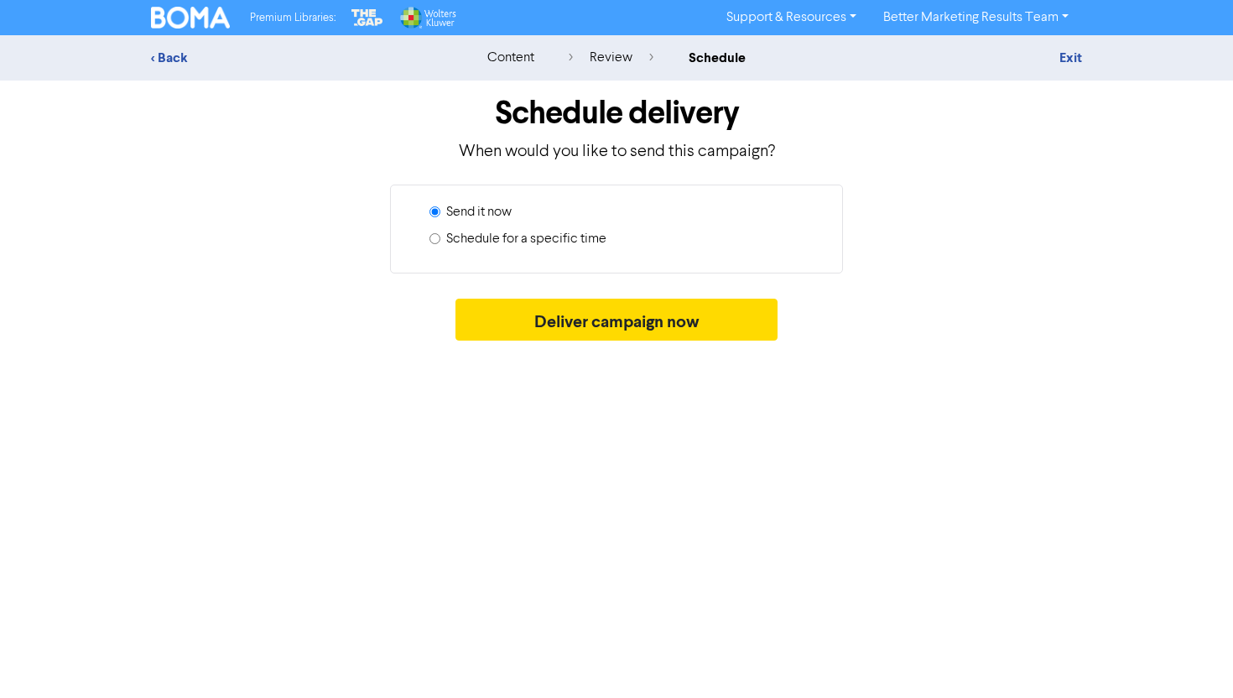
click at [566, 245] on label "Schedule for a specific time" at bounding box center [526, 239] width 160 height 20
click at [441, 244] on input "Schedule for a specific time" at bounding box center [435, 238] width 11 height 11
radio input "true"
radio input "false"
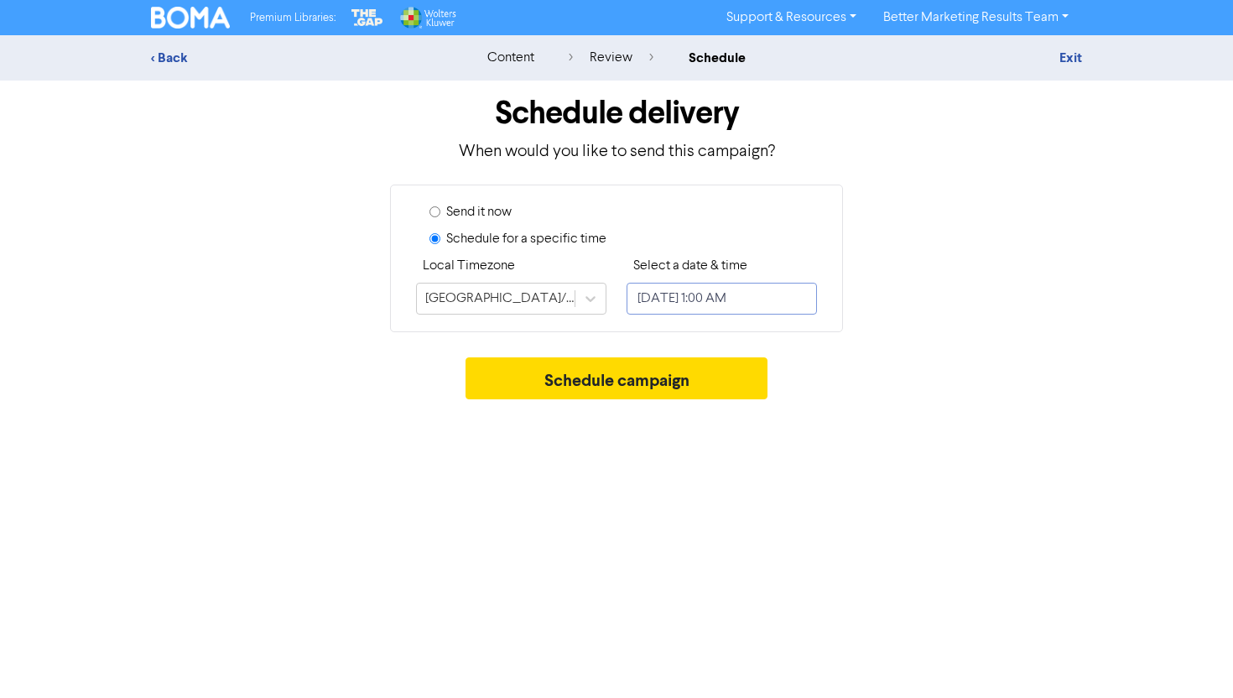
click at [682, 301] on input "October 2, 2025 1:00 AM" at bounding box center [722, 299] width 190 height 32
select select "9"
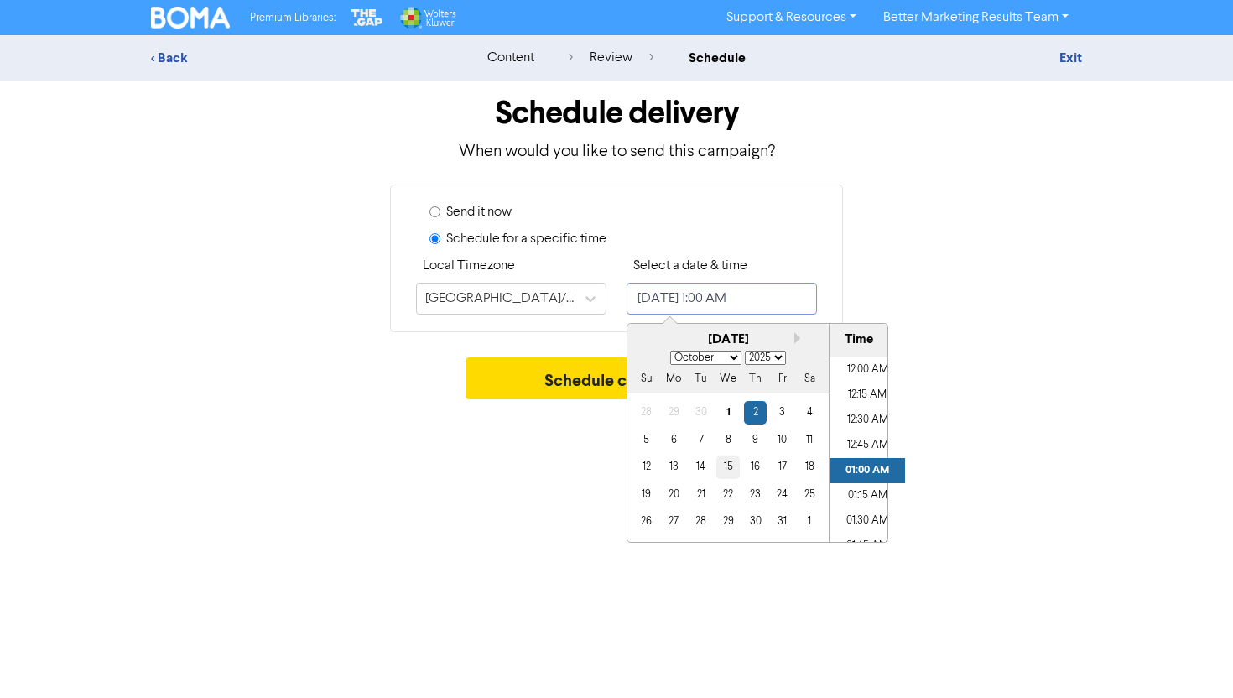
scroll to position [21, 0]
click at [729, 524] on div "29" at bounding box center [728, 521] width 23 height 23
click at [871, 370] on li "01:00 PM" at bounding box center [868, 380] width 76 height 25
type input "October 29, 2025 1:00 PM"
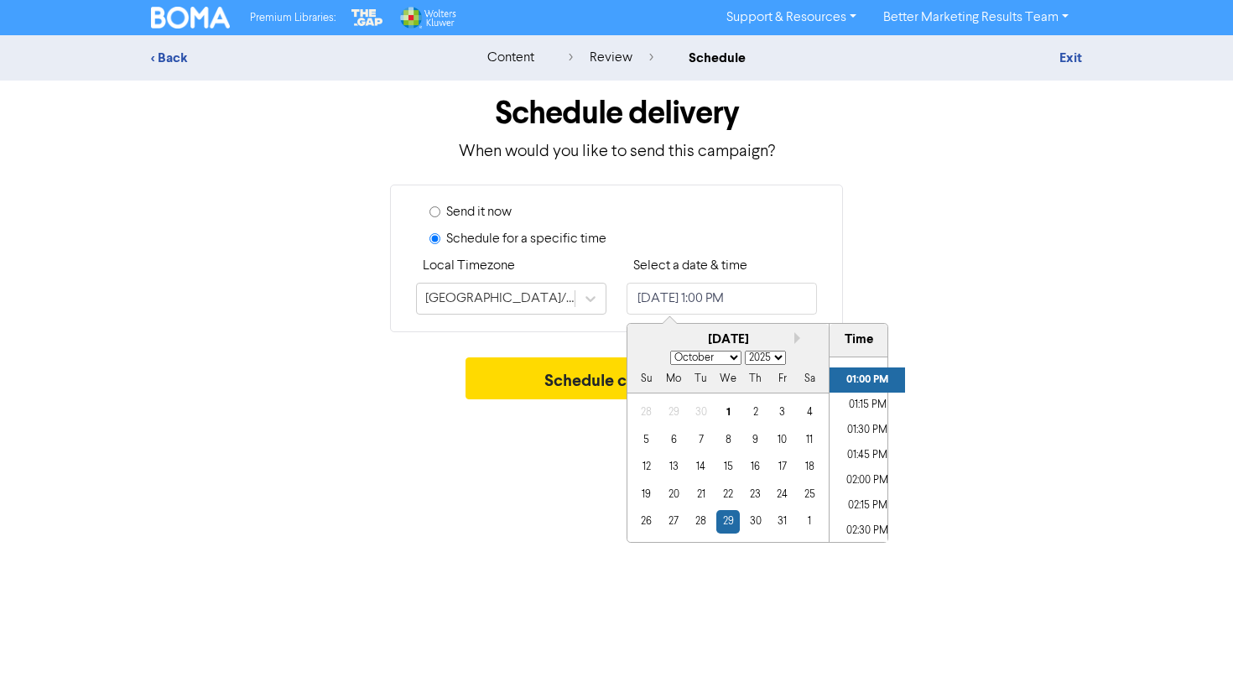
click at [963, 383] on div "Schedule campaign" at bounding box center [616, 382] width 931 height 50
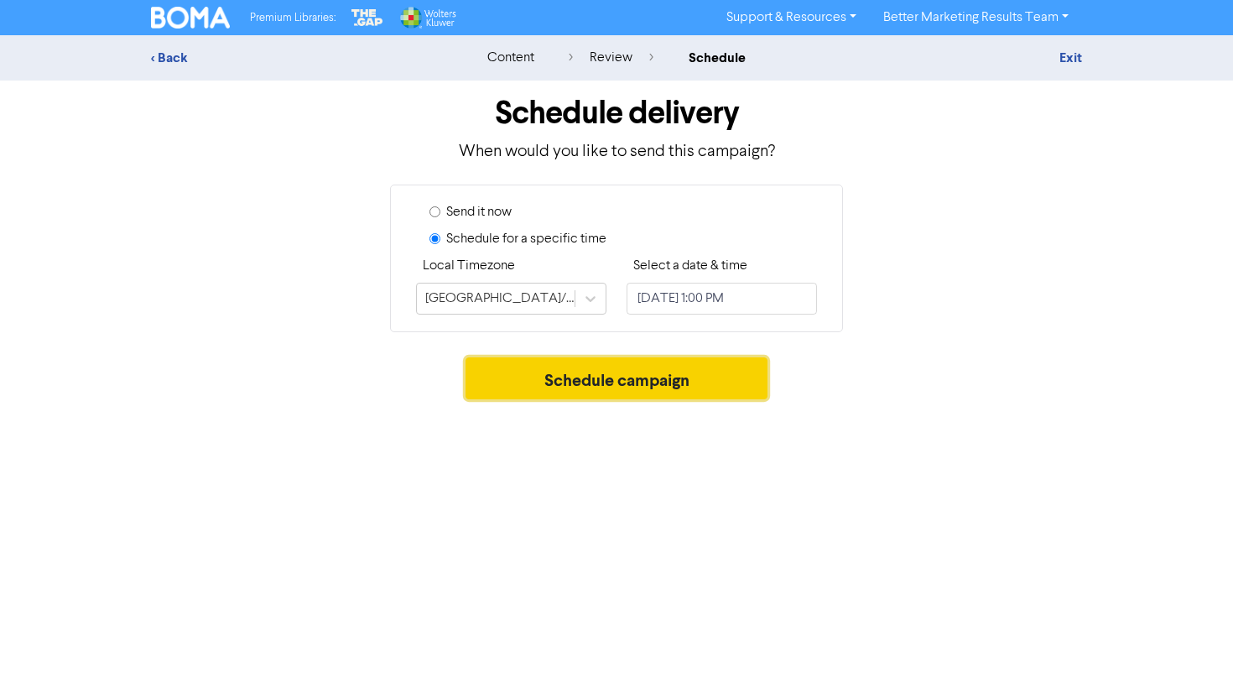
click at [728, 377] on button "Schedule campaign" at bounding box center [617, 378] width 303 height 42
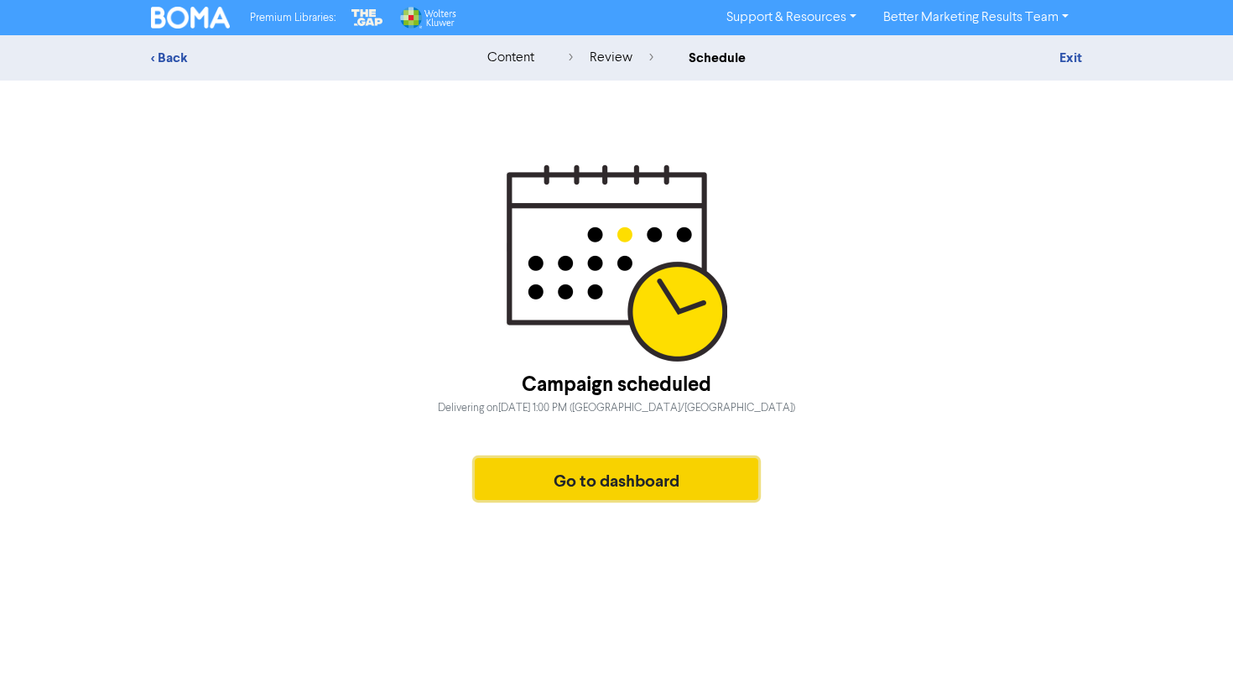
click at [555, 477] on button "Go to dashboard" at bounding box center [617, 479] width 284 height 42
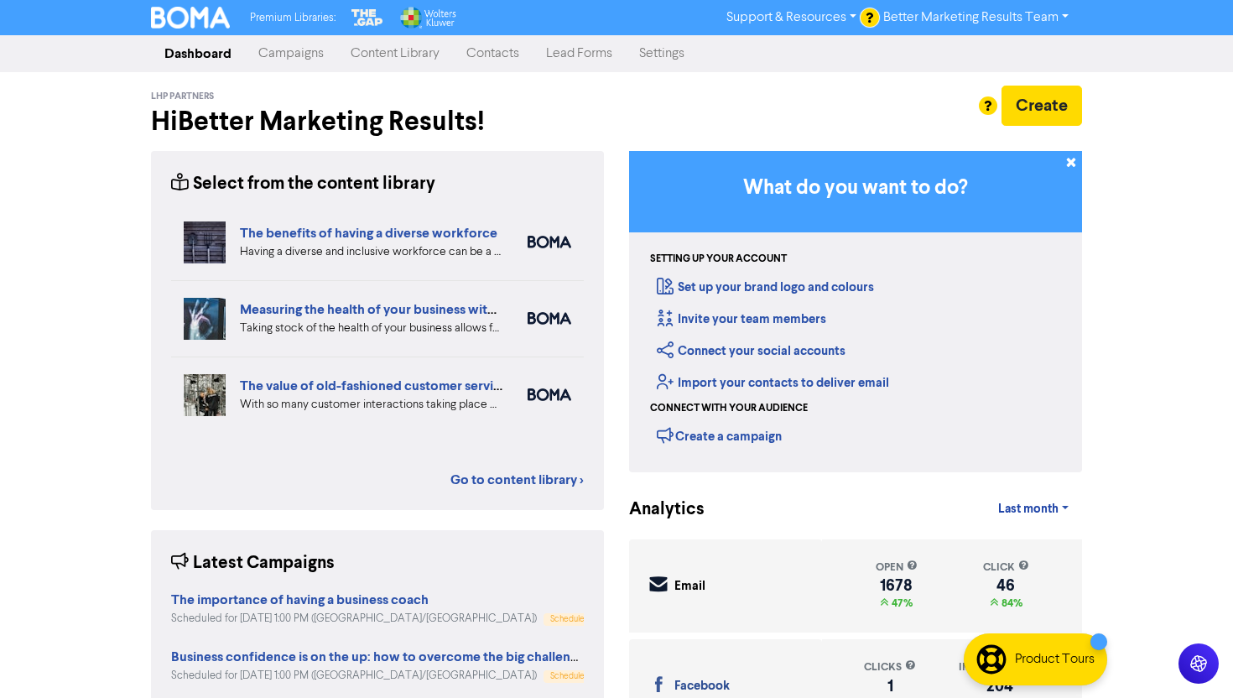
click at [295, 48] on link "Campaigns" at bounding box center [291, 54] width 92 height 34
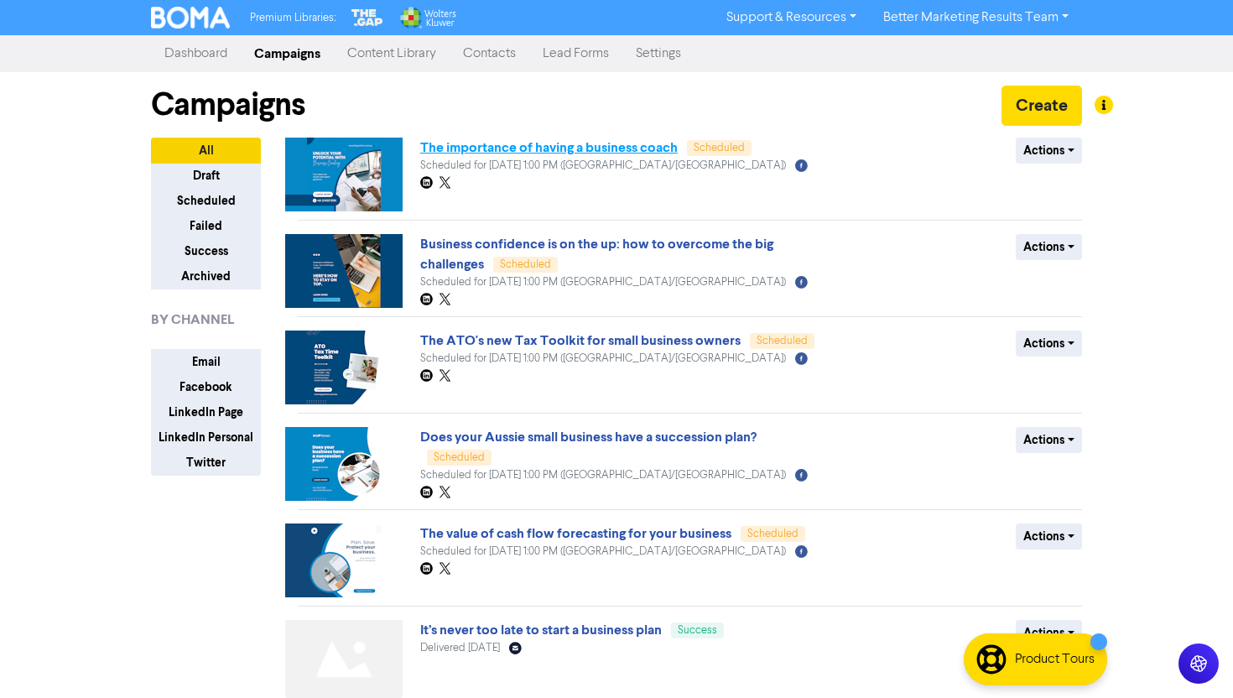
click at [493, 143] on link "The importance of having a business coach" at bounding box center [549, 147] width 258 height 17
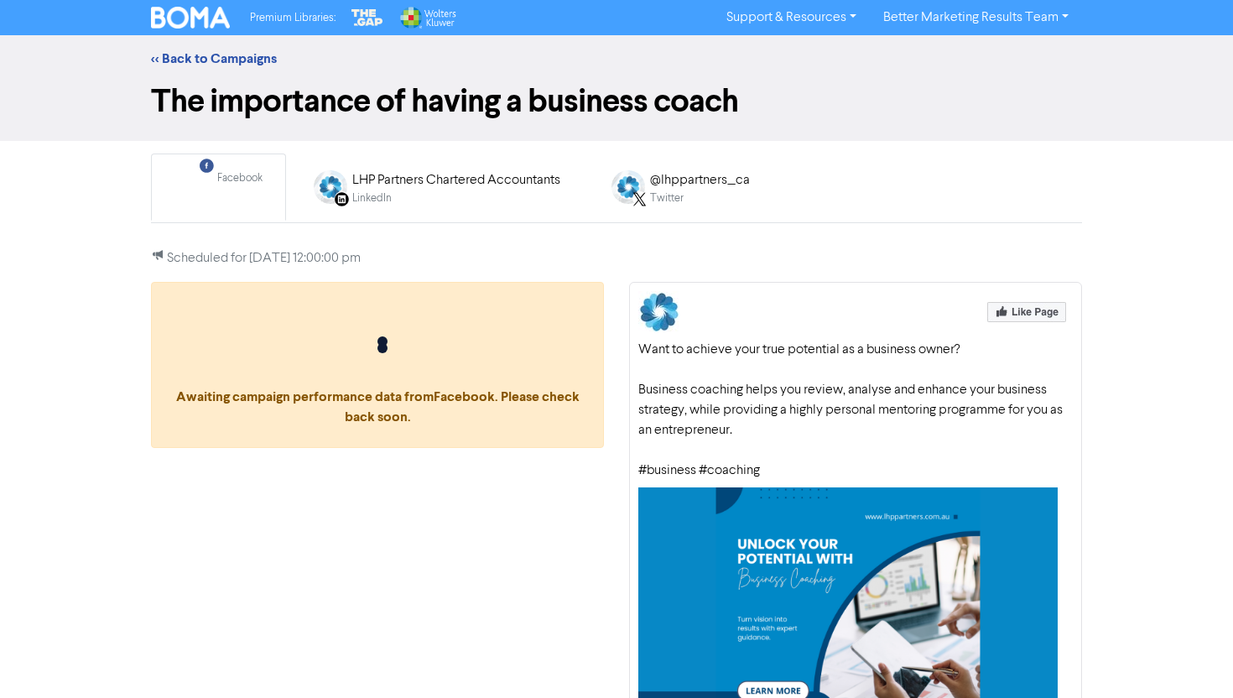
scroll to position [154, 0]
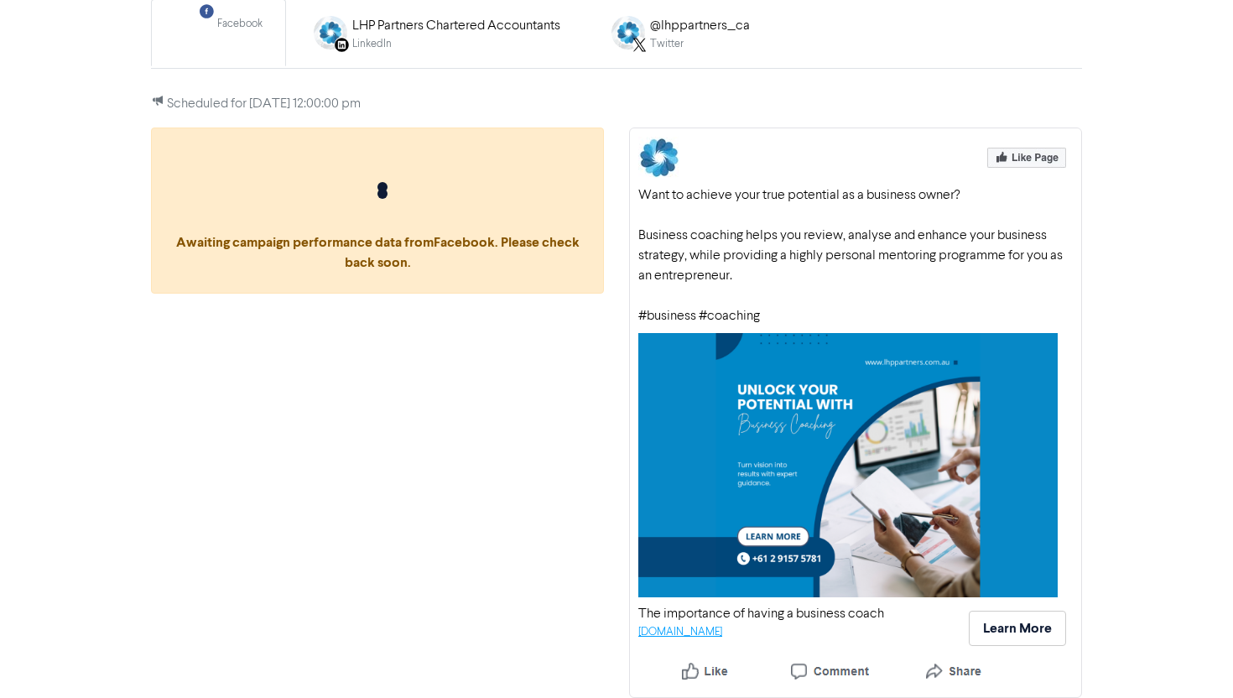
click at [722, 628] on link "[DOMAIN_NAME]" at bounding box center [681, 632] width 84 height 11
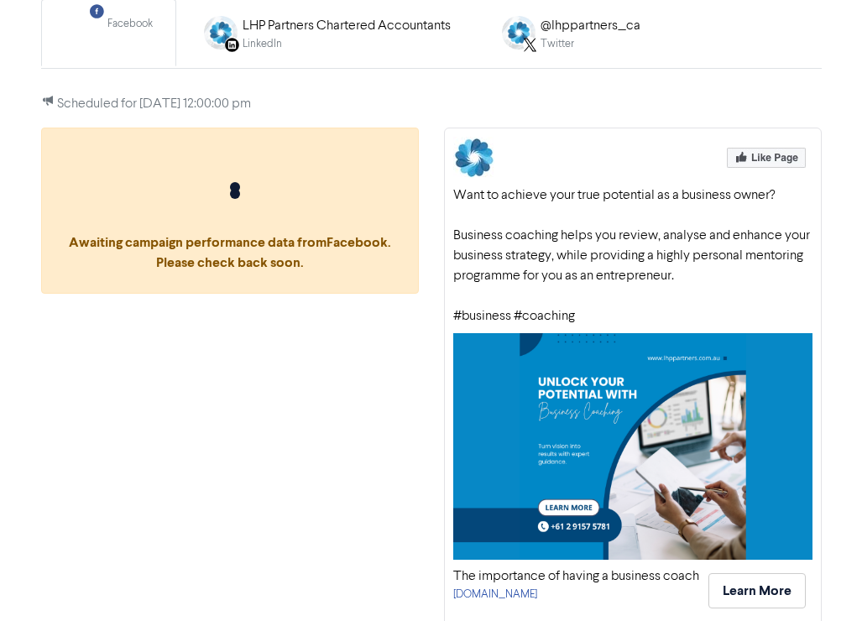
drag, startPoint x: 456, startPoint y: 195, endPoint x: 649, endPoint y: 319, distance: 229.5
click at [649, 319] on div "Want to achieve your true potential as a business owner? Business coaching help…" at bounding box center [632, 255] width 359 height 141
copy div "Want to achieve your true potential as a business owner? Business coaching help…"
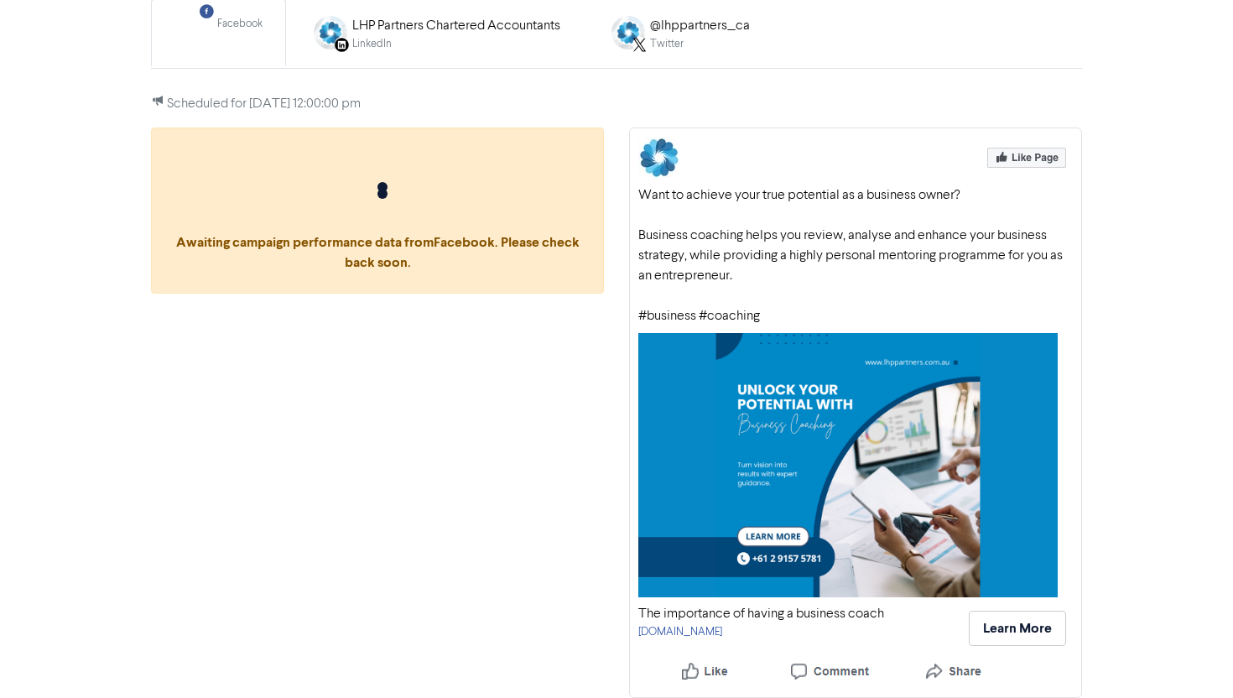
scroll to position [0, 0]
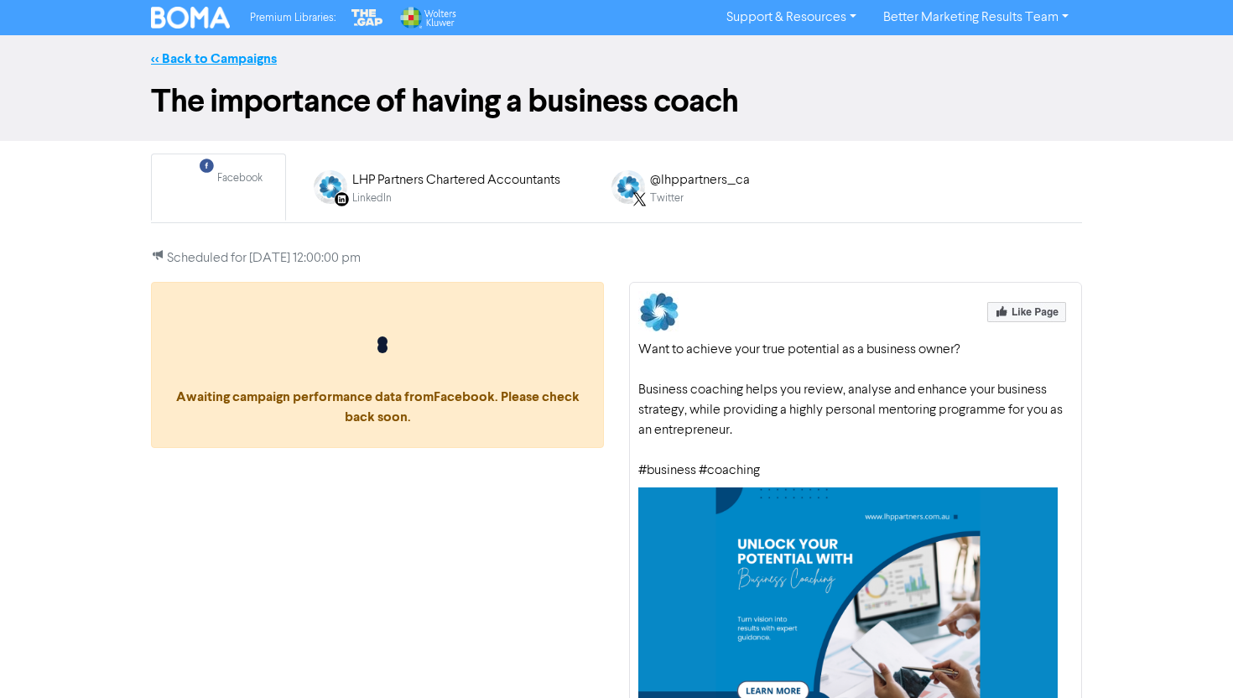
click at [253, 59] on link "<< Back to Campaigns" at bounding box center [214, 58] width 126 height 17
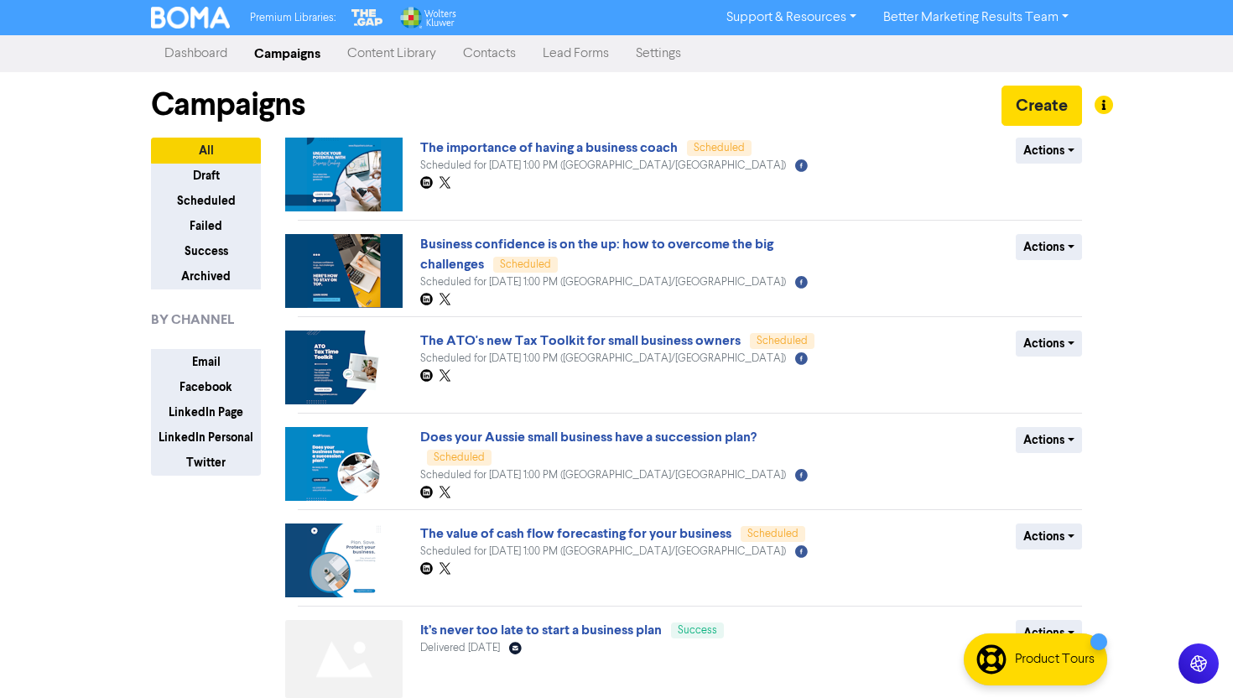
click at [308, 52] on link "Campaigns" at bounding box center [287, 54] width 93 height 34
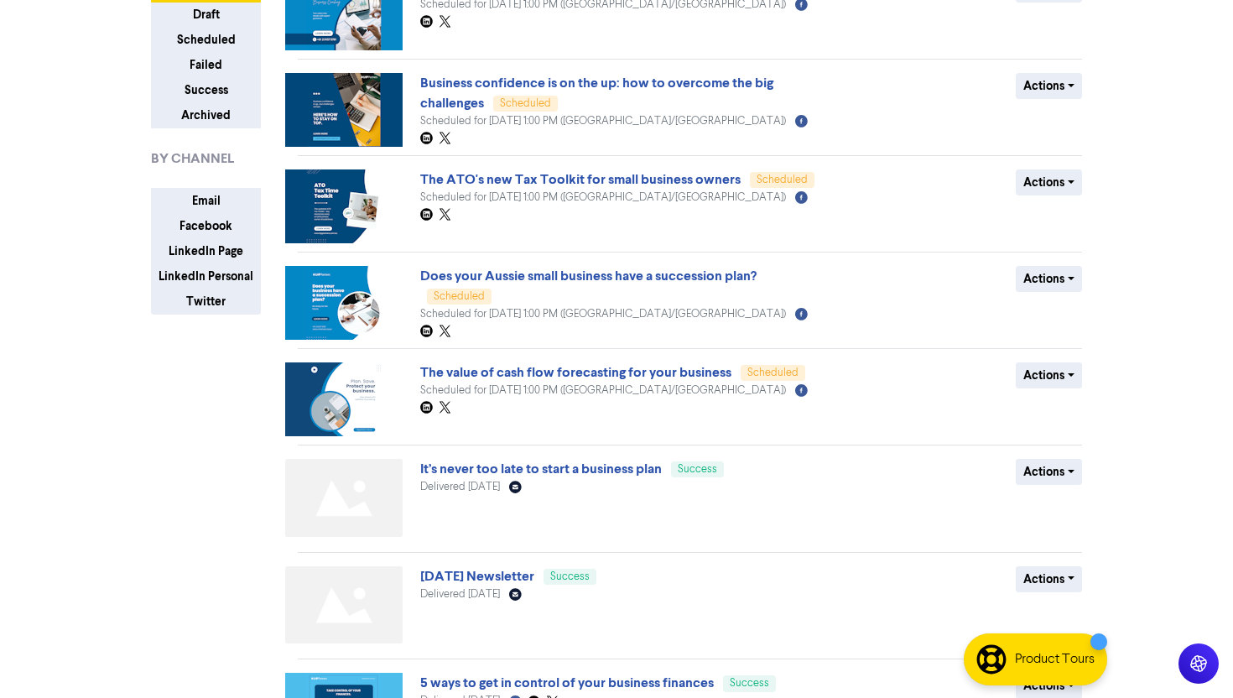
scroll to position [173, 0]
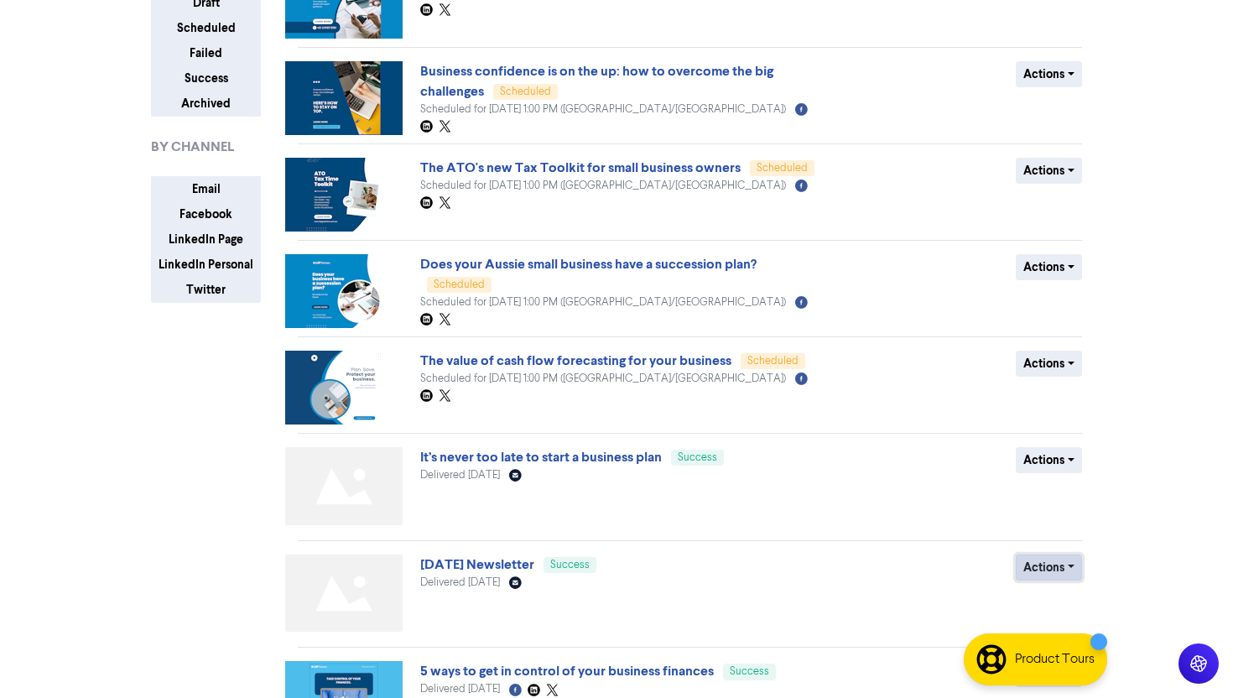
click at [1063, 566] on button "Actions" at bounding box center [1049, 568] width 66 height 26
click at [1052, 593] on button "Duplicate" at bounding box center [1083, 603] width 133 height 27
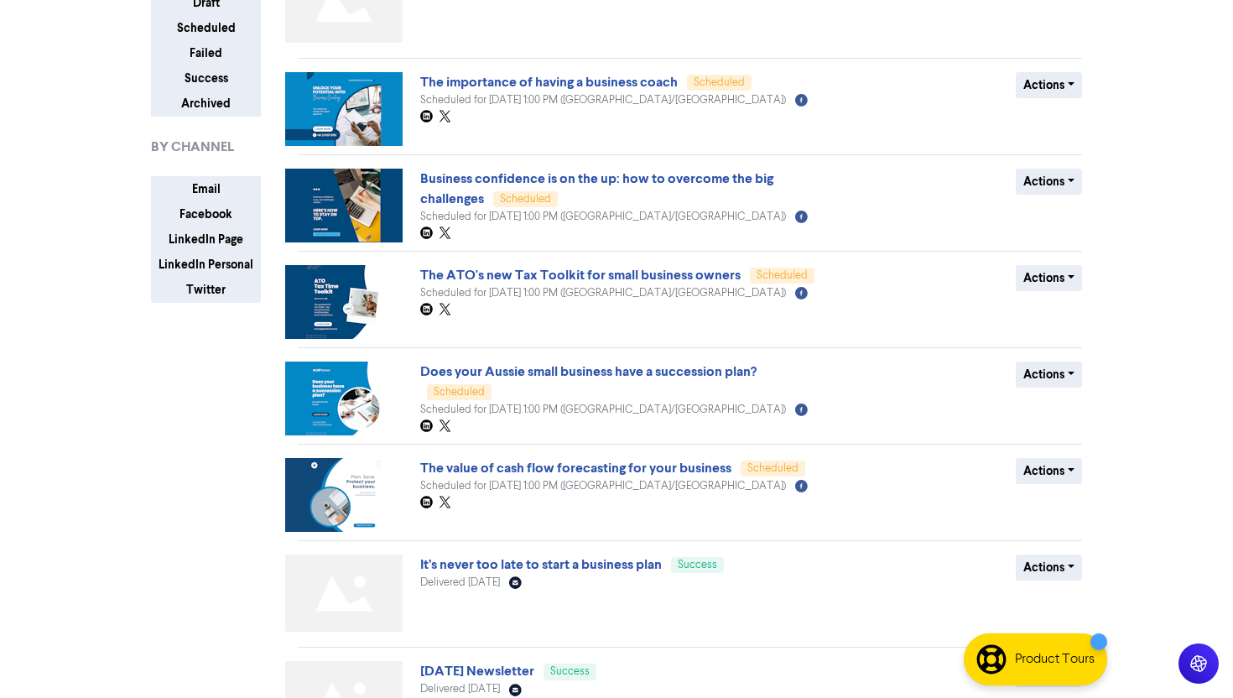
scroll to position [0, 0]
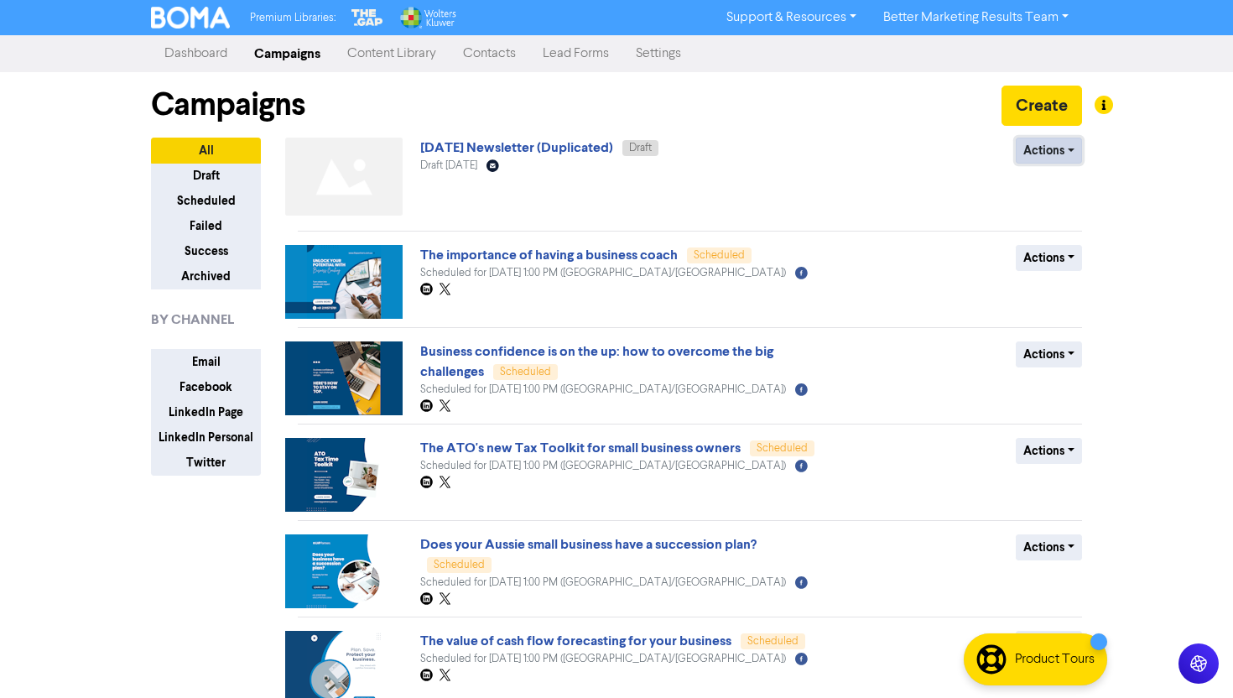
click at [1070, 163] on button "Actions" at bounding box center [1049, 151] width 66 height 26
click at [1051, 237] on button "Rename" at bounding box center [1083, 240] width 133 height 27
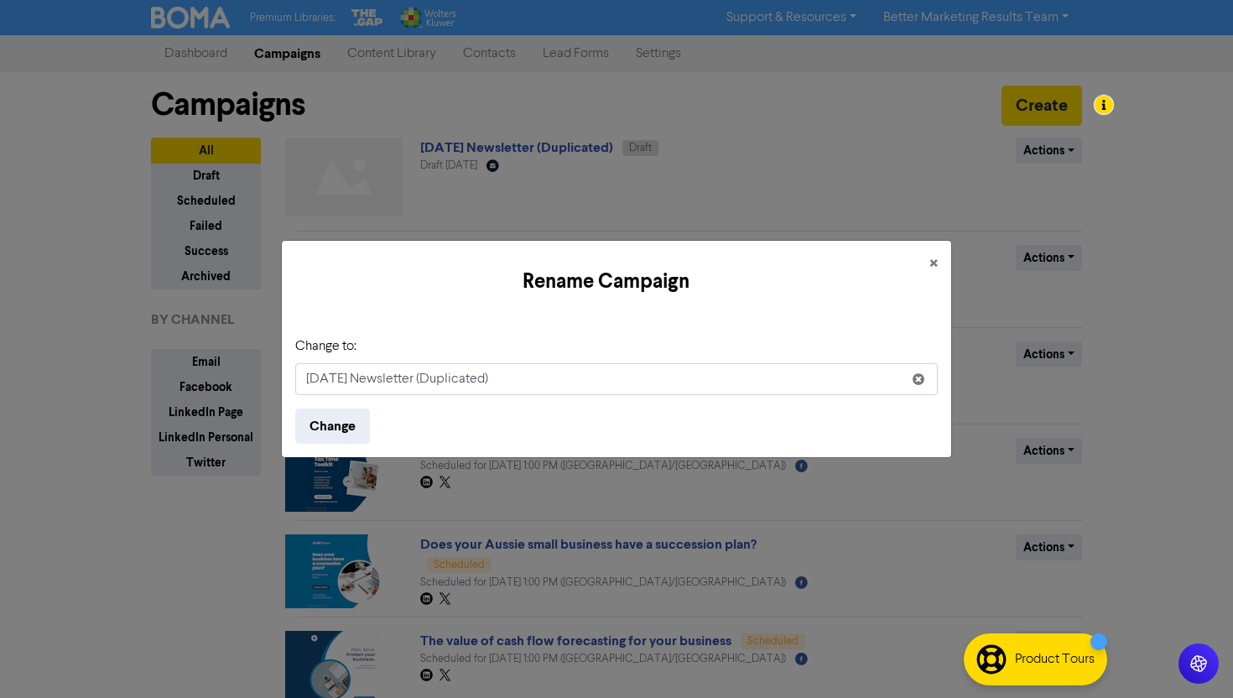
click at [324, 391] on input "September 2025 Newsletter (Duplicated)" at bounding box center [616, 379] width 643 height 32
click at [324, 378] on input "September 2025 Newsletter (Duplicated)" at bounding box center [616, 379] width 643 height 32
drag, startPoint x: 455, startPoint y: 378, endPoint x: 575, endPoint y: 378, distance: 120.0
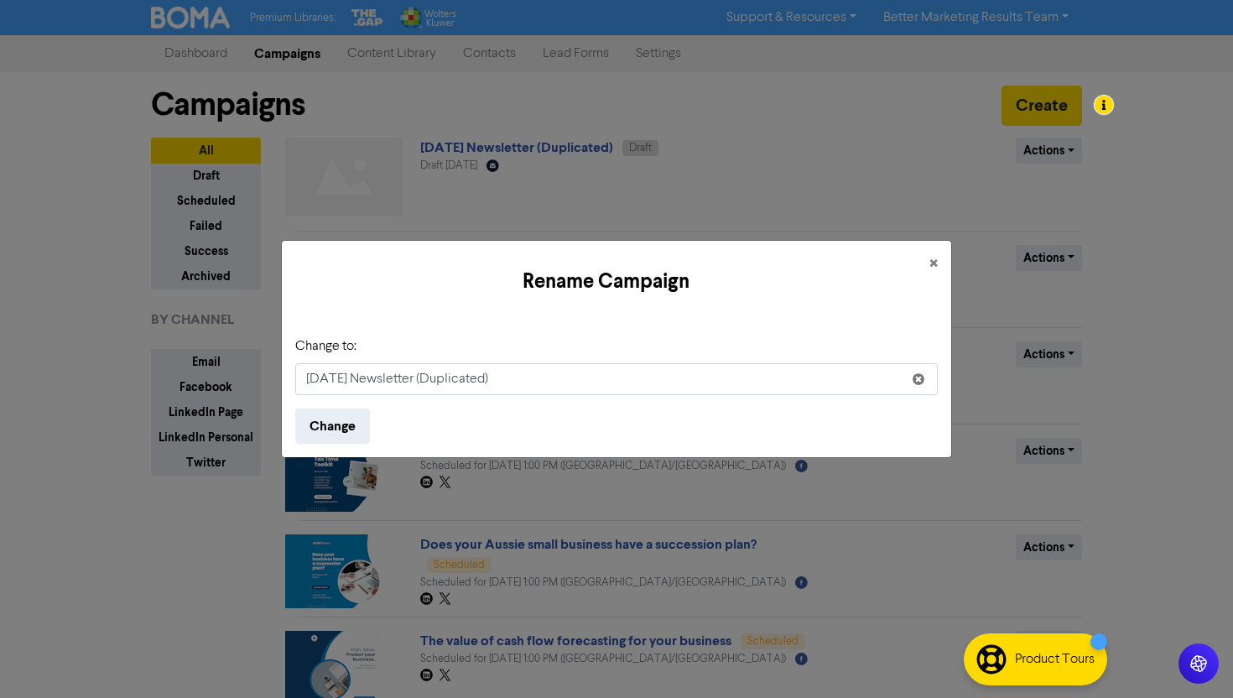
click at [566, 378] on input "October 2025 Newsletter (Duplicated)" at bounding box center [616, 379] width 643 height 32
type input "[DATE] Newsletter"
click at [341, 425] on button "Change" at bounding box center [332, 426] width 75 height 35
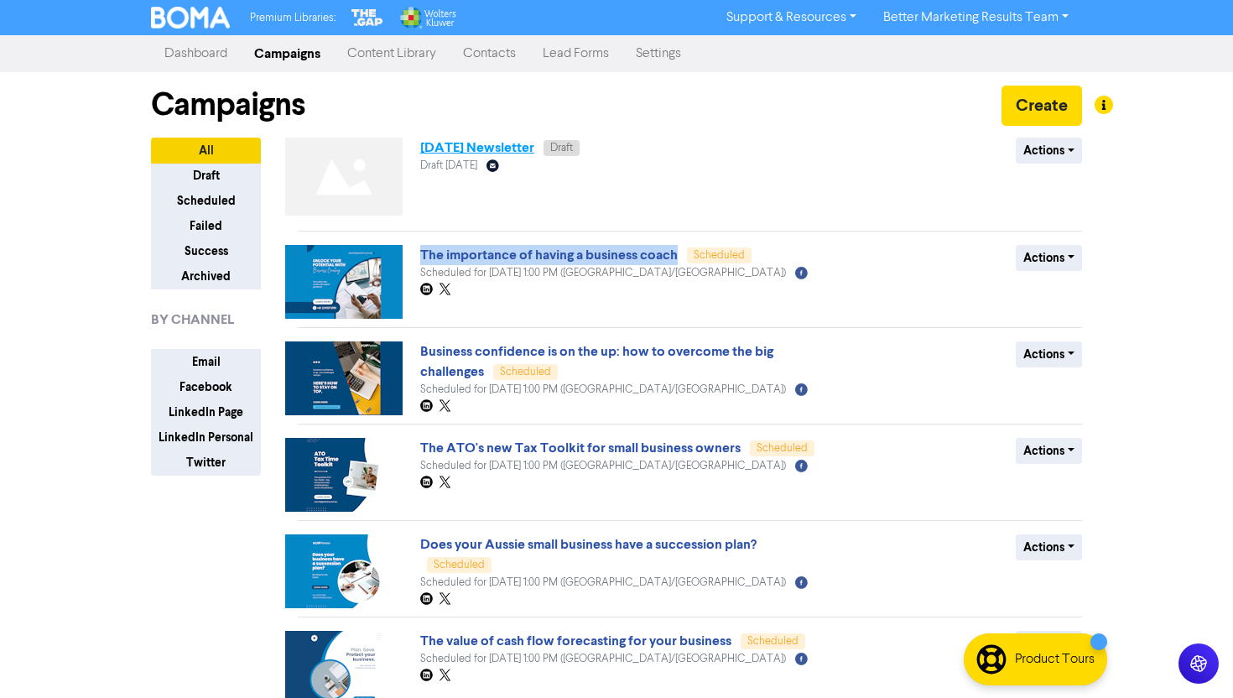
click at [534, 153] on link "[DATE] Newsletter" at bounding box center [477, 147] width 114 height 17
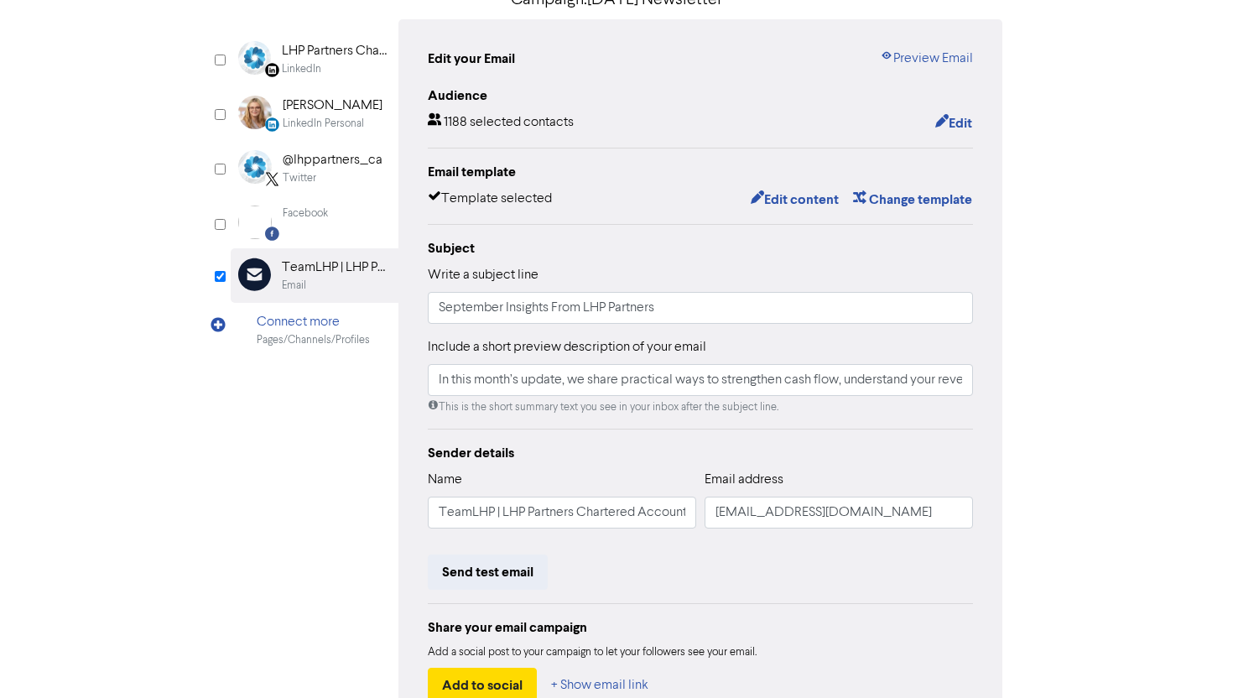
scroll to position [151, 0]
click at [475, 299] on input "September Insights From LHP Partners" at bounding box center [700, 309] width 545 height 32
type input "October Insights From LHP Partners"
click at [1087, 275] on div "Review & edit content Campaign: October 2025 Newsletter LinkedIn Page Created w…" at bounding box center [616, 369] width 957 height 879
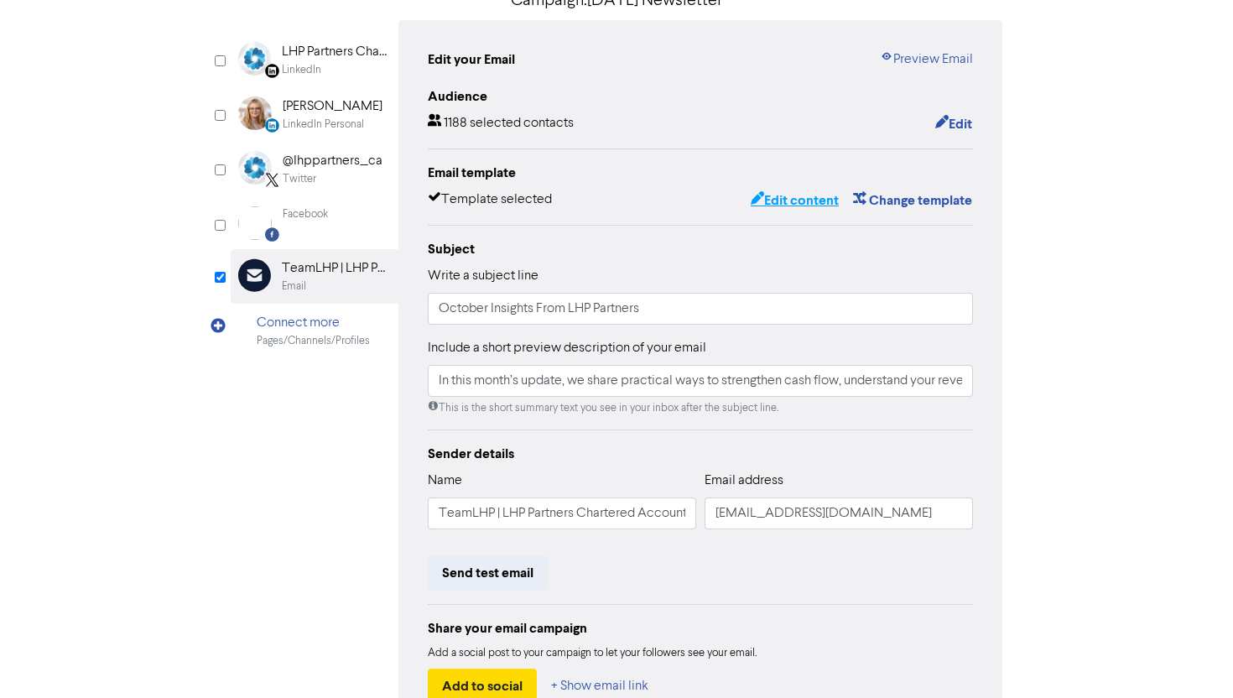
click at [787, 196] on button "Edit content" at bounding box center [795, 201] width 90 height 22
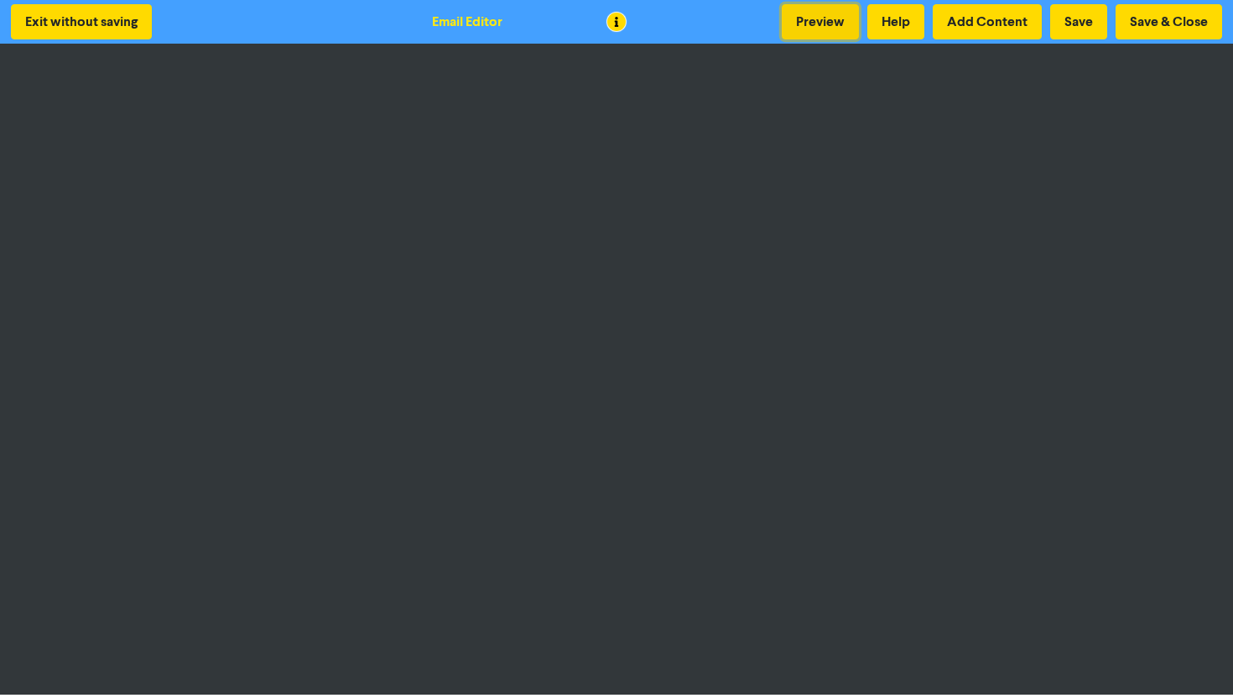
click at [839, 15] on button "Preview" at bounding box center [820, 21] width 77 height 35
click at [1178, 23] on button "Save & Close" at bounding box center [1169, 21] width 107 height 35
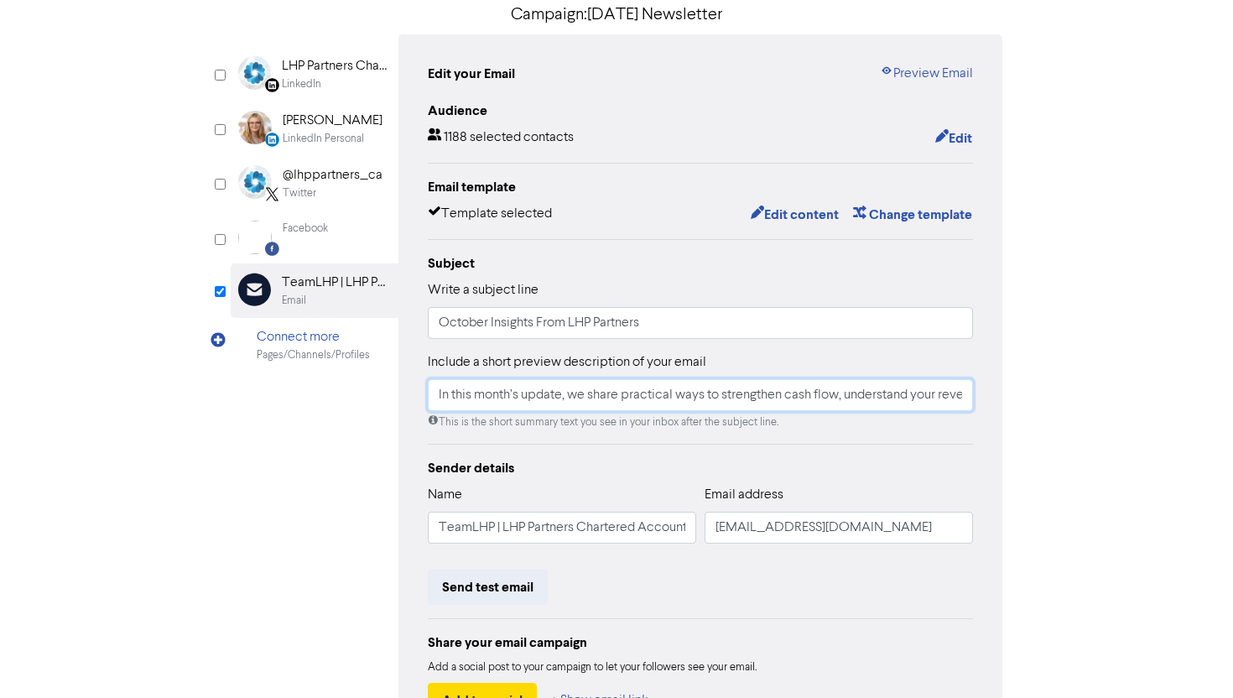
scroll to position [0, 321]
drag, startPoint x: 574, startPoint y: 396, endPoint x: 1092, endPoint y: 413, distance: 518.8
click at [1092, 413] on div "Review & edit content Campaign: October 2025 Newsletter LinkedIn Page Created w…" at bounding box center [616, 383] width 957 height 879
paste input "insights on cash flow forecasting, succession planning, navigating ATO tools, b…"
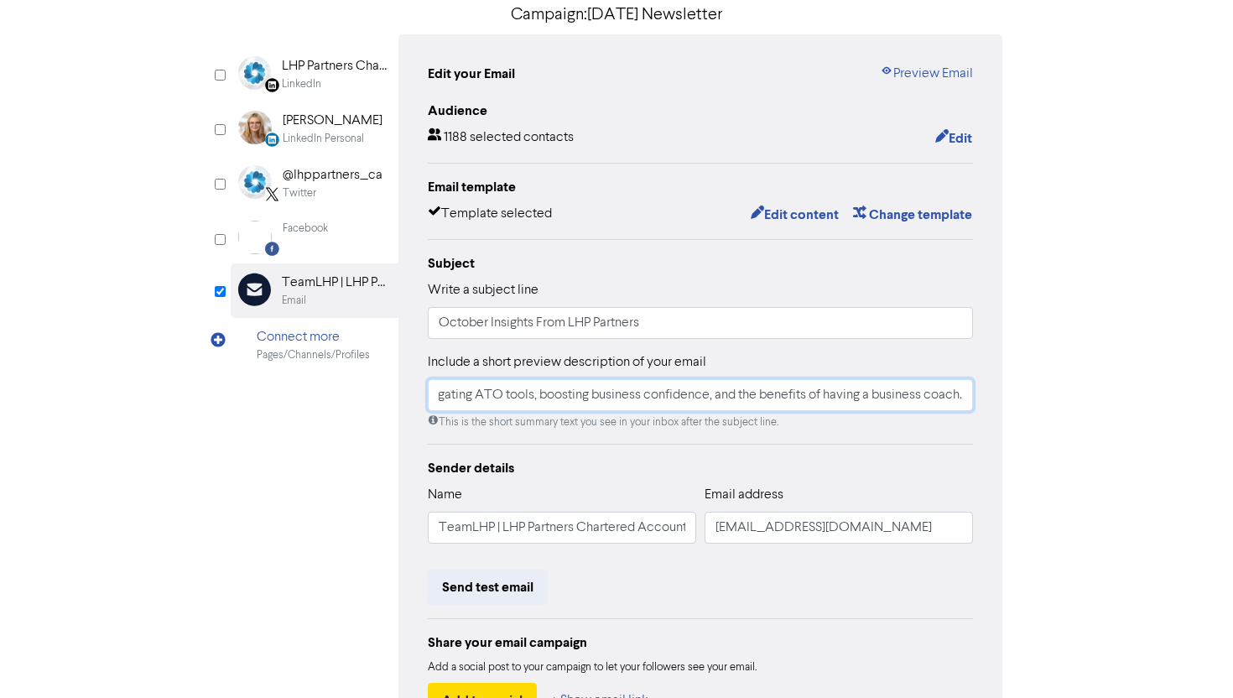
type input "In this month’s update, we share insights on cash flow forecasting, succession …"
click at [1062, 372] on div "Review & edit content Campaign: October 2025 Newsletter LinkedIn Page Created w…" at bounding box center [616, 383] width 957 height 879
click at [927, 66] on link "Preview Email" at bounding box center [926, 74] width 93 height 20
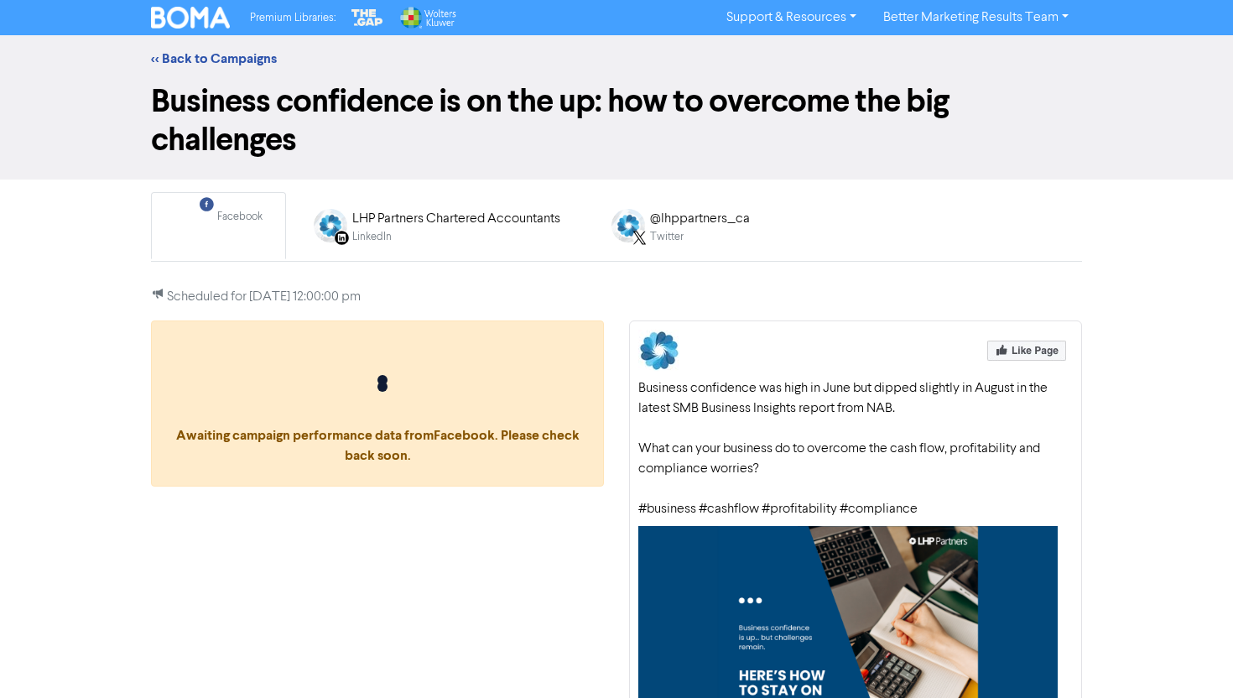
scroll to position [213, 0]
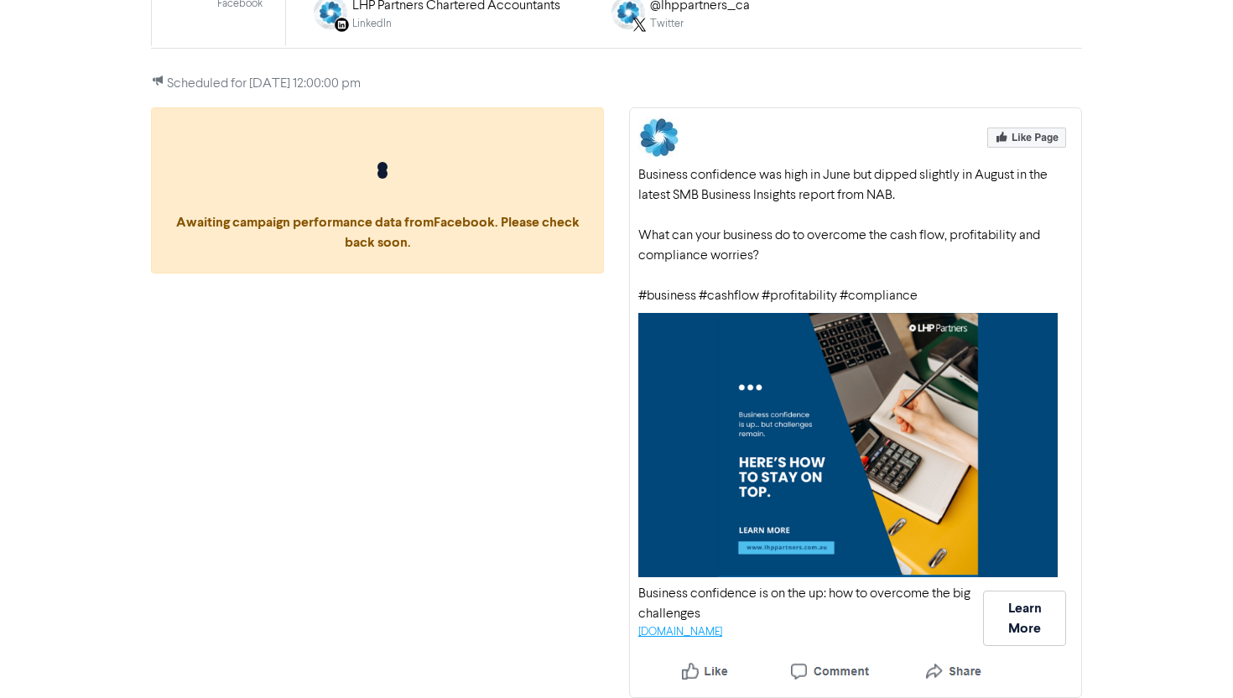
click at [722, 628] on link "[DOMAIN_NAME]" at bounding box center [681, 632] width 84 height 11
drag, startPoint x: 639, startPoint y: 172, endPoint x: 805, endPoint y: 256, distance: 186.1
click at [805, 256] on div "Business confidence was high in June but dipped slightly in August in the lates…" at bounding box center [856, 235] width 435 height 141
copy div "Business confidence was high in June but dipped slightly in August in the lates…"
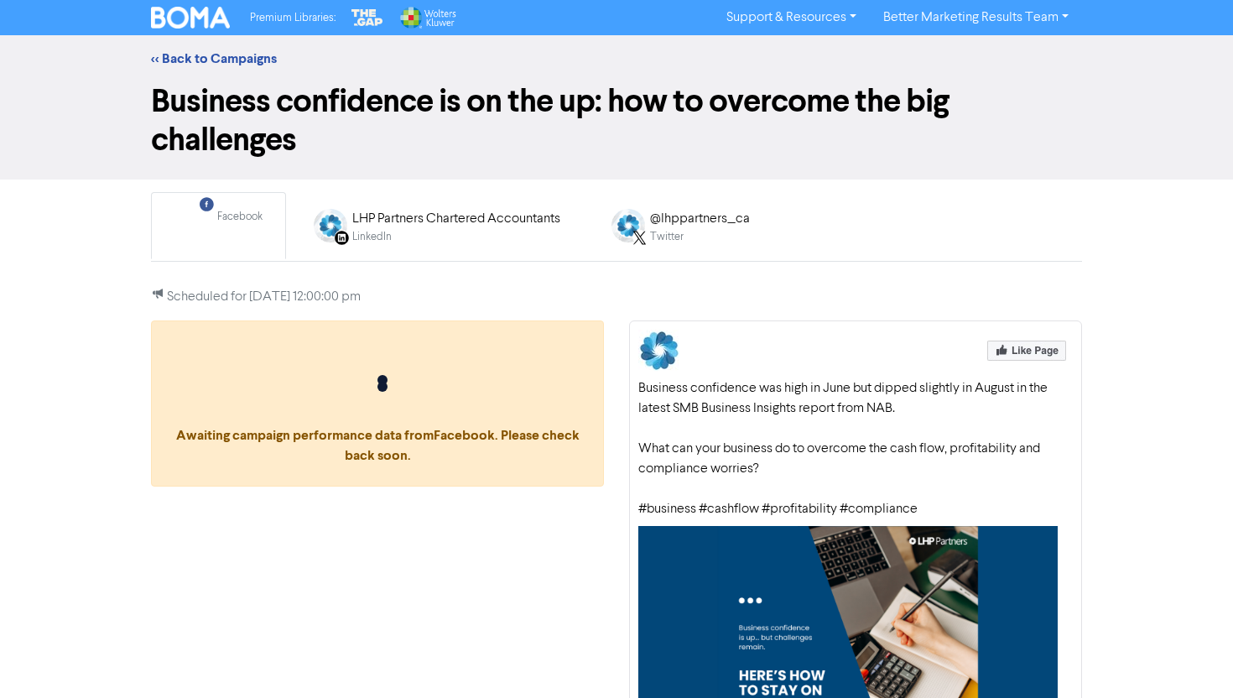
copy div "Business confidence was high in June but dipped slightly in August in the lates…"
click at [171, 58] on link "<< Back to Campaigns" at bounding box center [214, 58] width 126 height 17
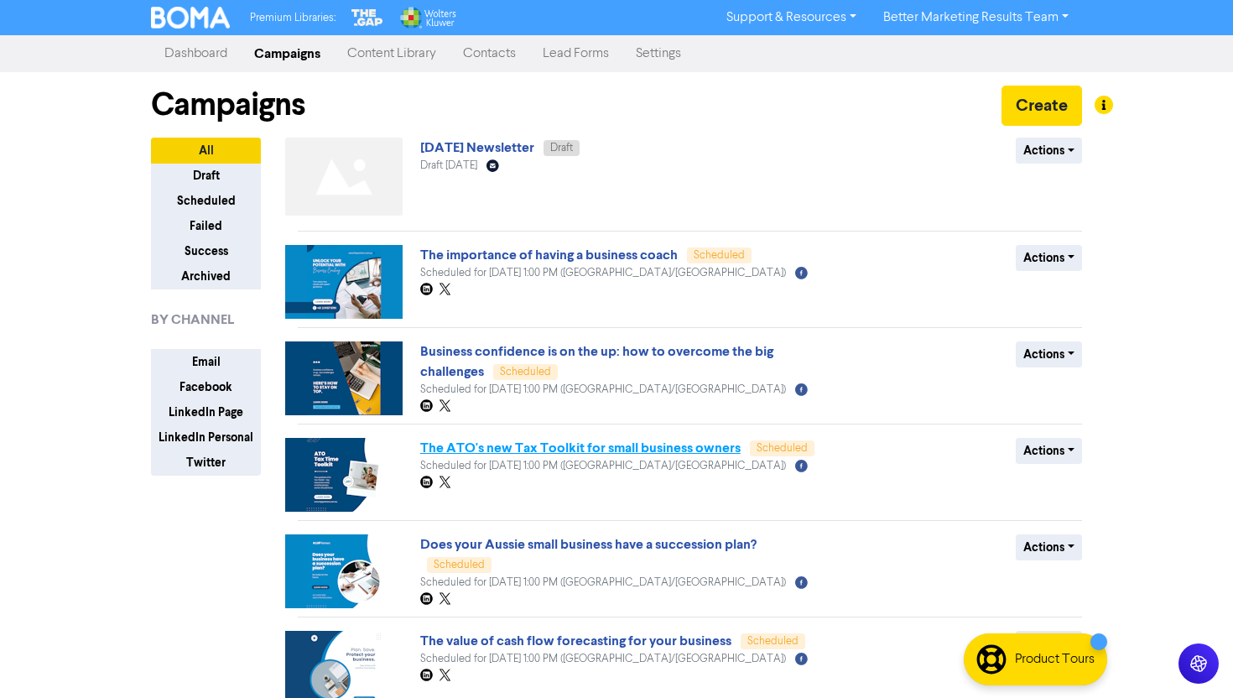
click at [527, 445] on link "The ATO's new Tax Toolkit for small business owners" at bounding box center [580, 448] width 321 height 17
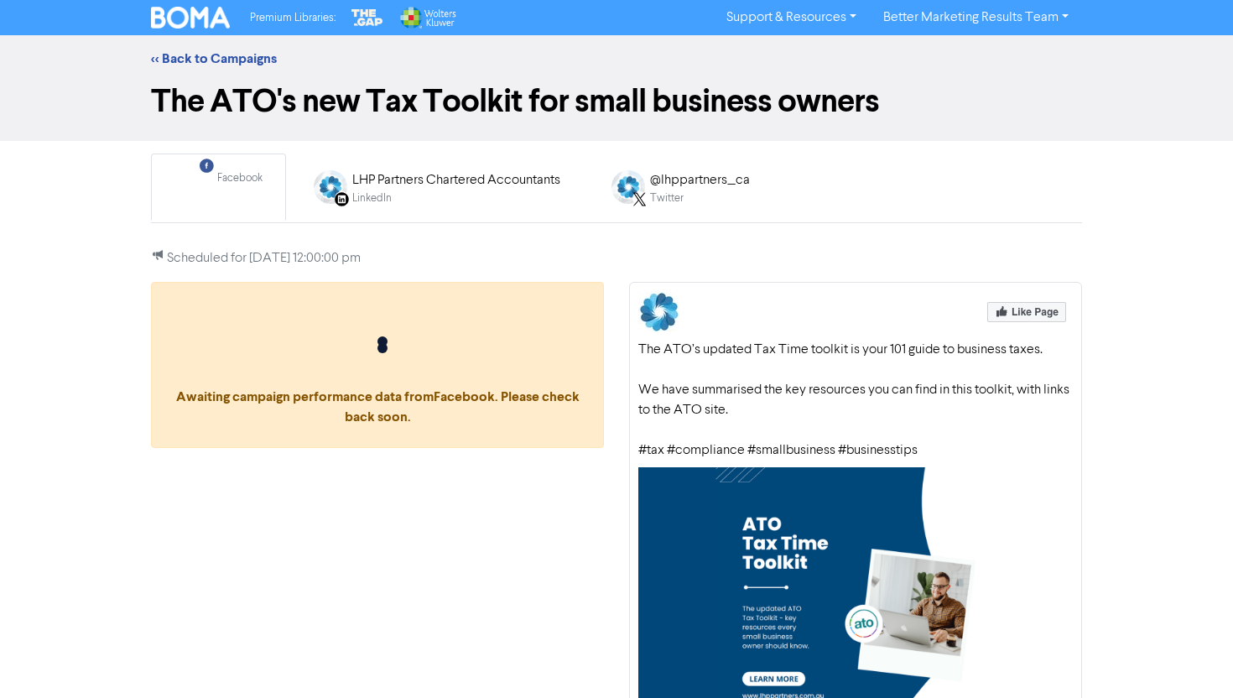
drag, startPoint x: 639, startPoint y: 347, endPoint x: 856, endPoint y: 403, distance: 223.7
click at [856, 403] on div "The ATO’s updated Tax Time toolkit is your 101 guide to business taxes. We have…" at bounding box center [856, 400] width 435 height 121
copy div "The ATO’s updated Tax Time toolkit is your 101 guide to business taxes. We have…"
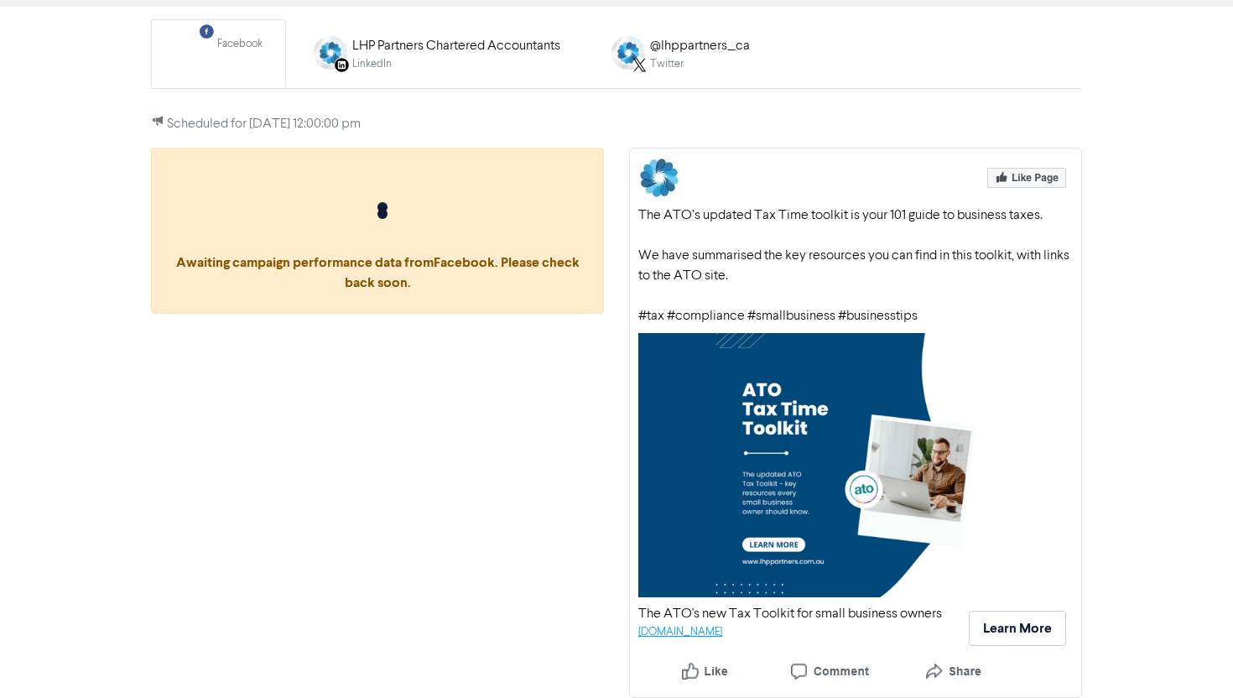
click at [722, 635] on link "[DOMAIN_NAME]" at bounding box center [681, 632] width 84 height 11
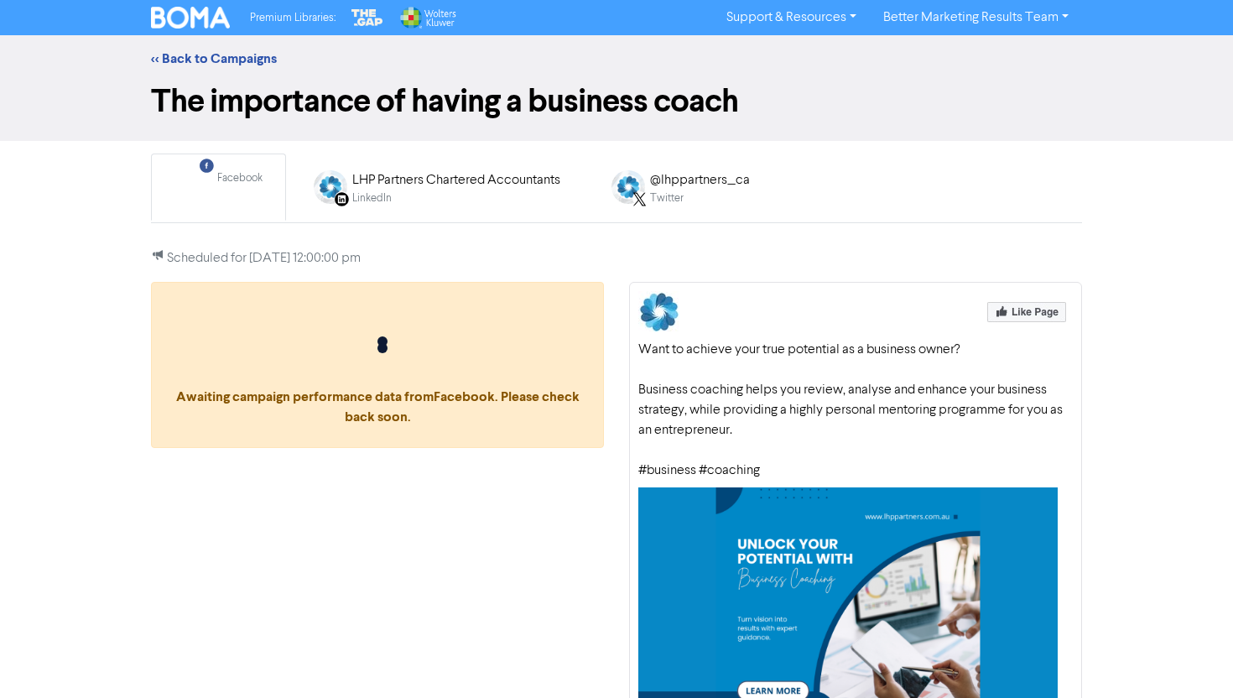
scroll to position [154, 0]
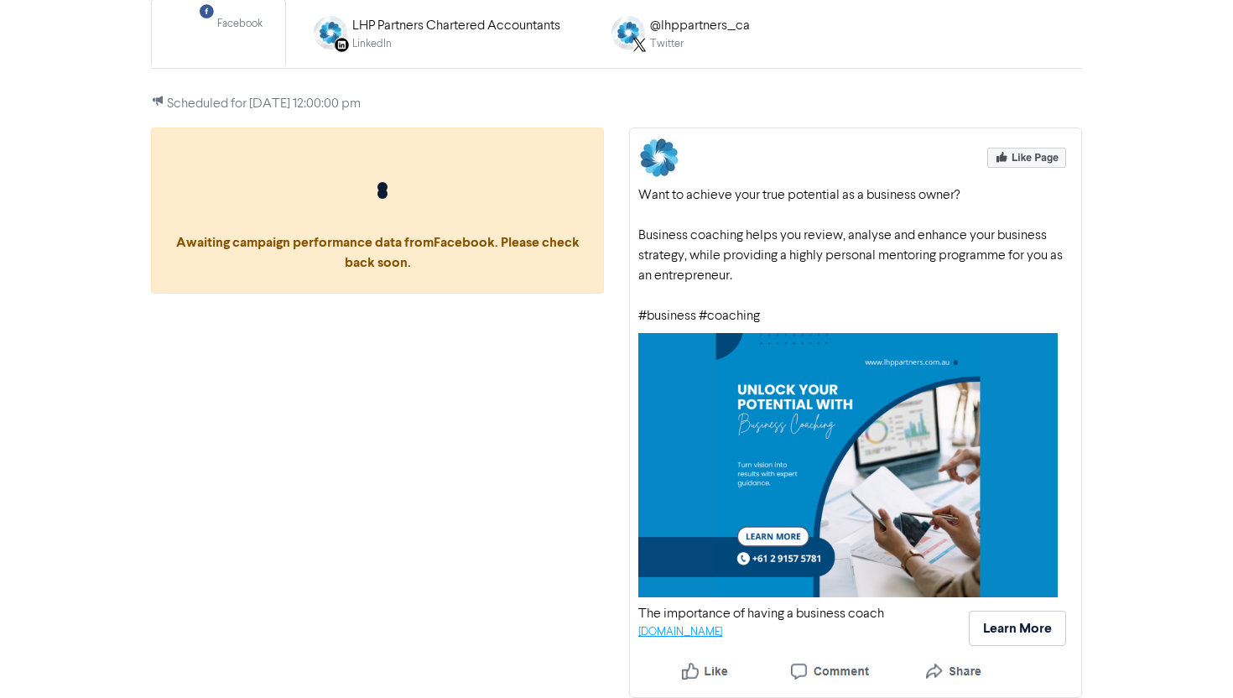
click at [713, 627] on link "[DOMAIN_NAME]" at bounding box center [681, 632] width 84 height 11
drag, startPoint x: 642, startPoint y: 197, endPoint x: 794, endPoint y: 275, distance: 170.7
click at [794, 275] on div "Want to achieve your true potential as a business owner? Business coaching help…" at bounding box center [856, 255] width 435 height 141
copy div "Want to achieve your true potential as a business owner? Business coaching help…"
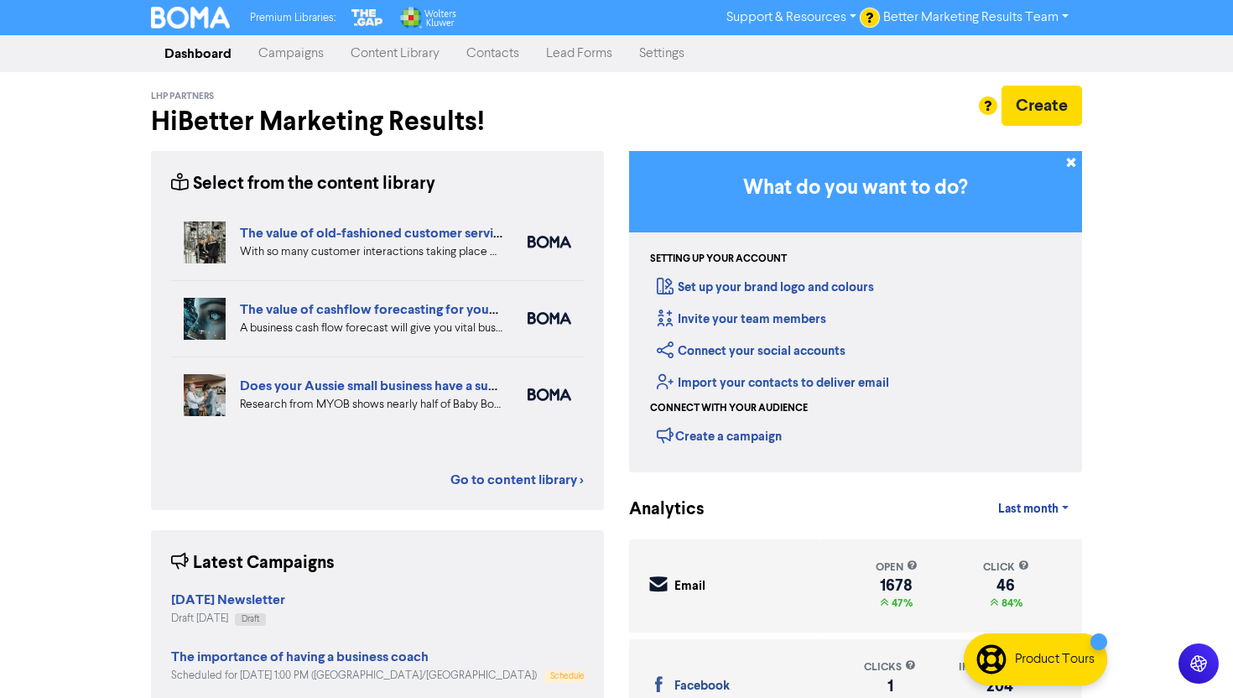
click at [284, 63] on link "Campaigns" at bounding box center [291, 54] width 92 height 34
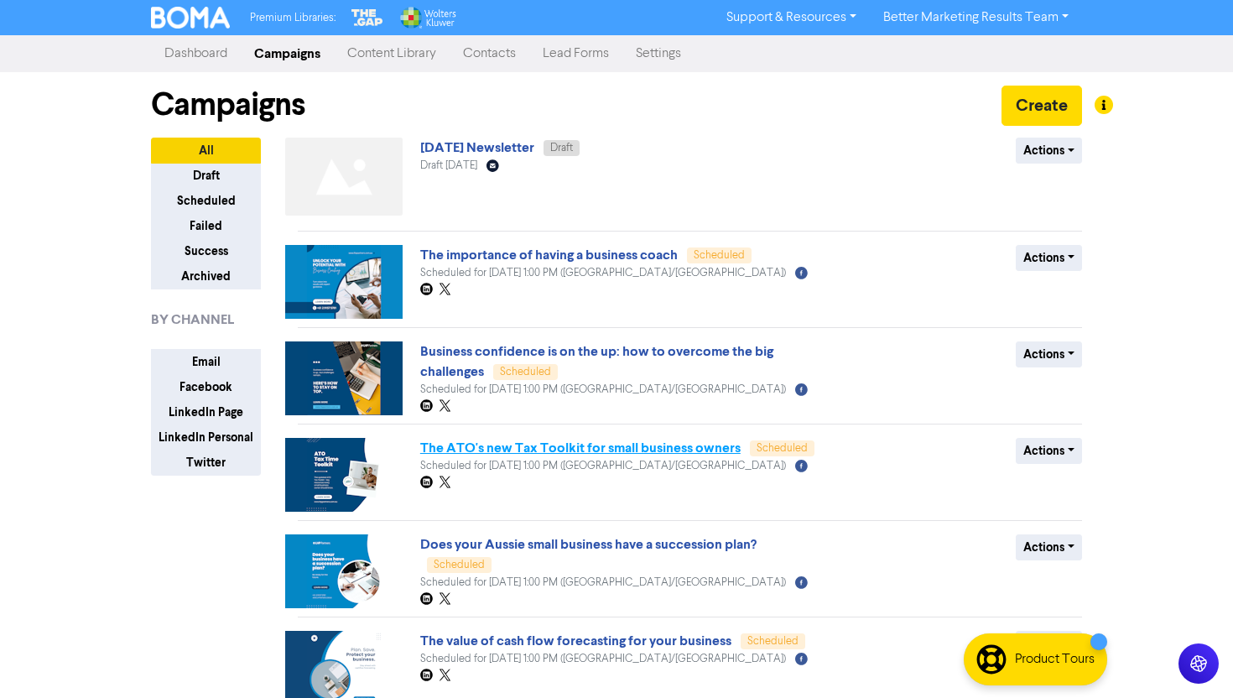
click at [510, 445] on link "The ATO's new Tax Toolkit for small business owners" at bounding box center [580, 448] width 321 height 17
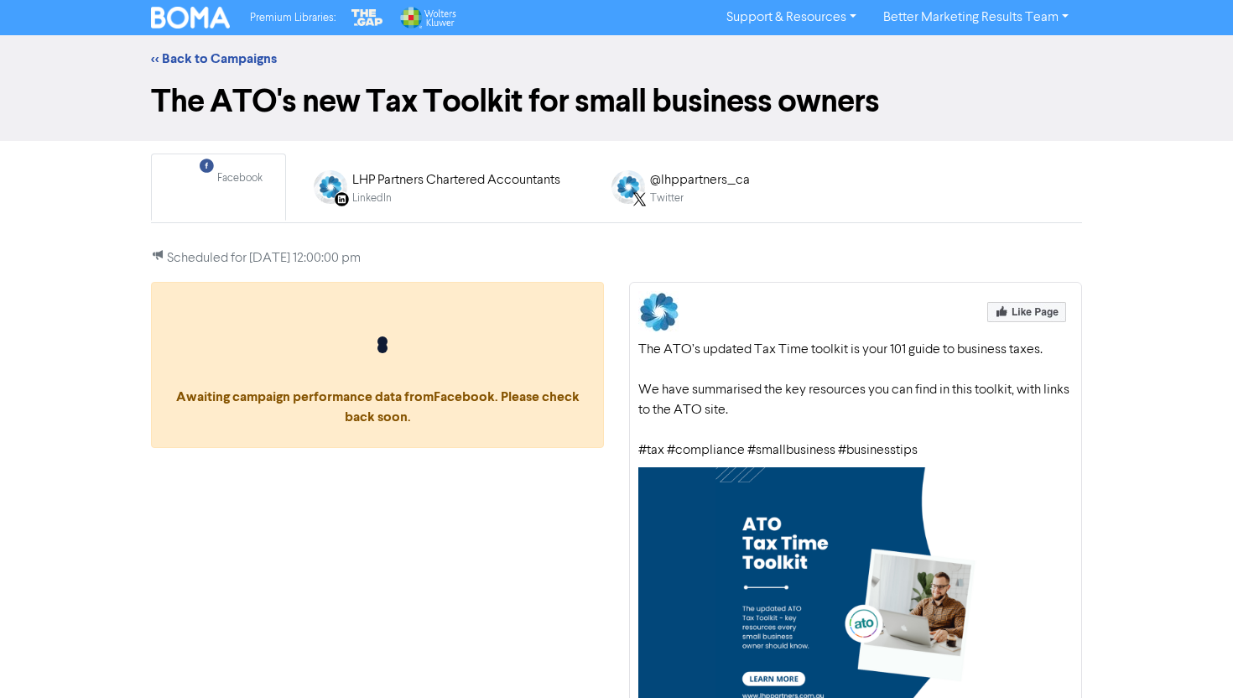
drag, startPoint x: 641, startPoint y: 345, endPoint x: 908, endPoint y: 416, distance: 276.2
click at [909, 416] on div "The ATO’s updated Tax Time toolkit is your 101 guide to business taxes. We have…" at bounding box center [856, 400] width 435 height 121
copy div "The ATO’s updated Tax Time toolkit is your 101 guide to business taxes. We have…"
